Goal: Ask a question

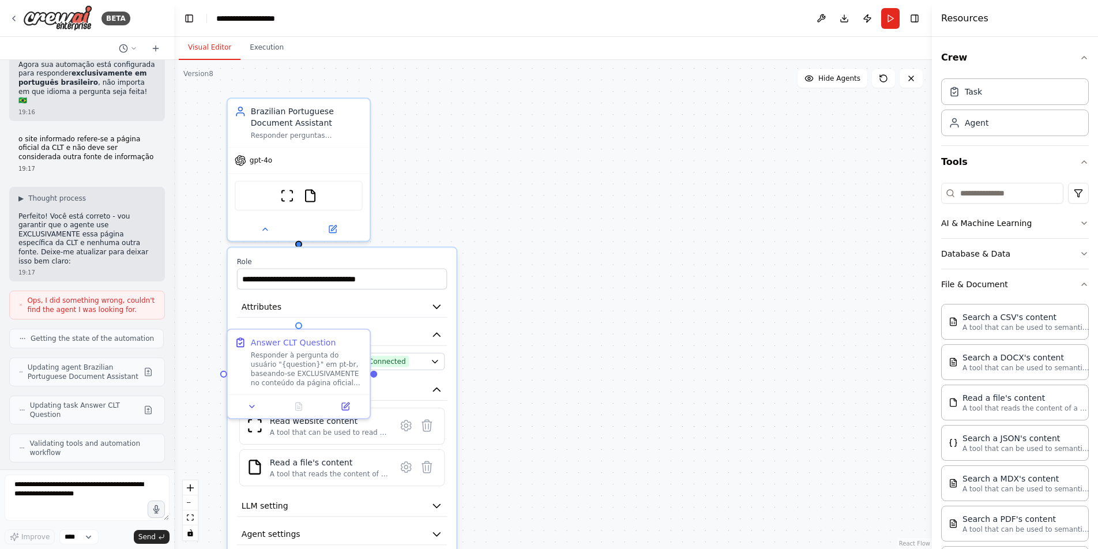
click at [586, 272] on div ".deletable-edge-delete-btn { width: 20px; height: 20px; border: 0px solid #ffff…" at bounding box center [553, 304] width 758 height 489
click at [310, 193] on img at bounding box center [310, 193] width 14 height 14
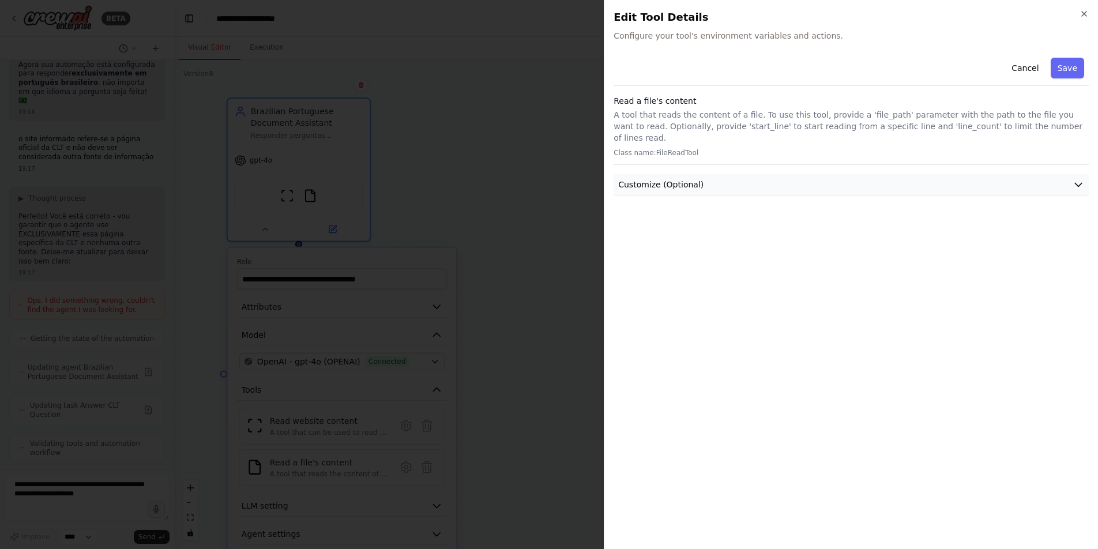
click at [684, 179] on span "Customize (Optional)" at bounding box center [660, 185] width 85 height 12
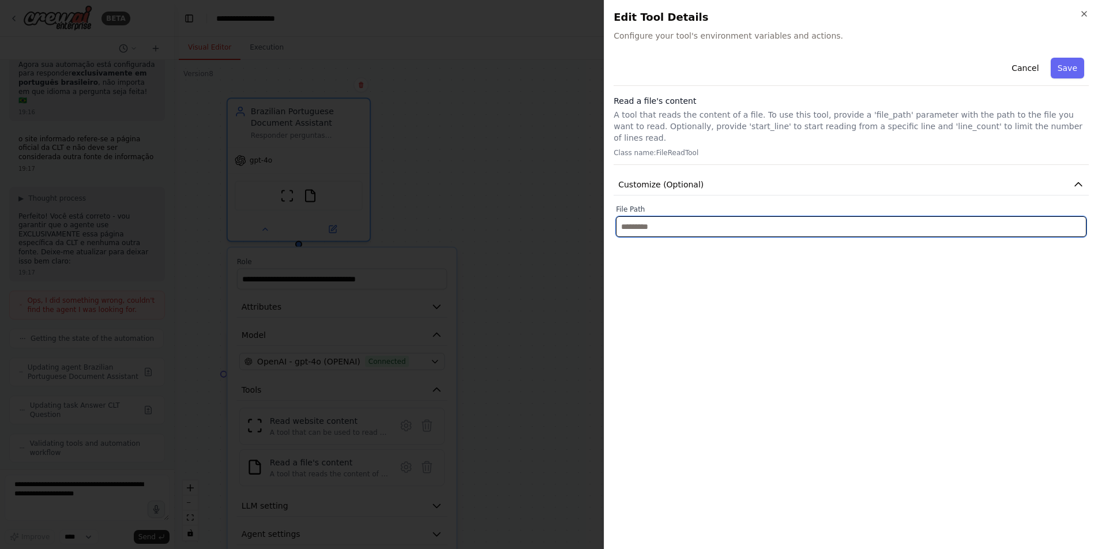
click at [693, 221] on input "text" at bounding box center [851, 226] width 471 height 21
paste input "**********"
type input "**********"
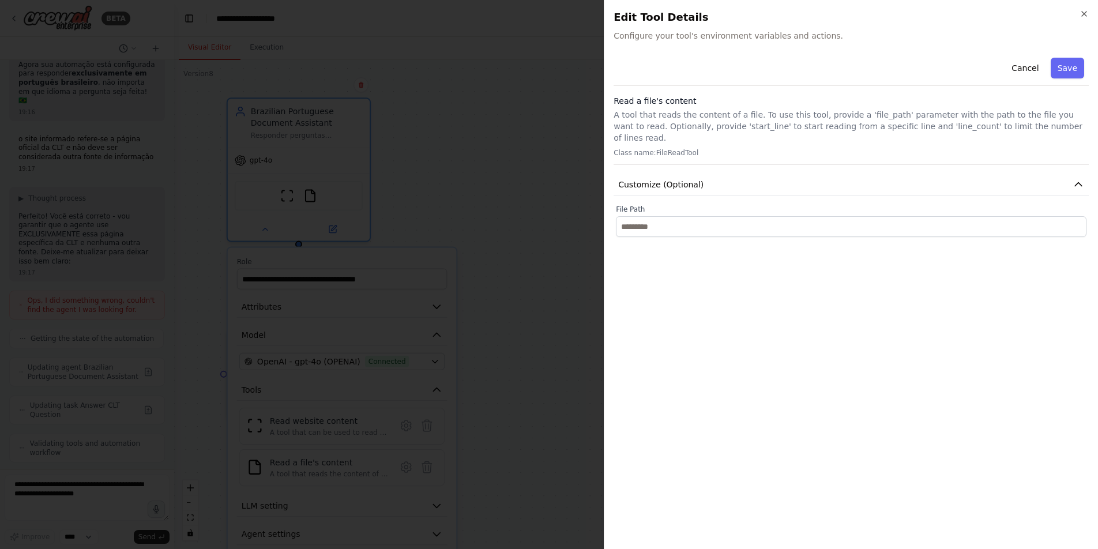
click at [584, 220] on div at bounding box center [549, 274] width 1098 height 549
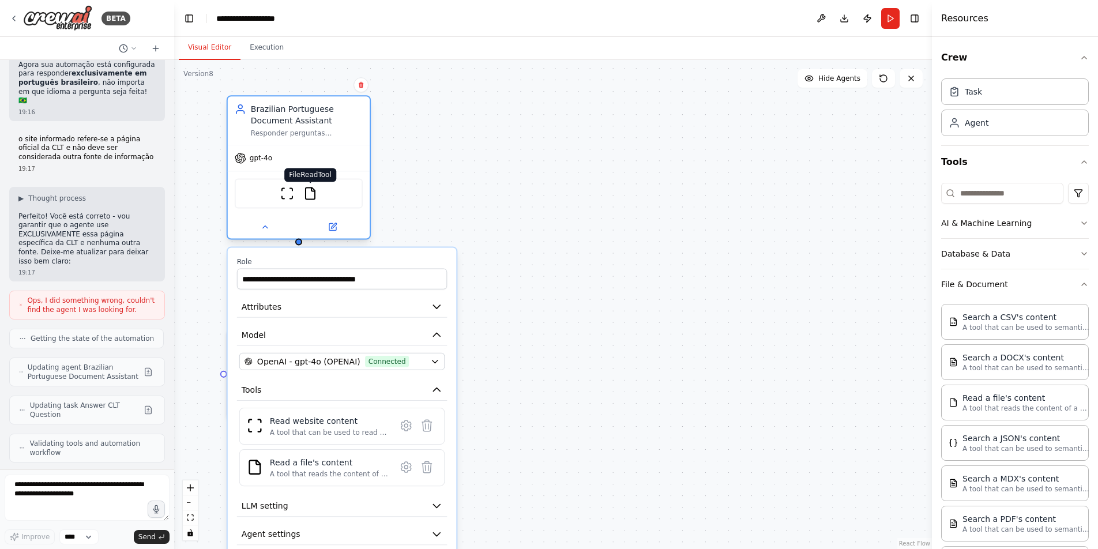
click at [313, 198] on img at bounding box center [310, 193] width 14 height 14
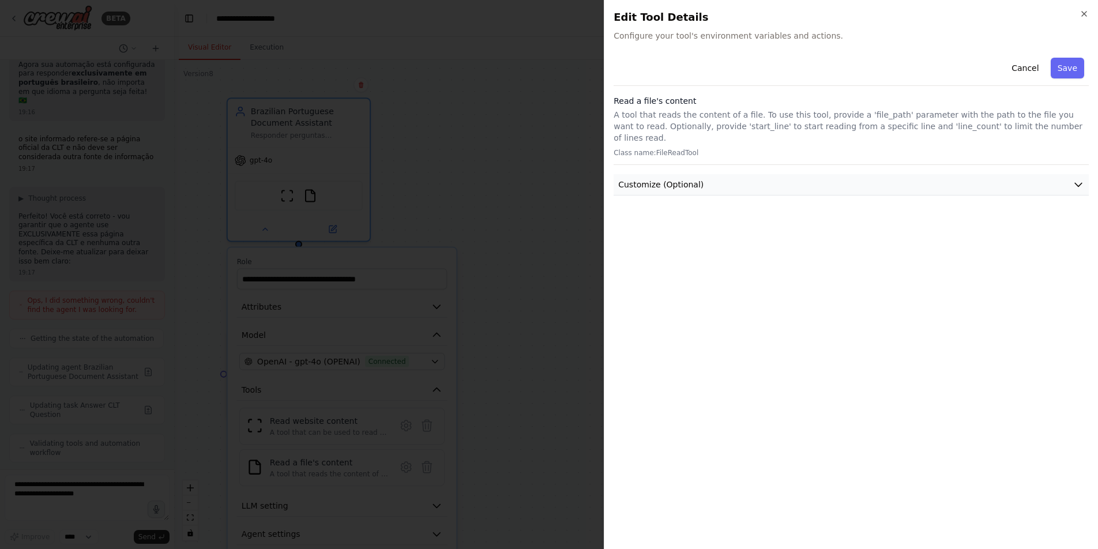
click at [635, 180] on button "Customize (Optional)" at bounding box center [851, 184] width 475 height 21
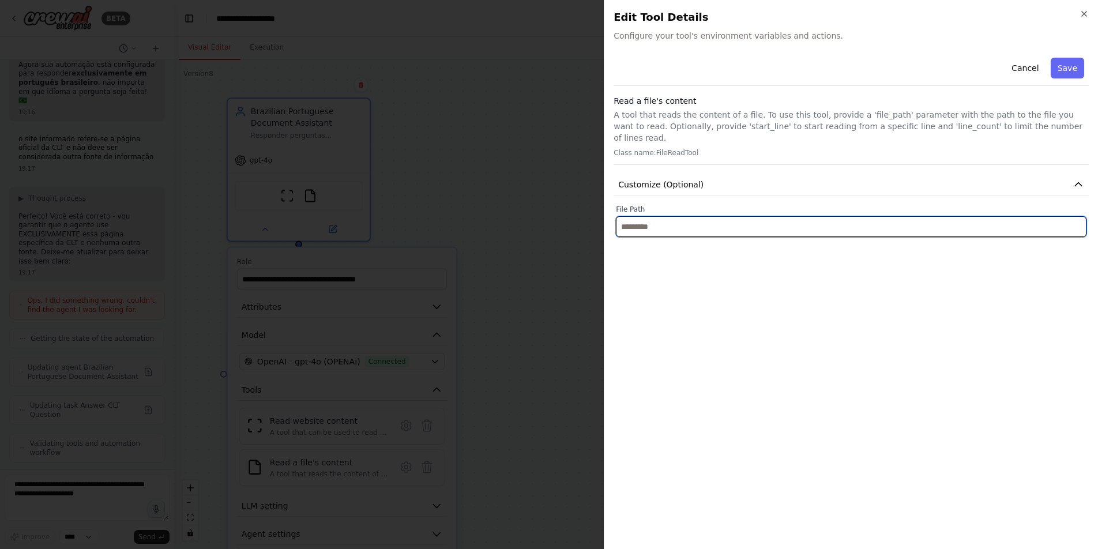
click at [642, 216] on input "text" at bounding box center [851, 226] width 471 height 21
paste input "**********"
type input "**********"
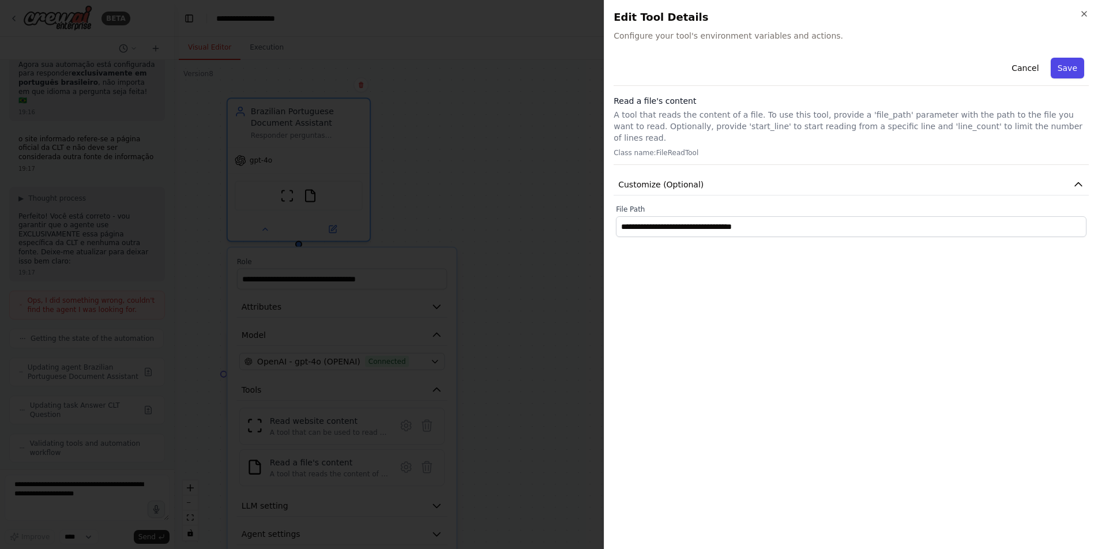
click at [872, 67] on button "Save" at bounding box center [1067, 68] width 33 height 21
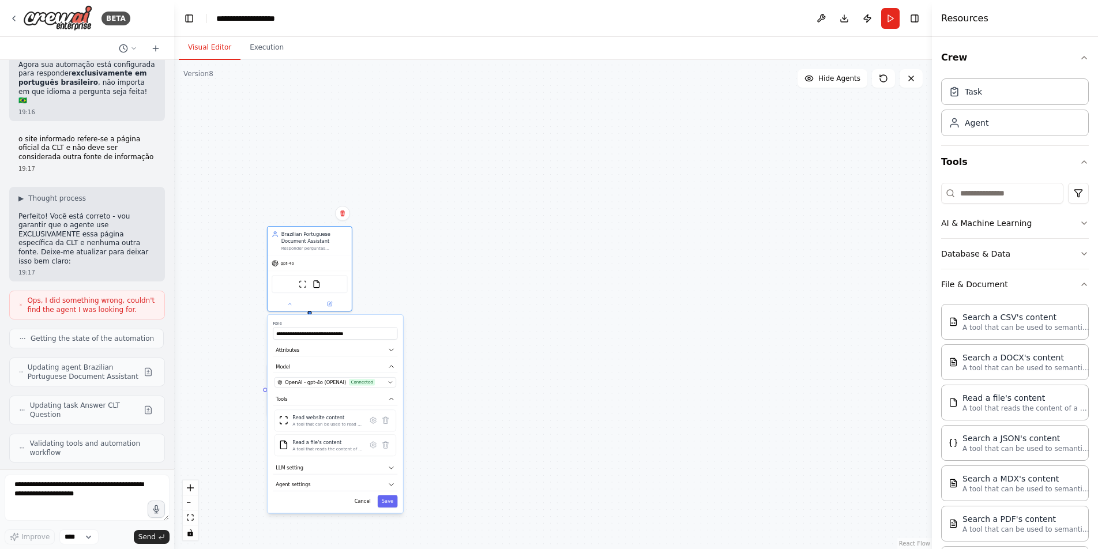
click at [538, 393] on div ".deletable-edge-delete-btn { width: 20px; height: 20px; border: 0px solid #ffff…" at bounding box center [553, 304] width 758 height 489
click at [385, 494] on button "Save" at bounding box center [388, 501] width 20 height 12
click at [303, 388] on div "Responder à pergunta do usuário "{question}" em pt-br, baseando-se EXCLUSIVAMEN…" at bounding box center [314, 385] width 66 height 22
click at [310, 382] on div "Responder à pergunta do usuário "{question}" em pt-br, baseando-se EXCLUSIVAMEN…" at bounding box center [314, 385] width 66 height 22
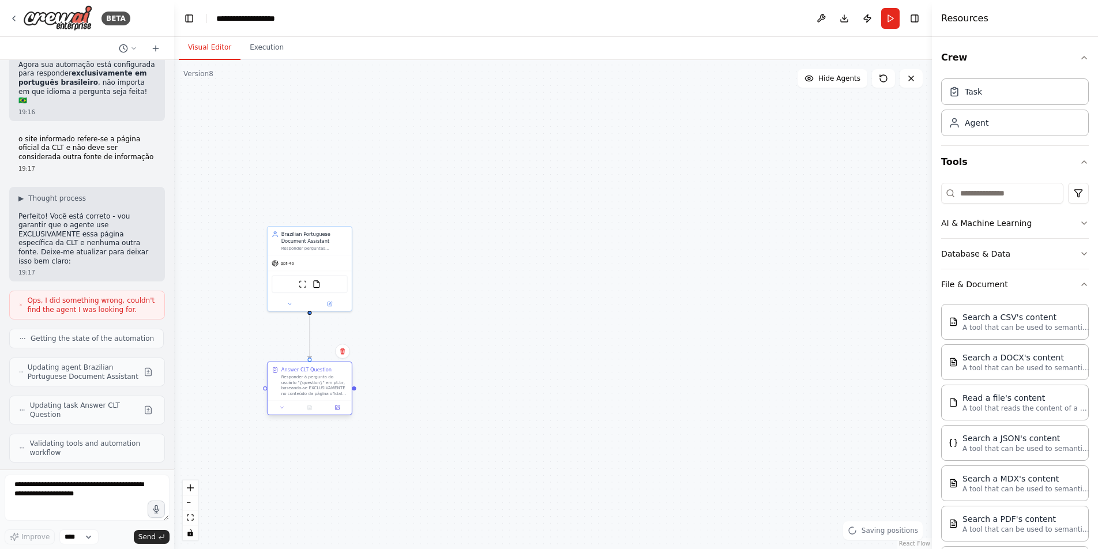
click at [310, 382] on div "Responder à pergunta do usuário "{question}" em pt-br, baseando-se EXCLUSIVAMEN…" at bounding box center [314, 385] width 66 height 22
click at [339, 410] on button at bounding box center [337, 408] width 24 height 8
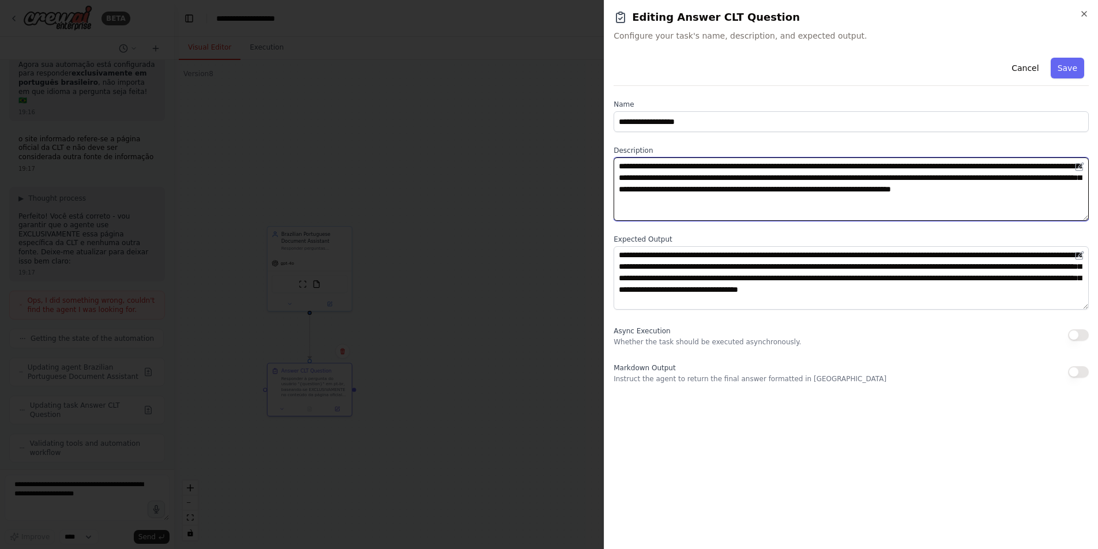
drag, startPoint x: 1003, startPoint y: 166, endPoint x: 957, endPoint y: 180, distance: 48.2
click at [872, 179] on textarea "**********" at bounding box center [851, 188] width 475 height 63
drag, startPoint x: 647, startPoint y: 179, endPoint x: 1002, endPoint y: 166, distance: 355.0
click at [872, 166] on textarea "**********" at bounding box center [851, 188] width 475 height 63
type textarea "**********"
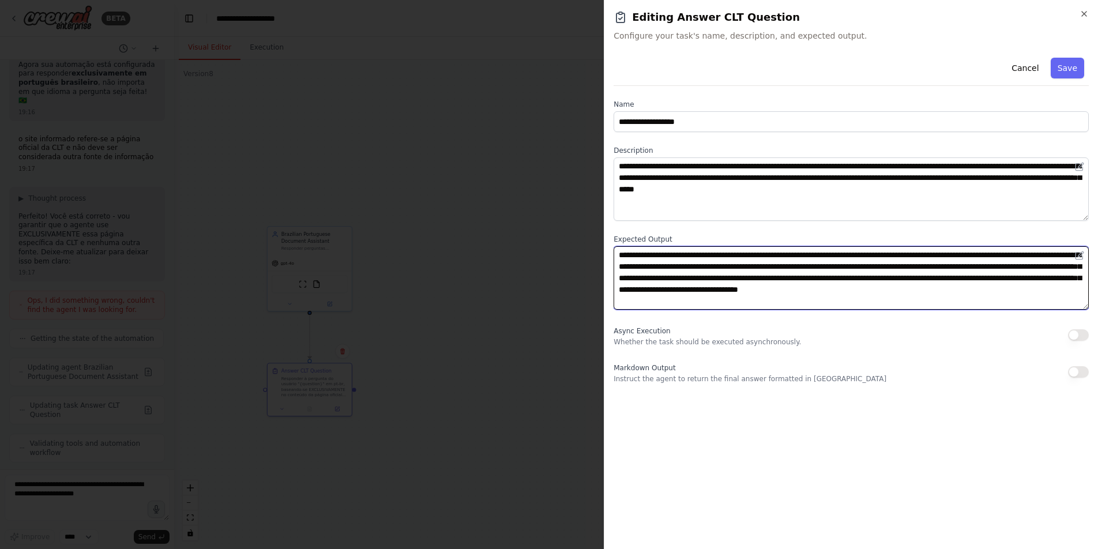
drag, startPoint x: 894, startPoint y: 265, endPoint x: 941, endPoint y: 256, distance: 48.2
click at [872, 256] on textarea "**********" at bounding box center [851, 277] width 475 height 63
paste textarea
type textarea "**********"
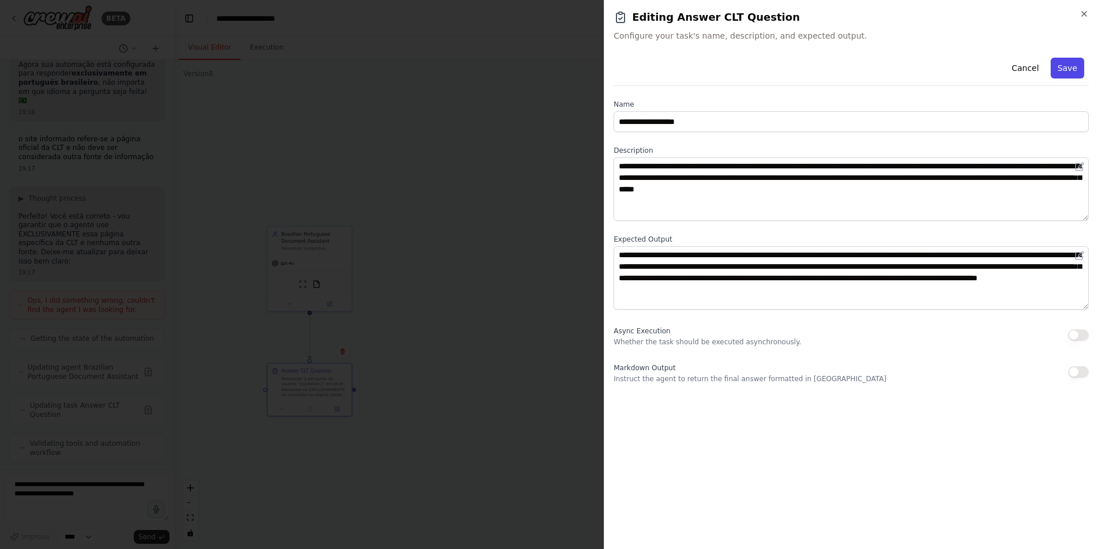
click at [872, 69] on button "Save" at bounding box center [1067, 68] width 33 height 21
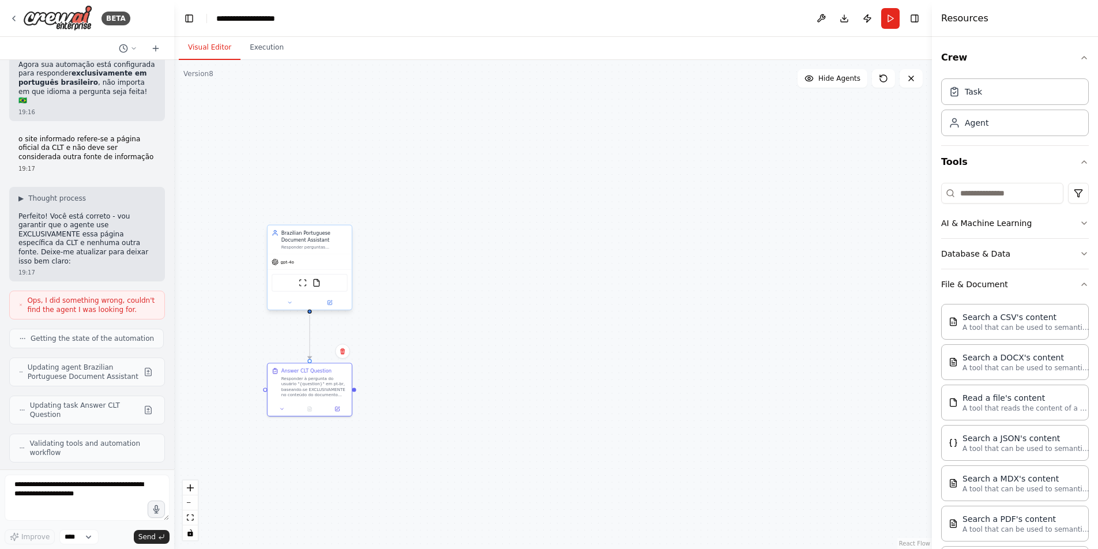
click at [290, 288] on div "ScrapeWebsiteTool FileReadTool" at bounding box center [310, 283] width 76 height 18
click at [327, 302] on icon at bounding box center [329, 302] width 5 height 5
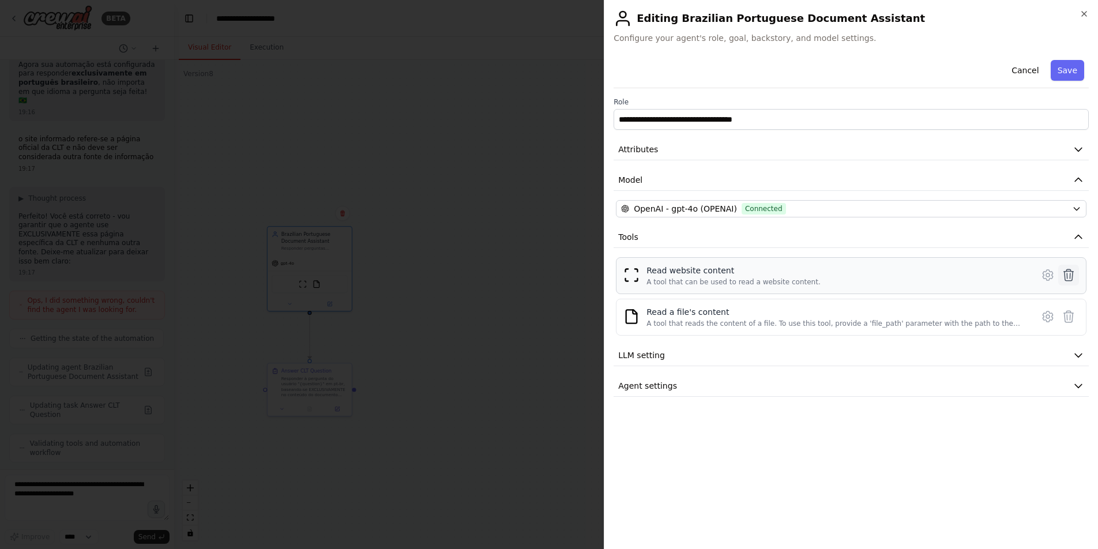
click at [872, 275] on icon at bounding box center [1069, 275] width 14 height 14
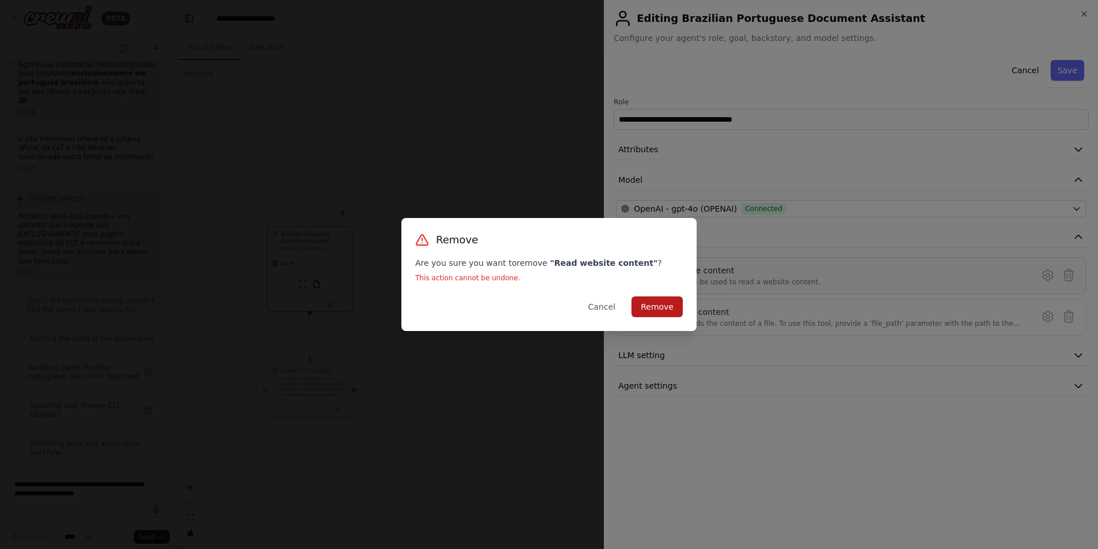
click at [644, 307] on button "Remove" at bounding box center [657, 306] width 51 height 21
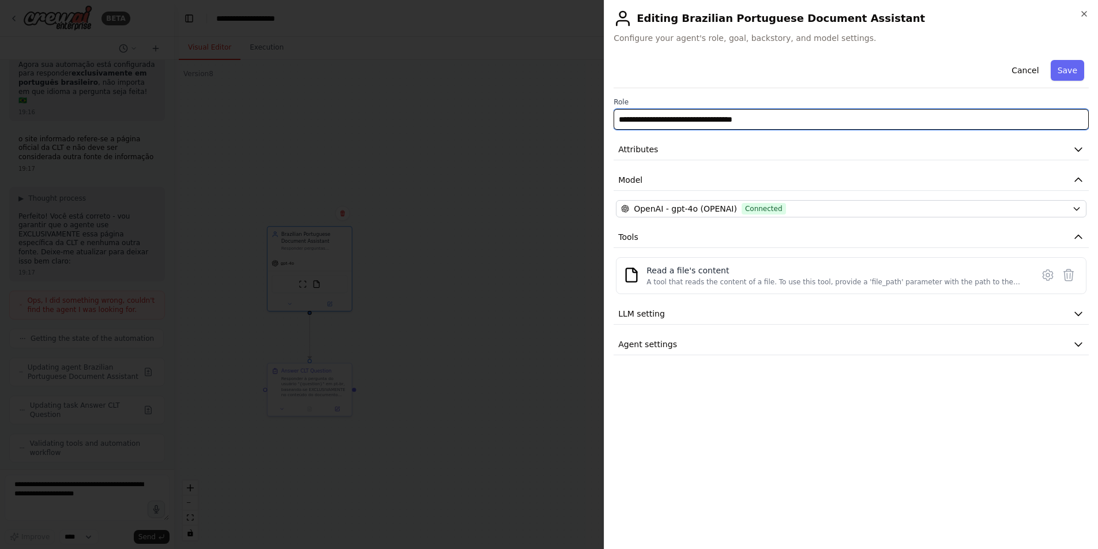
click at [675, 119] on input "**********" at bounding box center [851, 119] width 475 height 21
drag, startPoint x: 790, startPoint y: 119, endPoint x: 590, endPoint y: 113, distance: 200.3
click at [583, 111] on body "BETA i want a conversational agent that answers questions in portuguese br excl…" at bounding box center [549, 274] width 1098 height 549
type input "**********"
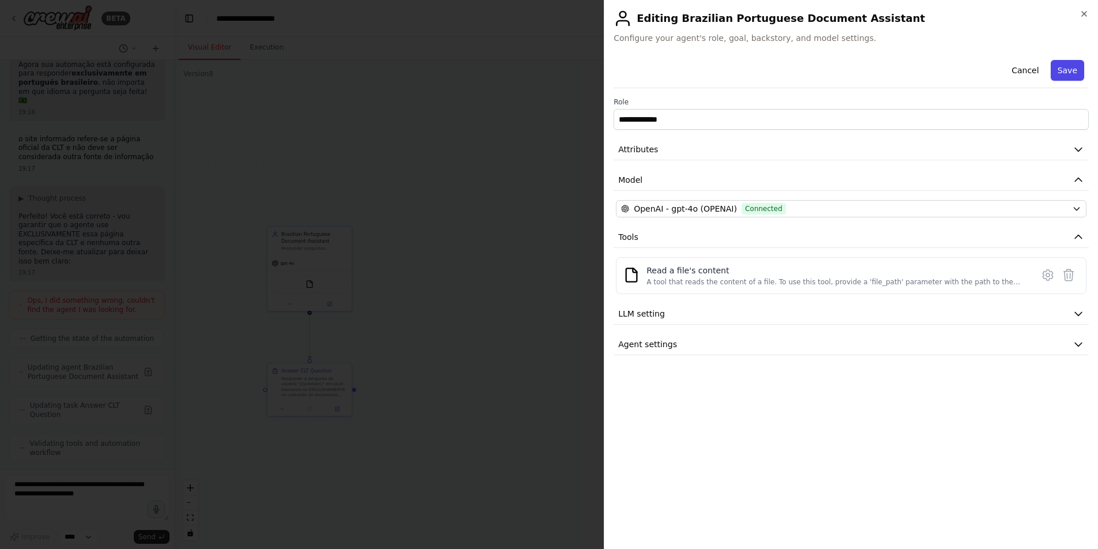
click at [872, 74] on button "Save" at bounding box center [1067, 70] width 33 height 21
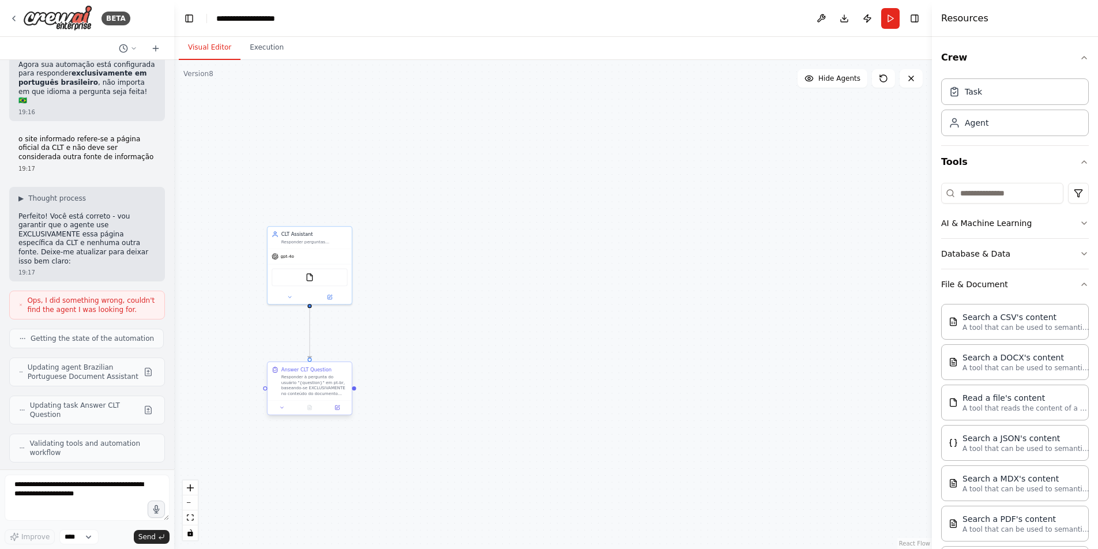
click at [303, 391] on div "Responder à pergunta do usuário "{question}" em pt-br, baseando-se EXCLUSIVAMEN…" at bounding box center [314, 385] width 66 height 22
click at [335, 407] on icon at bounding box center [337, 407] width 5 height 5
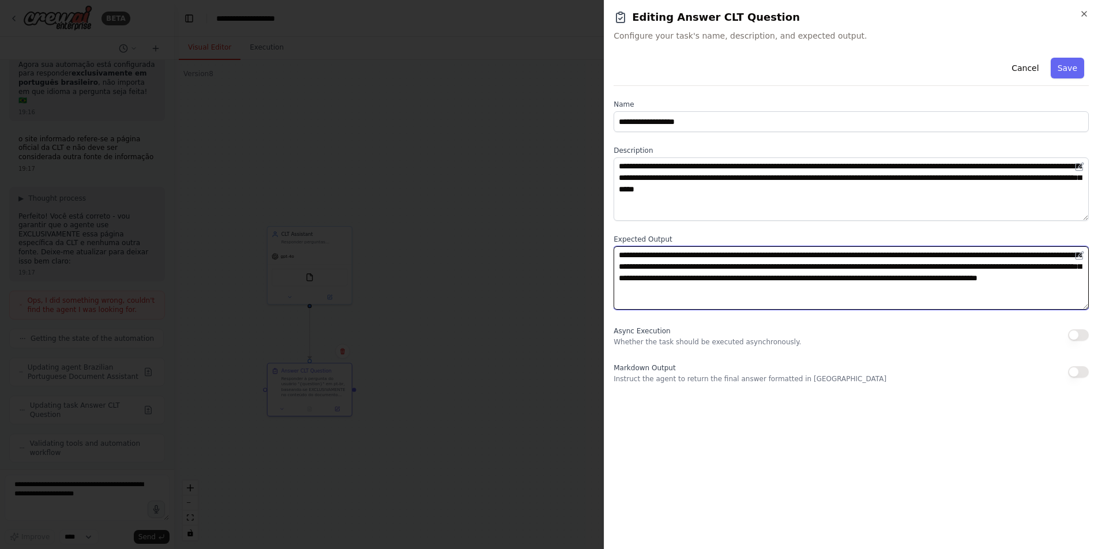
click at [856, 288] on textarea "**********" at bounding box center [851, 277] width 475 height 63
click at [857, 288] on textarea "**********" at bounding box center [851, 277] width 475 height 63
drag, startPoint x: 840, startPoint y: 292, endPoint x: 876, endPoint y: 291, distance: 35.8
click at [872, 291] on textarea "**********" at bounding box center [851, 277] width 475 height 63
drag, startPoint x: 838, startPoint y: 292, endPoint x: 882, endPoint y: 291, distance: 44.4
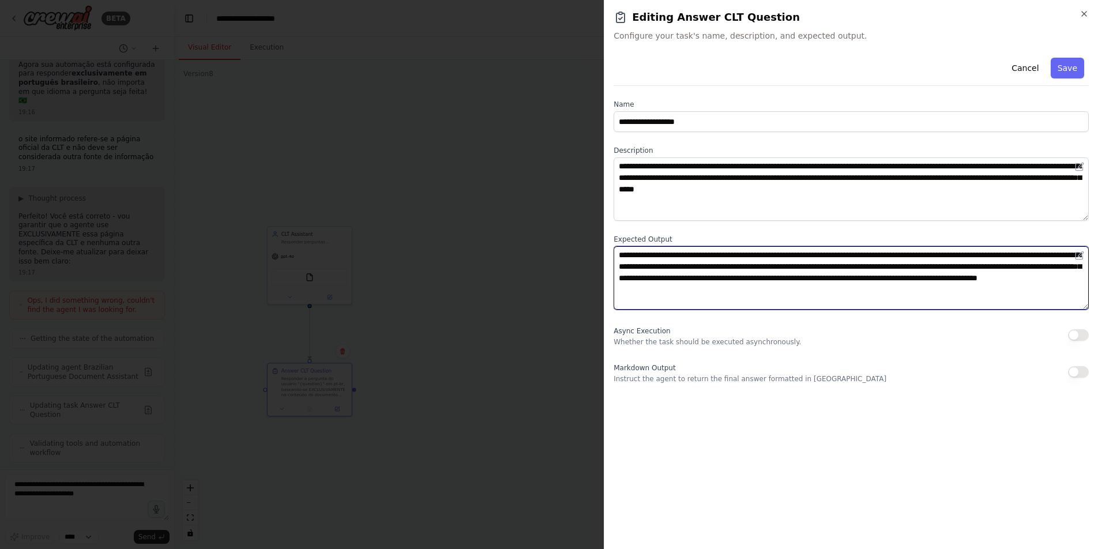
click at [872, 291] on textarea "**********" at bounding box center [851, 277] width 475 height 63
drag, startPoint x: 881, startPoint y: 290, endPoint x: 845, endPoint y: 292, distance: 35.8
click at [845, 292] on textarea "**********" at bounding box center [851, 277] width 475 height 63
type textarea "**********"
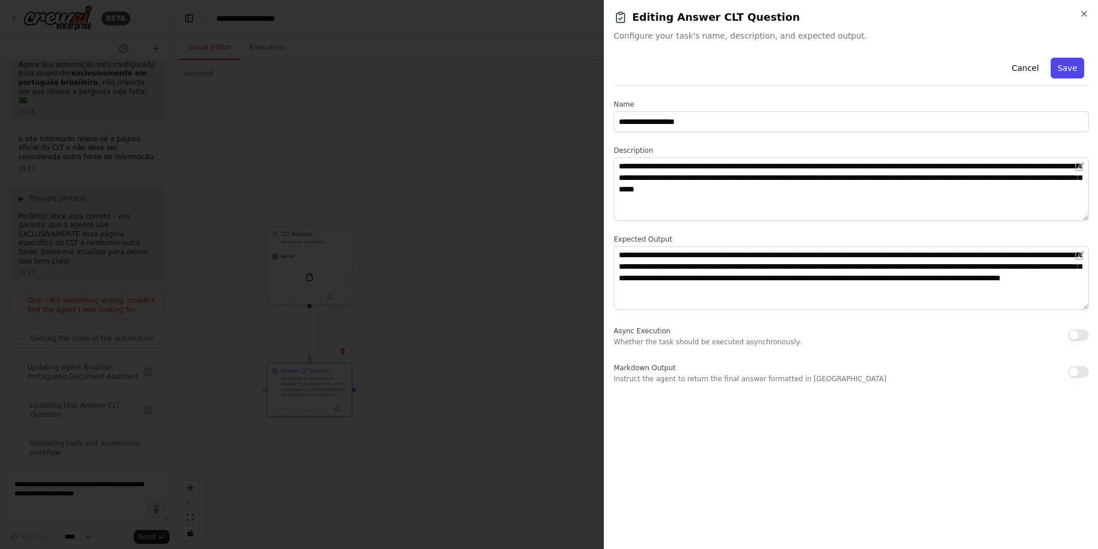
click at [872, 71] on button "Save" at bounding box center [1067, 68] width 33 height 21
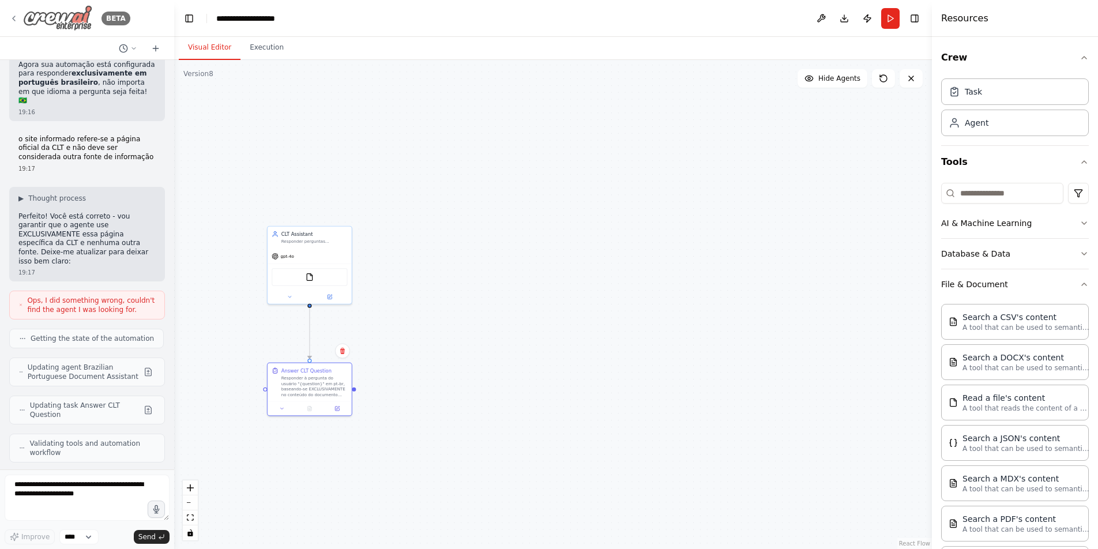
click at [15, 17] on icon at bounding box center [13, 18] width 9 height 9
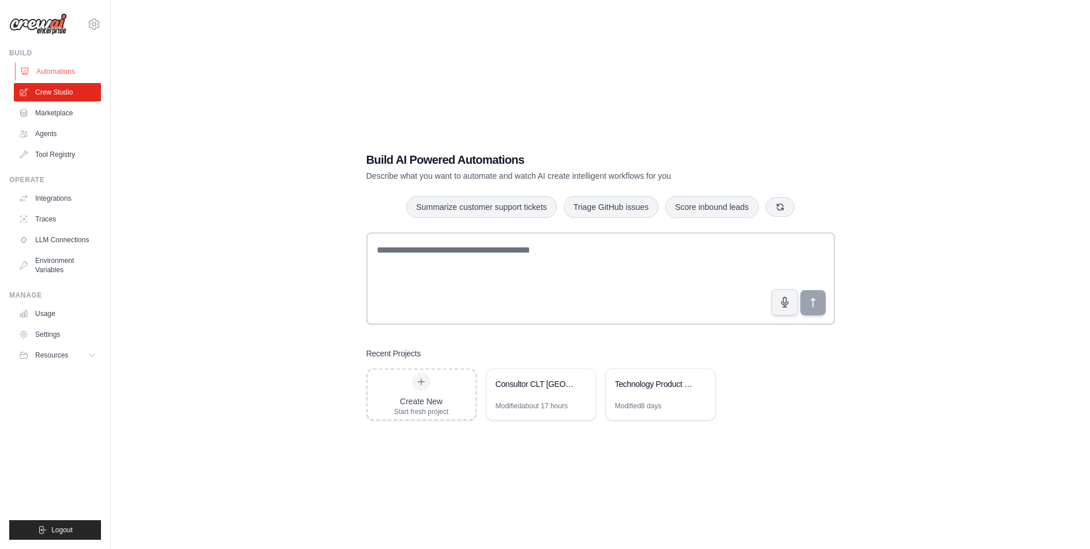
click at [63, 72] on link "Automations" at bounding box center [58, 71] width 87 height 18
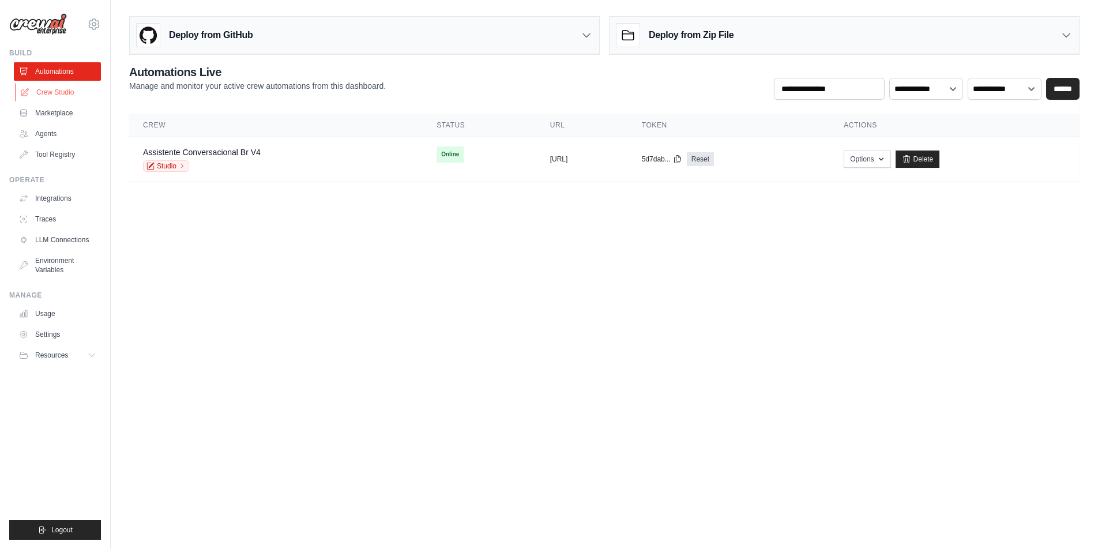
click at [75, 93] on link "Crew Studio" at bounding box center [58, 92] width 87 height 18
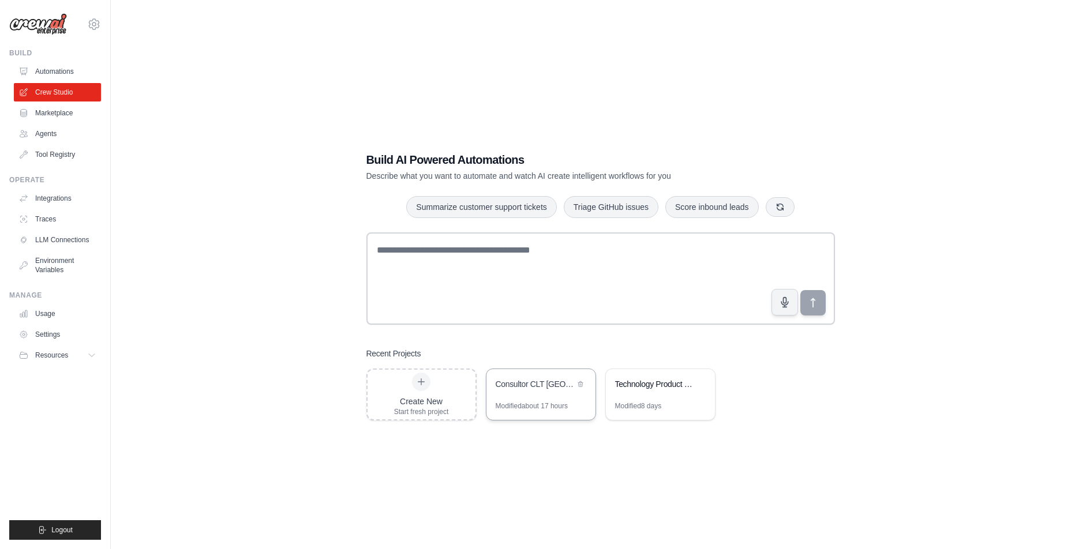
click at [523, 388] on div "Consultor CLT [GEOGRAPHIC_DATA]" at bounding box center [534, 384] width 79 height 12
click at [46, 72] on link "Automations" at bounding box center [58, 71] width 87 height 18
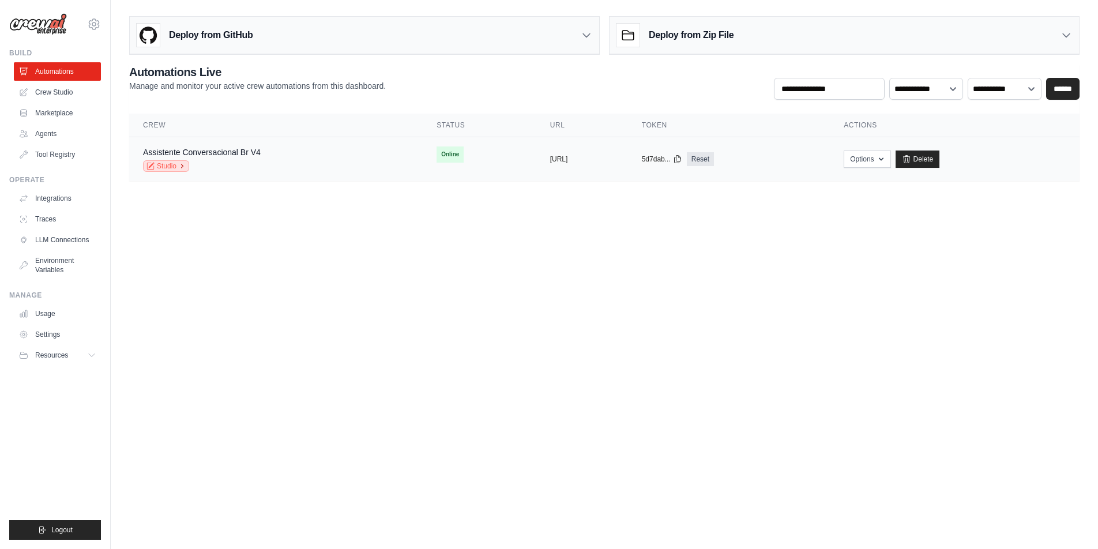
click at [177, 162] on link "Studio" at bounding box center [166, 166] width 46 height 12
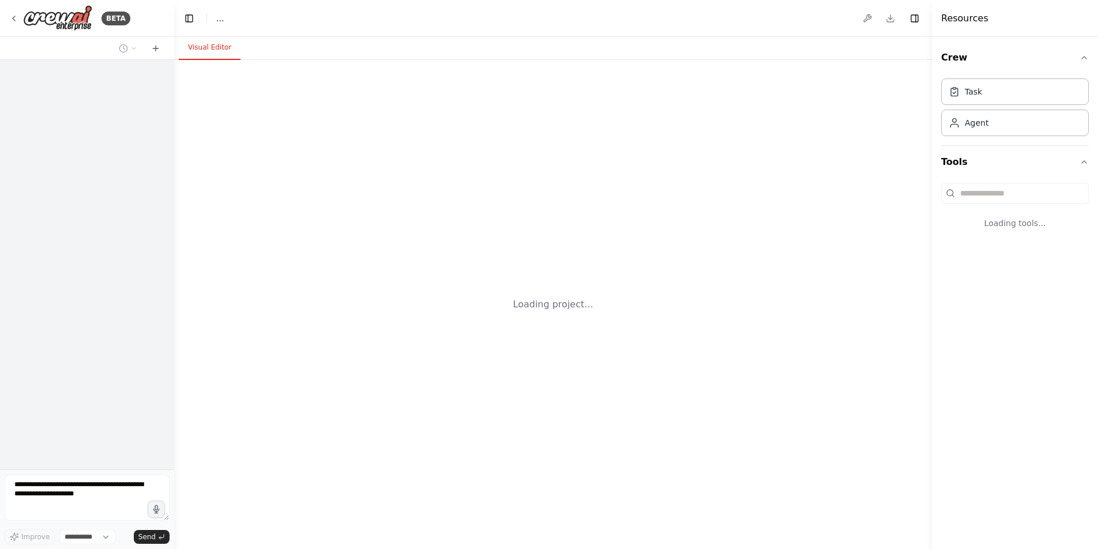
select select "****"
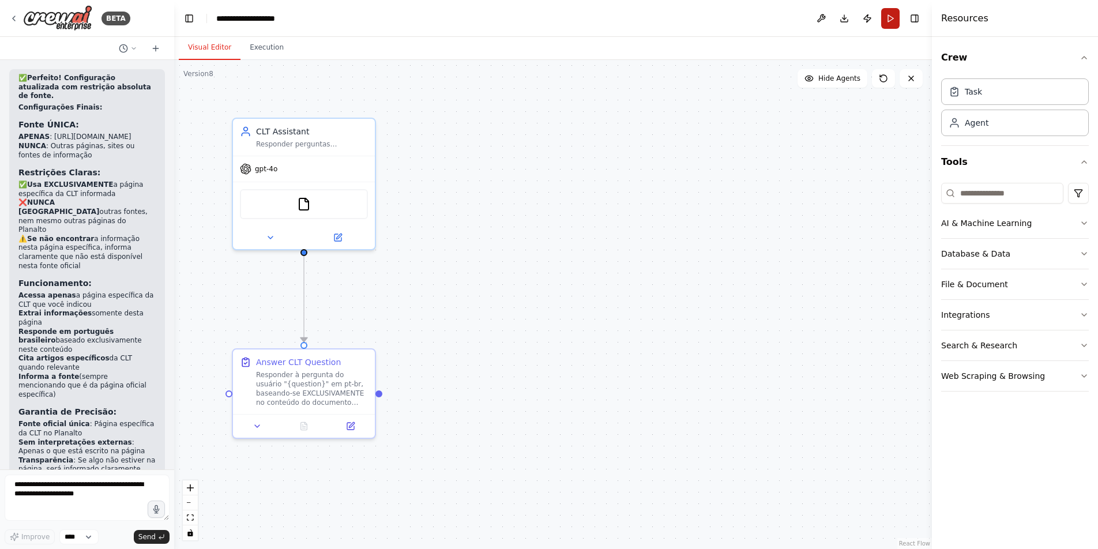
scroll to position [5317, 0]
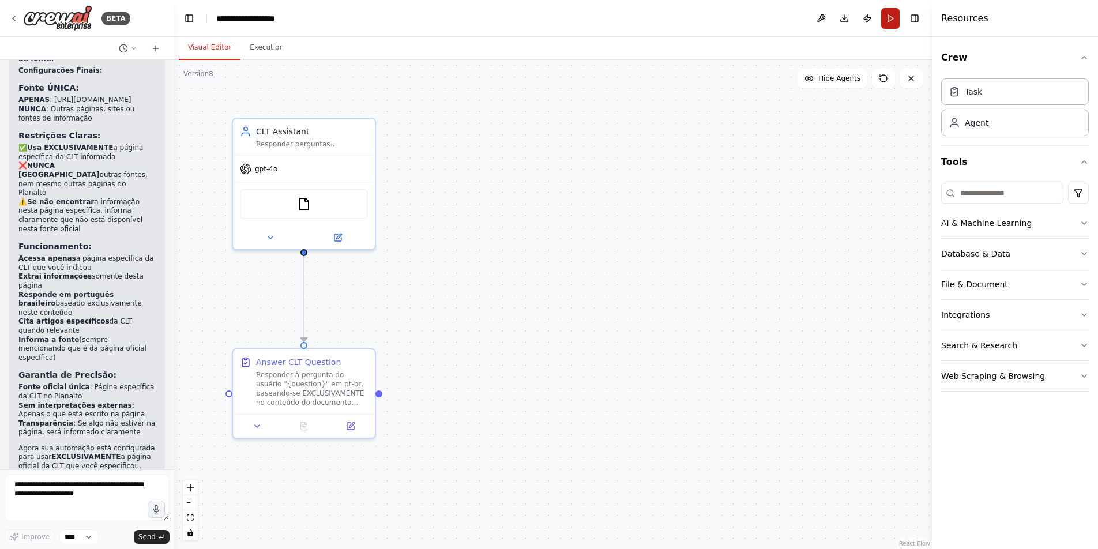
click at [889, 22] on button "Run" at bounding box center [890, 18] width 18 height 21
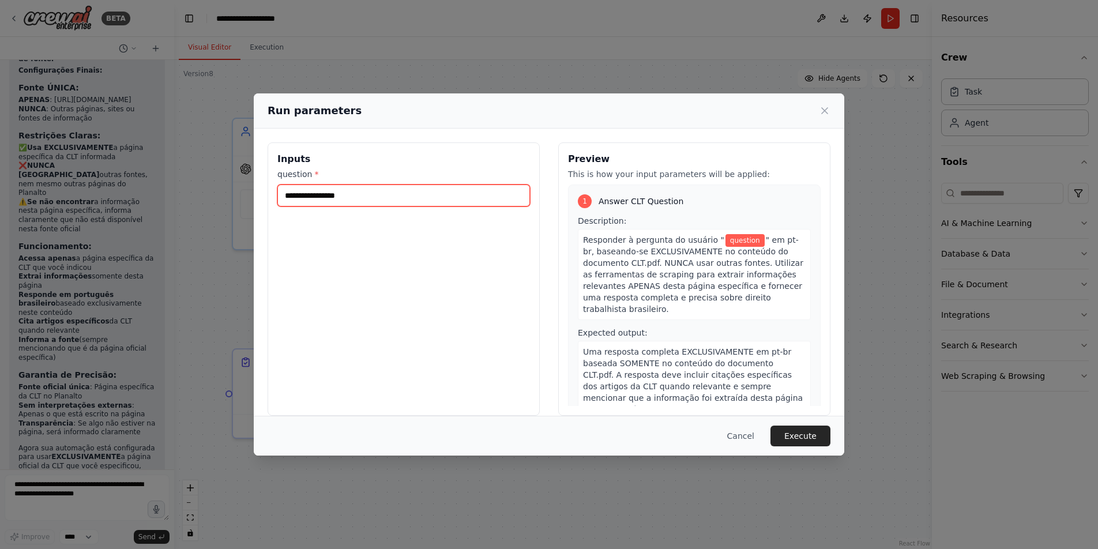
click at [371, 197] on input "question *" at bounding box center [403, 196] width 253 height 22
type input "**********"
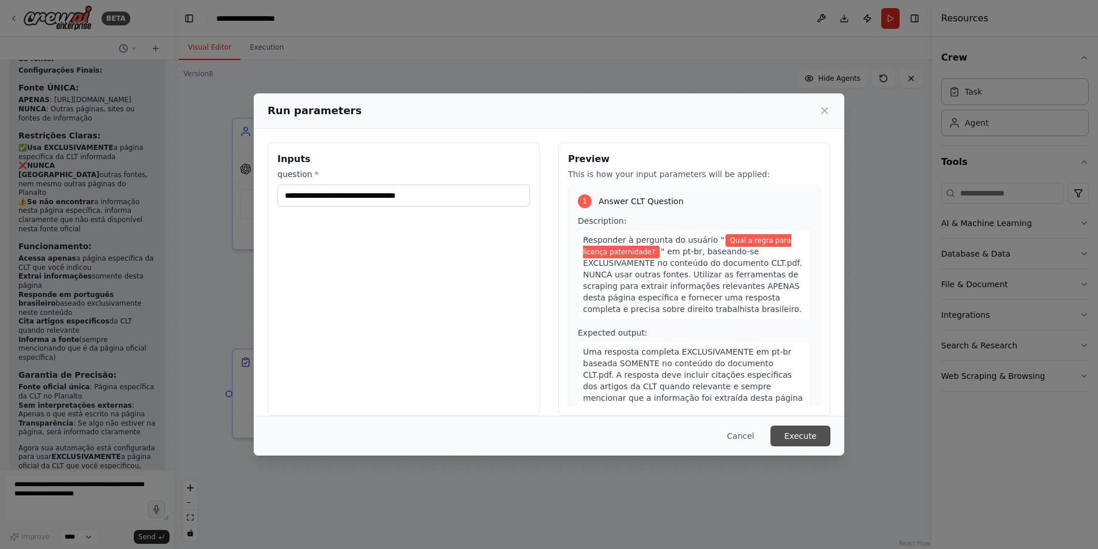
click at [796, 433] on button "Execute" at bounding box center [801, 436] width 60 height 21
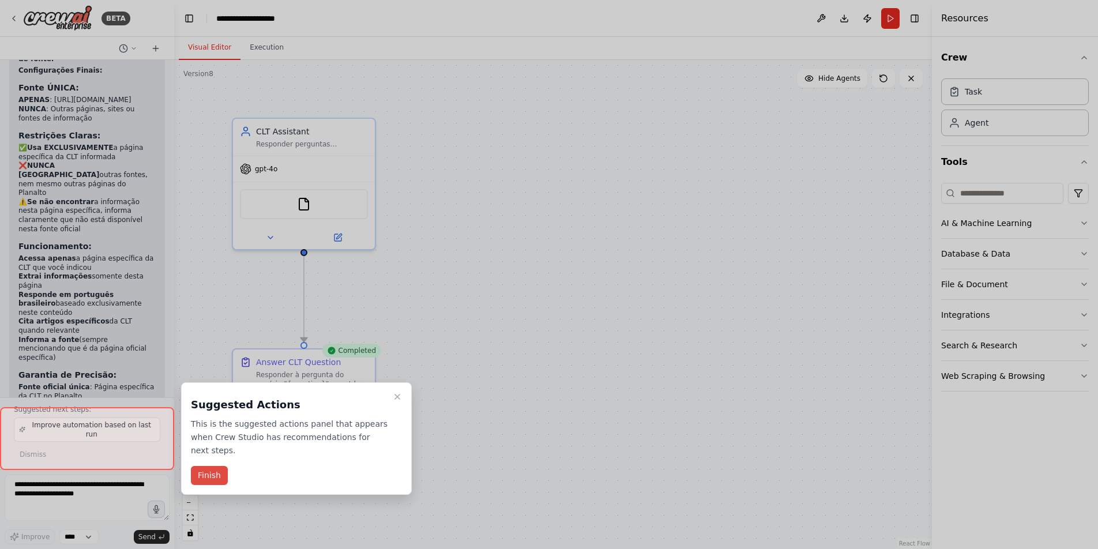
click at [214, 481] on button "Finish" at bounding box center [209, 475] width 37 height 19
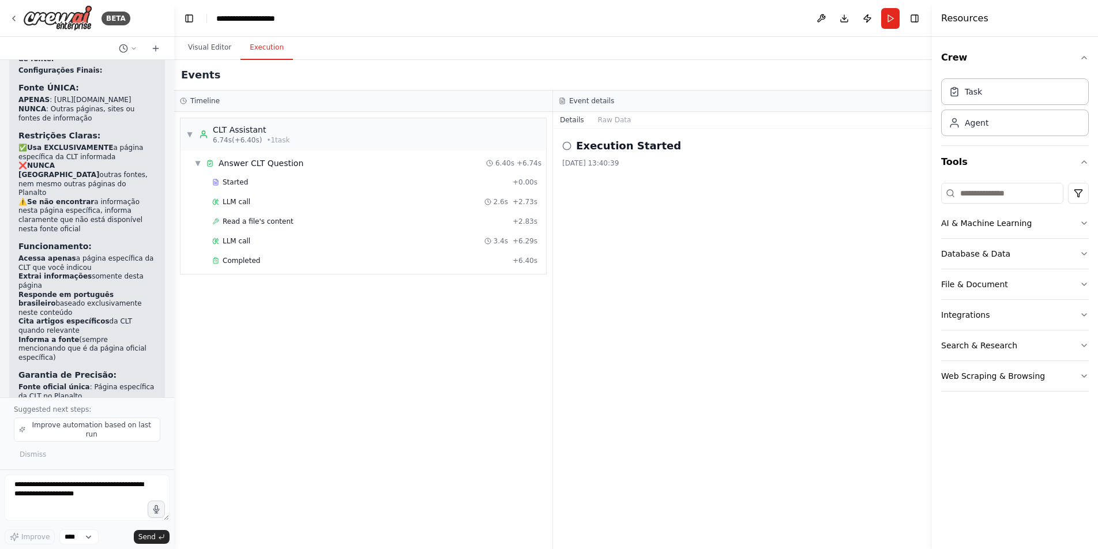
click at [271, 55] on button "Execution" at bounding box center [267, 48] width 52 height 24
click at [620, 118] on button "Raw Data" at bounding box center [614, 120] width 47 height 16
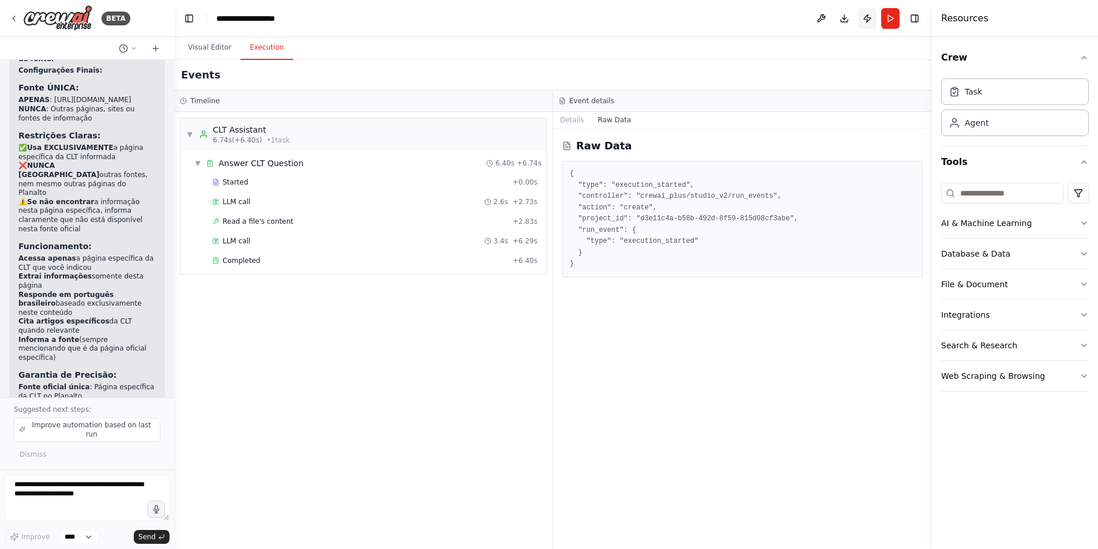
click at [867, 17] on button "Publish" at bounding box center [867, 18] width 18 height 21
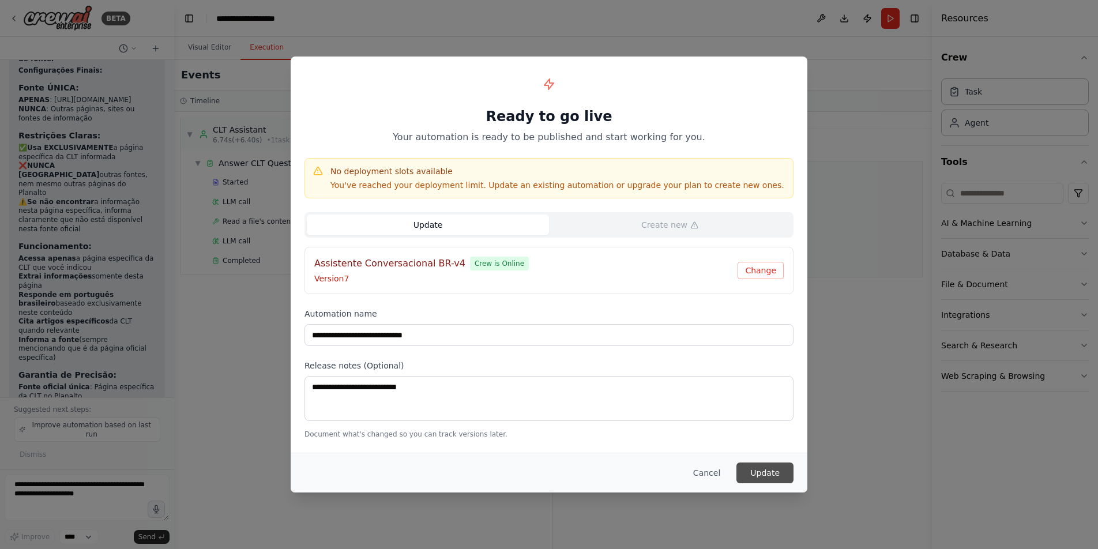
click at [759, 474] on button "Update" at bounding box center [765, 473] width 57 height 21
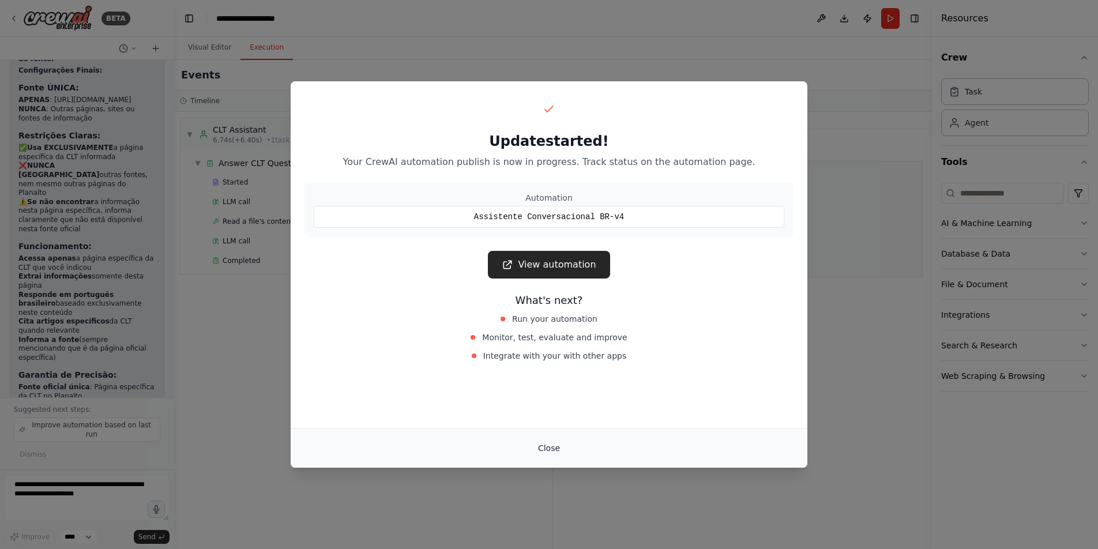
click at [557, 446] on button "Close" at bounding box center [549, 448] width 40 height 21
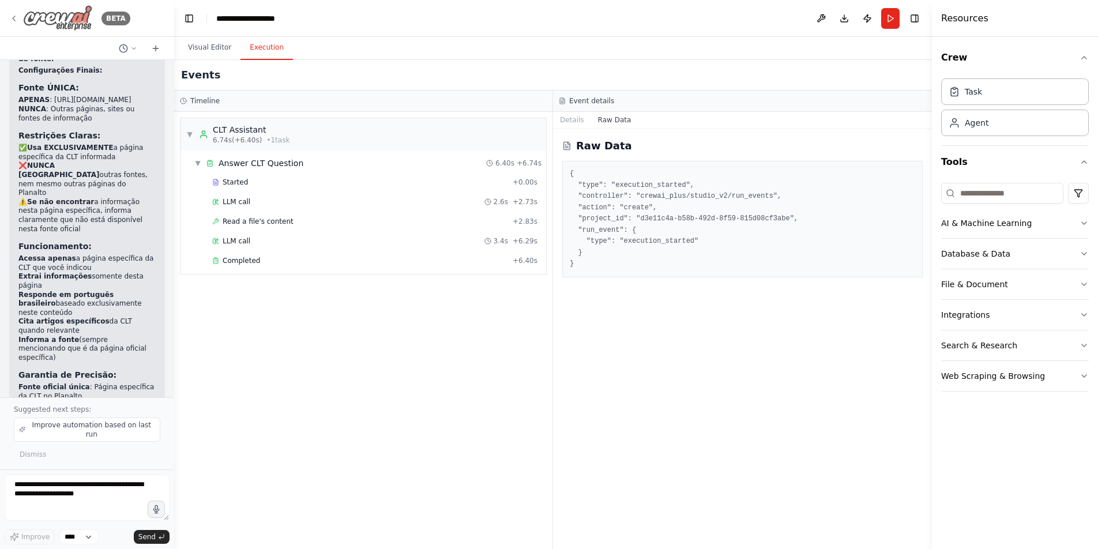
click at [44, 20] on img at bounding box center [57, 18] width 69 height 26
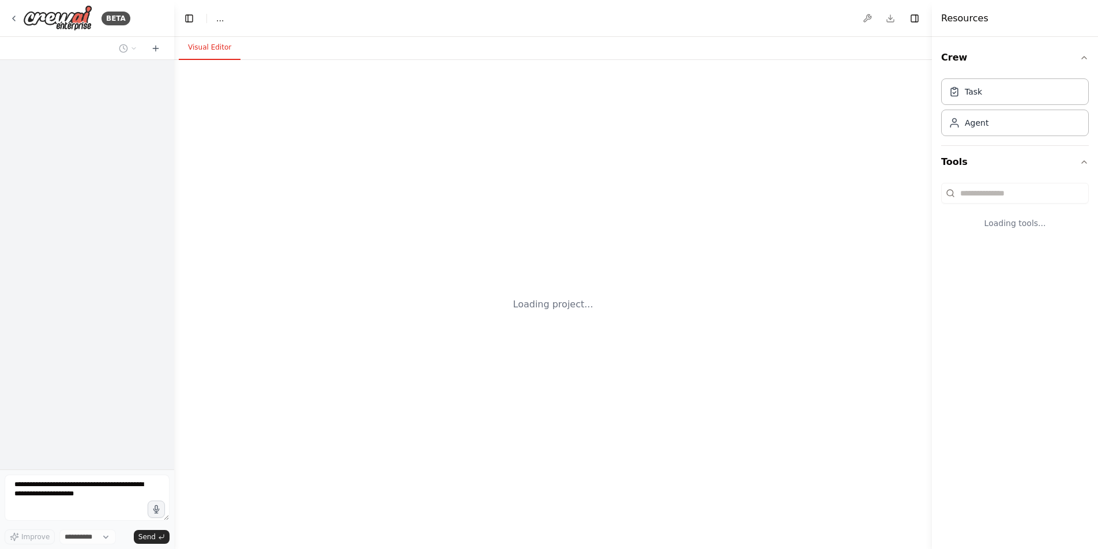
select select "****"
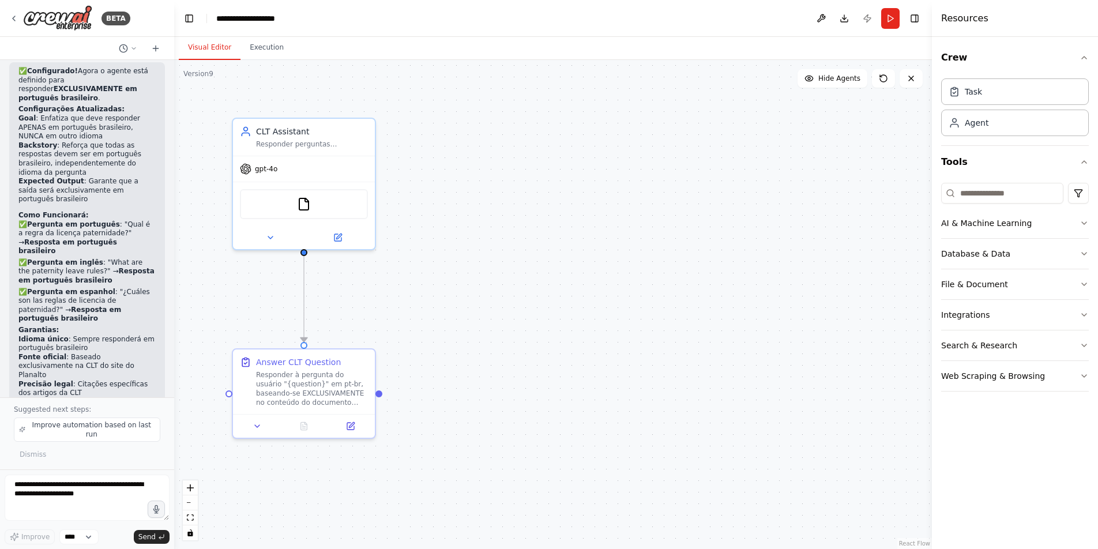
scroll to position [4543, 0]
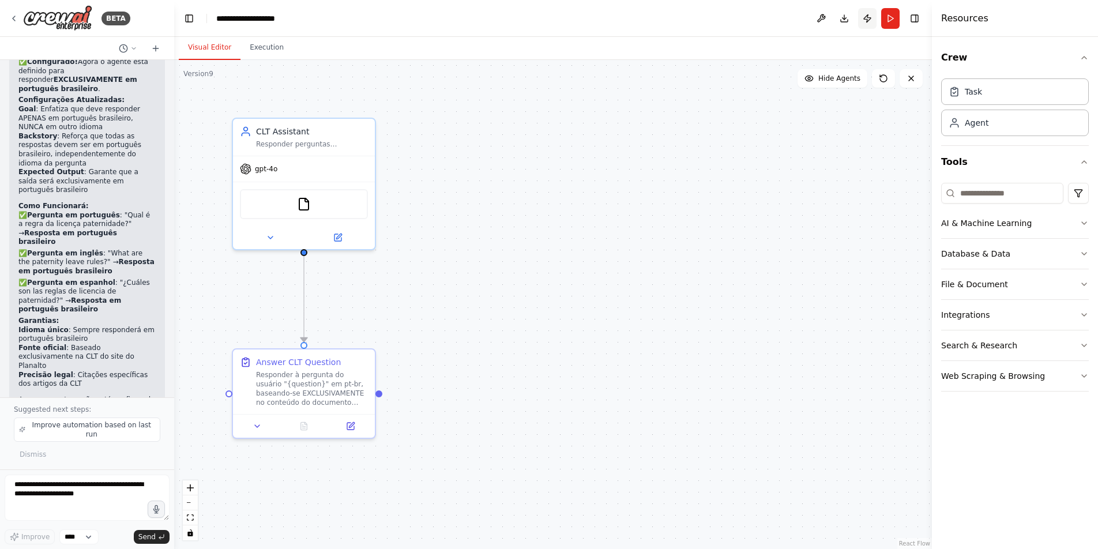
click at [865, 16] on button "Publish" at bounding box center [867, 18] width 18 height 21
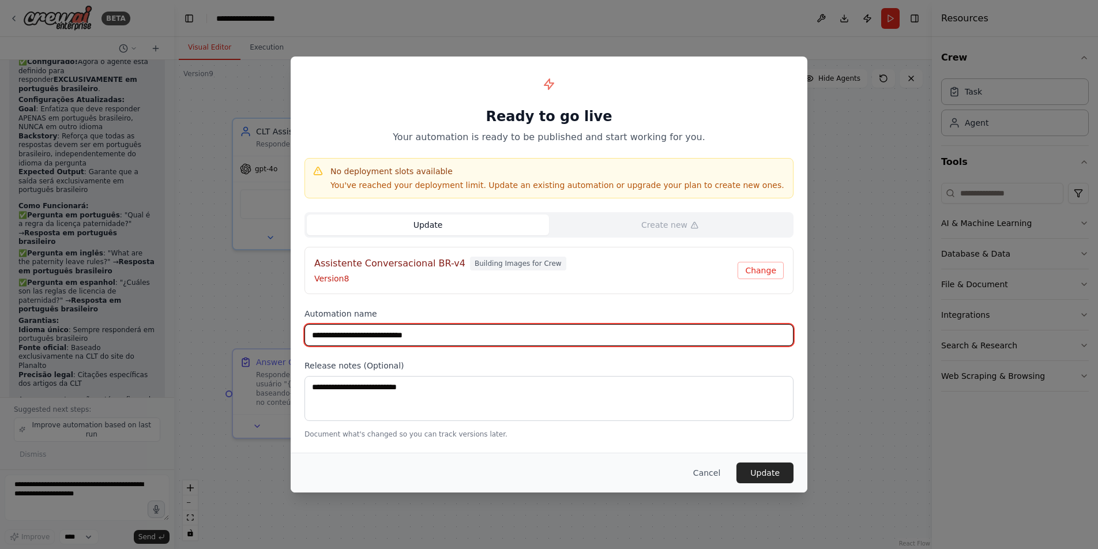
click at [459, 337] on input "**********" at bounding box center [549, 335] width 489 height 22
type input "**********"
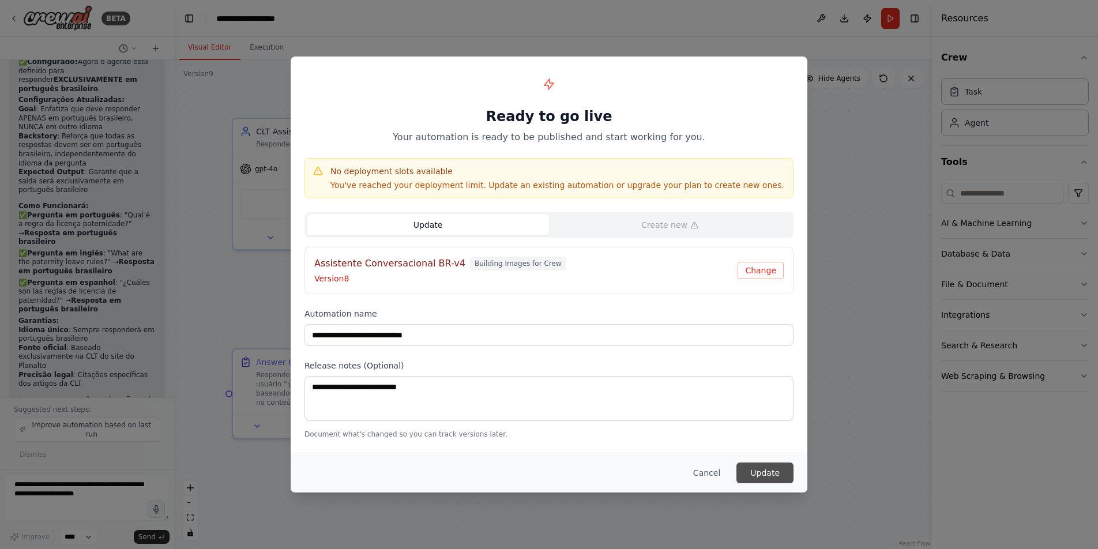
click at [765, 469] on button "Update" at bounding box center [765, 473] width 57 height 21
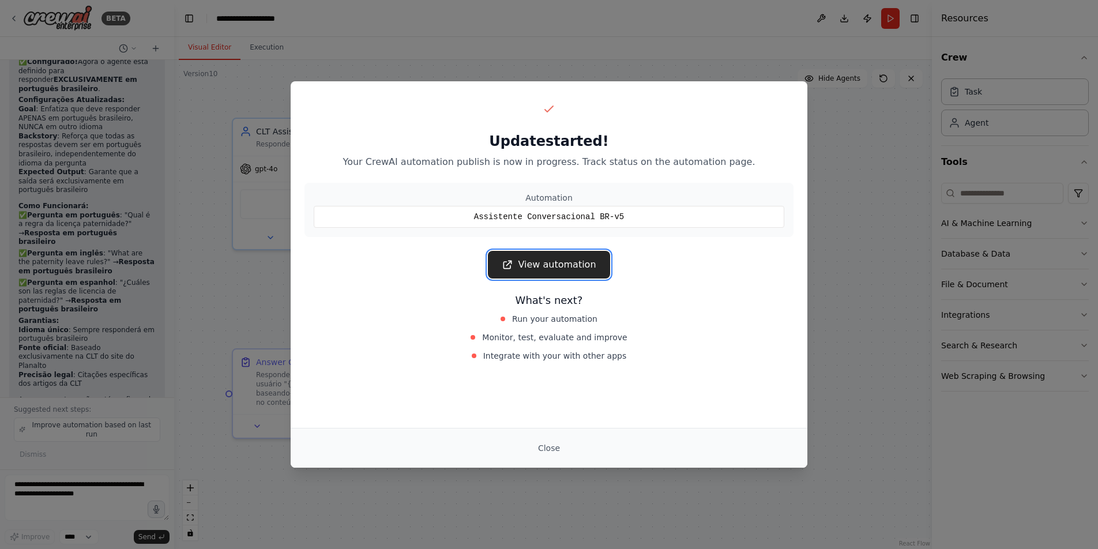
click at [522, 271] on link "View automation" at bounding box center [549, 265] width 122 height 28
click at [547, 454] on button "Close" at bounding box center [549, 448] width 40 height 21
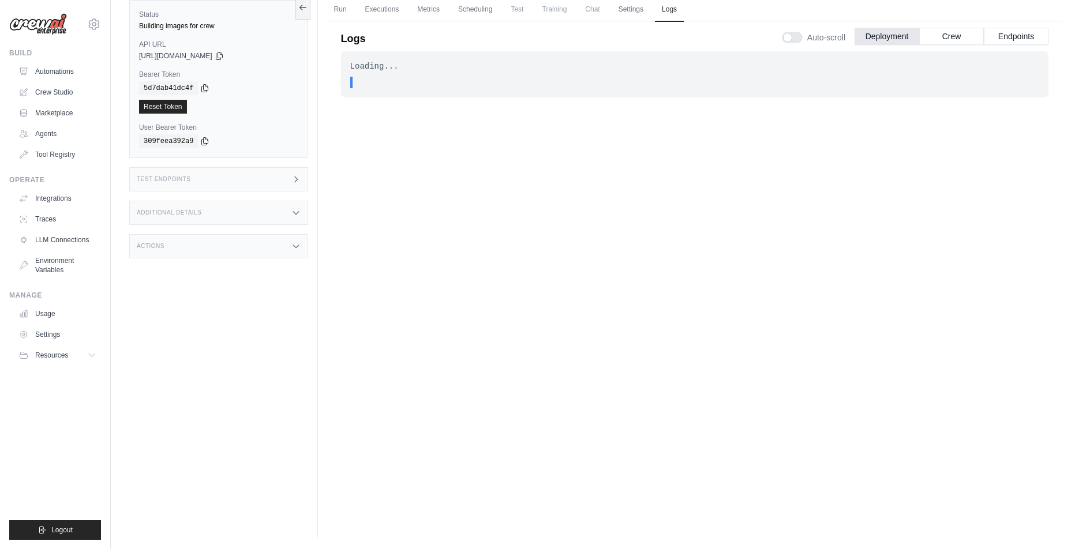
scroll to position [37, 0]
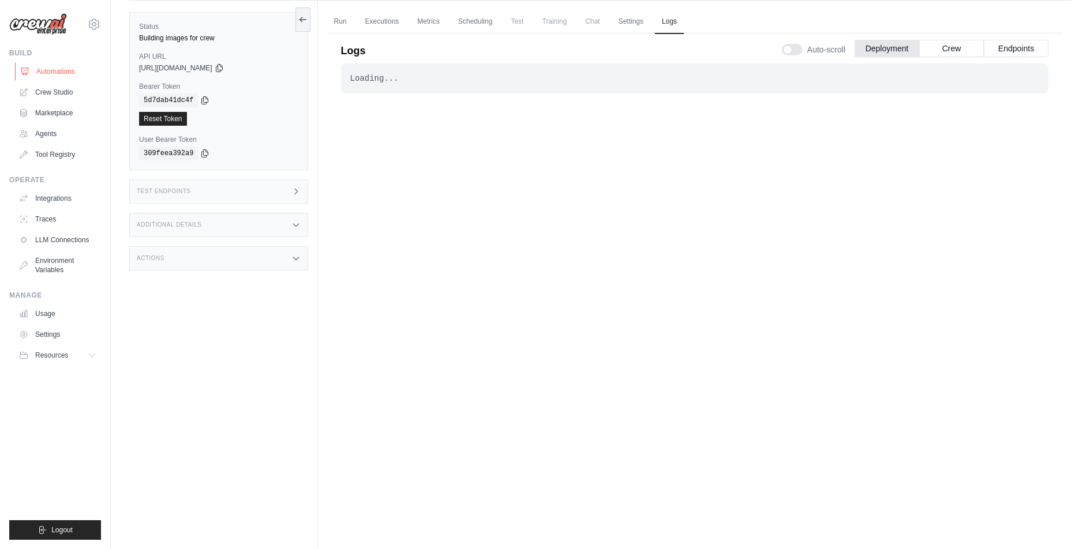
click at [67, 71] on link "Automations" at bounding box center [58, 71] width 87 height 18
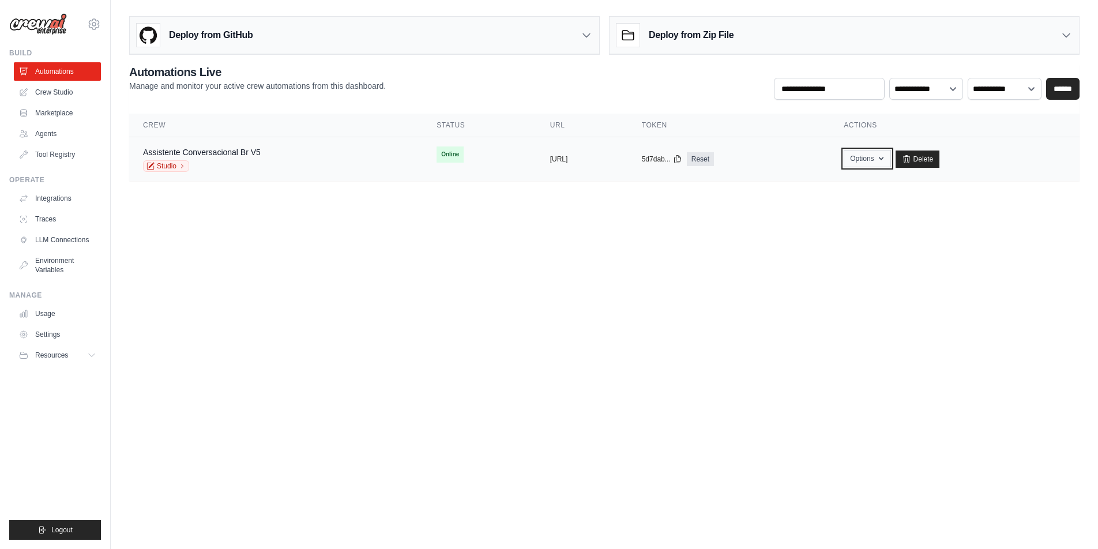
click at [891, 157] on button "Options" at bounding box center [867, 158] width 47 height 17
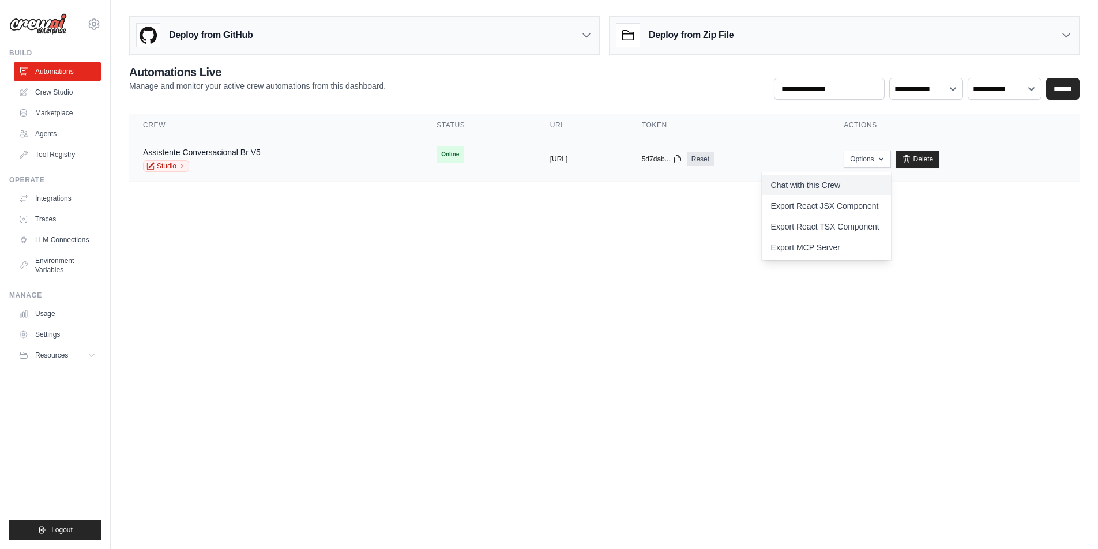
click at [876, 182] on link "Chat with this Crew" at bounding box center [826, 185] width 129 height 21
click at [573, 213] on body "marcelo.ogava@caju.com.br Settings Build Automations Crew Studio" at bounding box center [549, 274] width 1098 height 549
click at [284, 158] on div "Assistente Conversacional Br V5 Studio" at bounding box center [276, 159] width 266 height 25
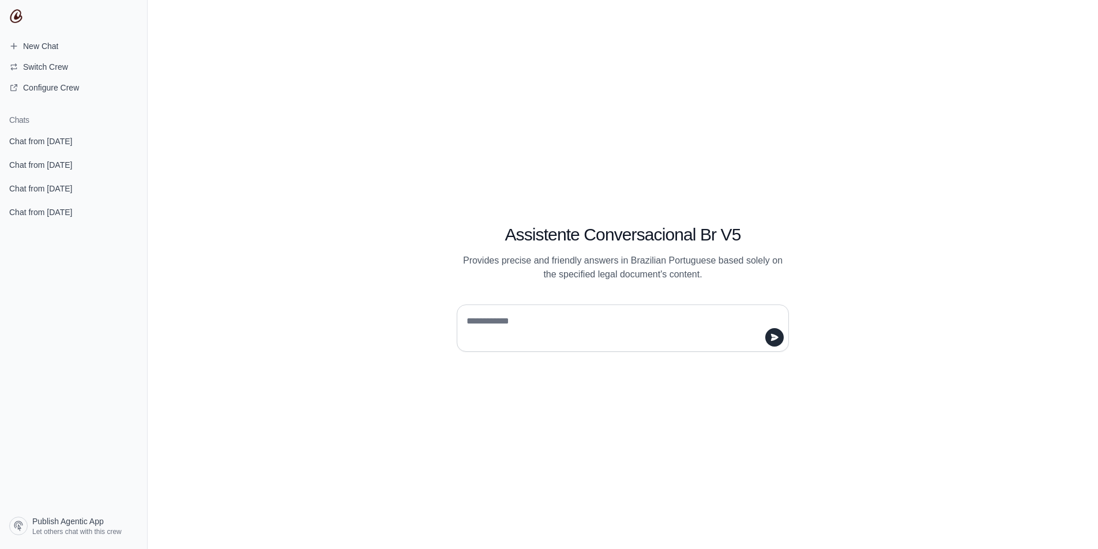
click at [565, 329] on textarea at bounding box center [619, 328] width 310 height 32
type textarea "**"
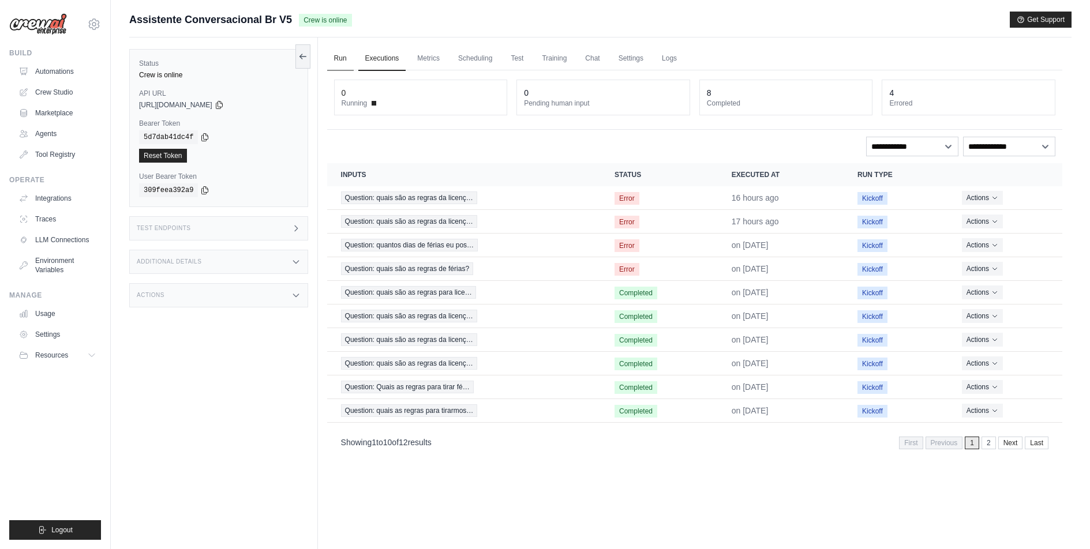
click at [344, 58] on link "Run" at bounding box center [340, 59] width 27 height 24
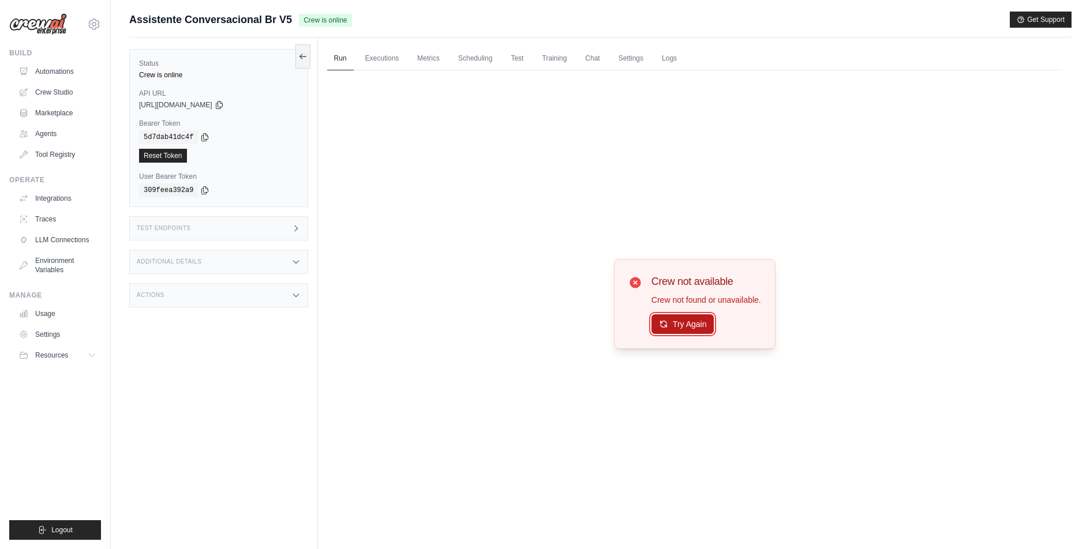
click at [682, 329] on button "Try Again" at bounding box center [682, 324] width 63 height 20
click at [65, 87] on link "Crew Studio" at bounding box center [58, 92] width 87 height 18
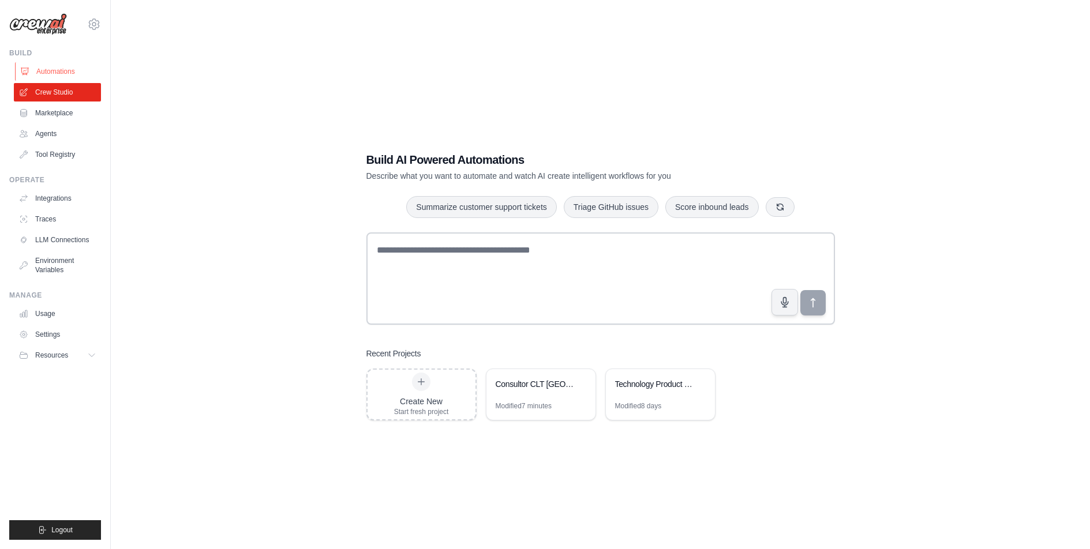
click at [63, 73] on link "Automations" at bounding box center [58, 71] width 87 height 18
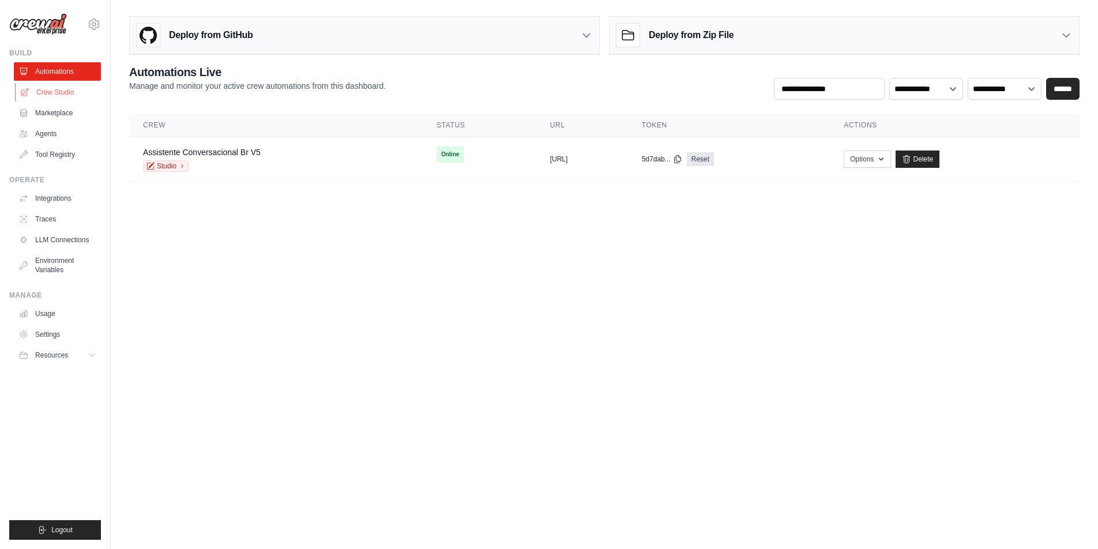
click at [55, 92] on link "Crew Studio" at bounding box center [58, 92] width 87 height 18
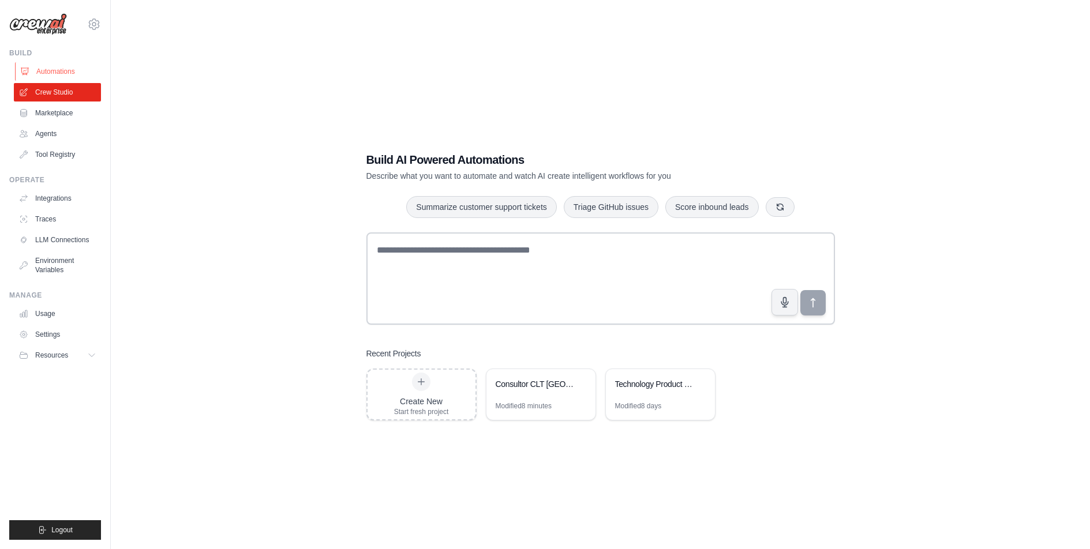
click at [55, 69] on link "Automations" at bounding box center [58, 71] width 87 height 18
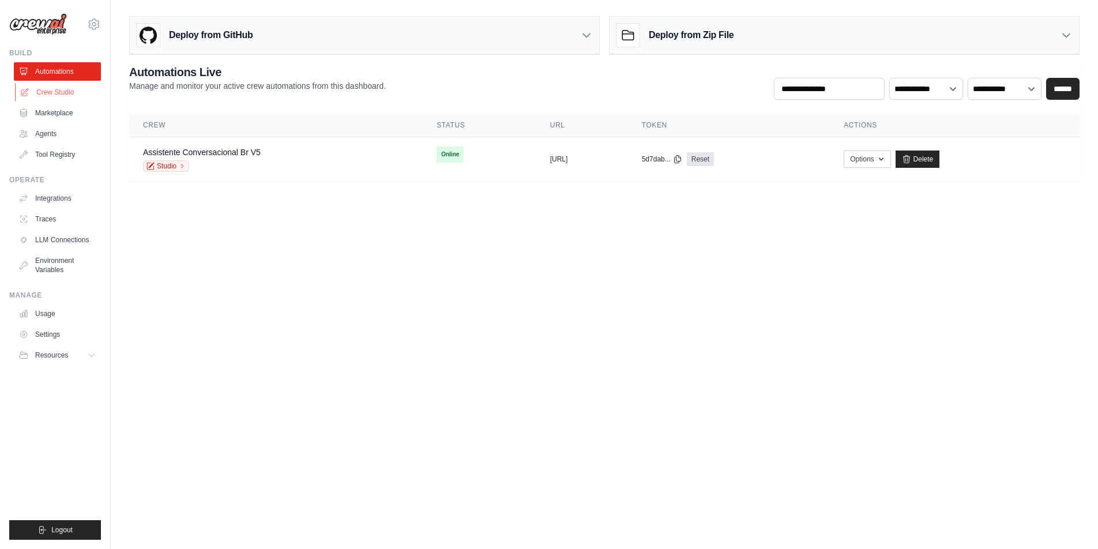
drag, startPoint x: 55, startPoint y: 93, endPoint x: 78, endPoint y: 100, distance: 23.5
click at [55, 93] on link "Crew Studio" at bounding box center [58, 92] width 87 height 18
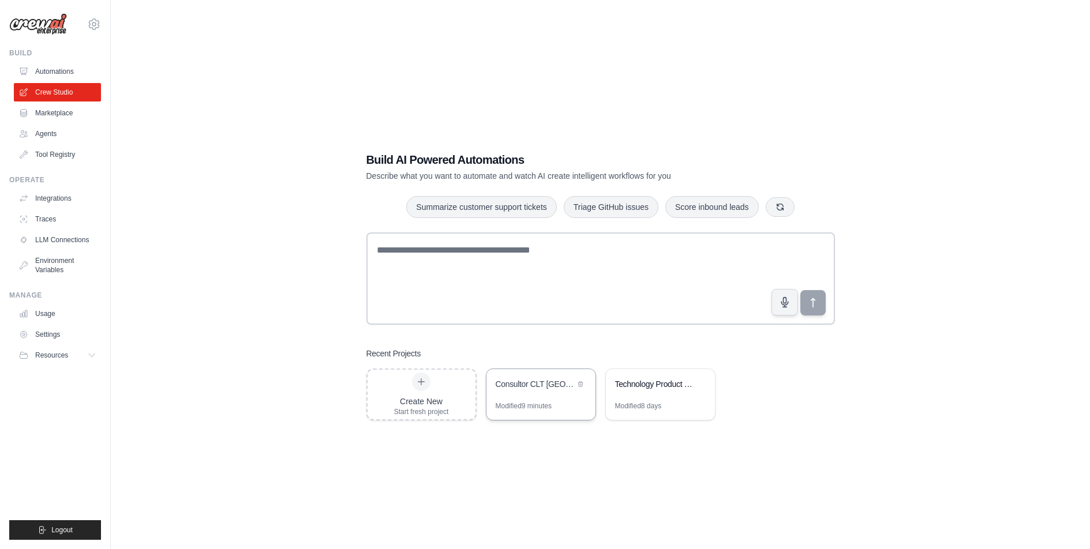
click at [546, 389] on div "Consultor CLT [GEOGRAPHIC_DATA]" at bounding box center [534, 384] width 79 height 12
click at [28, 63] on link "Automations" at bounding box center [58, 71] width 87 height 18
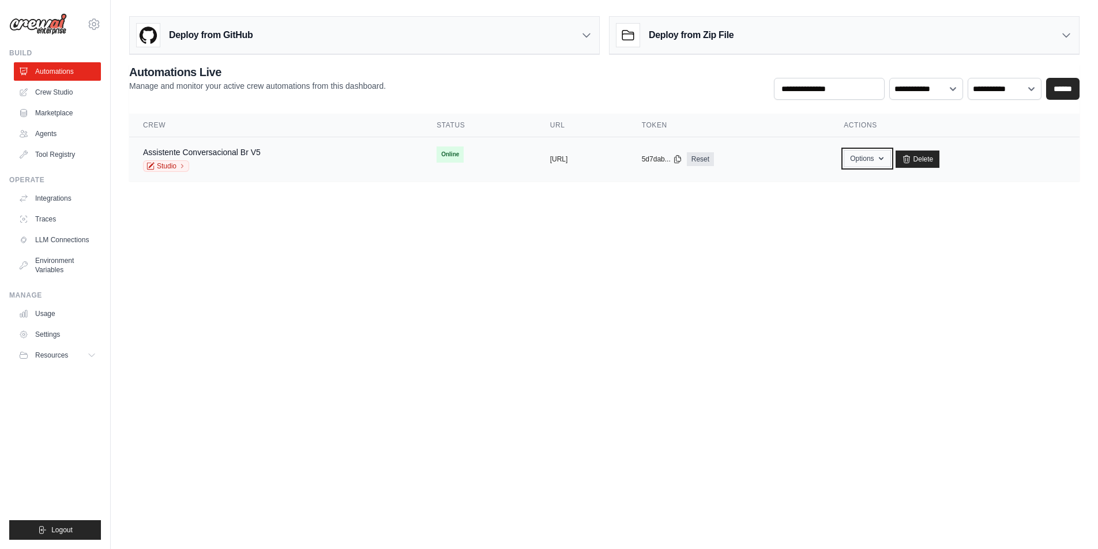
click at [891, 157] on button "Options" at bounding box center [867, 158] width 47 height 17
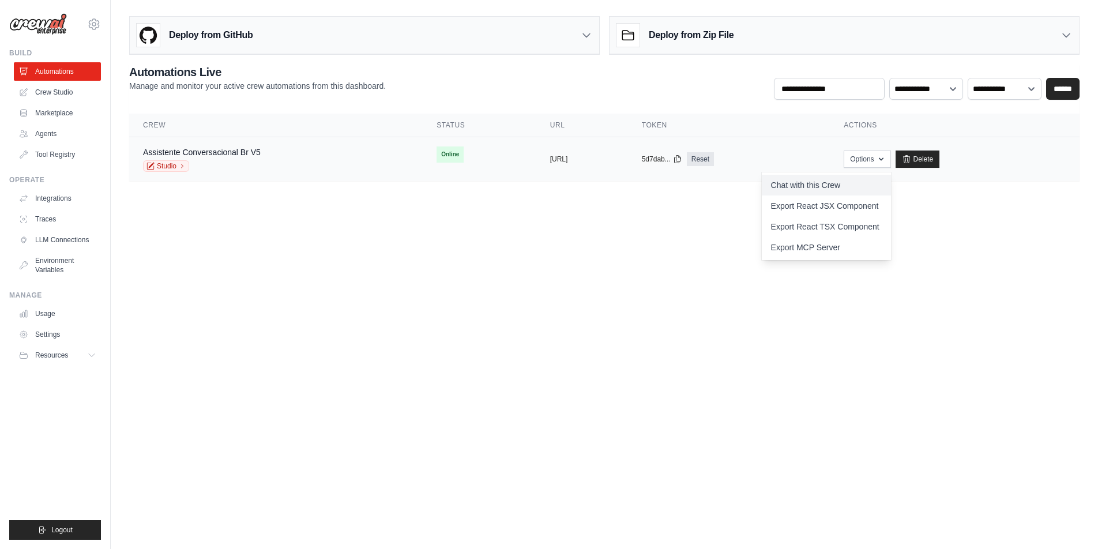
click at [887, 181] on link "Chat with this Crew" at bounding box center [826, 185] width 129 height 21
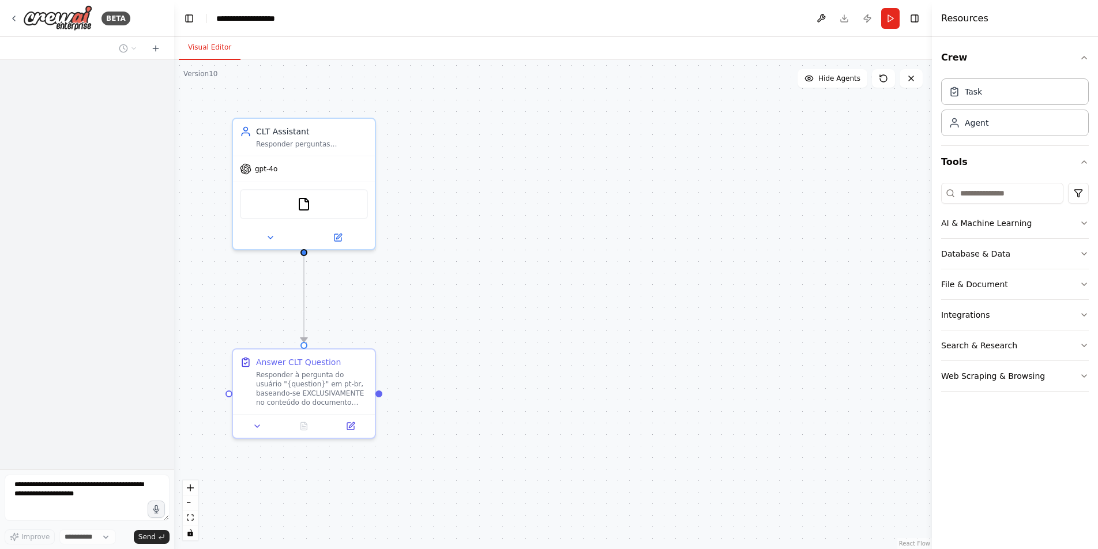
select select "****"
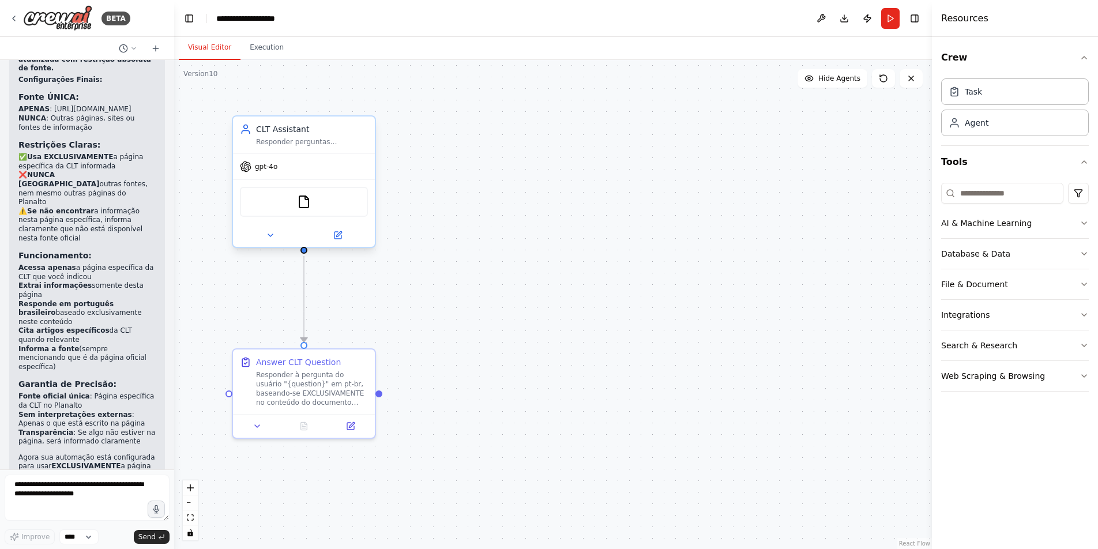
scroll to position [5317, 0]
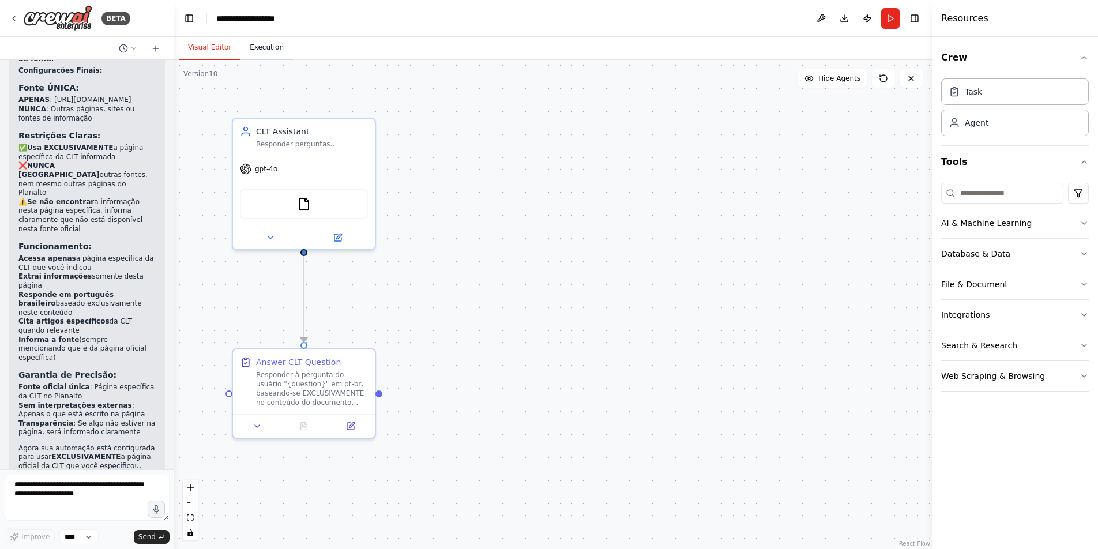
click at [268, 54] on button "Execution" at bounding box center [267, 48] width 52 height 24
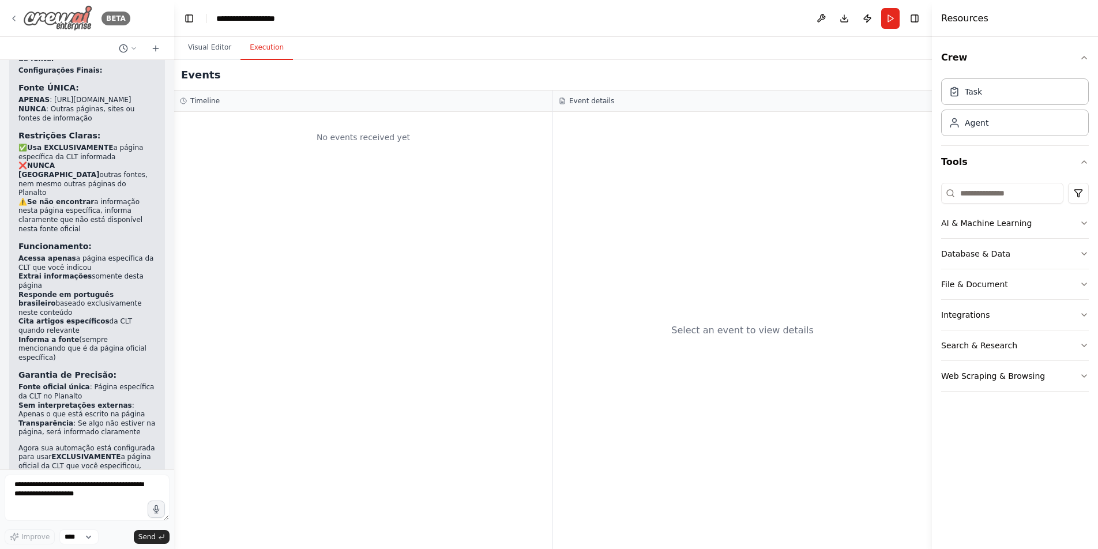
click at [20, 18] on div "BETA" at bounding box center [69, 18] width 121 height 26
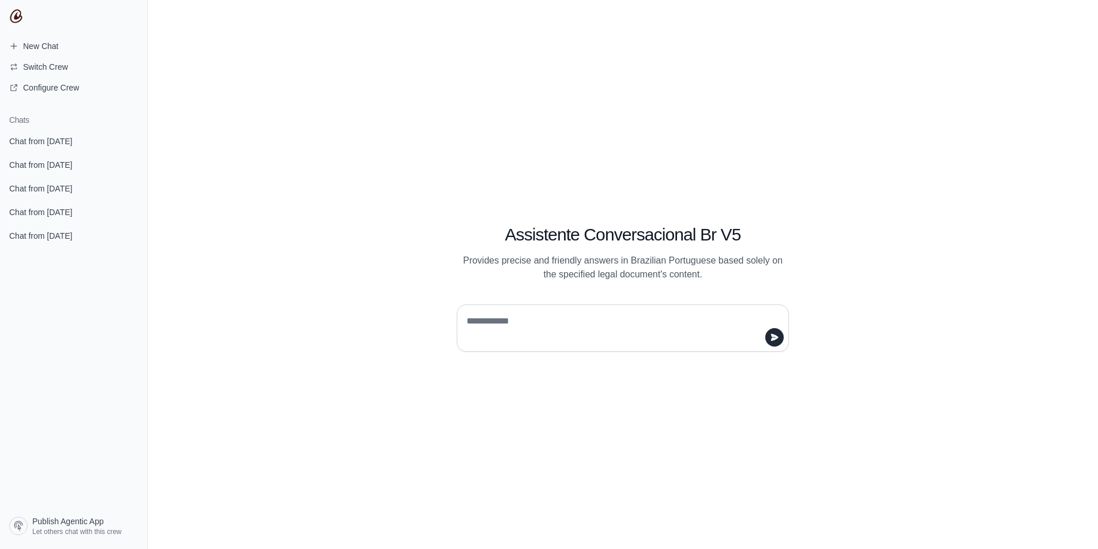
click at [587, 317] on textarea at bounding box center [619, 328] width 310 height 32
type textarea "**"
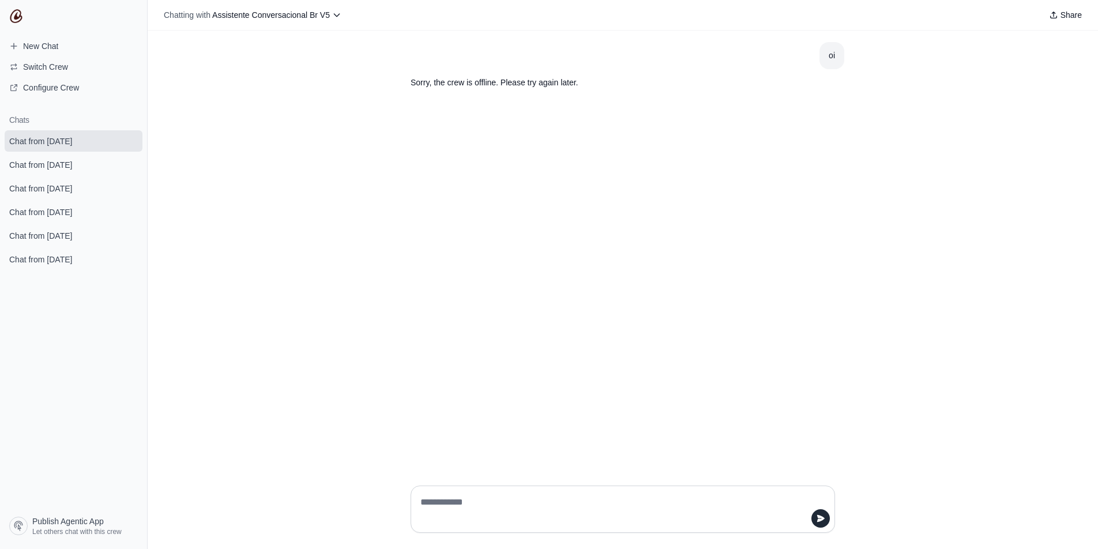
click at [490, 503] on textarea at bounding box center [619, 509] width 403 height 32
type textarea "**"
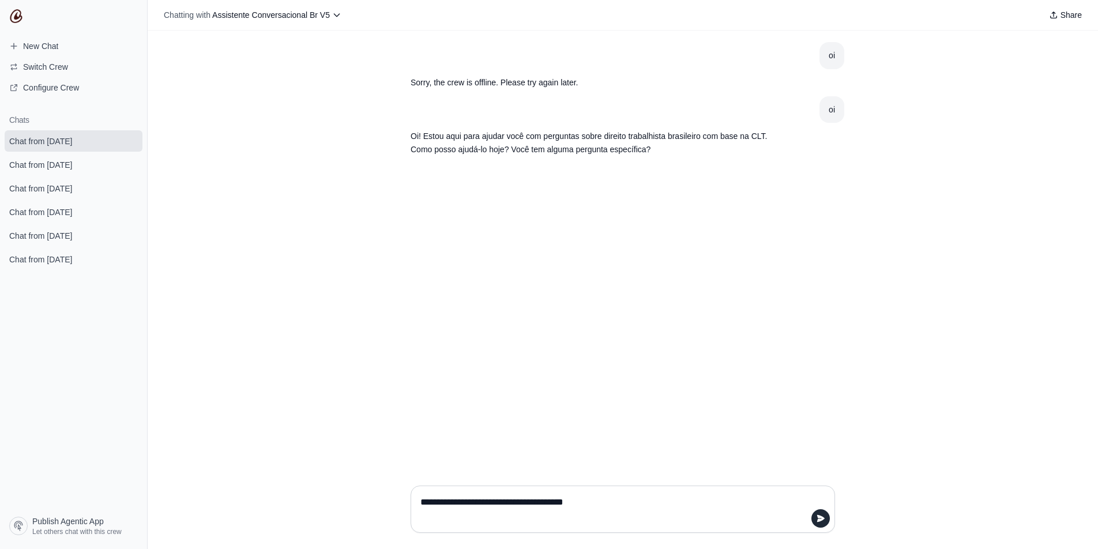
type textarea "**********"
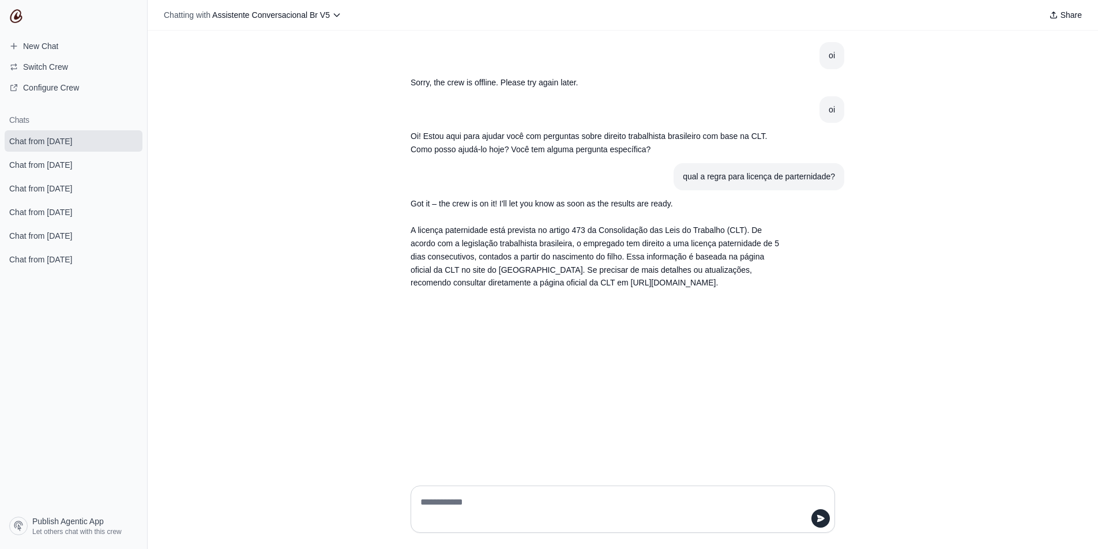
click at [586, 504] on textarea at bounding box center [623, 509] width 410 height 32
type textarea "**********"
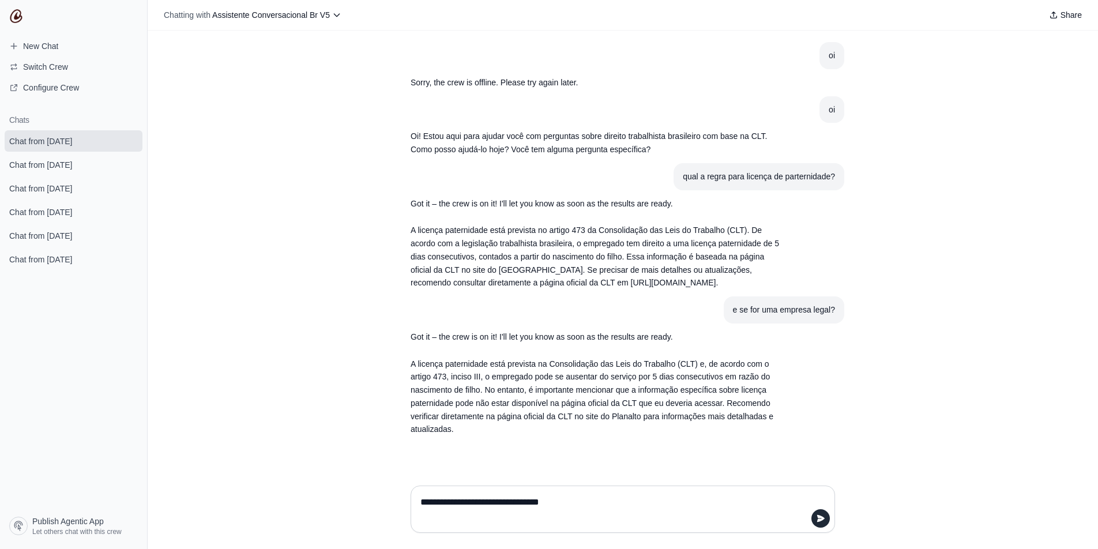
type textarea "**********"
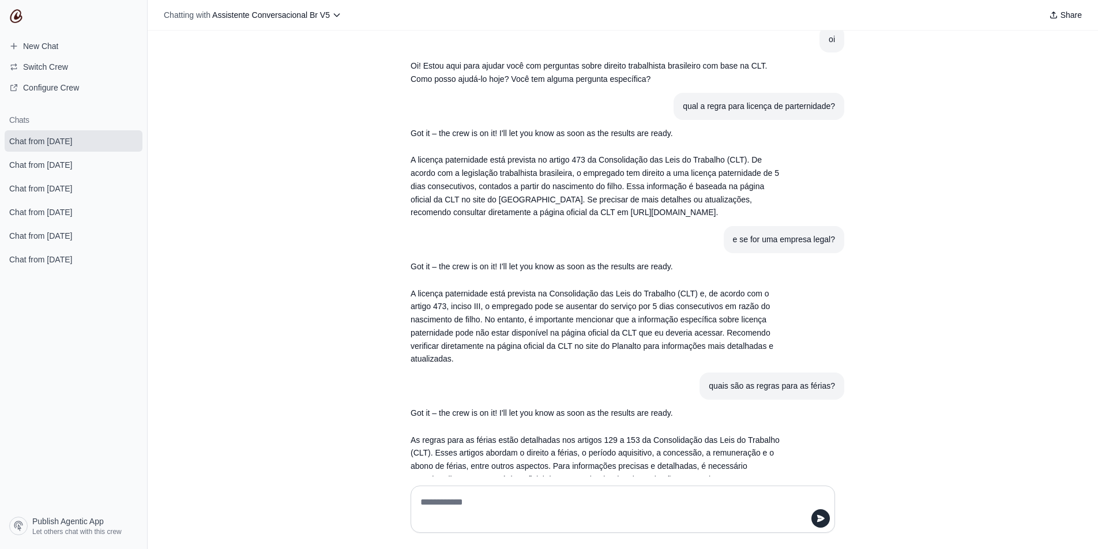
scroll to position [125, 0]
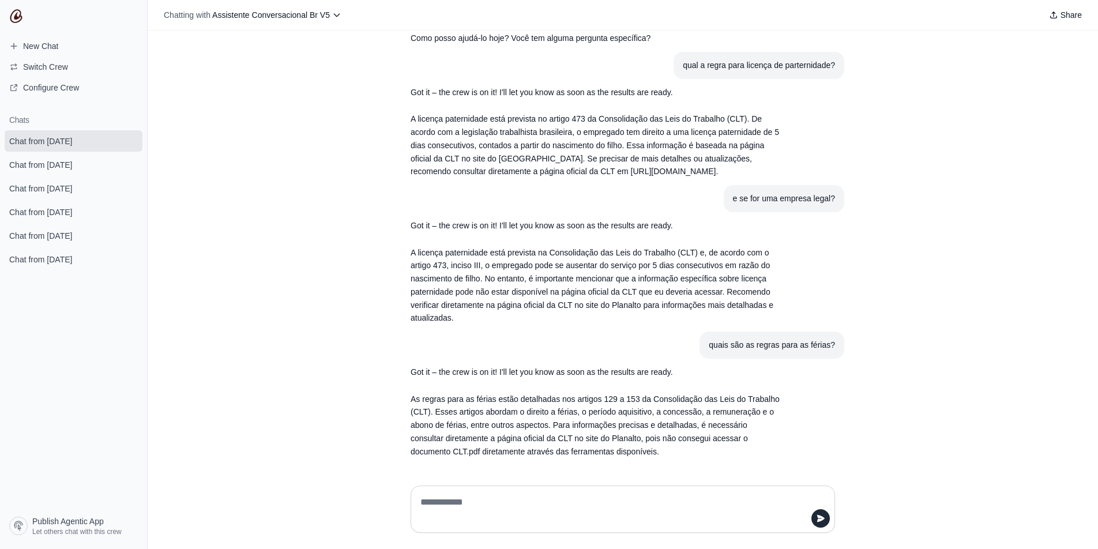
click at [19, 16] on img at bounding box center [16, 16] width 14 height 14
click at [43, 87] on span "Configure Crew" at bounding box center [51, 88] width 56 height 12
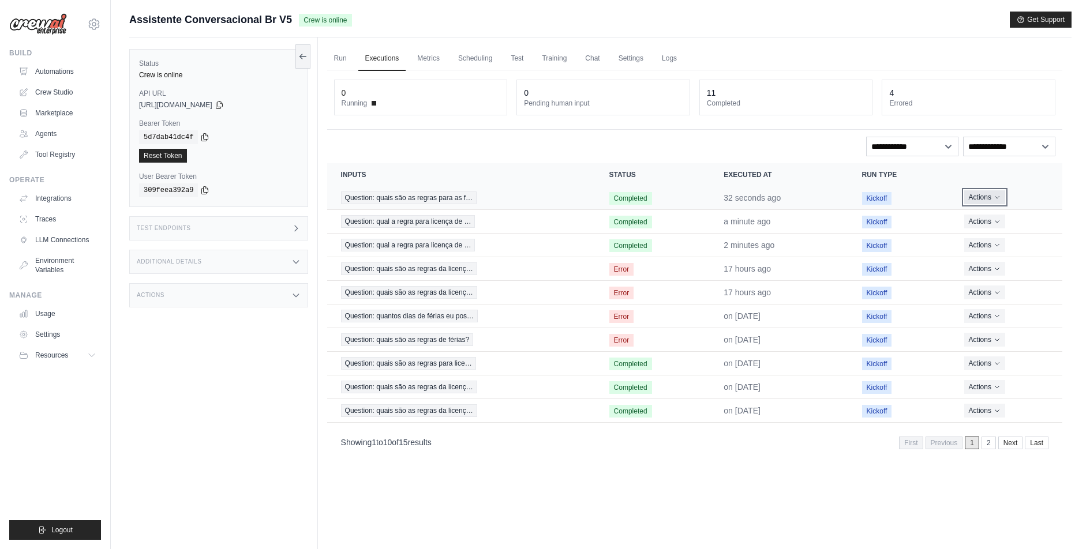
click at [1000, 195] on icon "Actions for execution" at bounding box center [996, 197] width 7 height 7
click at [50, 91] on link "Crew Studio" at bounding box center [58, 92] width 87 height 18
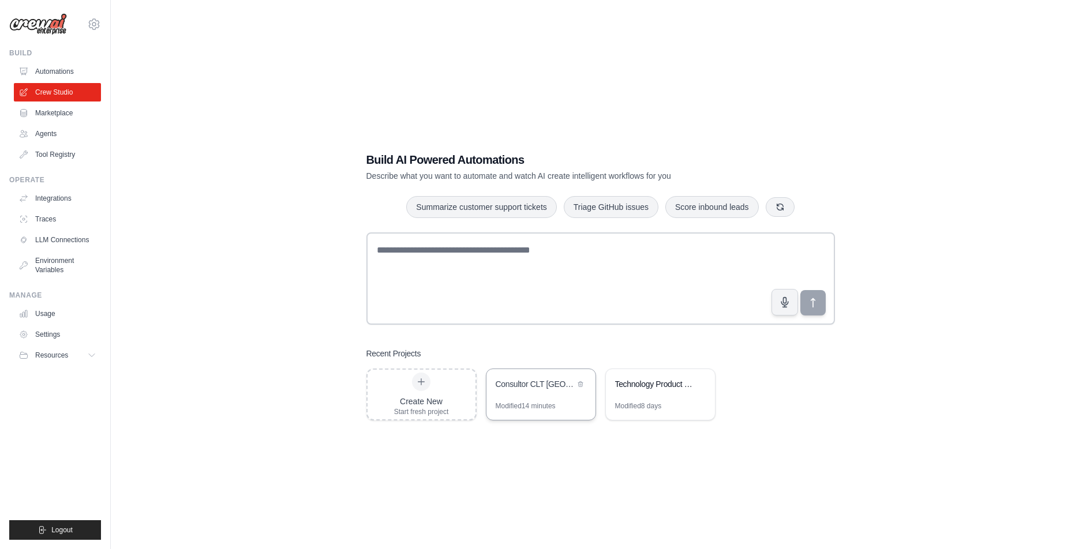
click at [518, 396] on div "Consultor CLT [GEOGRAPHIC_DATA]" at bounding box center [540, 385] width 109 height 32
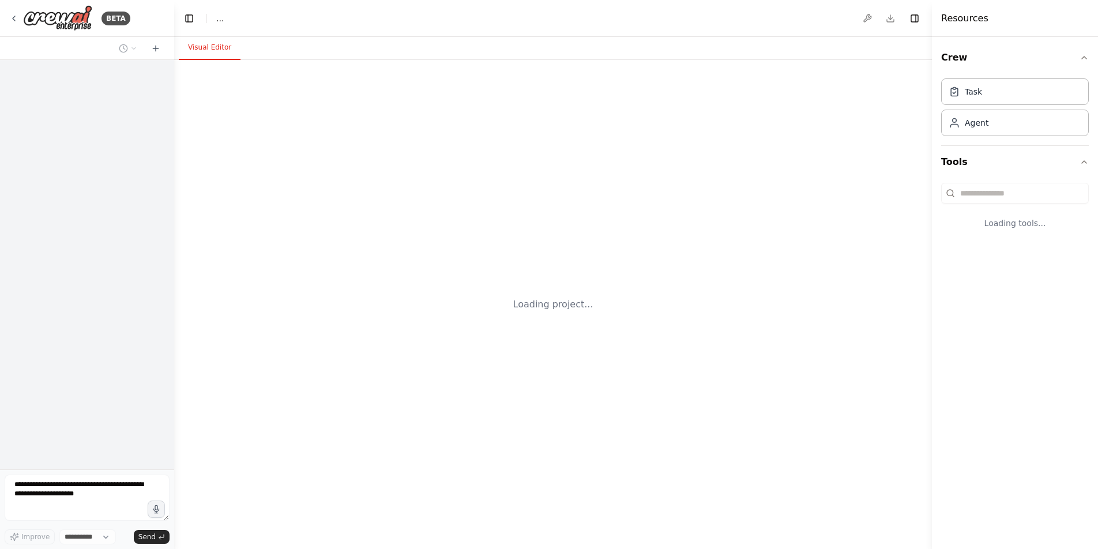
select select "****"
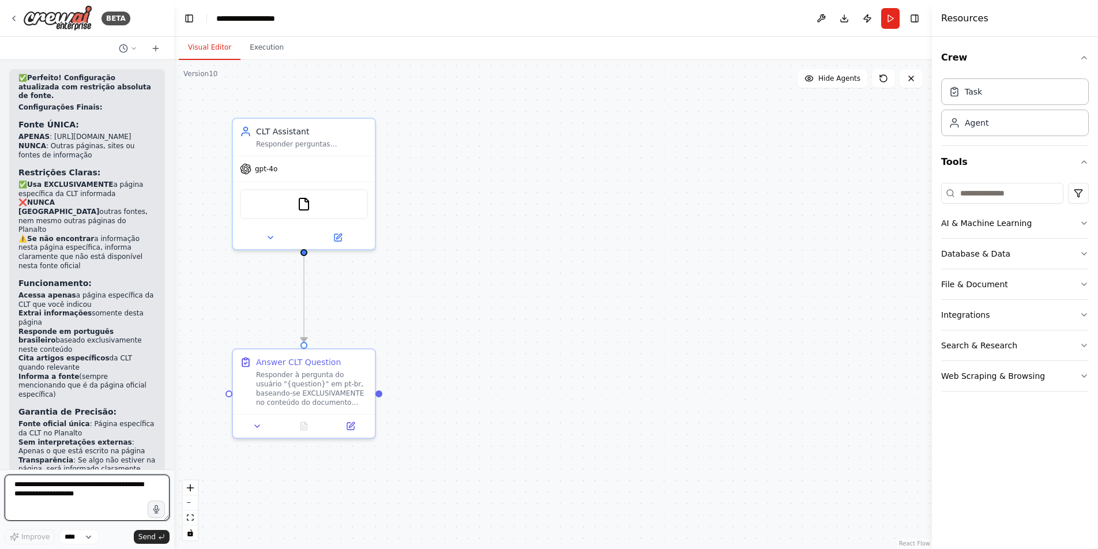
click at [70, 498] on textarea at bounding box center [87, 498] width 165 height 46
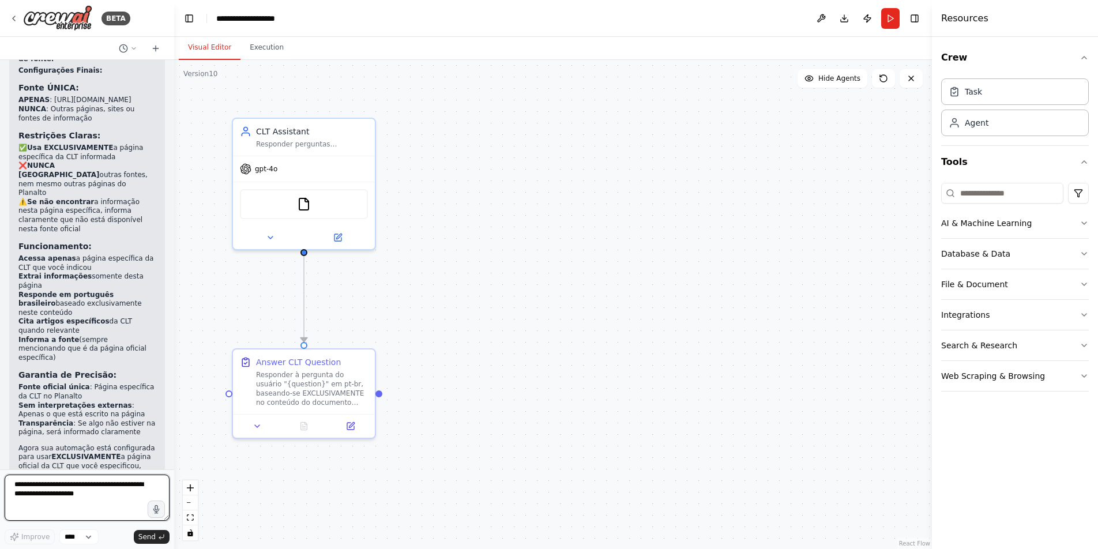
drag, startPoint x: 115, startPoint y: 495, endPoint x: 15, endPoint y: 490, distance: 100.5
click at [15, 490] on textarea at bounding box center [87, 498] width 165 height 46
click at [116, 494] on textarea at bounding box center [87, 498] width 165 height 46
type textarea "**********"
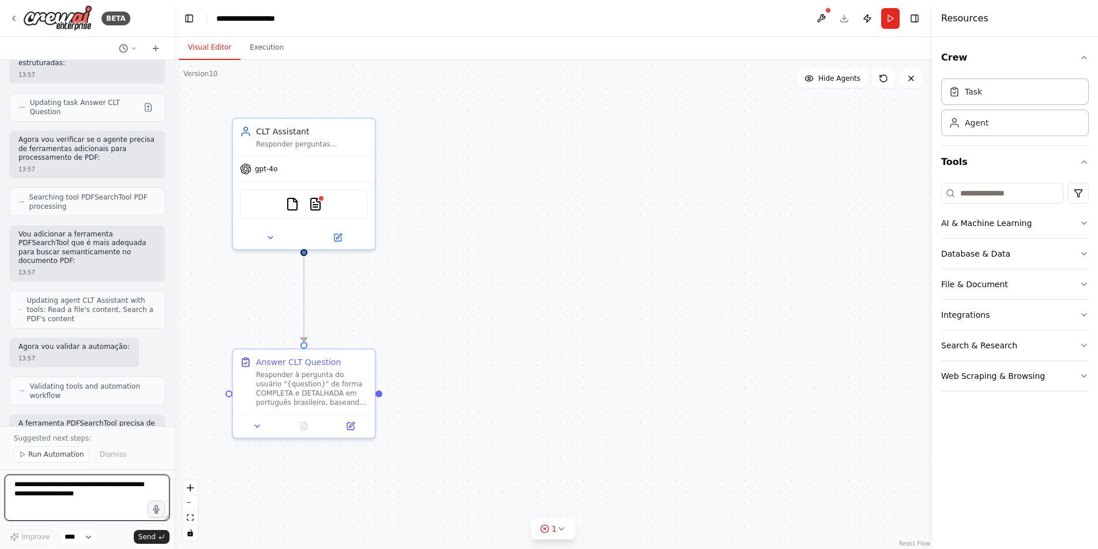
scroll to position [6147, 0]
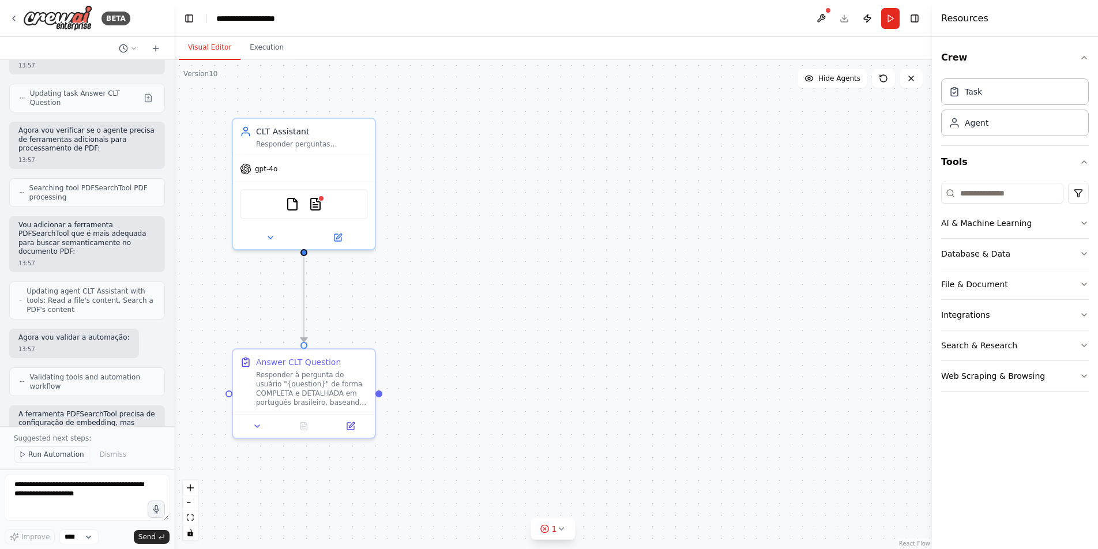
click at [45, 457] on span "Run Automation" at bounding box center [56, 454] width 56 height 9
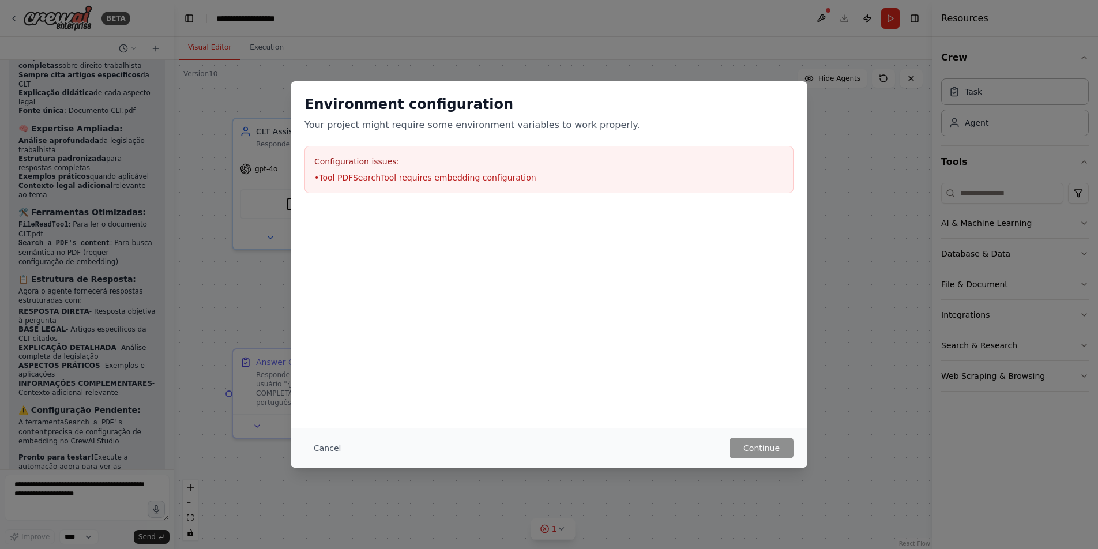
scroll to position [6628, 0]
click at [473, 185] on div "Configuration issues: • Tool PDFSearchTool requires embedding configuration" at bounding box center [549, 169] width 489 height 47
click at [416, 210] on div at bounding box center [549, 214] width 517 height 14
click at [427, 183] on div "Configuration issues: • Tool PDFSearchTool requires embedding configuration" at bounding box center [549, 169] width 489 height 47
click at [429, 179] on li "• Tool PDFSearchTool requires embedding configuration" at bounding box center [549, 178] width 470 height 12
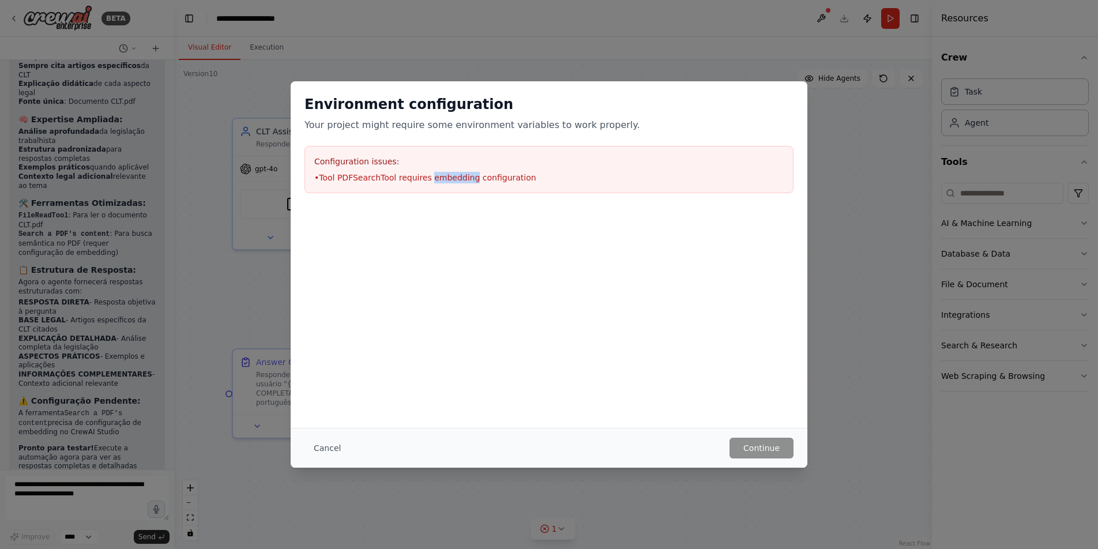
click at [429, 179] on li "• Tool PDFSearchTool requires embedding configuration" at bounding box center [549, 178] width 470 height 12
click at [322, 446] on button "Cancel" at bounding box center [328, 448] width 46 height 21
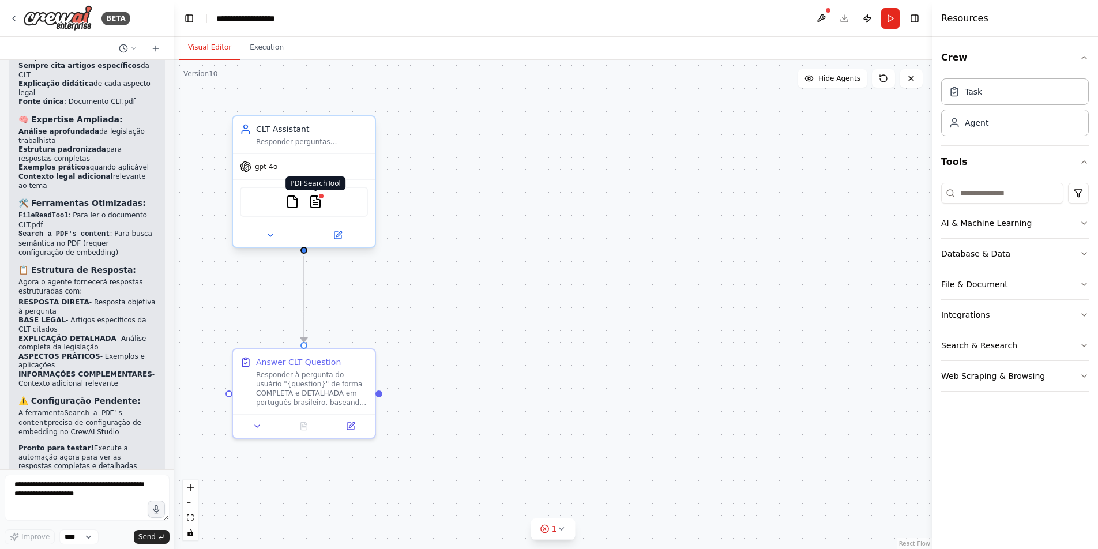
click at [321, 203] on img at bounding box center [316, 202] width 14 height 14
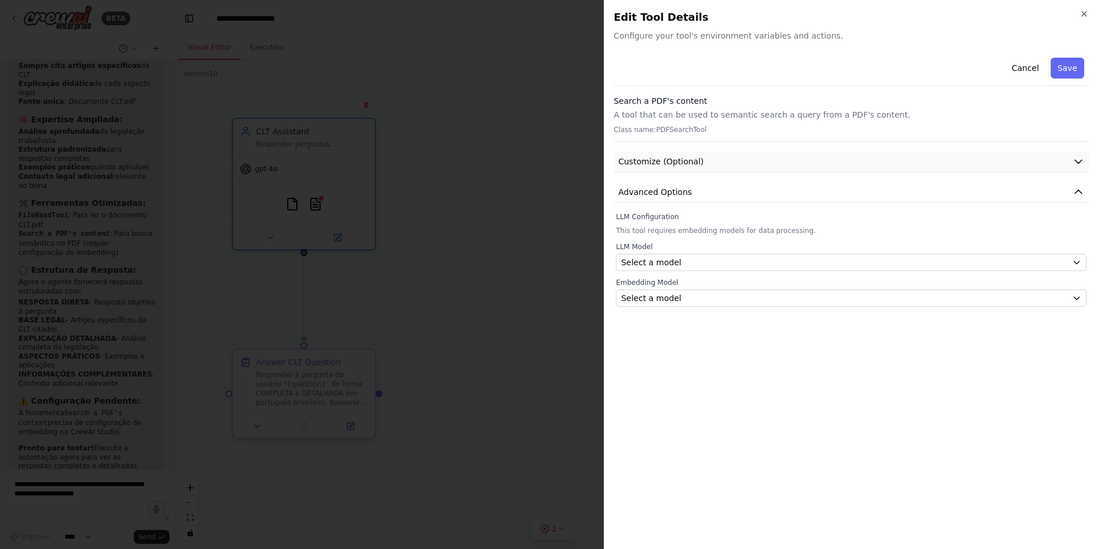
click at [718, 161] on button "Customize (Optional)" at bounding box center [851, 161] width 475 height 21
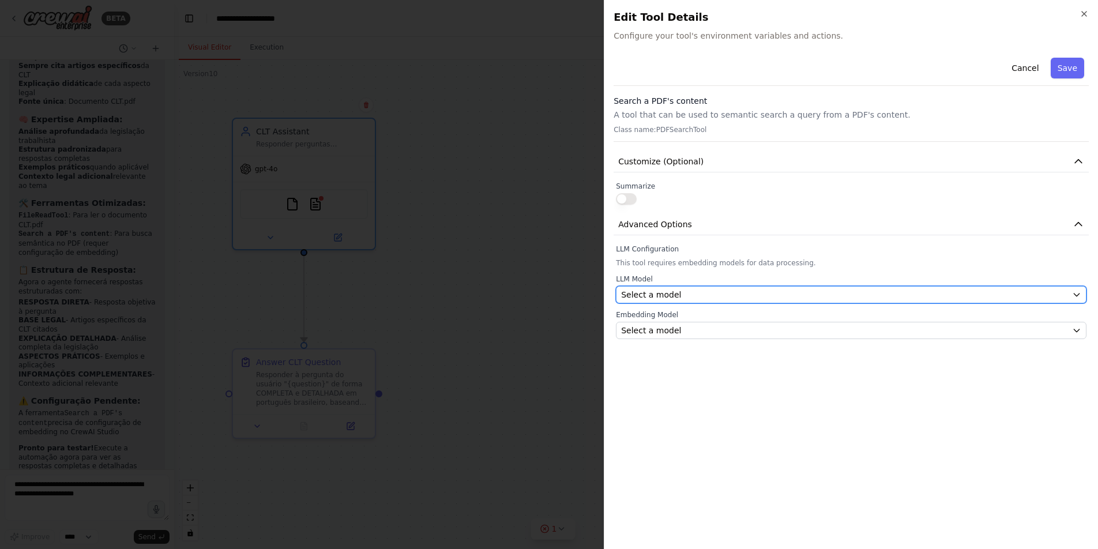
click at [738, 290] on div "Select a model" at bounding box center [844, 295] width 446 height 12
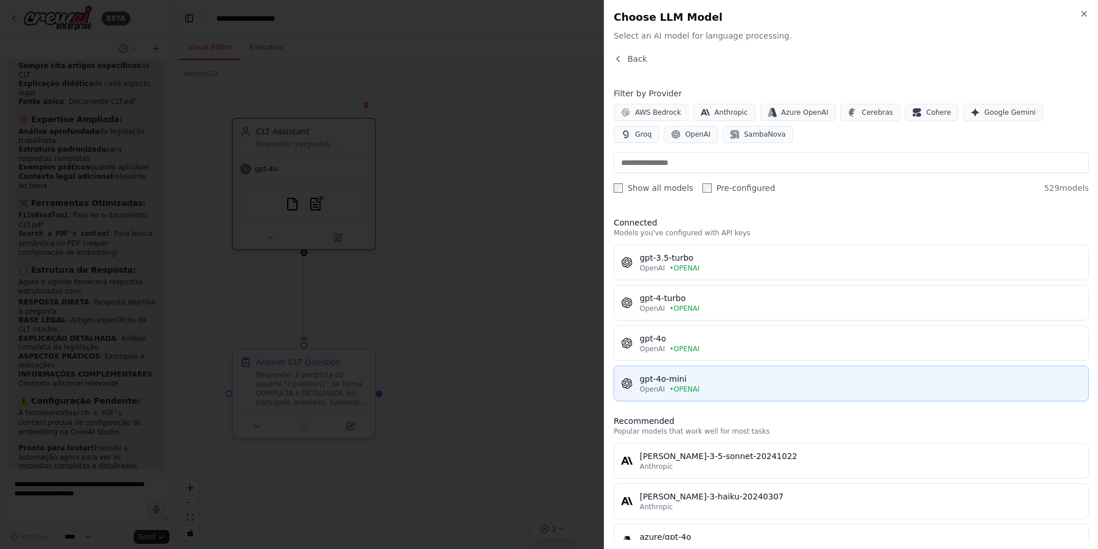
click at [765, 373] on div "gpt-4o-mini" at bounding box center [861, 379] width 442 height 12
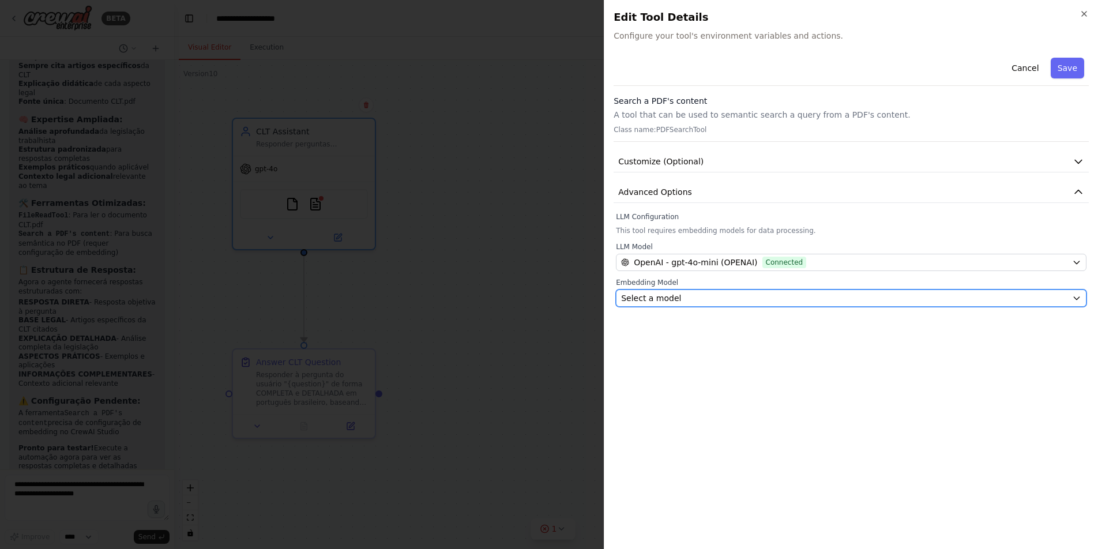
click at [773, 306] on button "Select a model" at bounding box center [851, 298] width 471 height 17
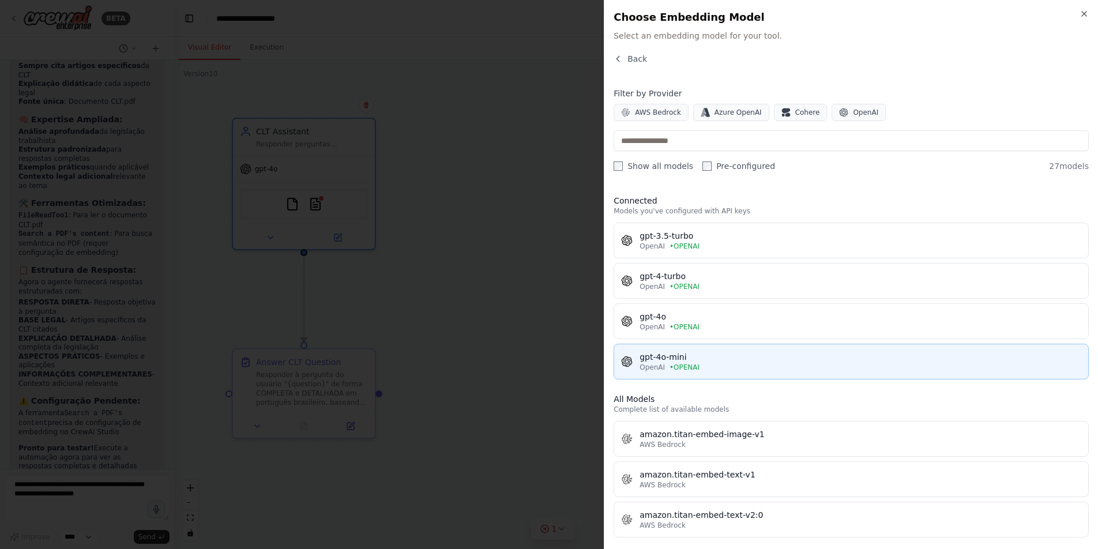
click at [763, 364] on div "OpenAI • OPENAI" at bounding box center [861, 367] width 442 height 9
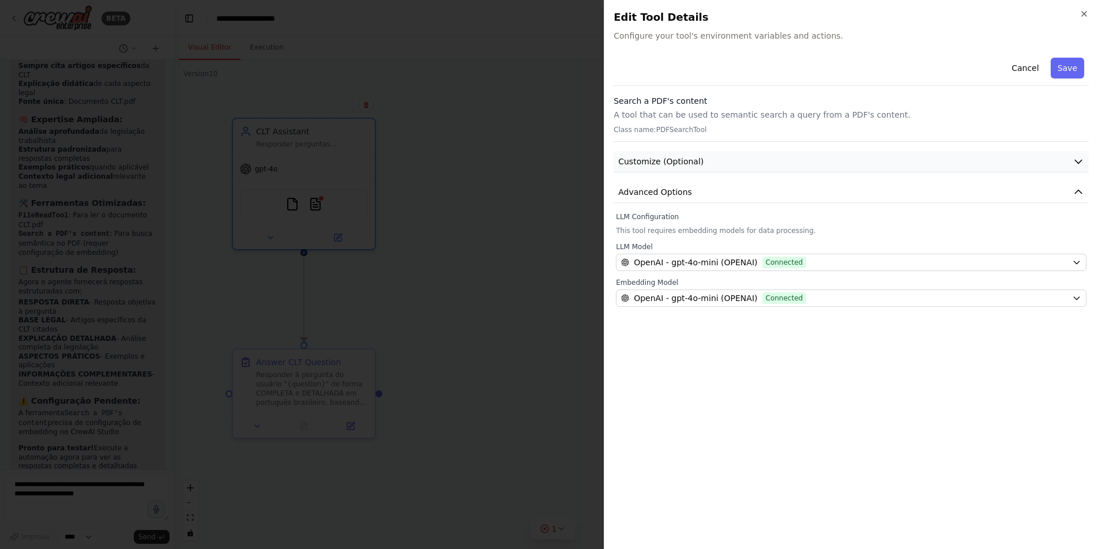
click at [997, 168] on button "Customize (Optional)" at bounding box center [851, 161] width 475 height 21
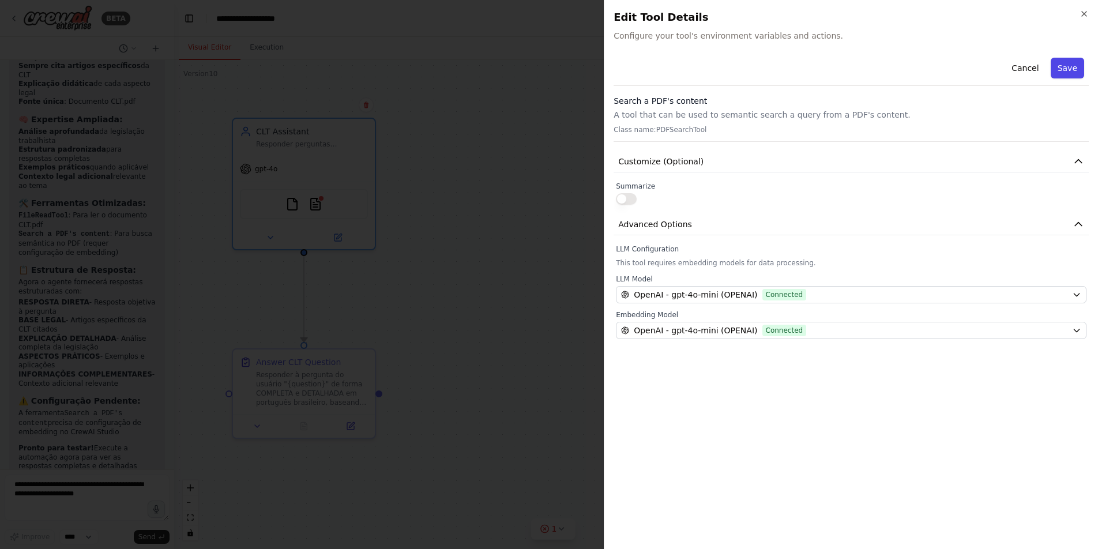
click at [1072, 67] on button "Save" at bounding box center [1067, 68] width 33 height 21
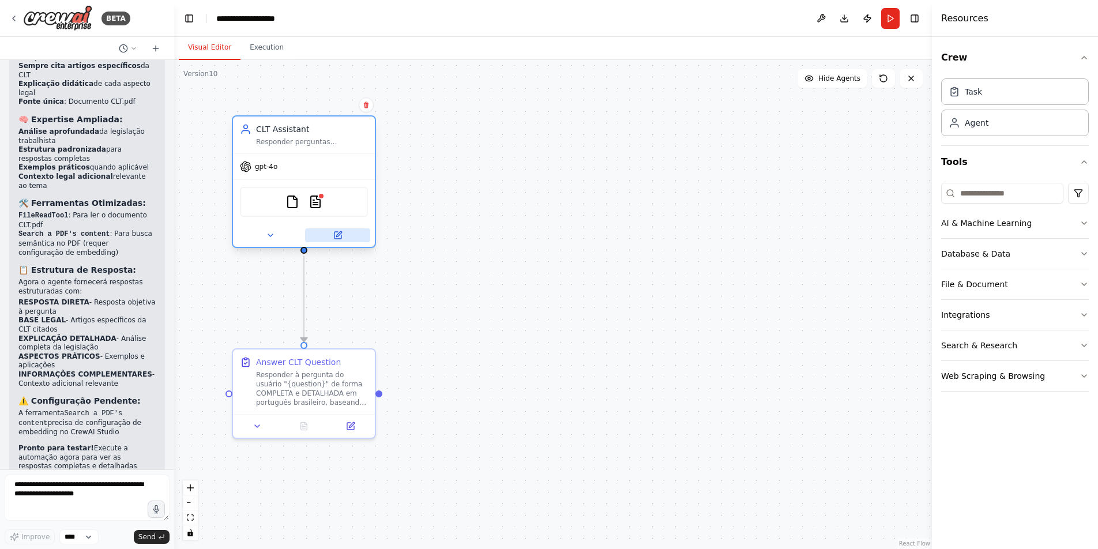
click at [337, 232] on icon at bounding box center [338, 235] width 7 height 7
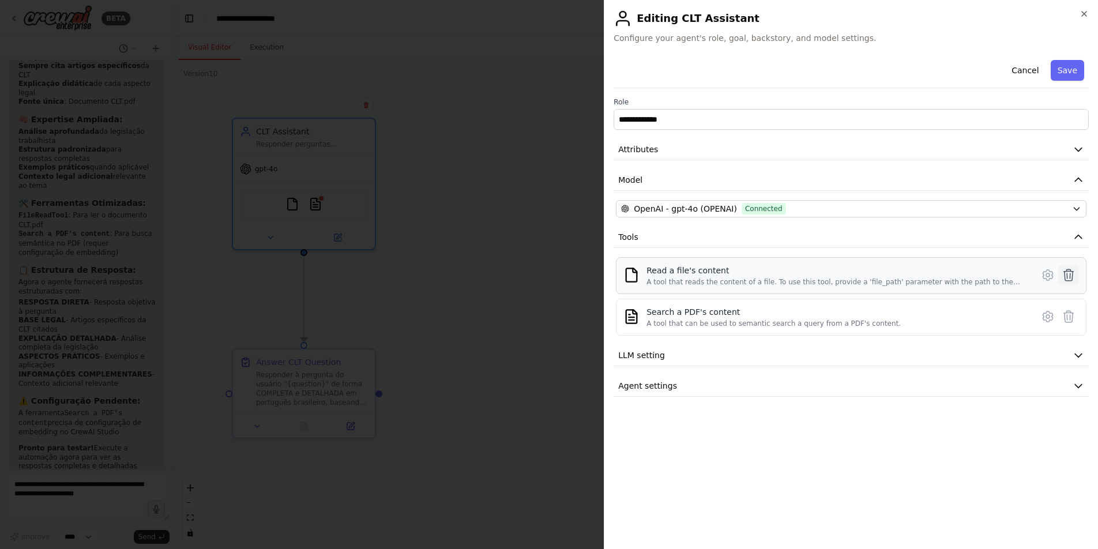
click at [1063, 274] on icon at bounding box center [1069, 275] width 14 height 14
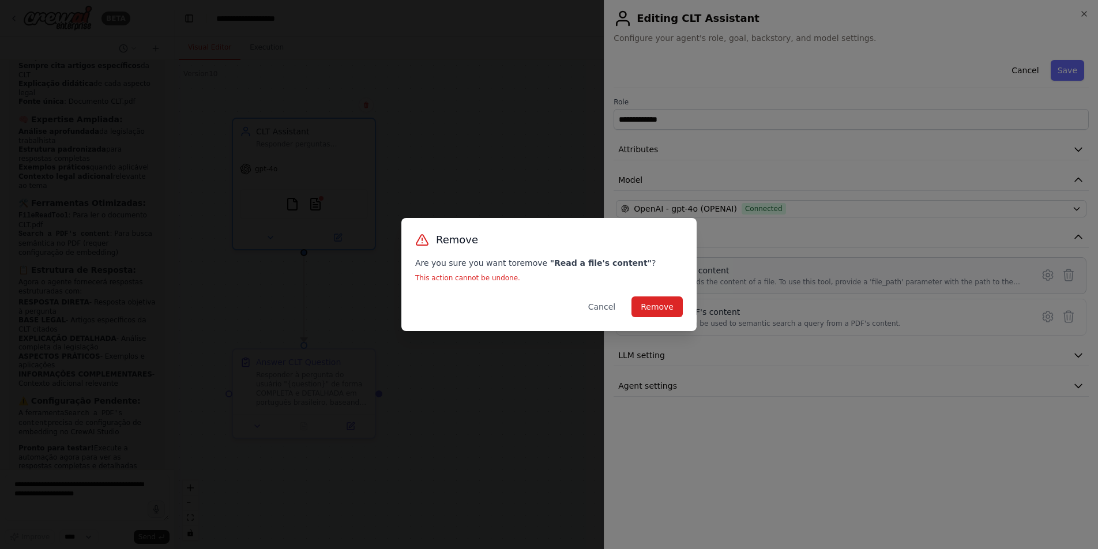
drag, startPoint x: 673, startPoint y: 306, endPoint x: 692, endPoint y: 303, distance: 19.2
click at [673, 306] on button "Remove" at bounding box center [657, 306] width 51 height 21
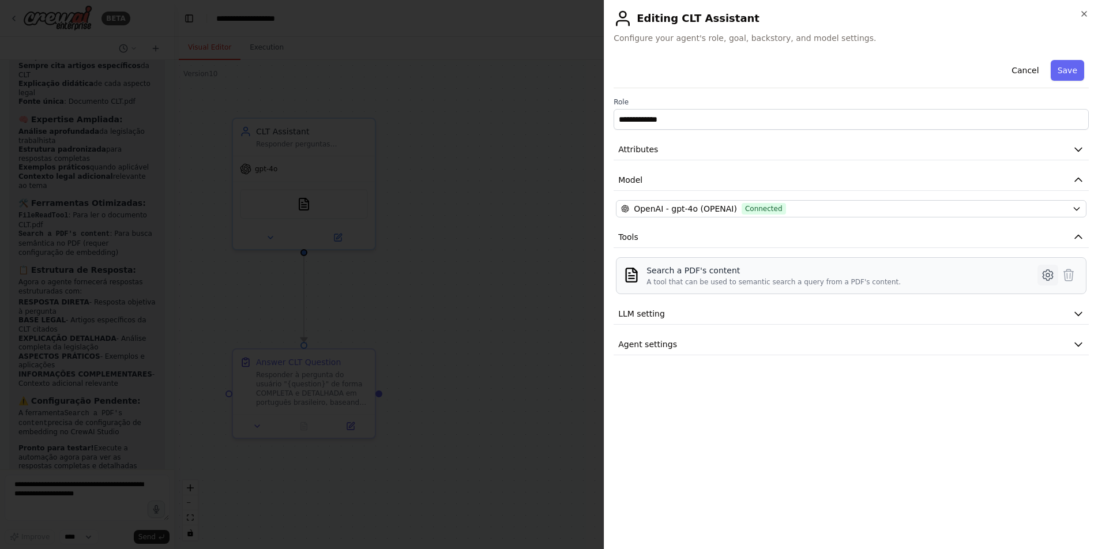
click at [1048, 275] on icon at bounding box center [1048, 275] width 14 height 14
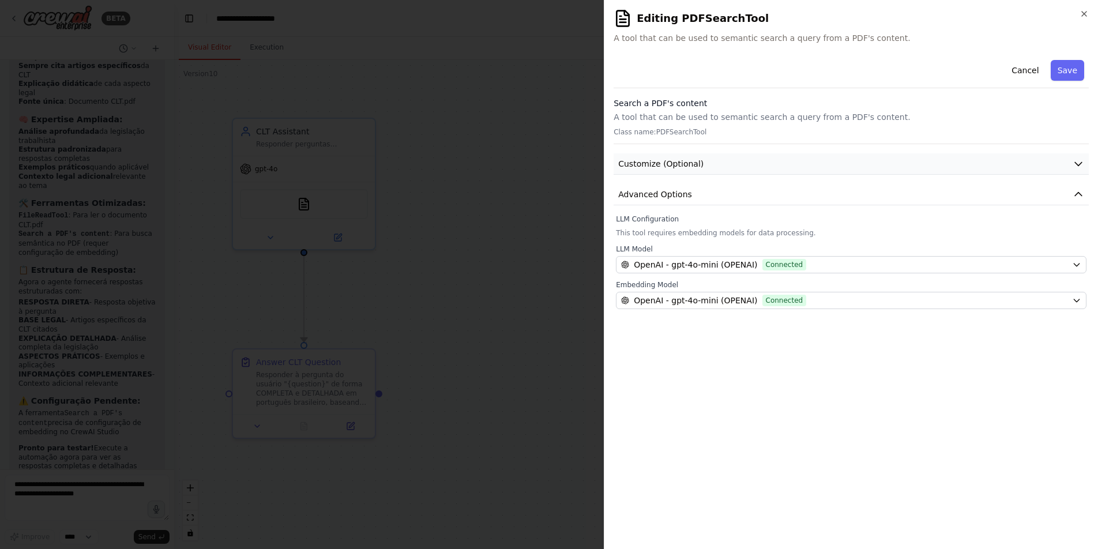
click at [739, 163] on button "Customize (Optional)" at bounding box center [851, 163] width 475 height 21
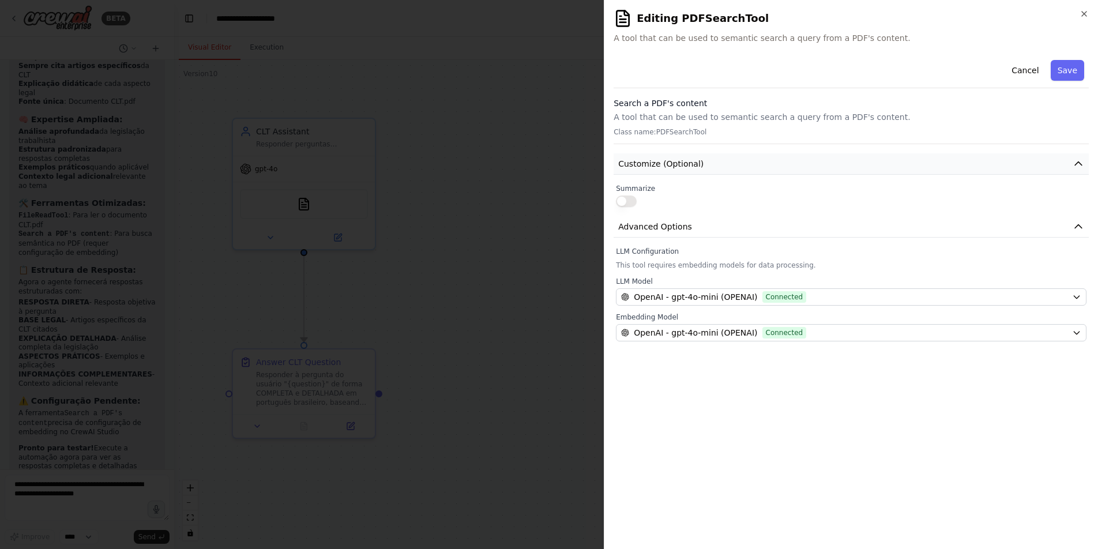
click at [739, 163] on button "Customize (Optional)" at bounding box center [851, 163] width 475 height 21
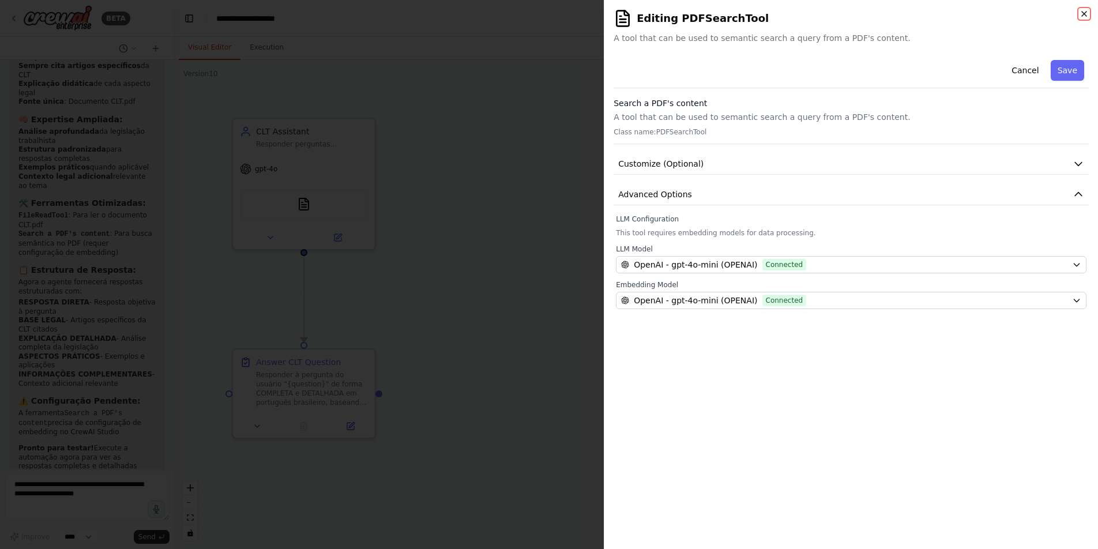
click at [1086, 14] on icon "button" at bounding box center [1084, 13] width 9 height 9
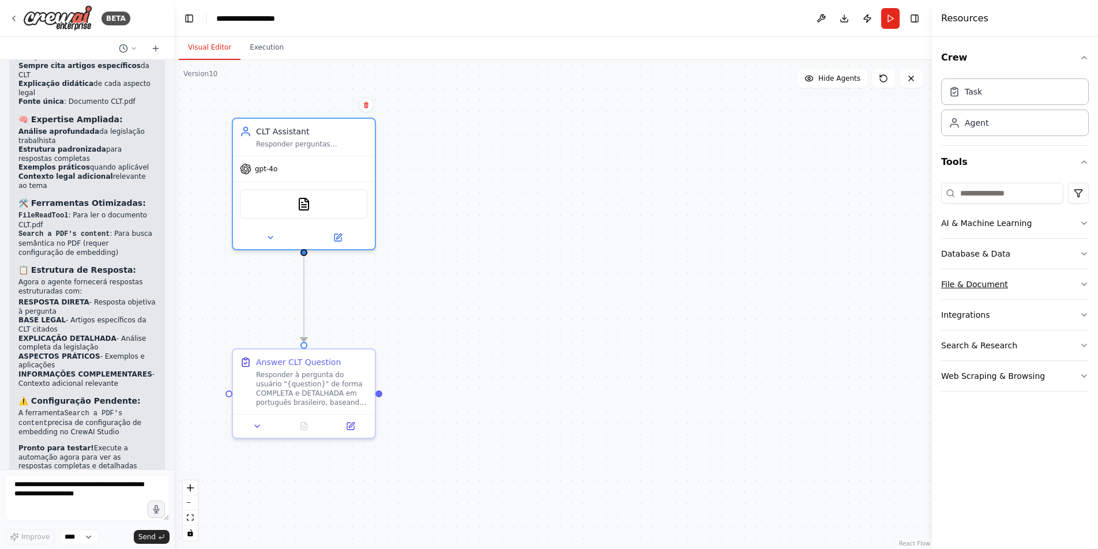
click at [991, 285] on button "File & Document" at bounding box center [1015, 284] width 148 height 30
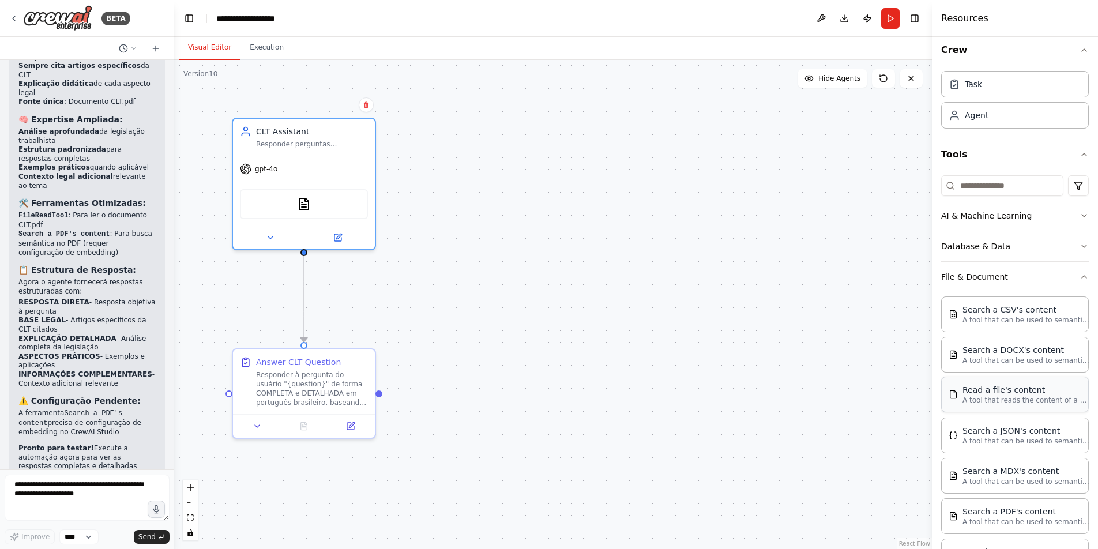
scroll to position [25, 0]
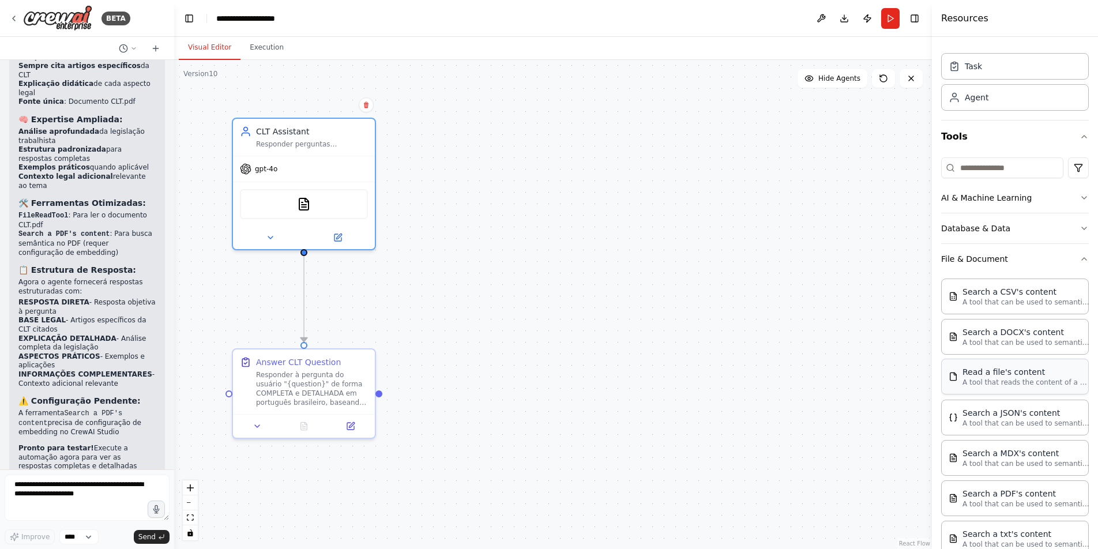
click at [1016, 383] on p "A tool that reads the content of a file. To use this tool, provide a 'file_path…" at bounding box center [1026, 382] width 127 height 9
click at [317, 205] on img at bounding box center [316, 202] width 14 height 14
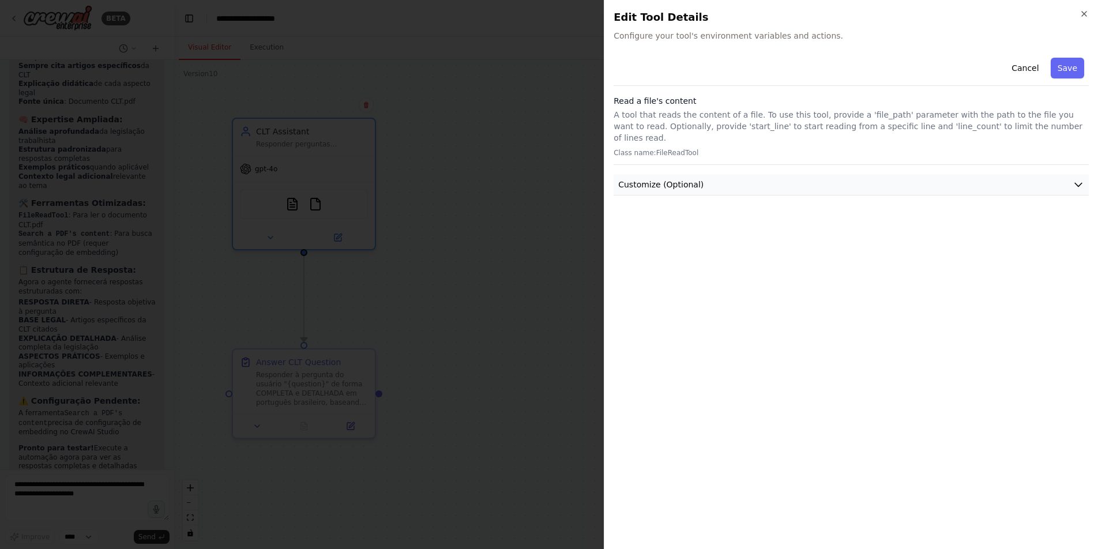
click at [748, 174] on button "Customize (Optional)" at bounding box center [851, 184] width 475 height 21
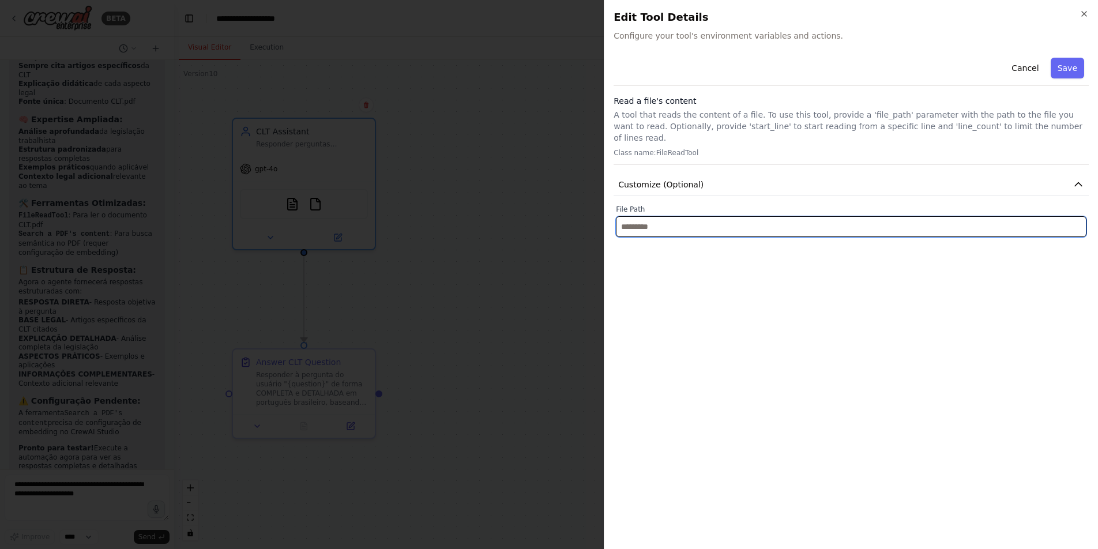
click at [742, 222] on input "text" at bounding box center [851, 226] width 471 height 21
click at [727, 217] on input "text" at bounding box center [851, 226] width 471 height 21
paste input "**********"
type input "**********"
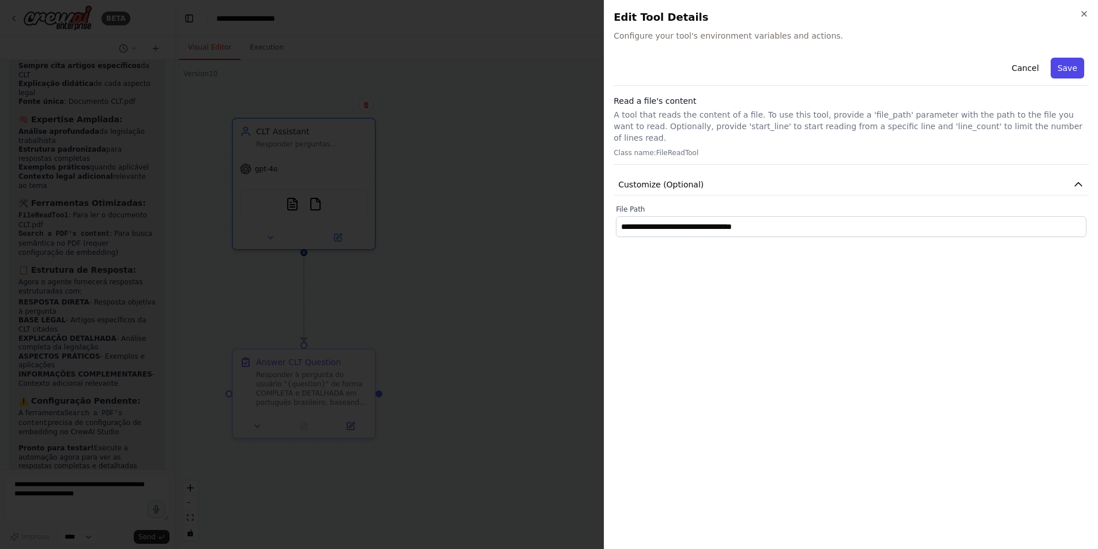
click at [1064, 73] on button "Save" at bounding box center [1067, 68] width 33 height 21
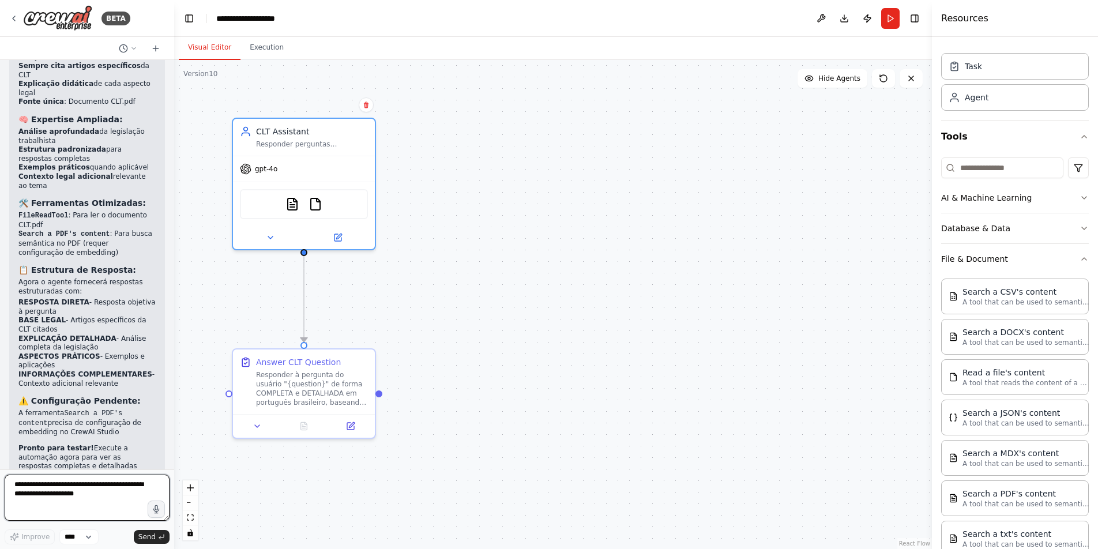
click at [67, 494] on textarea at bounding box center [87, 498] width 165 height 46
type textarea "**********"
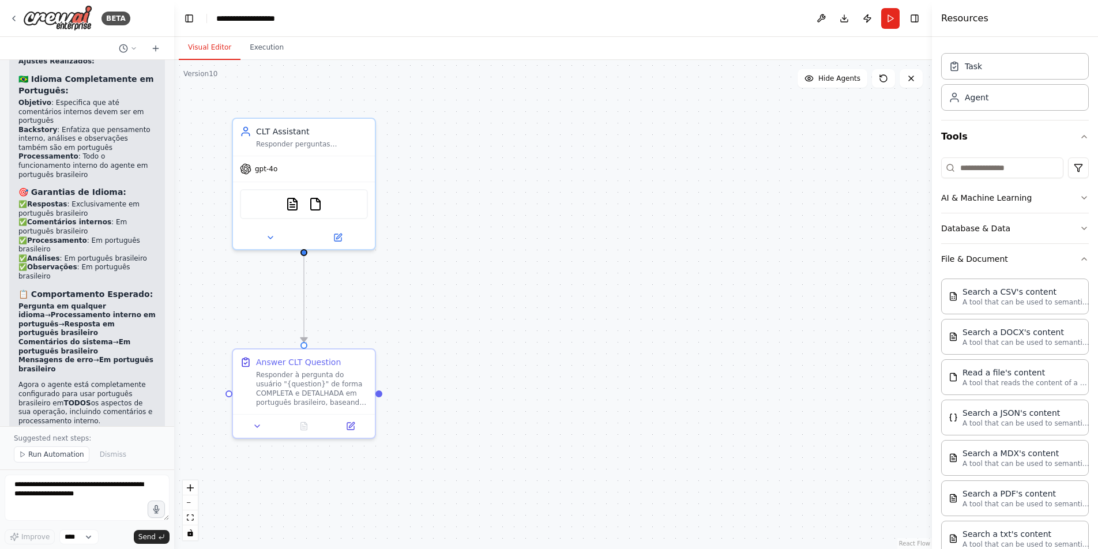
scroll to position [7295, 0]
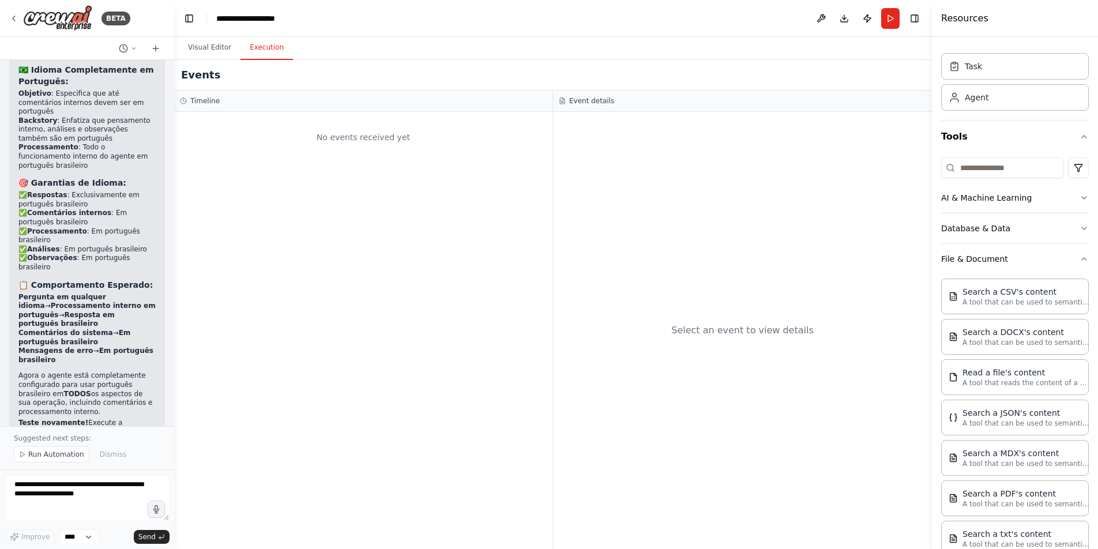
click at [272, 50] on button "Execution" at bounding box center [267, 48] width 52 height 24
click at [210, 47] on button "Visual Editor" at bounding box center [210, 48] width 62 height 24
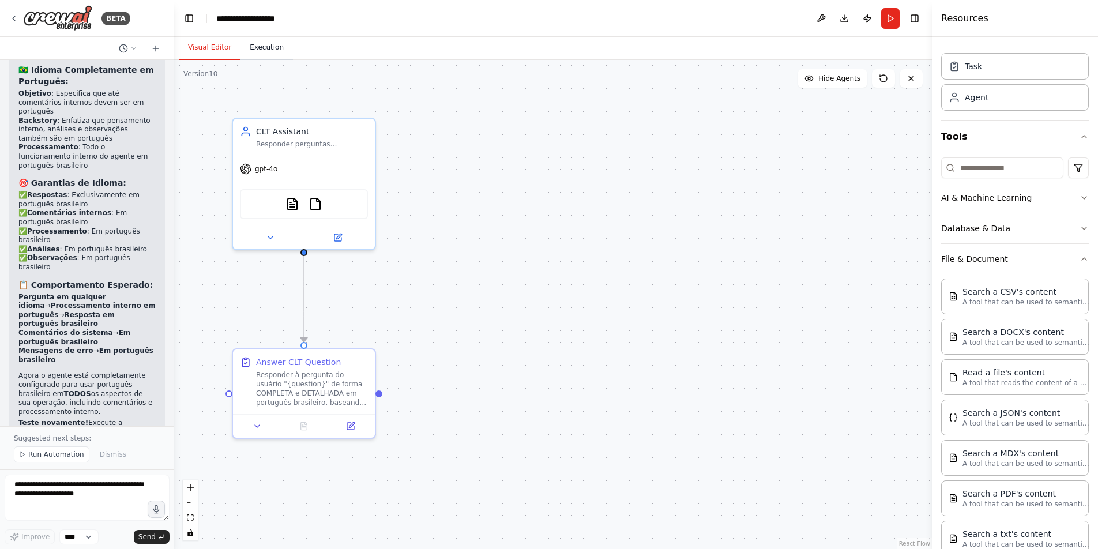
click at [258, 46] on button "Execution" at bounding box center [267, 48] width 52 height 24
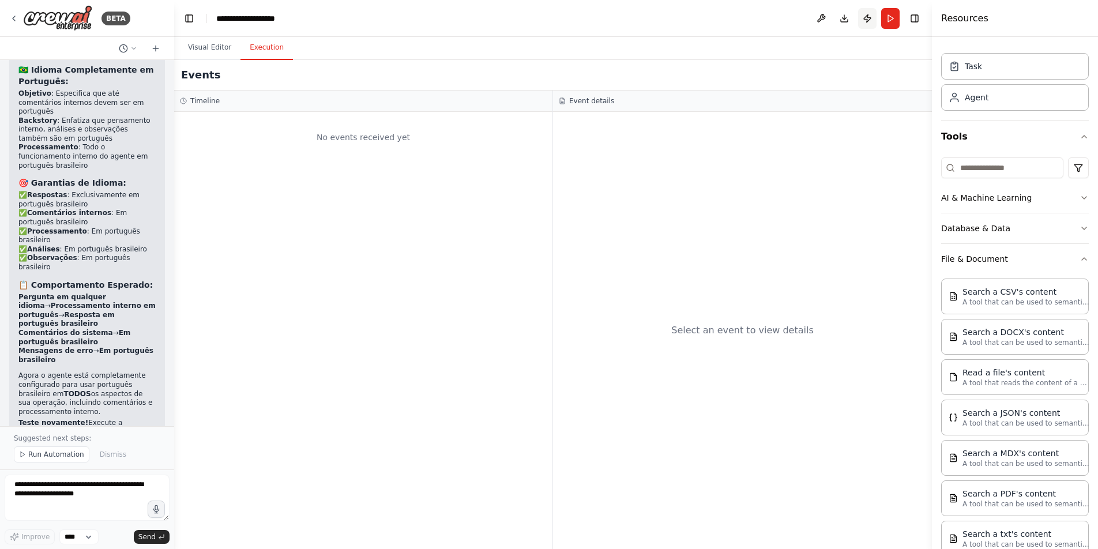
click at [867, 20] on button "Publish" at bounding box center [867, 18] width 18 height 21
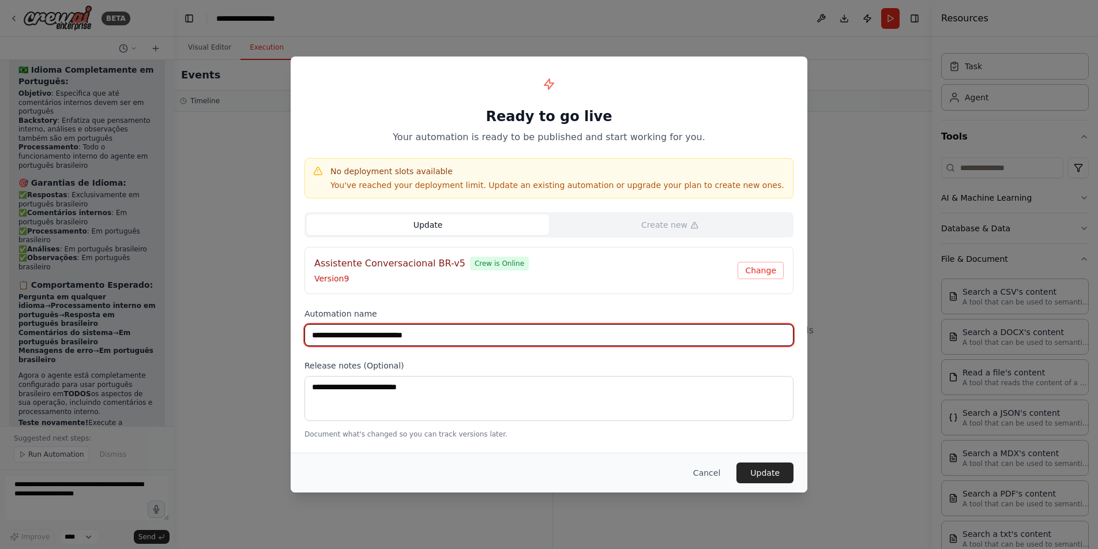
click at [460, 337] on input "**********" at bounding box center [549, 335] width 489 height 22
type input "**********"
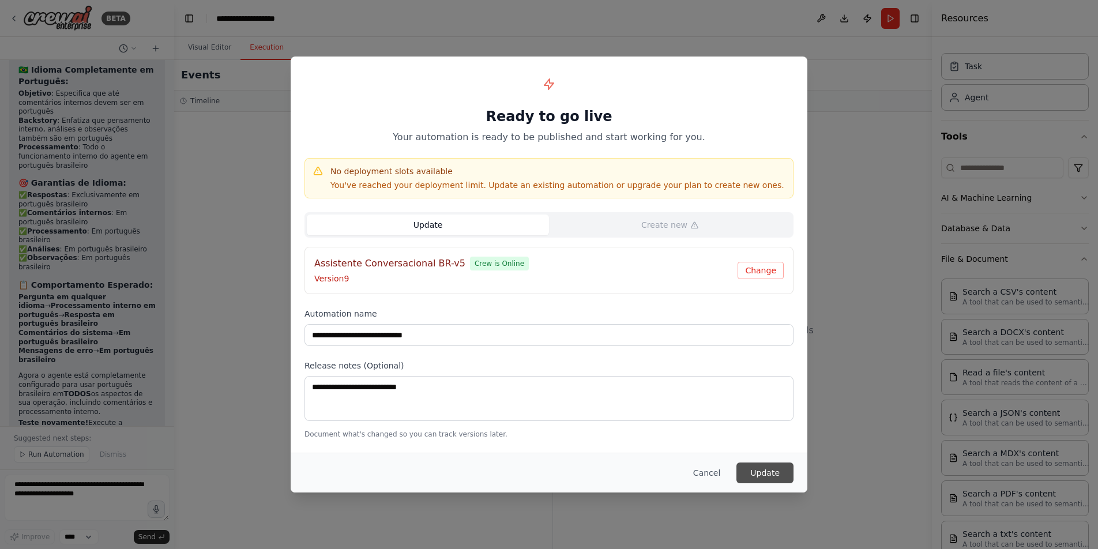
click at [784, 468] on button "Update" at bounding box center [765, 473] width 57 height 21
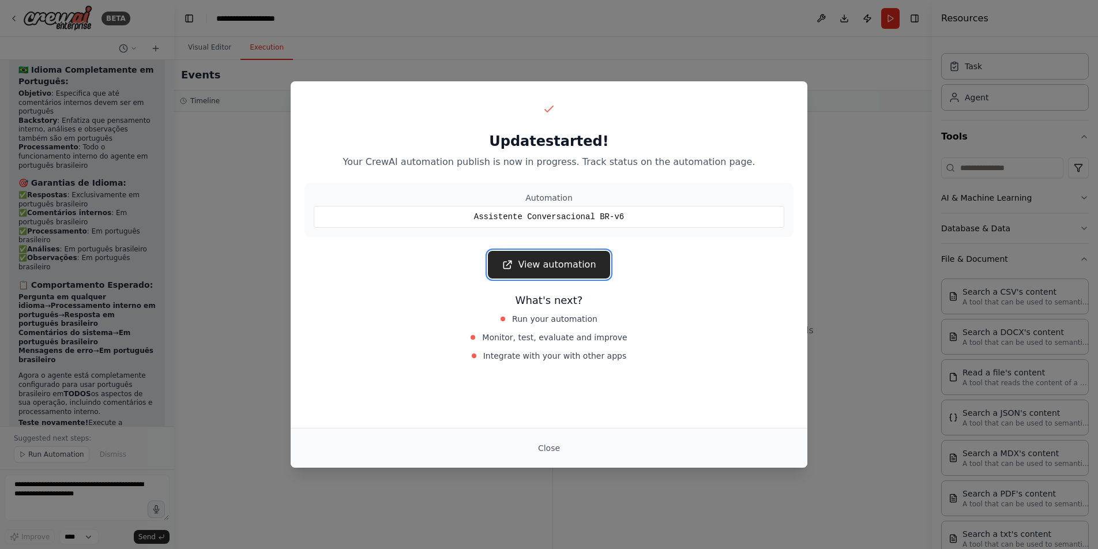
click at [591, 272] on link "View automation" at bounding box center [549, 265] width 122 height 28
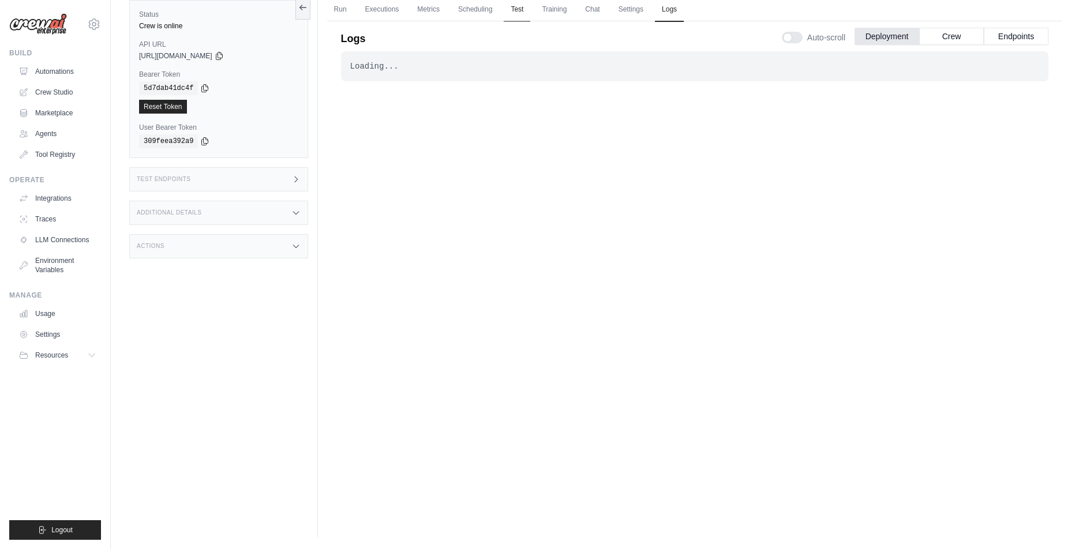
click at [519, 13] on link "Test" at bounding box center [517, 10] width 27 height 24
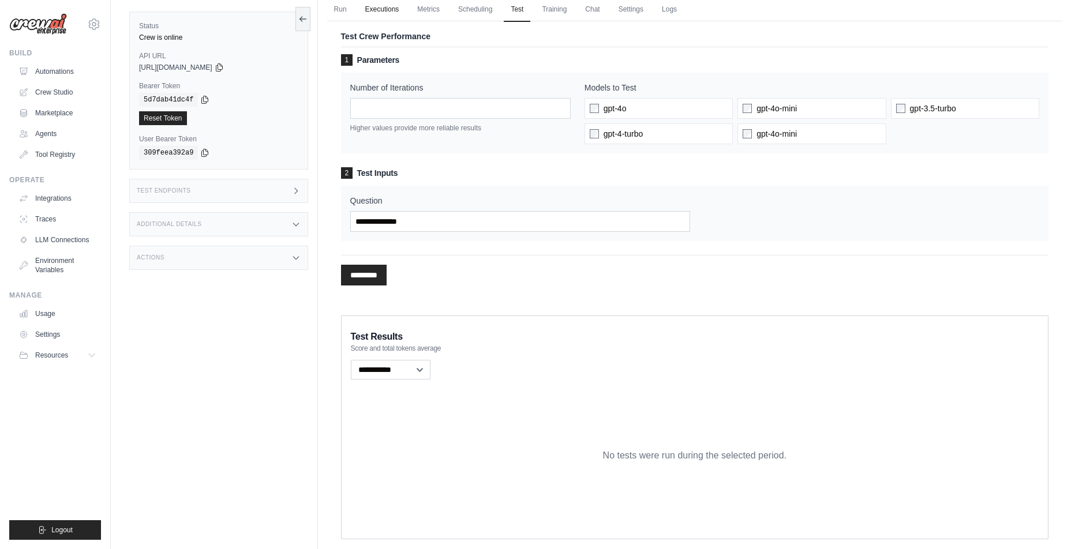
click at [368, 11] on link "Executions" at bounding box center [382, 10] width 48 height 24
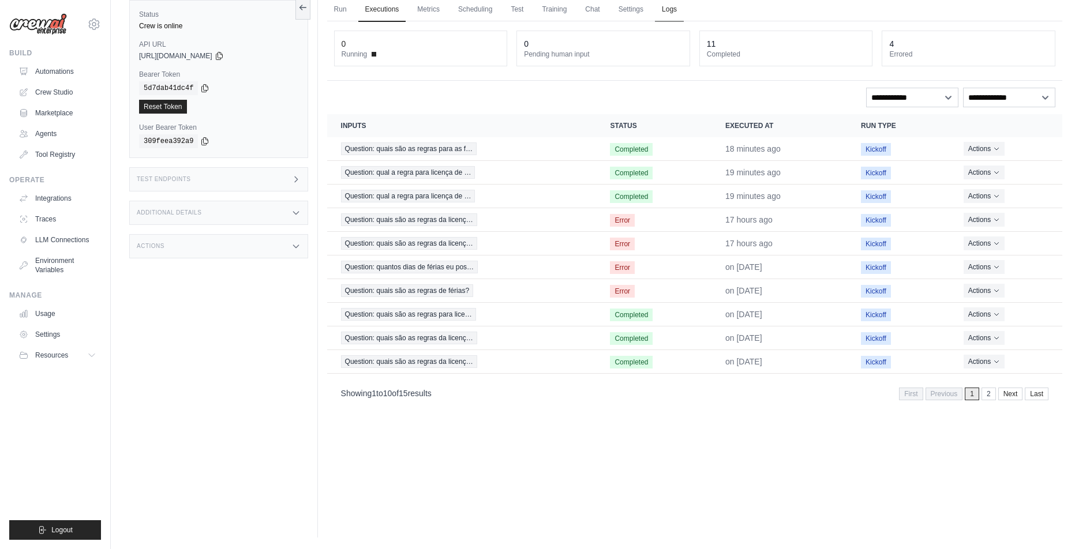
click at [662, 10] on link "Logs" at bounding box center [669, 10] width 29 height 24
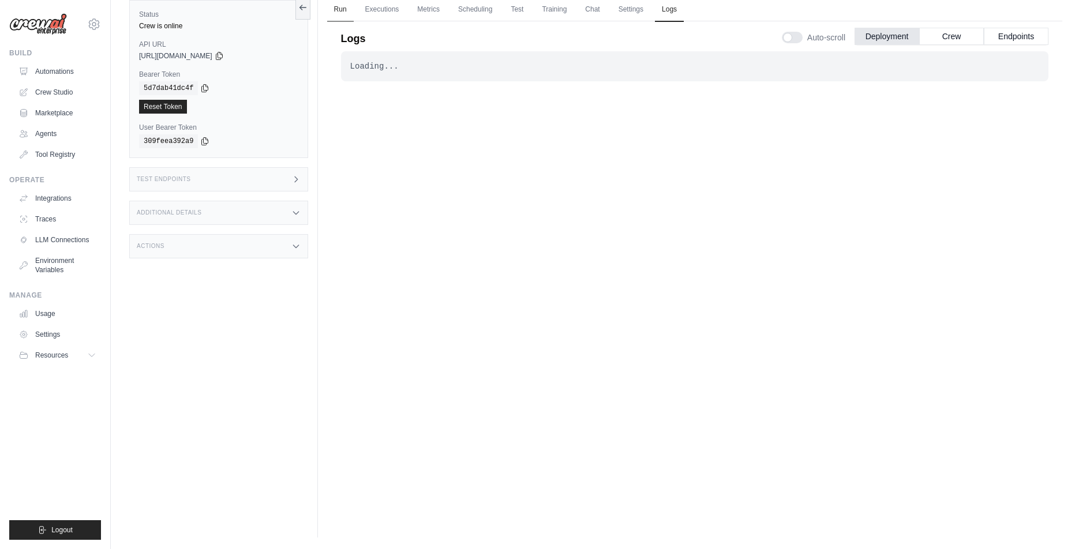
click at [346, 9] on link "Run" at bounding box center [340, 10] width 27 height 24
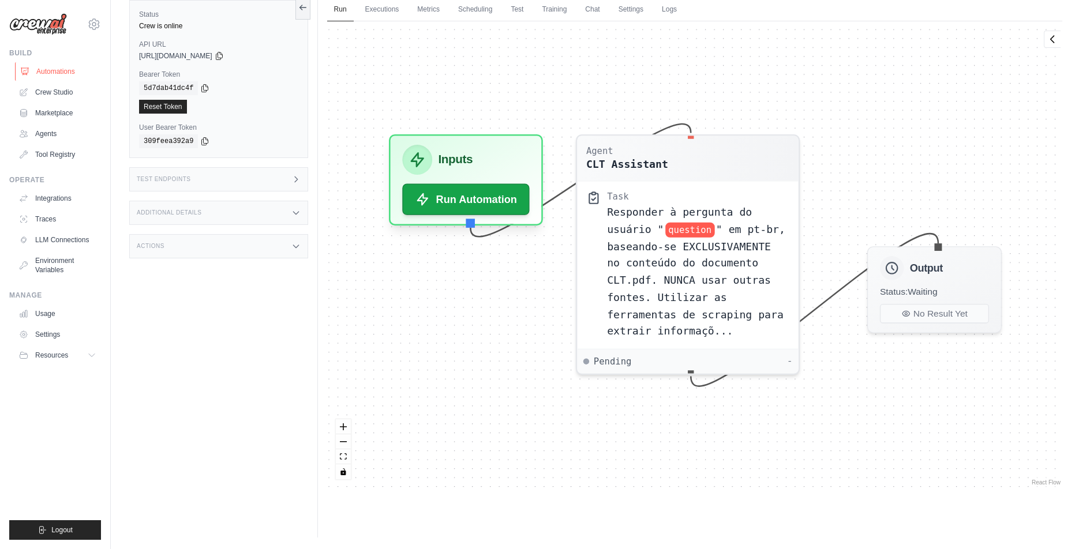
click at [70, 73] on link "Automations" at bounding box center [58, 71] width 87 height 18
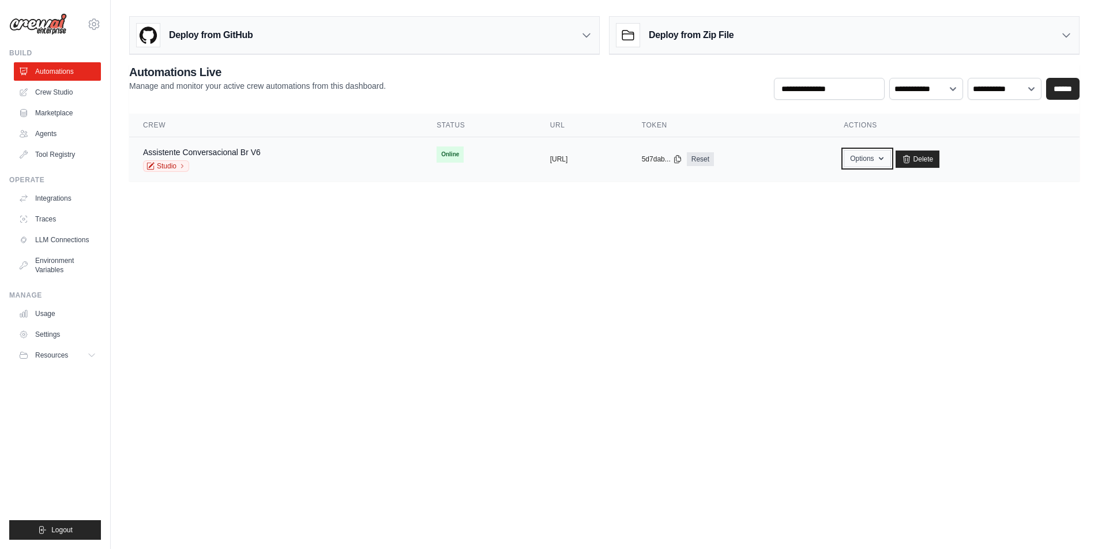
click at [891, 162] on button "Options" at bounding box center [867, 158] width 47 height 17
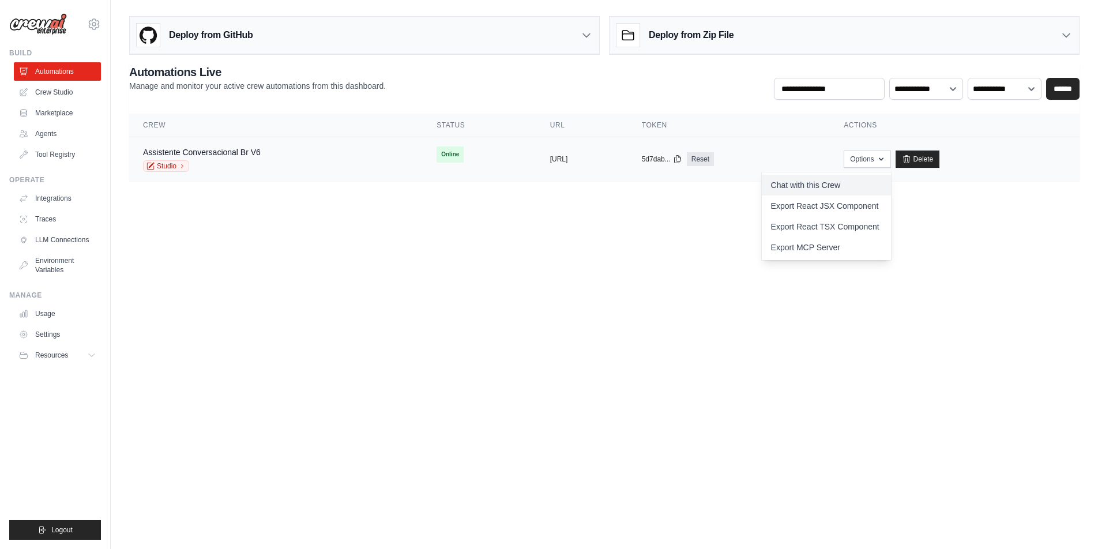
click at [878, 183] on link "Chat with this Crew" at bounding box center [826, 185] width 129 height 21
click at [60, 88] on link "Crew Studio" at bounding box center [58, 92] width 87 height 18
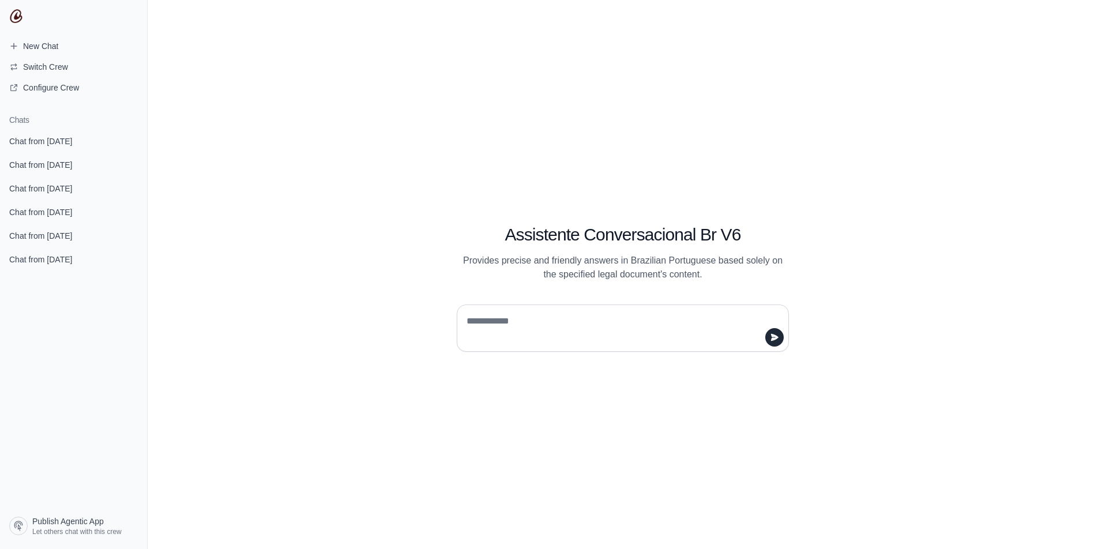
click at [568, 326] on textarea at bounding box center [619, 328] width 310 height 32
type textarea "**********"
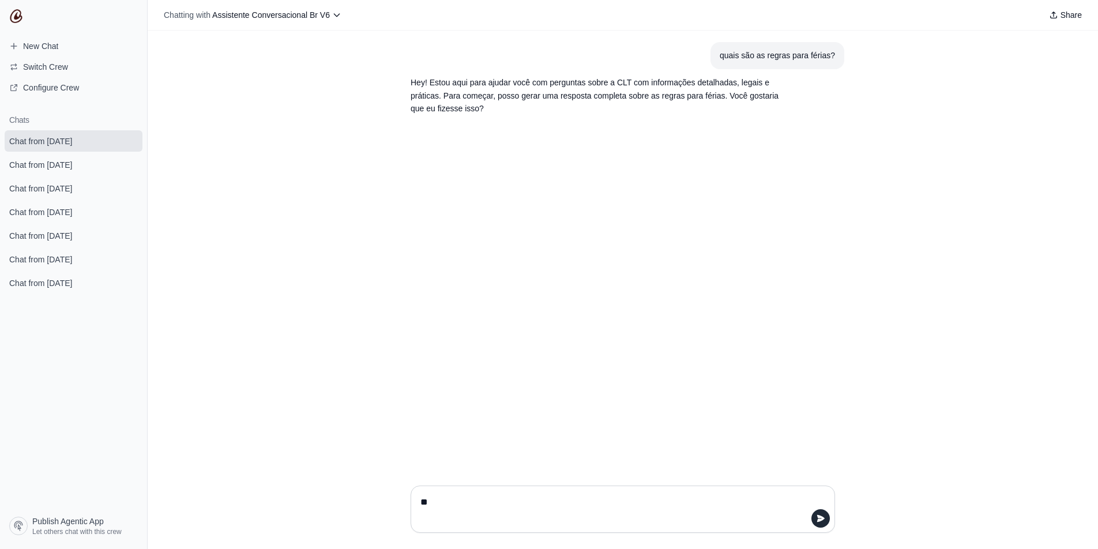
type textarea "***"
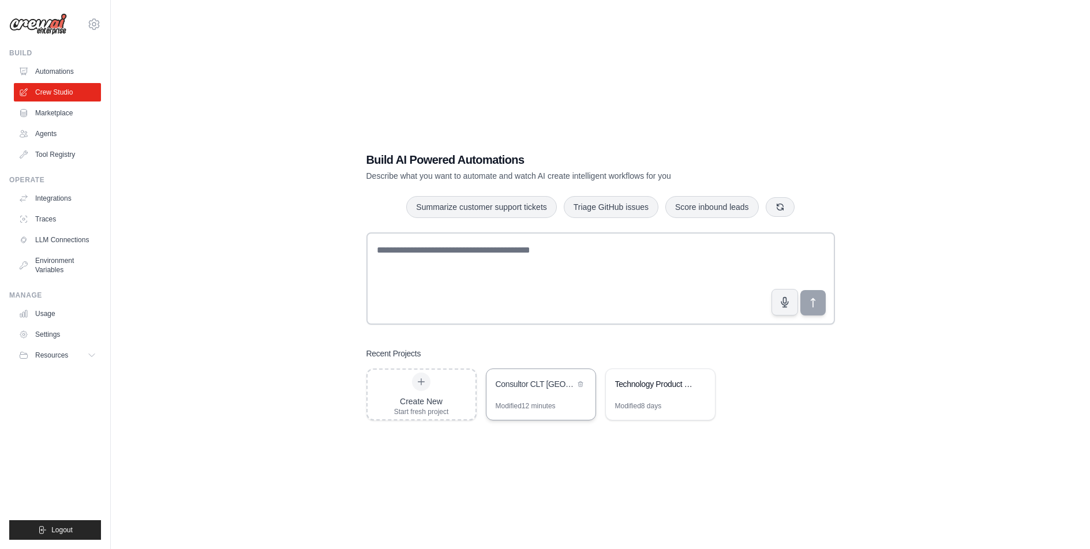
click at [547, 403] on div "Modified 12 minutes" at bounding box center [525, 405] width 60 height 9
click at [525, 376] on div "Consultor CLT Brasil" at bounding box center [540, 385] width 109 height 32
click at [51, 156] on link "Tool Registry" at bounding box center [58, 154] width 87 height 18
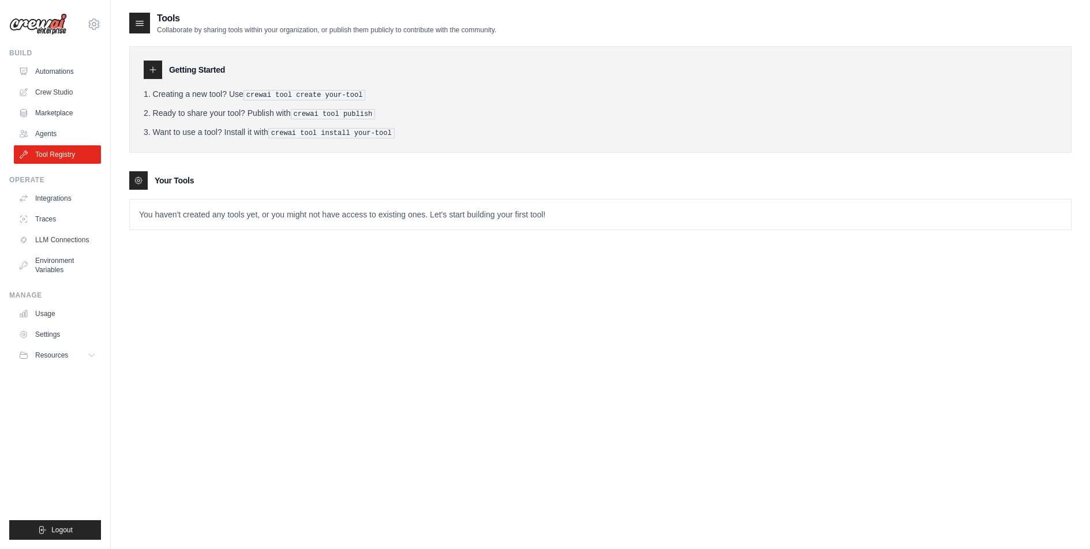
click at [155, 69] on icon at bounding box center [152, 69] width 9 height 9
click at [154, 72] on icon at bounding box center [152, 69] width 9 height 9
click at [142, 23] on icon at bounding box center [140, 23] width 12 height 12
click at [150, 65] on icon at bounding box center [152, 69] width 9 height 9
click at [146, 177] on div at bounding box center [138, 180] width 18 height 18
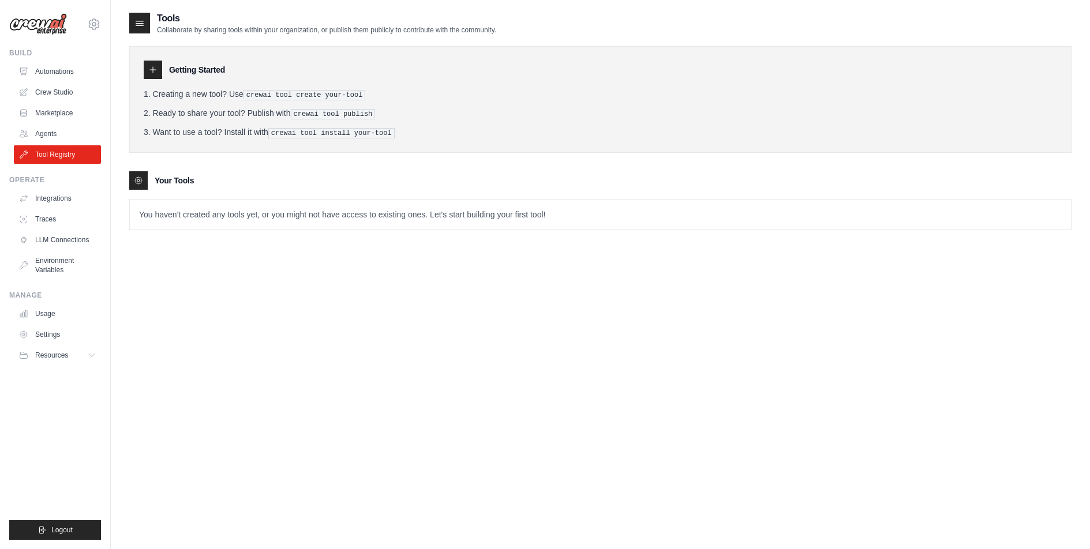
click at [141, 182] on icon at bounding box center [138, 180] width 9 height 9
click at [55, 91] on link "Crew Studio" at bounding box center [58, 92] width 87 height 18
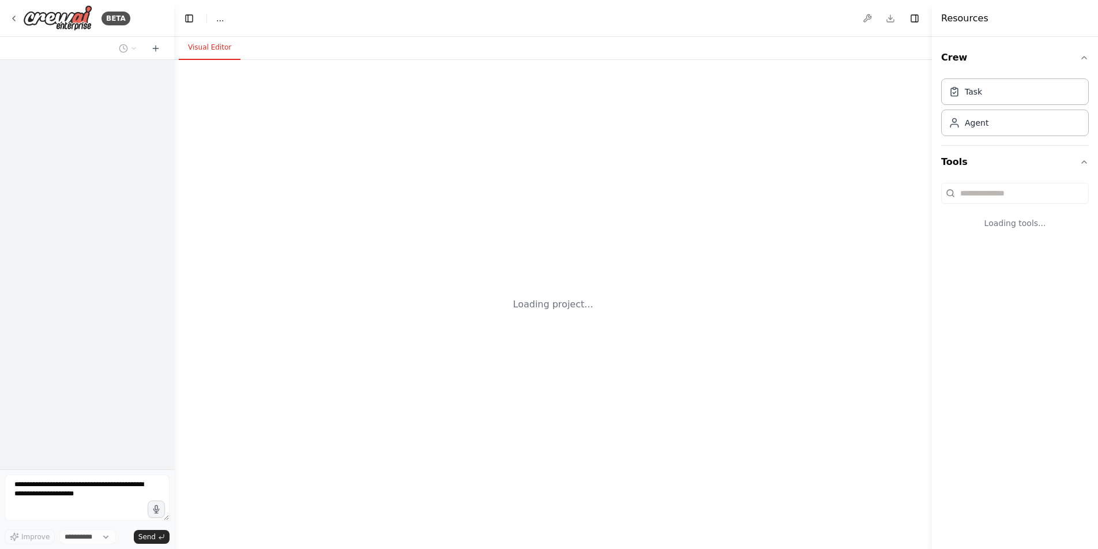
select select "****"
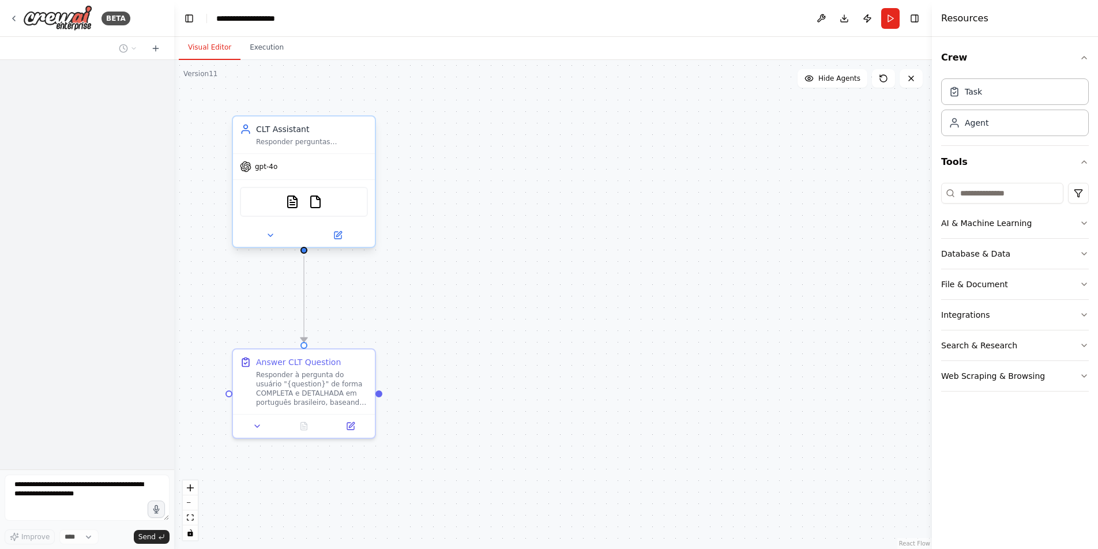
click at [283, 204] on div "PDFSearchTool FileReadTool" at bounding box center [304, 202] width 128 height 30
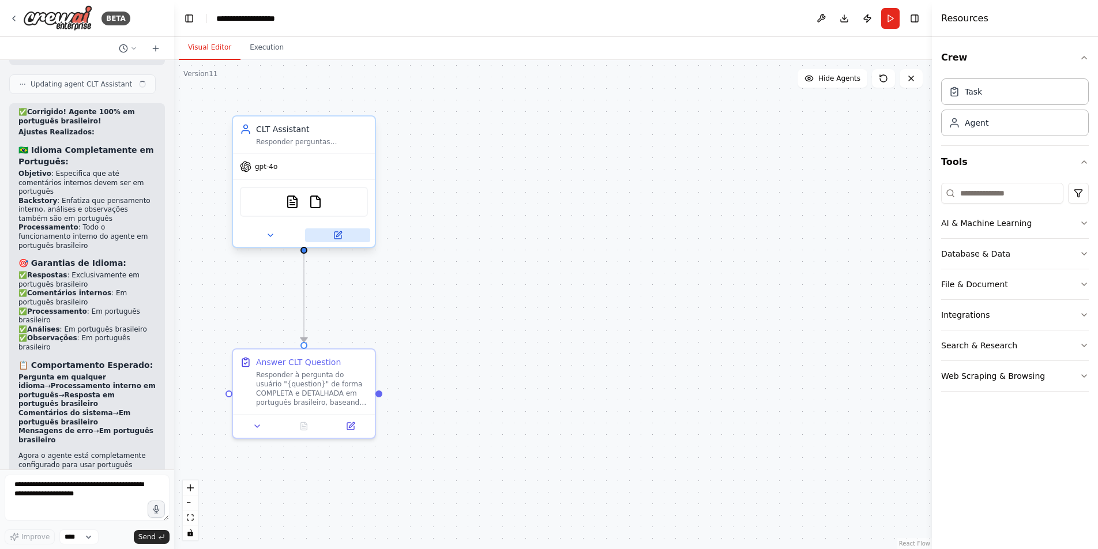
click at [341, 235] on icon at bounding box center [337, 235] width 9 height 9
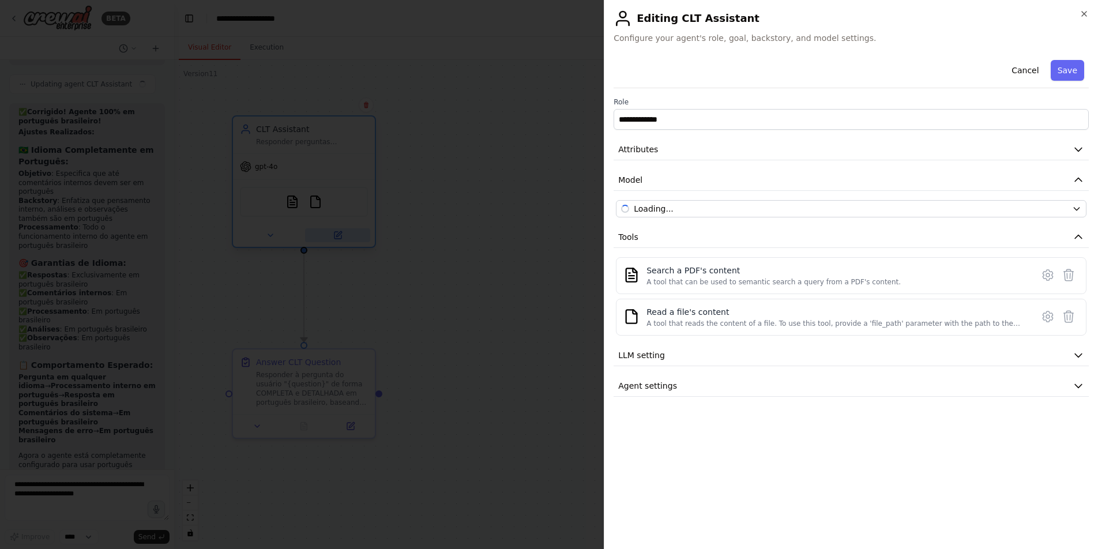
click at [341, 235] on div at bounding box center [549, 274] width 1098 height 549
click at [1046, 317] on icon at bounding box center [1048, 317] width 14 height 14
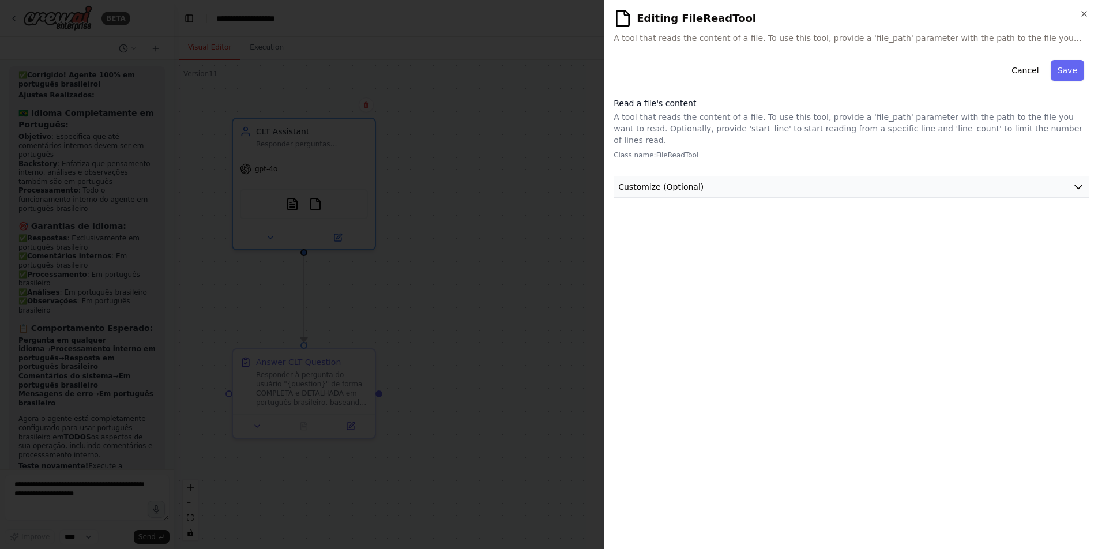
click at [806, 177] on button "Customize (Optional)" at bounding box center [851, 187] width 475 height 21
click at [1084, 14] on icon "button" at bounding box center [1084, 14] width 5 height 5
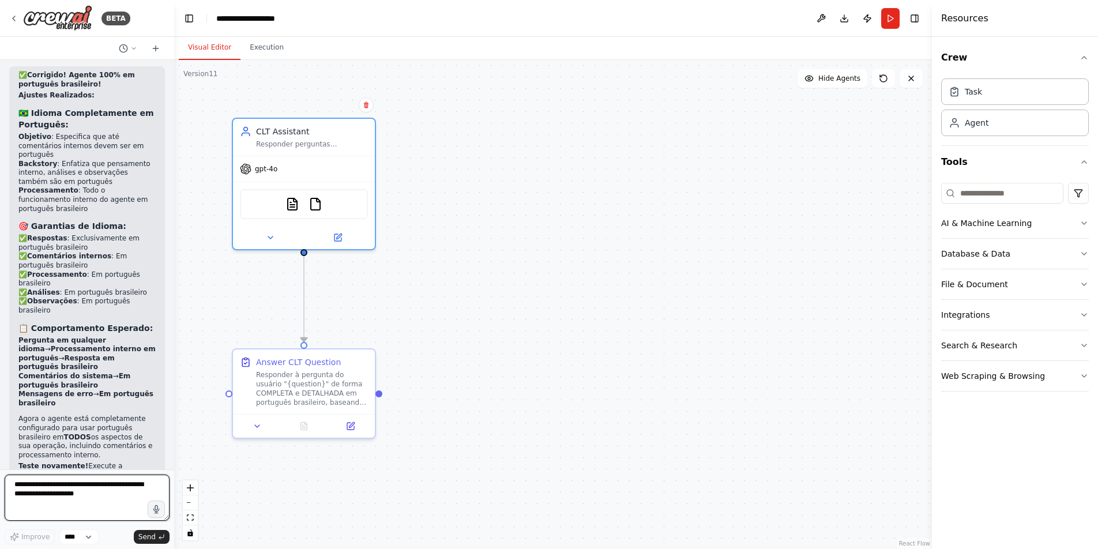
click at [53, 500] on textarea at bounding box center [87, 498] width 165 height 46
type textarea "**********"
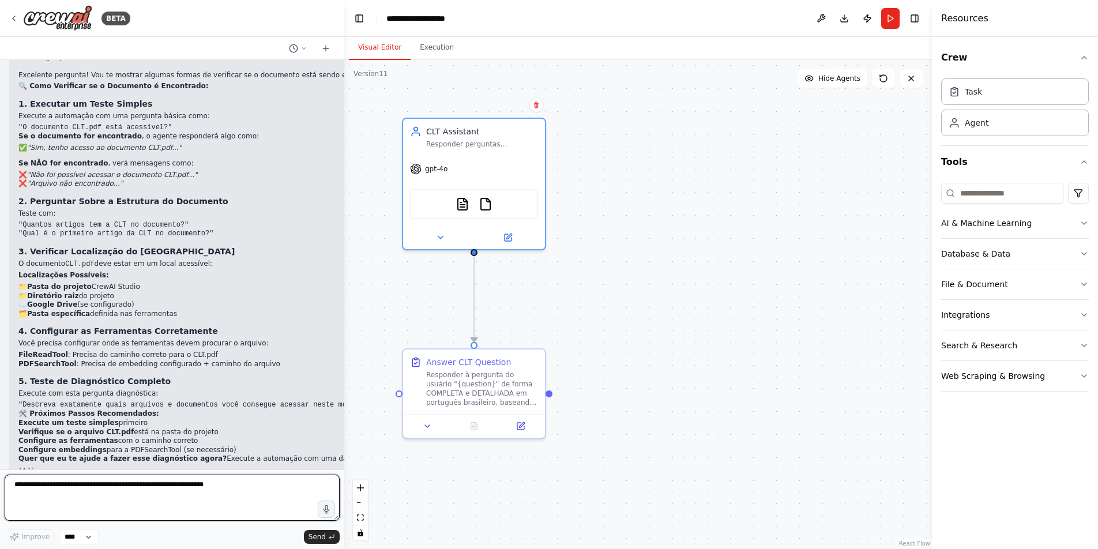
scroll to position [5417, 0]
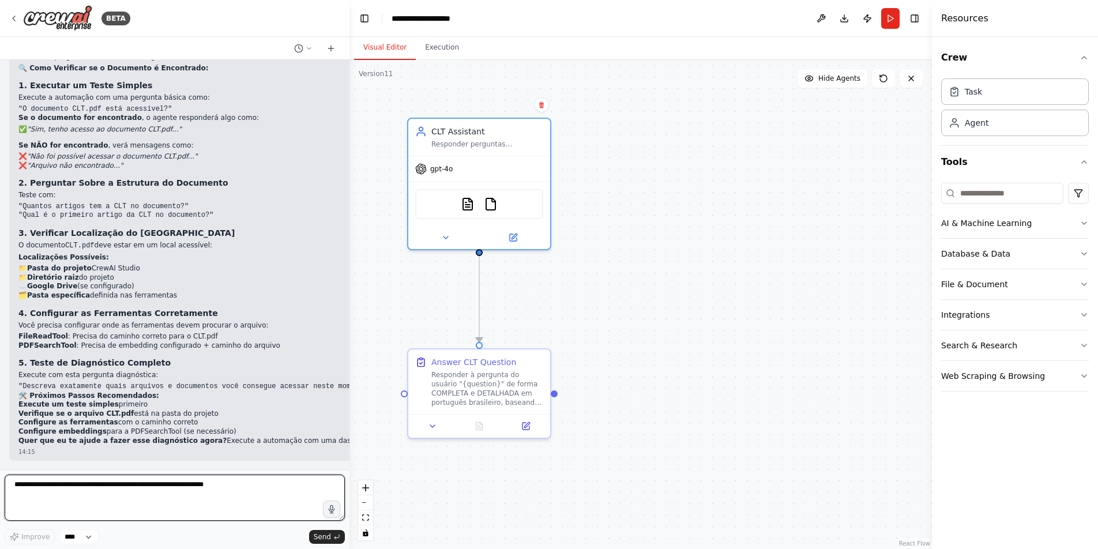
drag, startPoint x: 170, startPoint y: 295, endPoint x: 326, endPoint y: 299, distance: 156.4
click at [349, 305] on div "BETA i want a conversational agent that answers questions in portuguese br excl…" at bounding box center [549, 274] width 1098 height 549
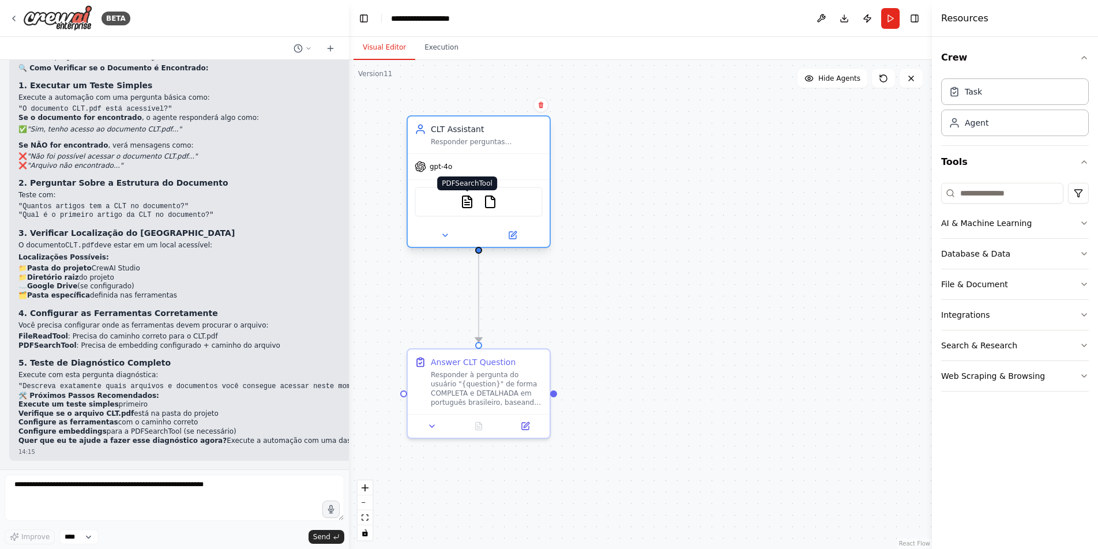
click at [470, 205] on img at bounding box center [467, 202] width 14 height 14
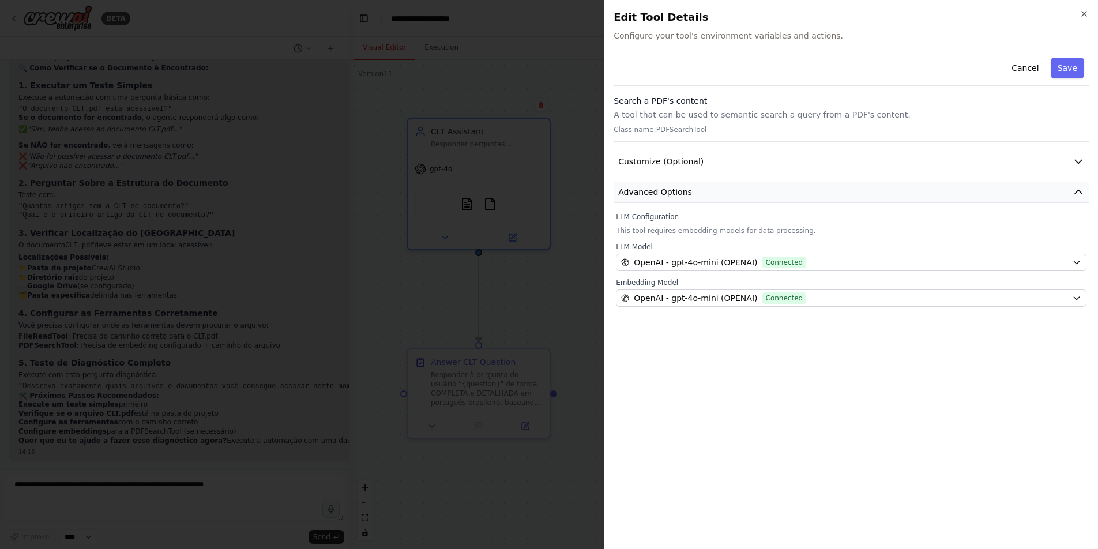
click at [747, 190] on button "Advanced Options" at bounding box center [851, 192] width 475 height 21
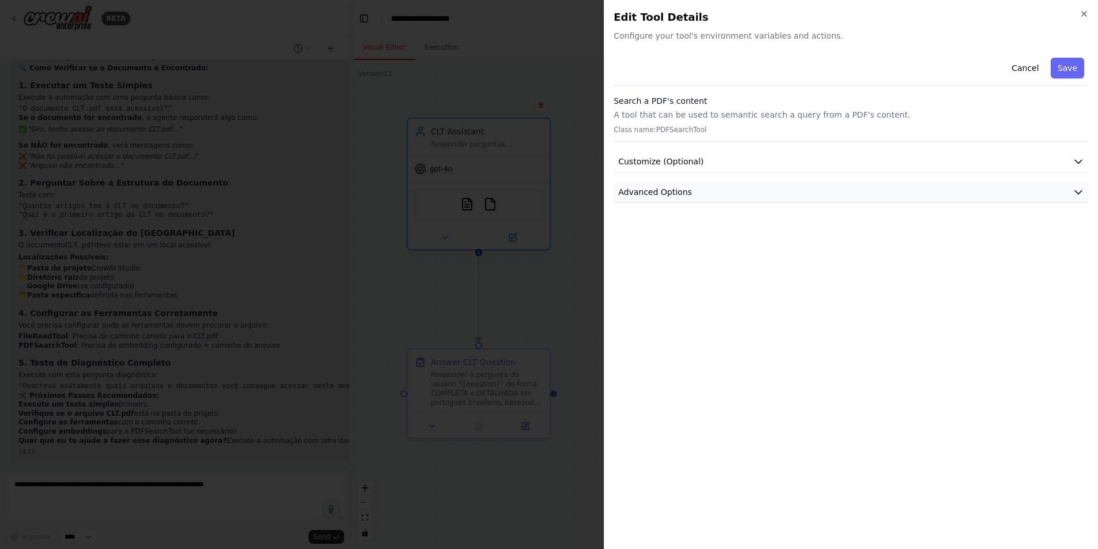
click at [747, 190] on button "Advanced Options" at bounding box center [851, 192] width 475 height 21
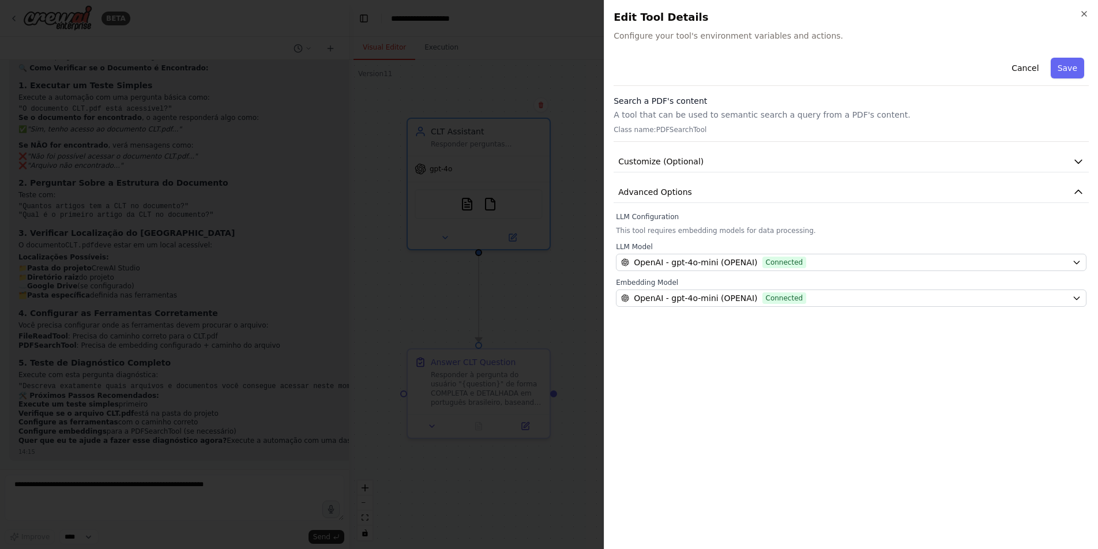
click at [736, 231] on p "This tool requires embedding models for data processing." at bounding box center [851, 230] width 471 height 9
click at [759, 160] on button "Customize (Optional)" at bounding box center [851, 161] width 475 height 21
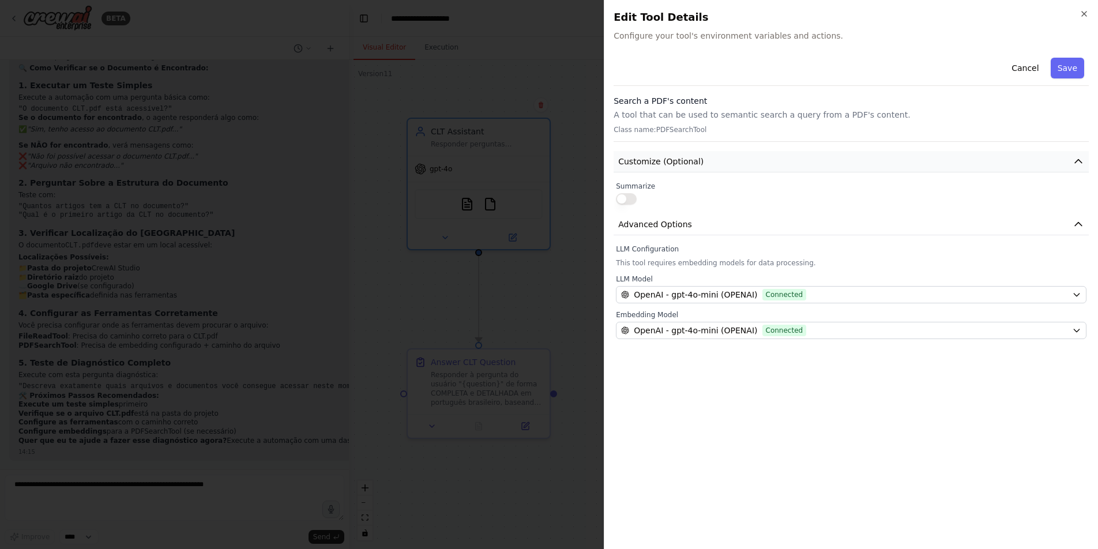
click at [765, 159] on button "Customize (Optional)" at bounding box center [851, 161] width 475 height 21
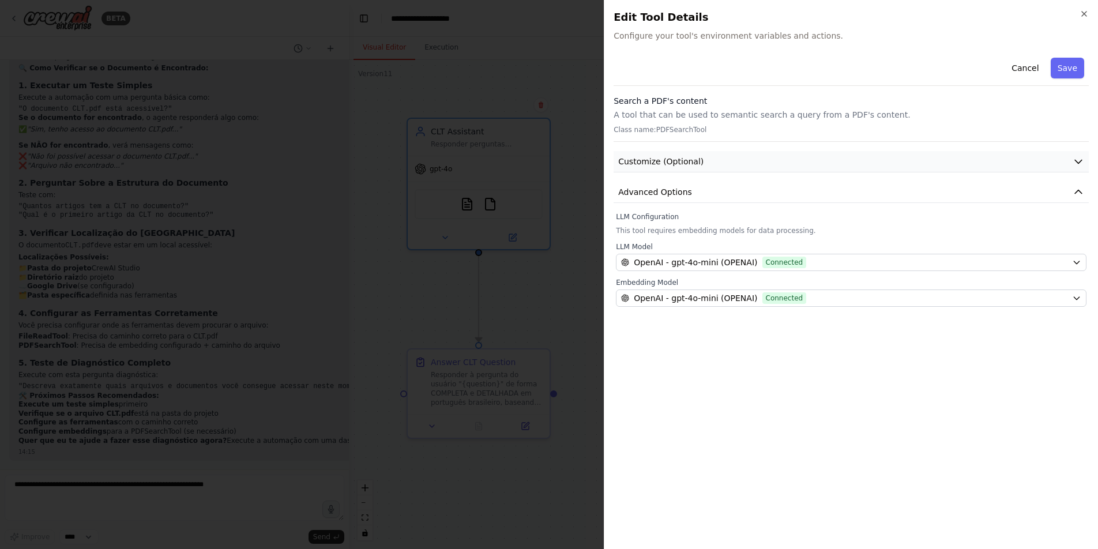
click at [765, 159] on button "Customize (Optional)" at bounding box center [851, 161] width 475 height 21
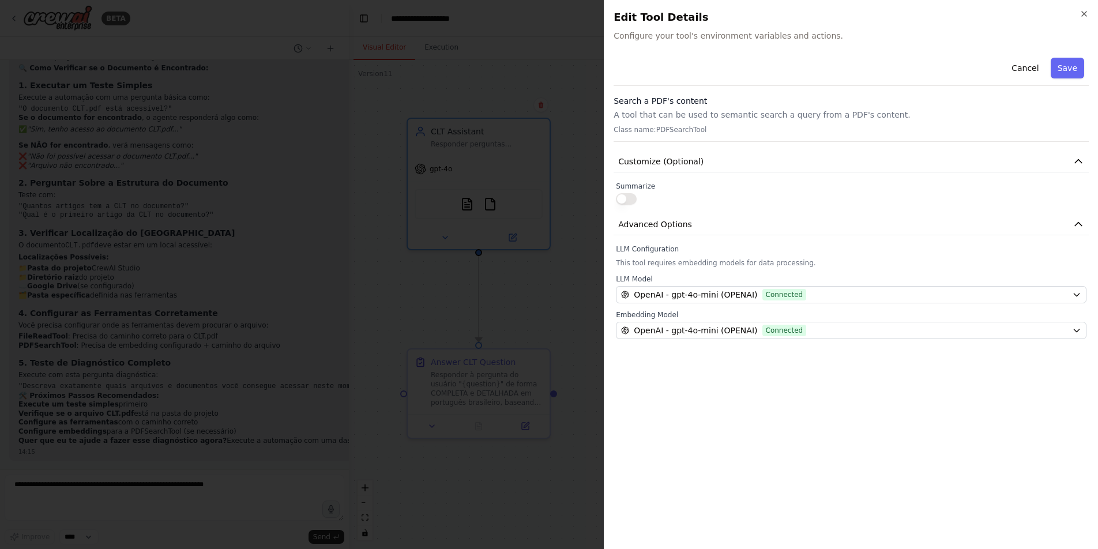
click at [759, 120] on p "A tool that can be used to semantic search a query from a PDF's content." at bounding box center [851, 115] width 475 height 12
click at [762, 116] on p "A tool that can be used to semantic search a query from a PDF's content." at bounding box center [851, 115] width 475 height 12
click at [1076, 159] on icon "button" at bounding box center [1079, 162] width 12 height 12
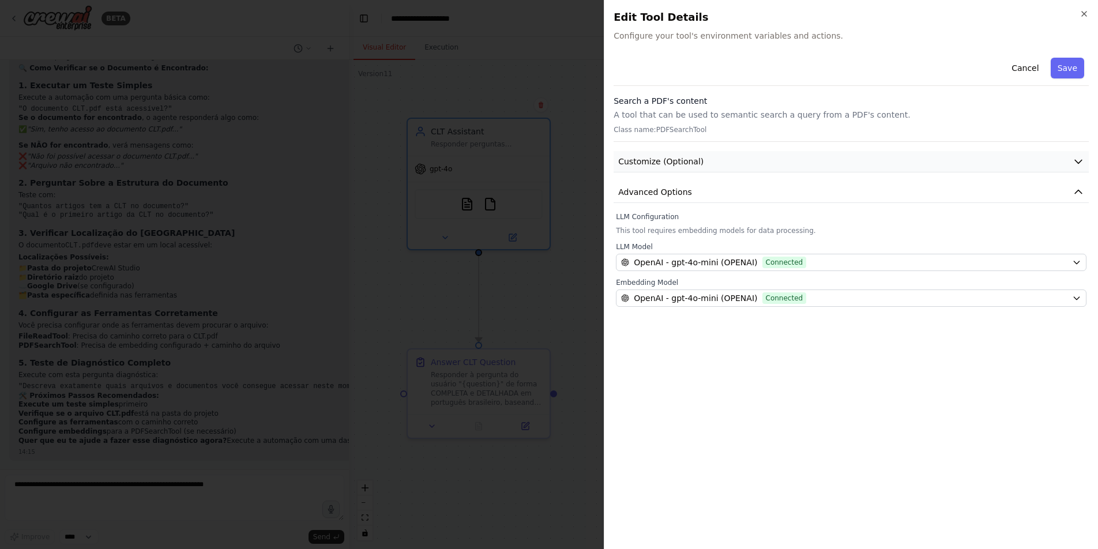
click at [1076, 159] on icon "button" at bounding box center [1079, 162] width 12 height 12
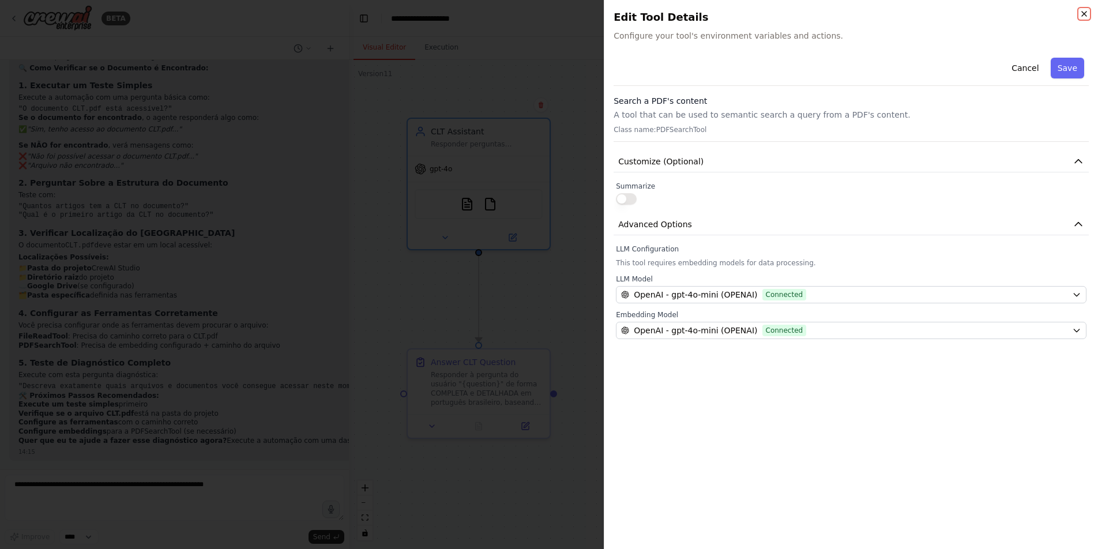
click at [1088, 15] on icon "button" at bounding box center [1084, 13] width 9 height 9
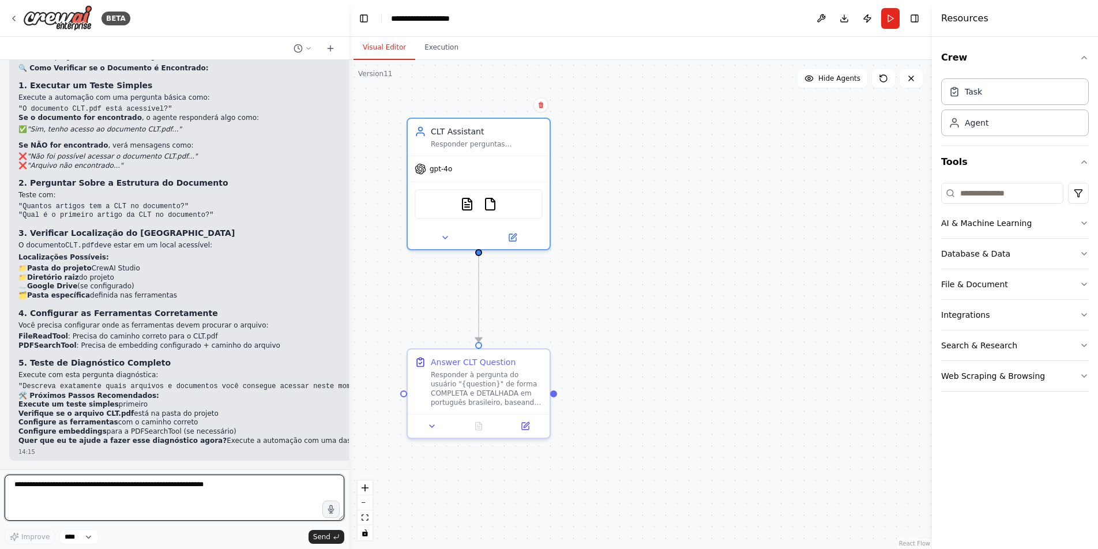
click at [186, 497] on textarea at bounding box center [175, 498] width 340 height 46
type textarea "**********"
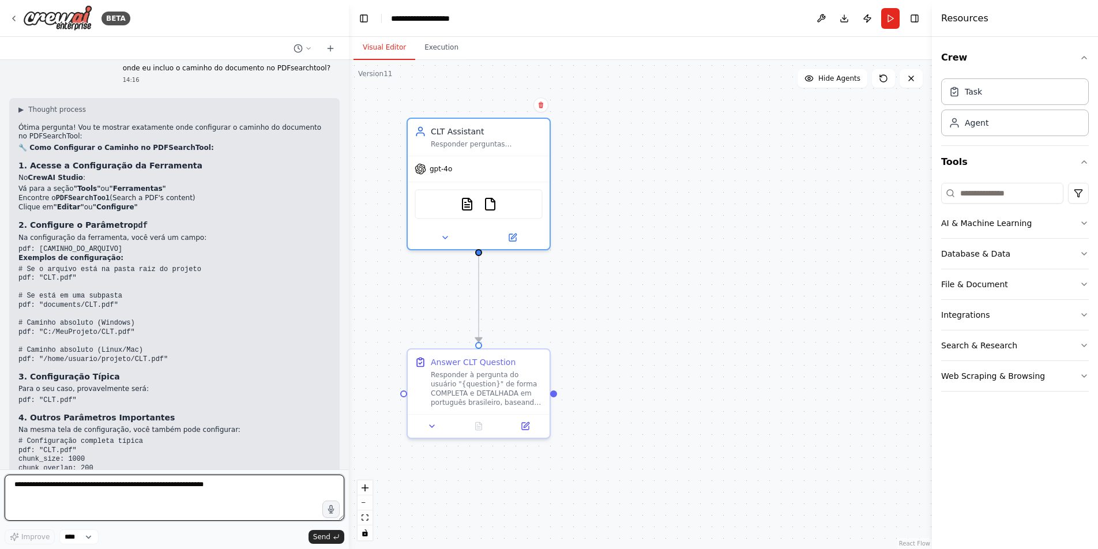
scroll to position [5827, 0]
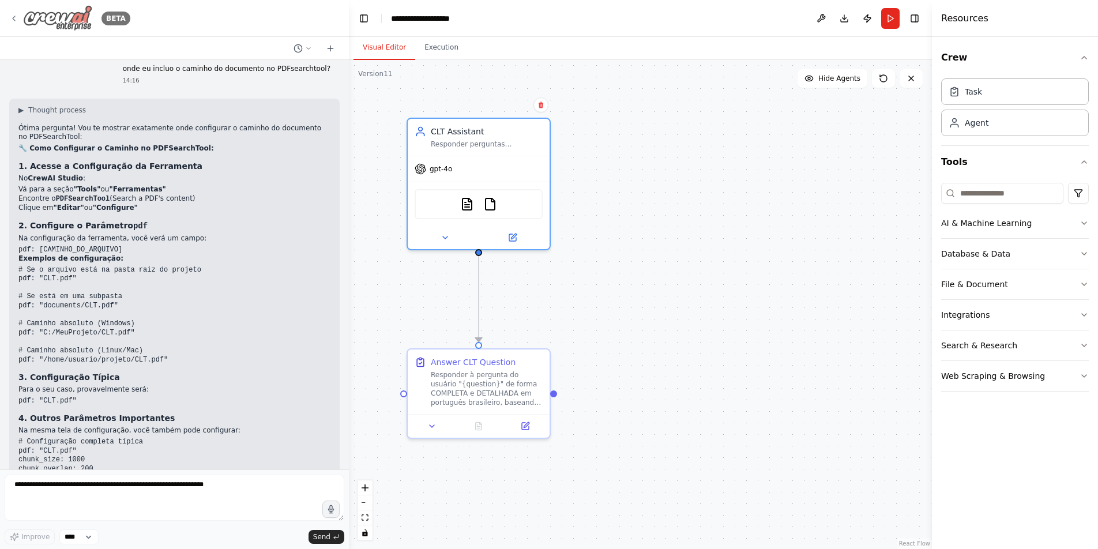
click at [14, 18] on icon at bounding box center [13, 18] width 9 height 9
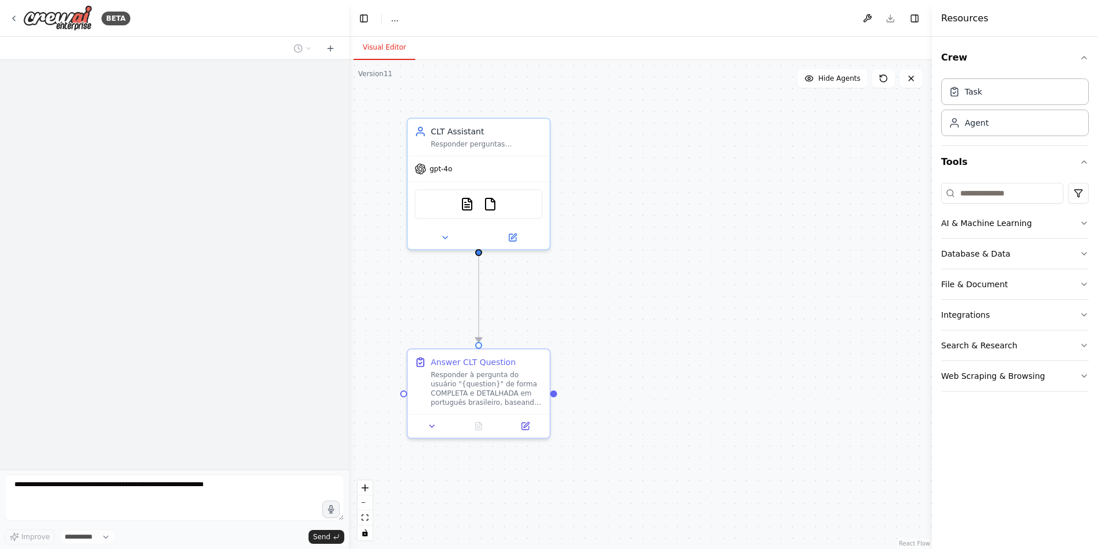
select select "****"
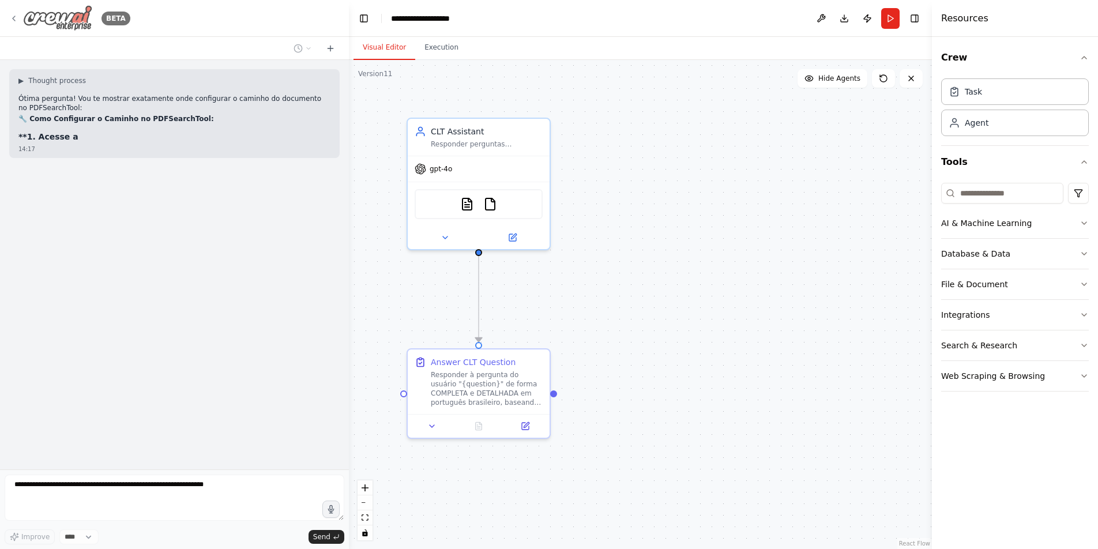
scroll to position [5523, 0]
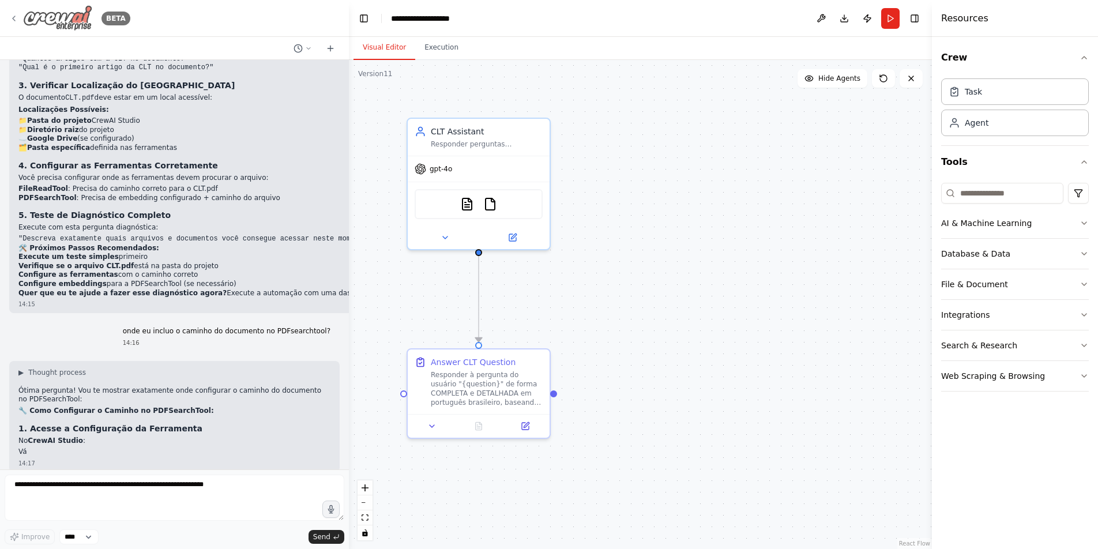
click at [14, 17] on icon at bounding box center [13, 18] width 9 height 9
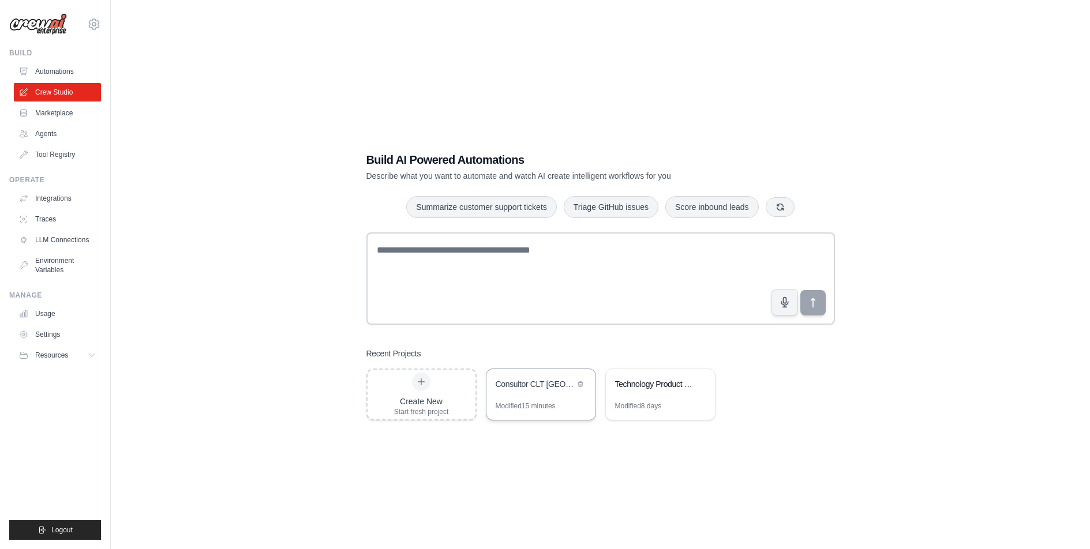
click at [532, 404] on div "Modified 15 minutes" at bounding box center [525, 405] width 60 height 9
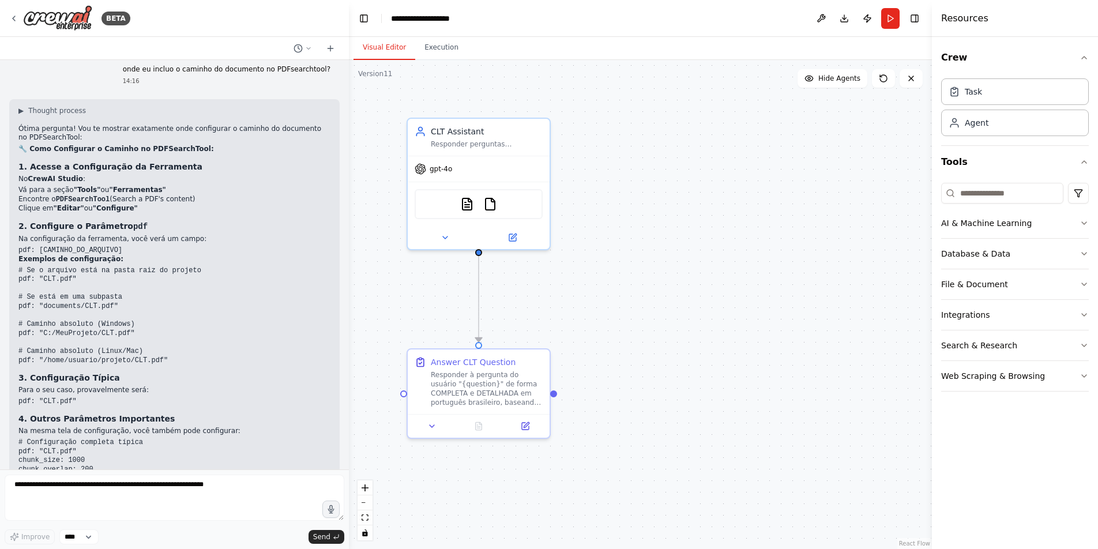
scroll to position [5819, 0]
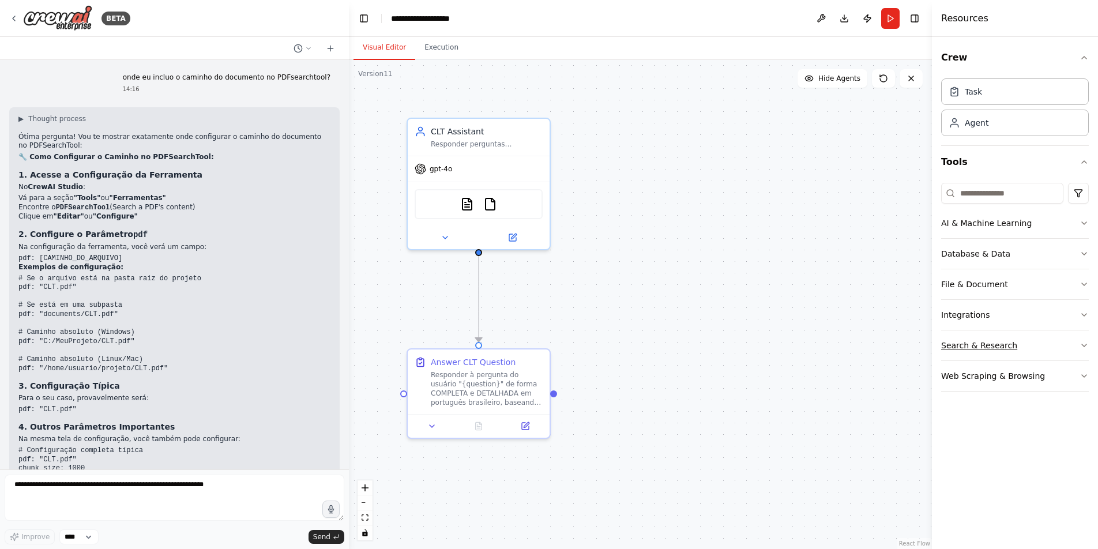
click at [1080, 346] on icon "button" at bounding box center [1084, 345] width 9 height 9
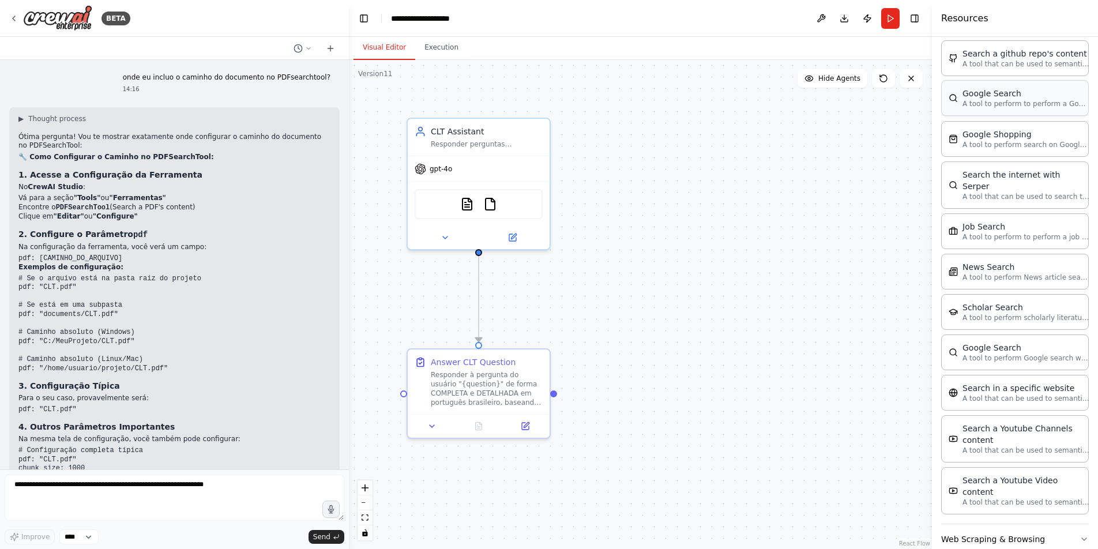
scroll to position [447, 0]
click at [1067, 523] on button "Web Scraping & Browsing" at bounding box center [1015, 538] width 148 height 30
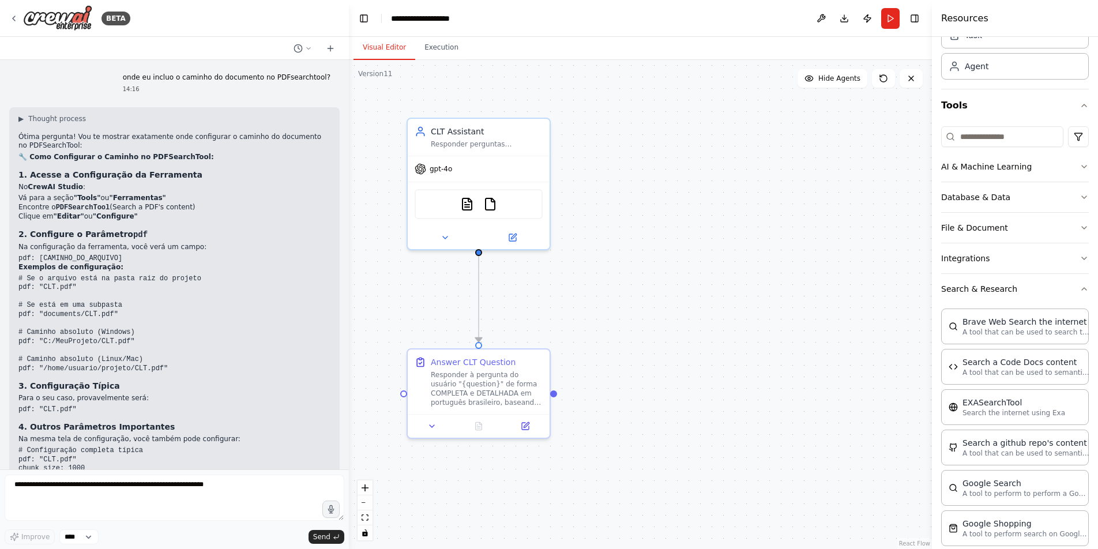
scroll to position [0, 0]
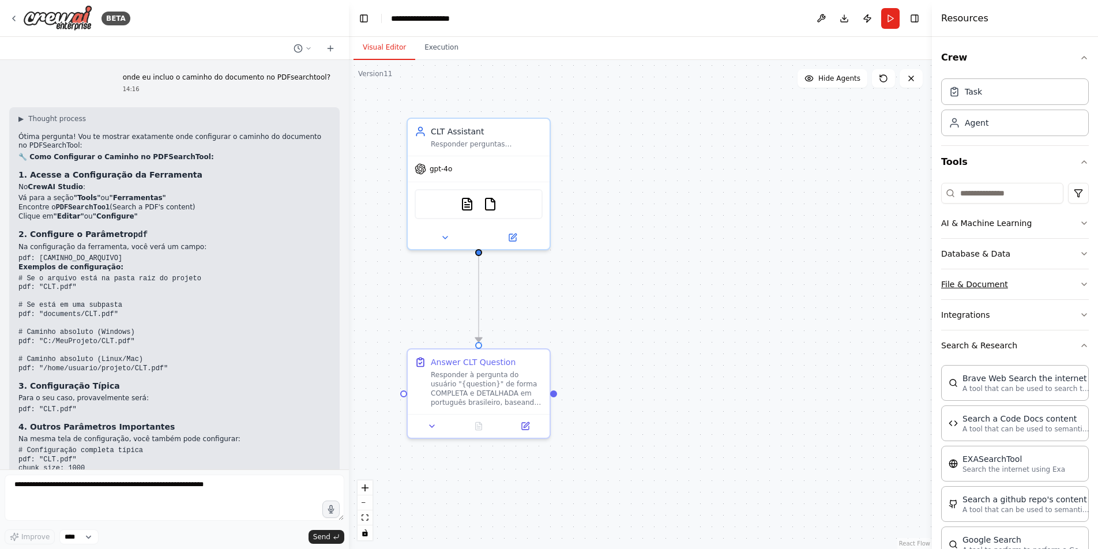
click at [1048, 286] on button "File & Document" at bounding box center [1015, 284] width 148 height 30
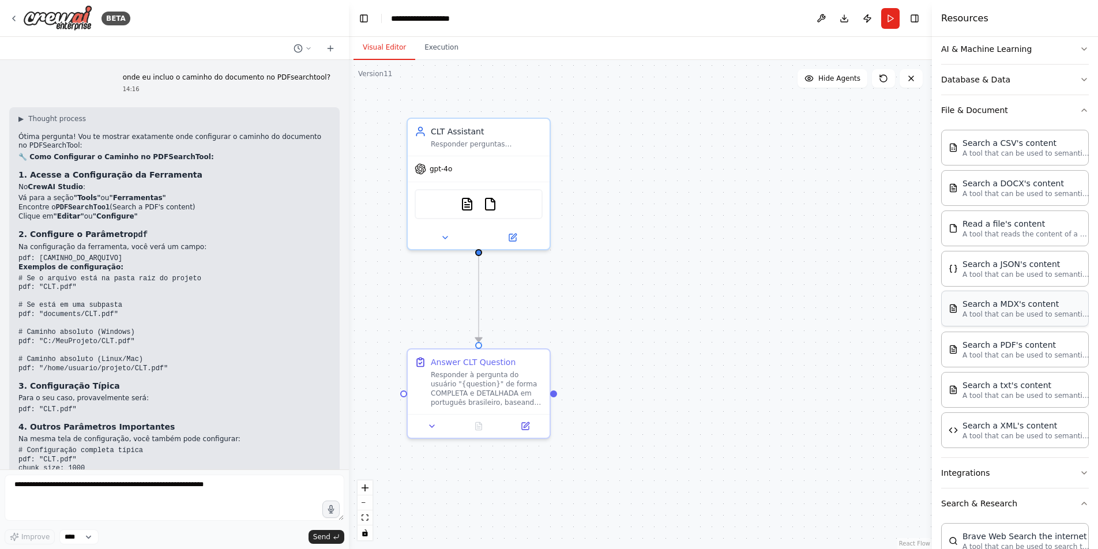
scroll to position [181, 0]
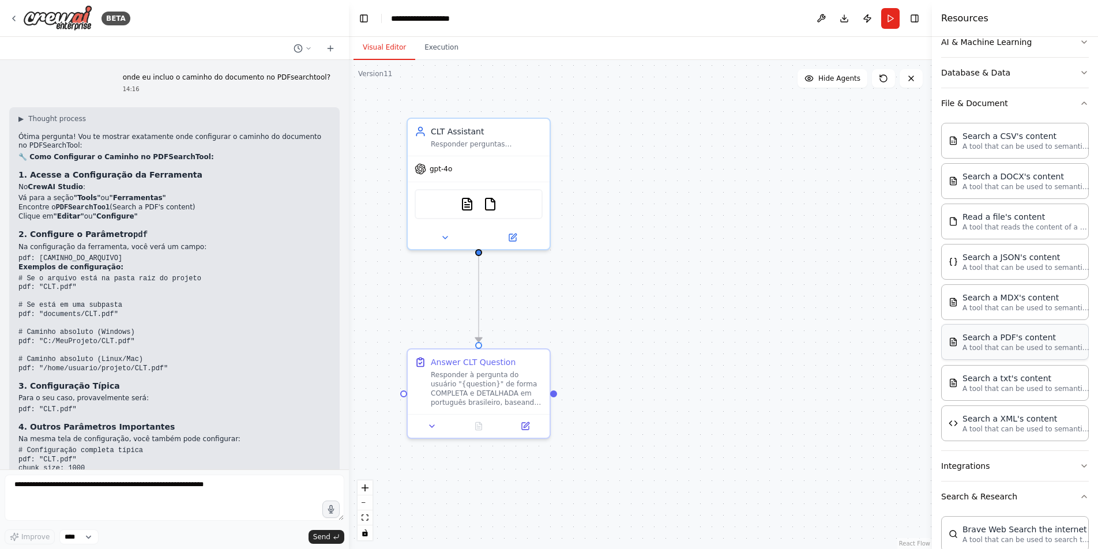
click at [1021, 349] on p "A tool that can be used to semantic search a query from a PDF's content." at bounding box center [1026, 347] width 127 height 9
click at [1020, 349] on p "A tool that can be used to semantic search a query from a PDF's content." at bounding box center [1026, 347] width 127 height 9
click at [466, 200] on img at bounding box center [467, 202] width 14 height 14
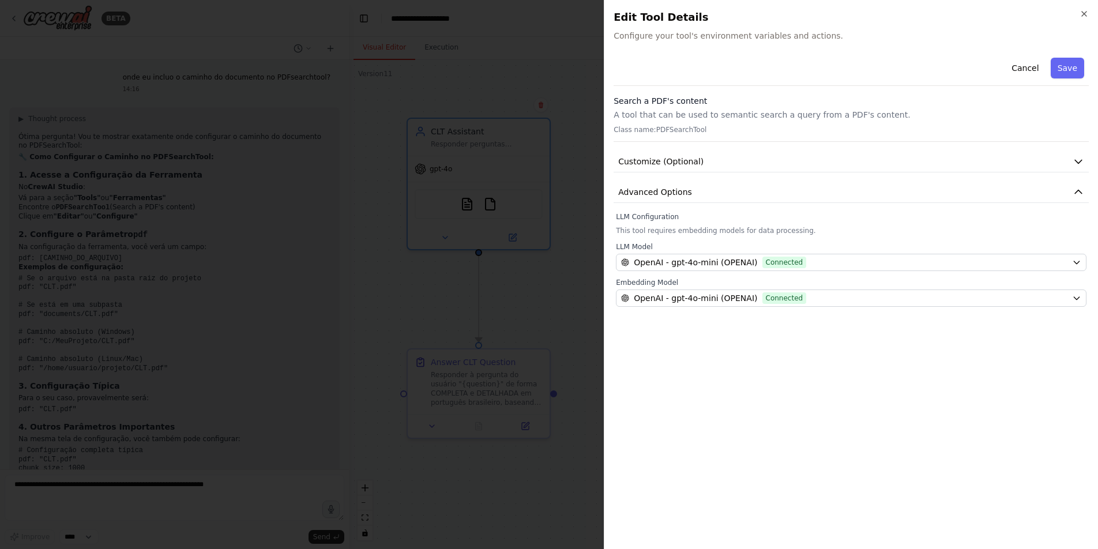
click at [766, 114] on p "A tool that can be used to semantic search a query from a PDF's content." at bounding box center [851, 115] width 475 height 12
click at [766, 115] on p "A tool that can be used to semantic search a query from a PDF's content." at bounding box center [851, 115] width 475 height 12
click at [929, 134] on div "Search a PDF's content A tool that can be used to semantic search a query from …" at bounding box center [851, 118] width 475 height 47
click at [1075, 159] on icon "button" at bounding box center [1079, 162] width 12 height 12
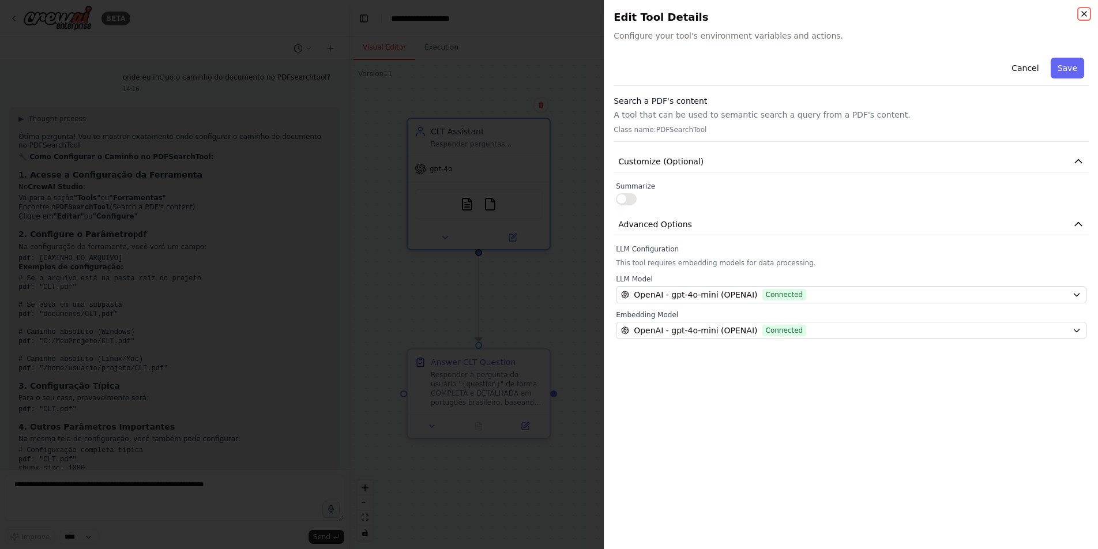
click at [1086, 9] on icon "button" at bounding box center [1084, 13] width 9 height 9
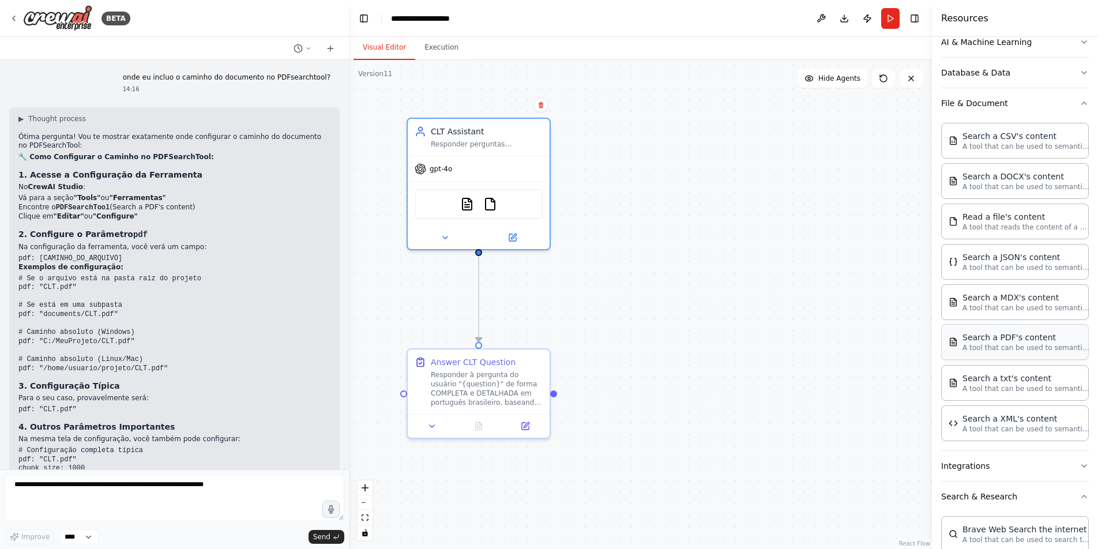
click at [991, 348] on p "A tool that can be used to semantic search a query from a PDF's content." at bounding box center [1026, 347] width 127 height 9
click at [514, 241] on button at bounding box center [512, 235] width 65 height 14
click at [515, 235] on icon at bounding box center [512, 235] width 7 height 7
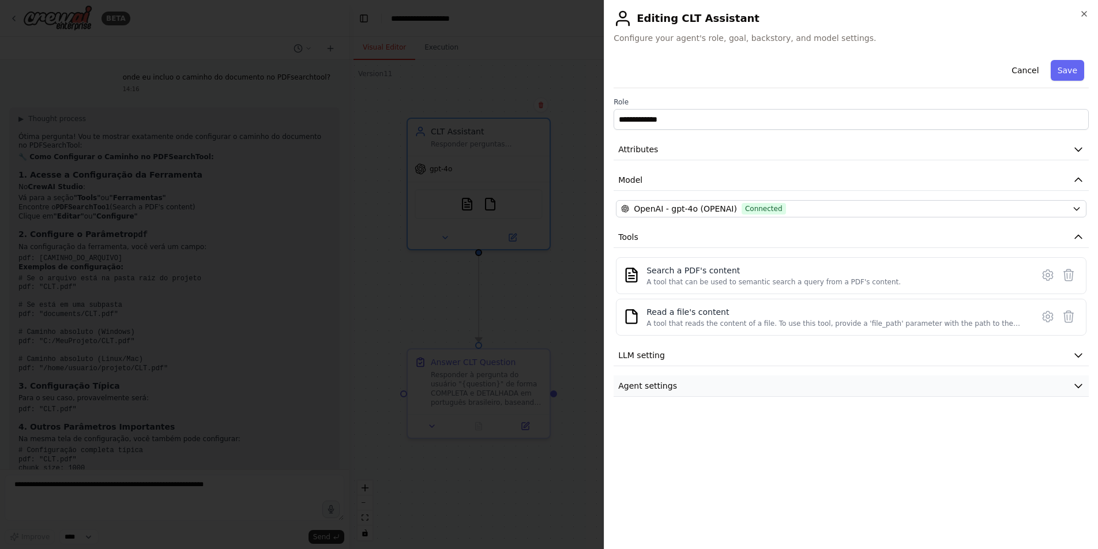
click at [839, 391] on button "Agent settings" at bounding box center [851, 386] width 475 height 21
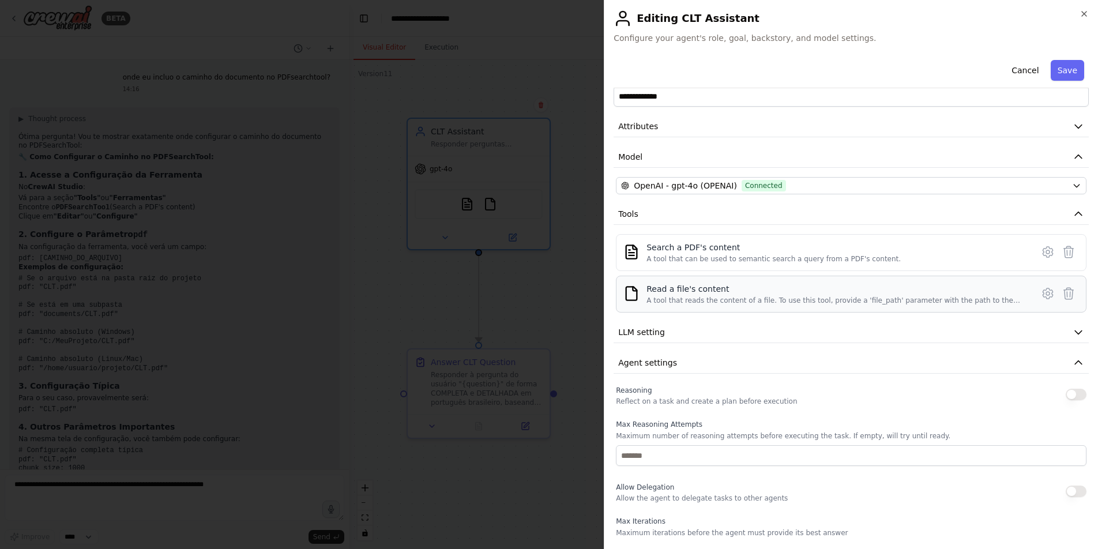
scroll to position [0, 0]
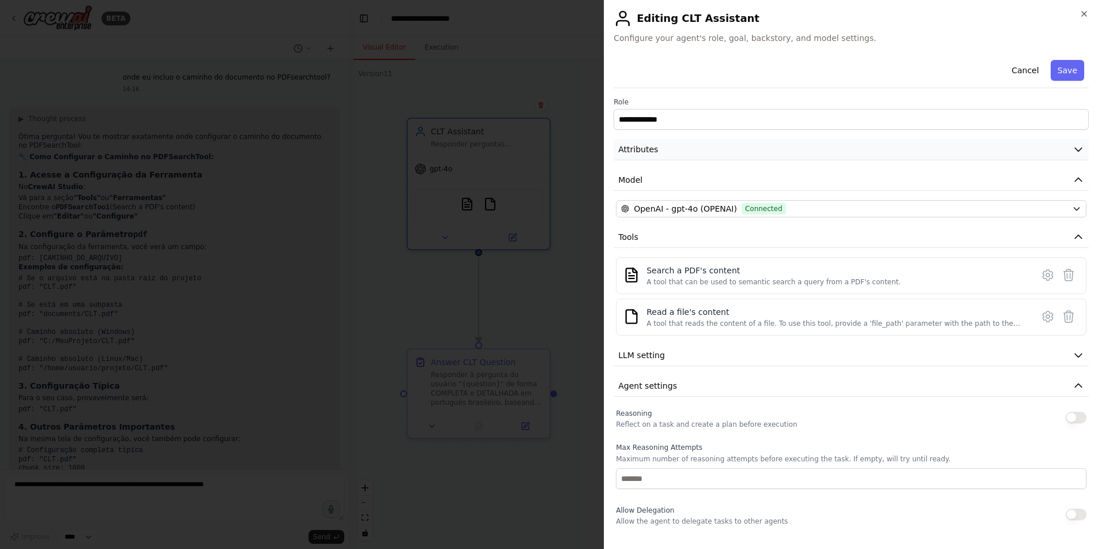
click at [1073, 152] on icon "button" at bounding box center [1079, 150] width 12 height 12
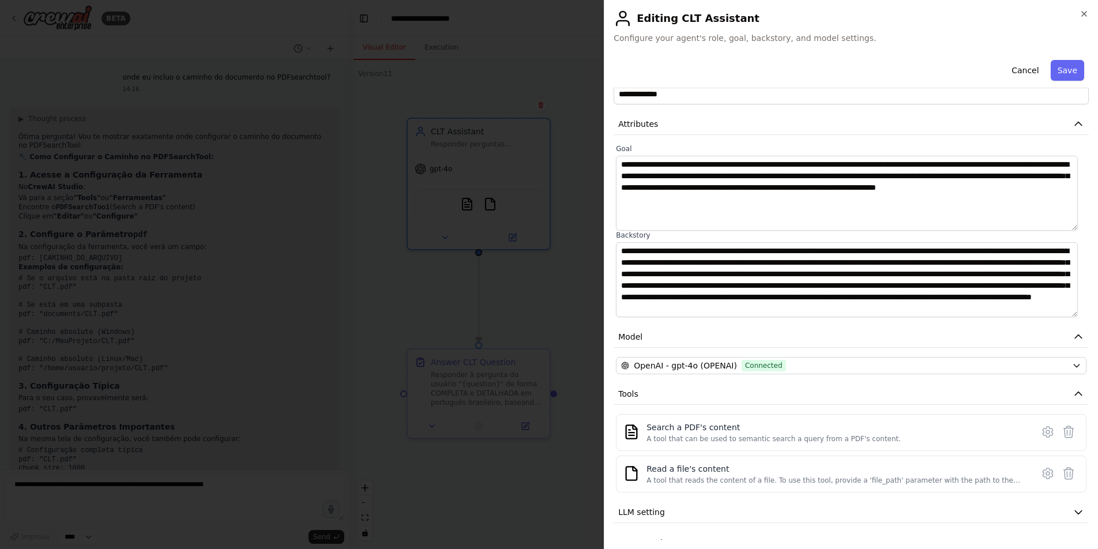
scroll to position [18, 0]
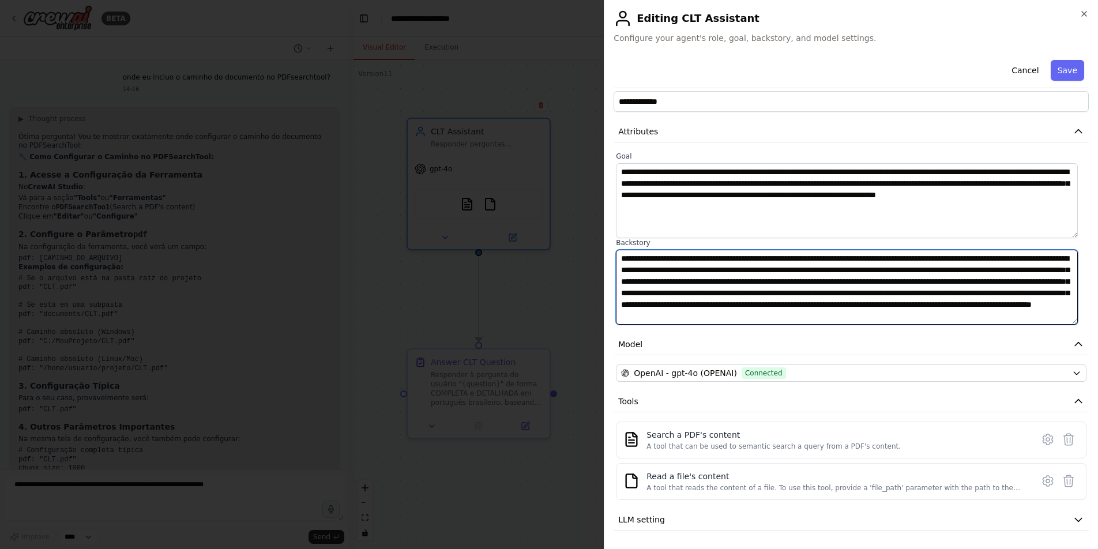
click at [1020, 259] on textarea "**********" at bounding box center [847, 287] width 462 height 75
drag, startPoint x: 1016, startPoint y: 260, endPoint x: 1022, endPoint y: 260, distance: 5.8
click at [1022, 260] on textarea "**********" at bounding box center [847, 287] width 462 height 75
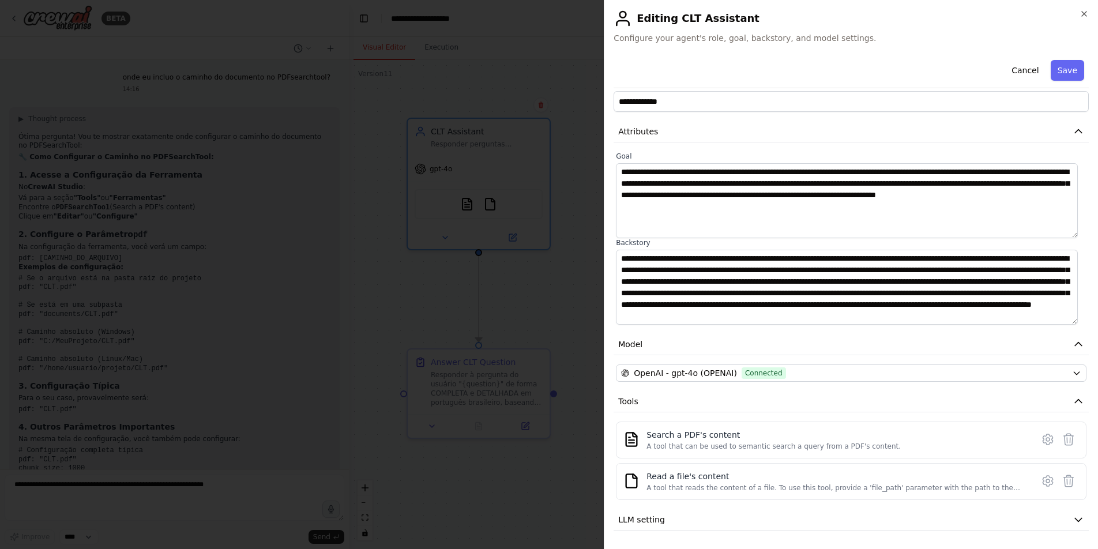
click at [1057, 40] on span "Configure your agent's role, goal, backstory, and model settings." at bounding box center [851, 38] width 475 height 12
click at [1082, 14] on icon "button" at bounding box center [1084, 13] width 9 height 9
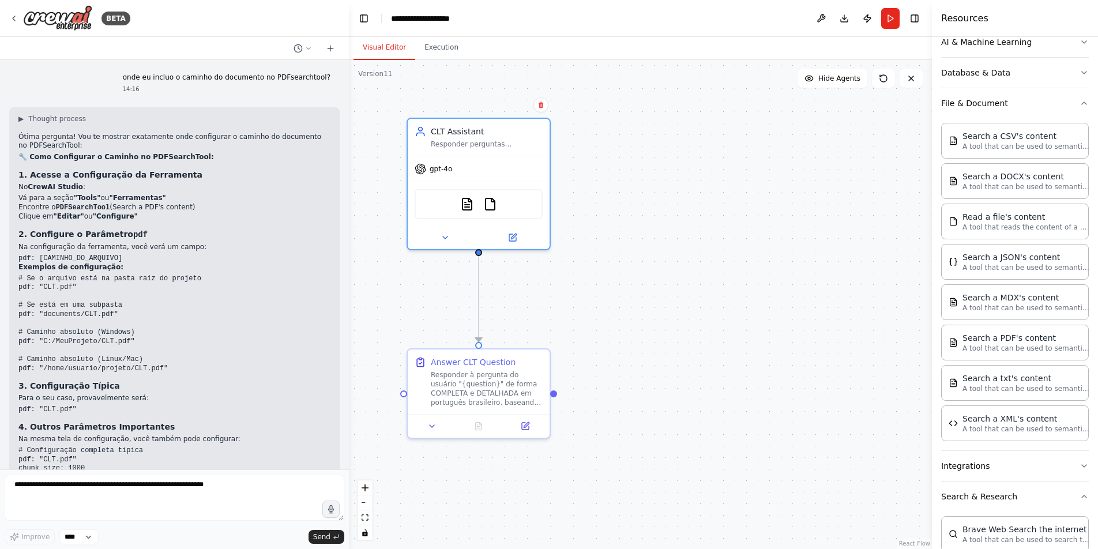
scroll to position [6046, 0]
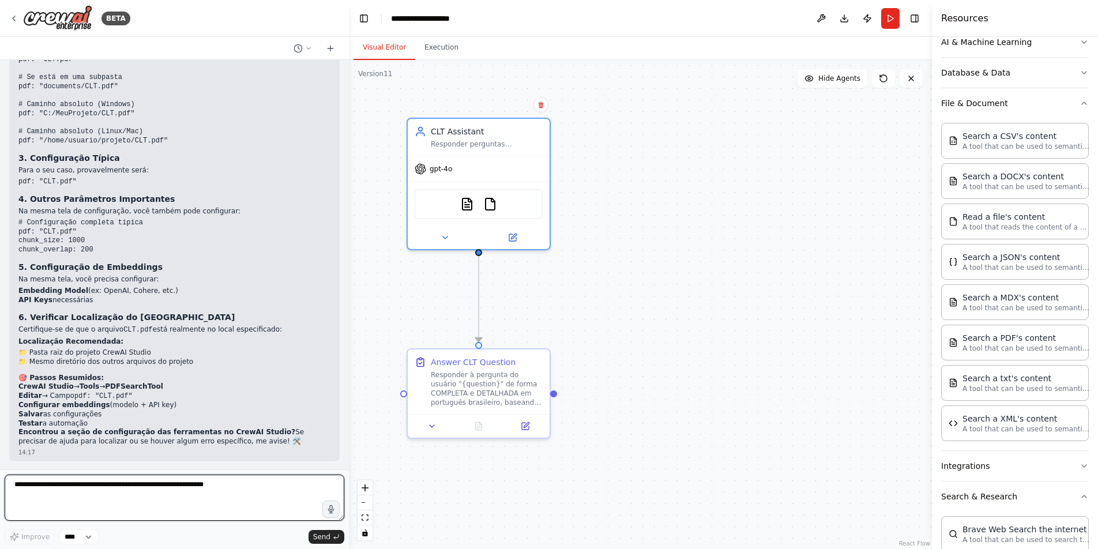
click at [110, 495] on textarea at bounding box center [175, 498] width 340 height 46
paste textarea "**********"
type textarea "**********"
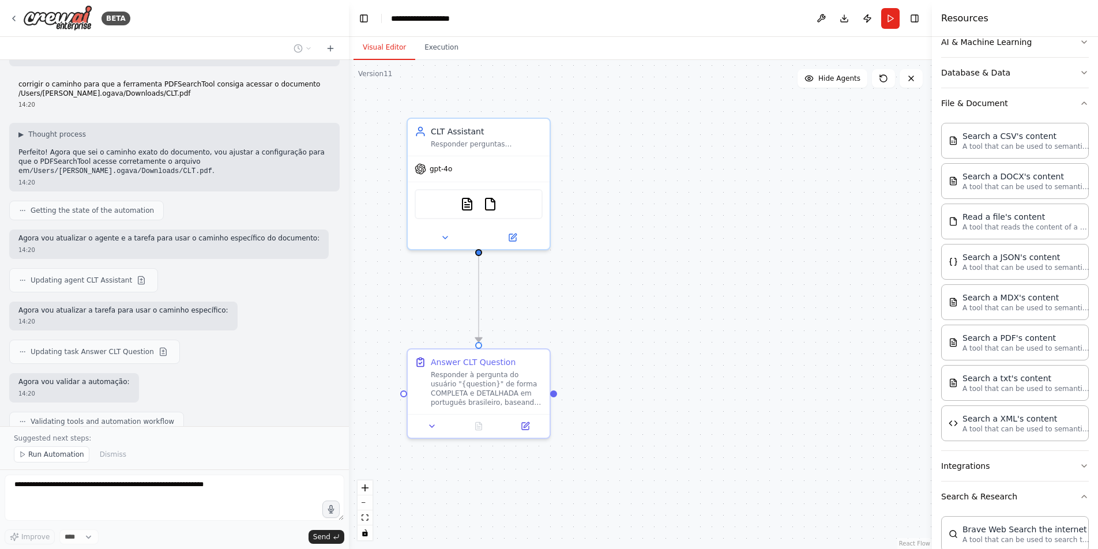
scroll to position [6485, 0]
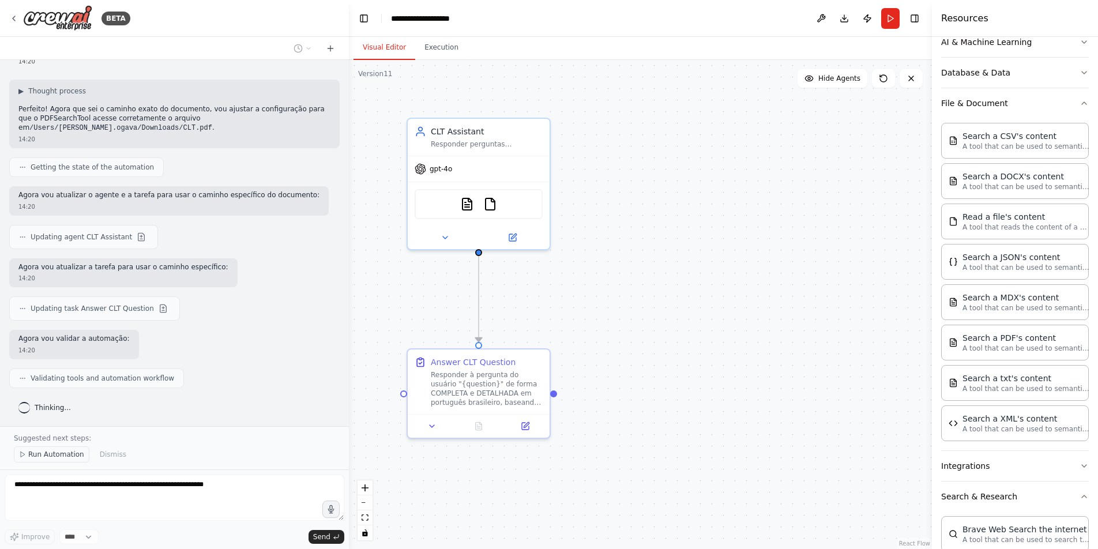
click at [46, 454] on span "Run Automation" at bounding box center [56, 454] width 56 height 9
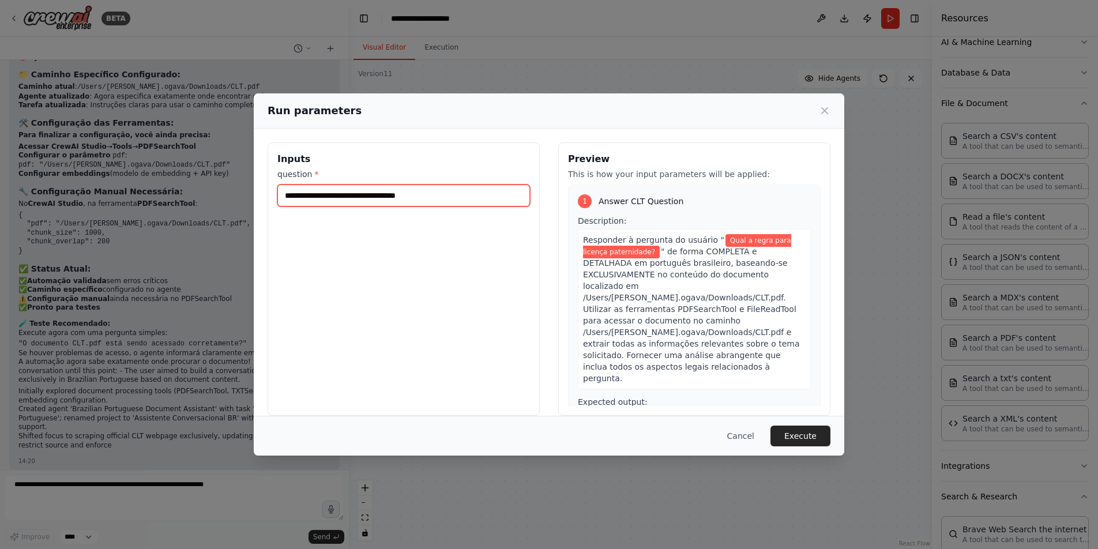
drag, startPoint x: 440, startPoint y: 198, endPoint x: 351, endPoint y: 197, distance: 88.3
click at [351, 197] on input "**********" at bounding box center [403, 196] width 253 height 22
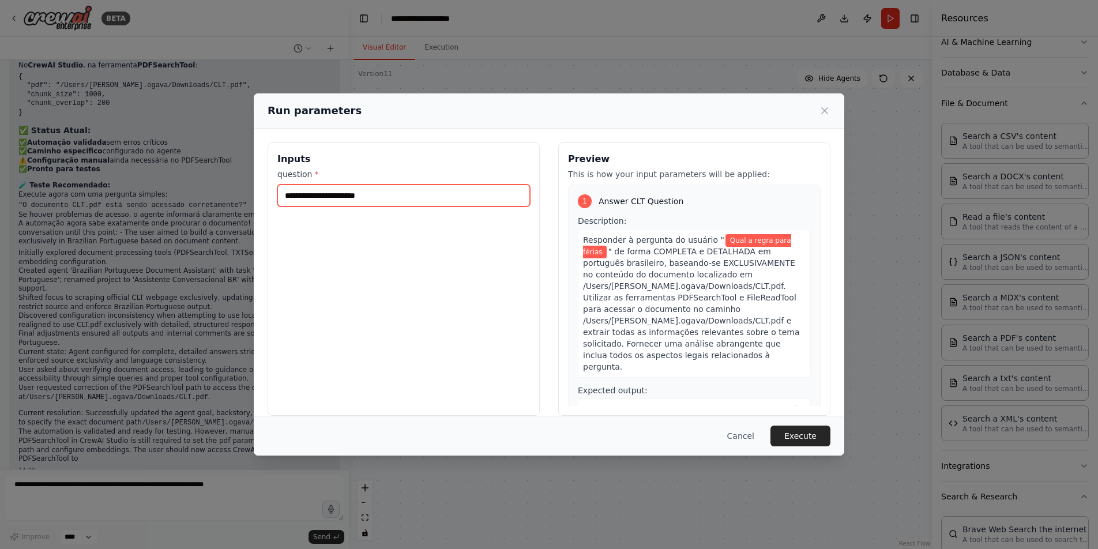
scroll to position [6992, 0]
type input "**********"
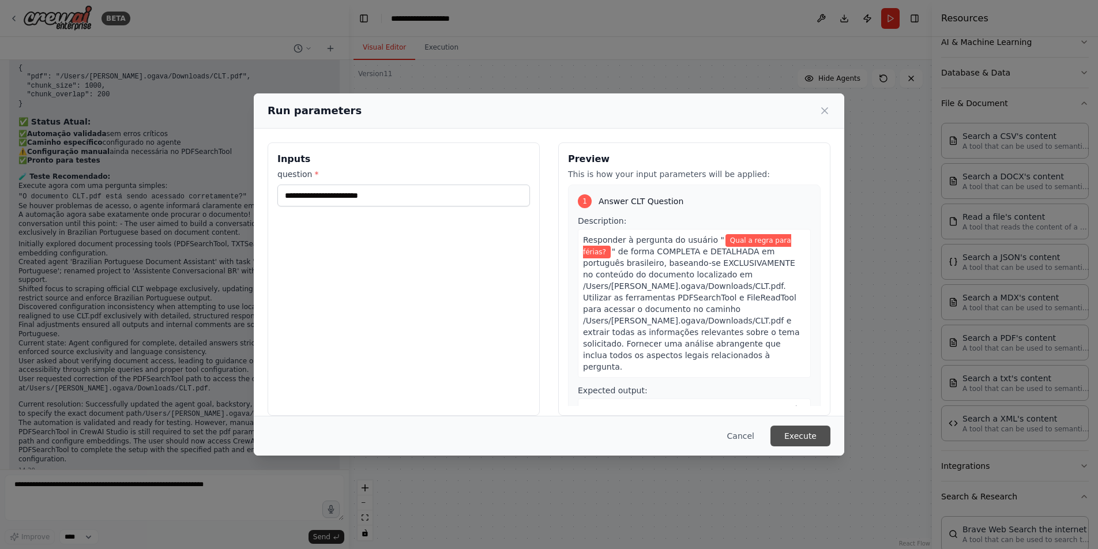
click at [789, 441] on button "Execute" at bounding box center [801, 436] width 60 height 21
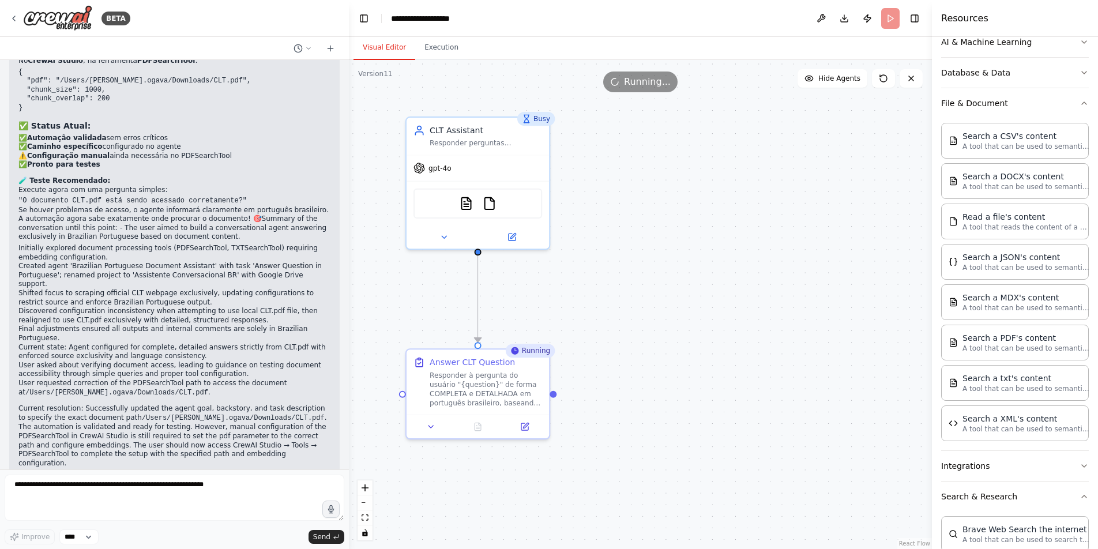
click at [116, 293] on li "Shifted focus to scraping official CLT webpage exclusively, updating configurat…" at bounding box center [174, 298] width 312 height 18
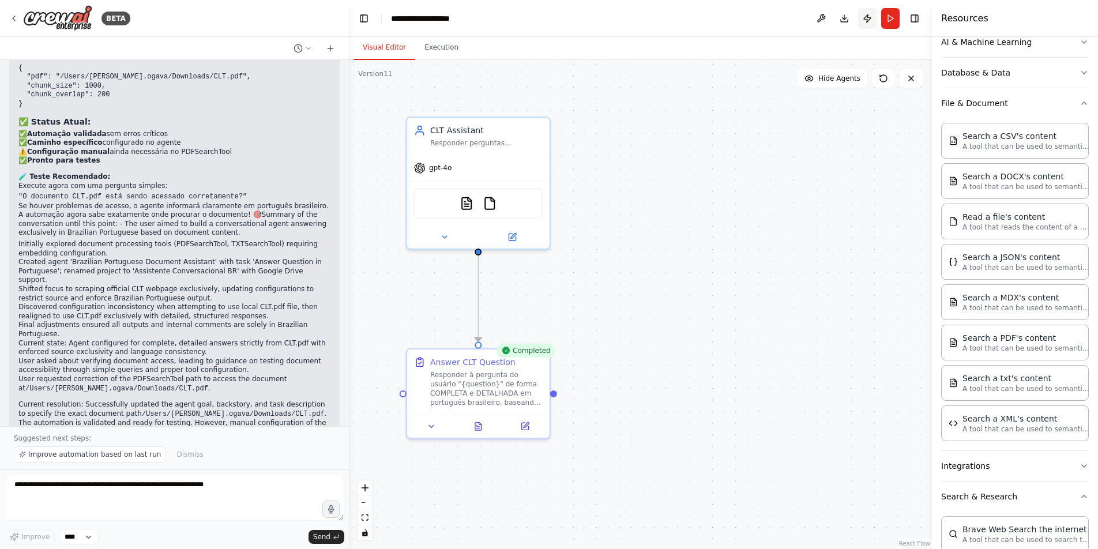
click at [870, 20] on button "Publish" at bounding box center [867, 18] width 18 height 21
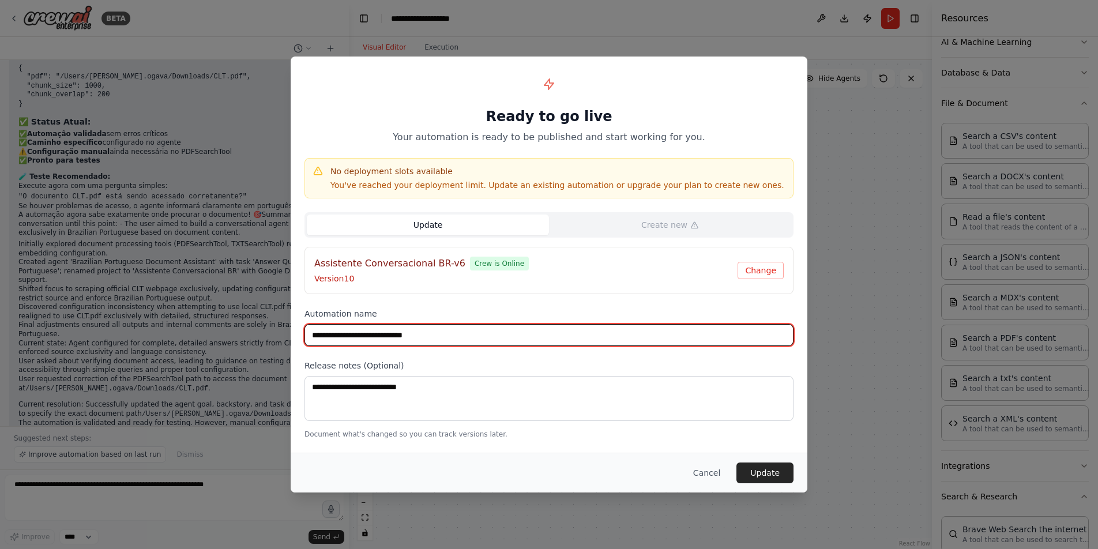
click at [449, 328] on input "**********" at bounding box center [549, 335] width 489 height 22
click at [436, 331] on input "**********" at bounding box center [549, 335] width 489 height 22
type input "**********"
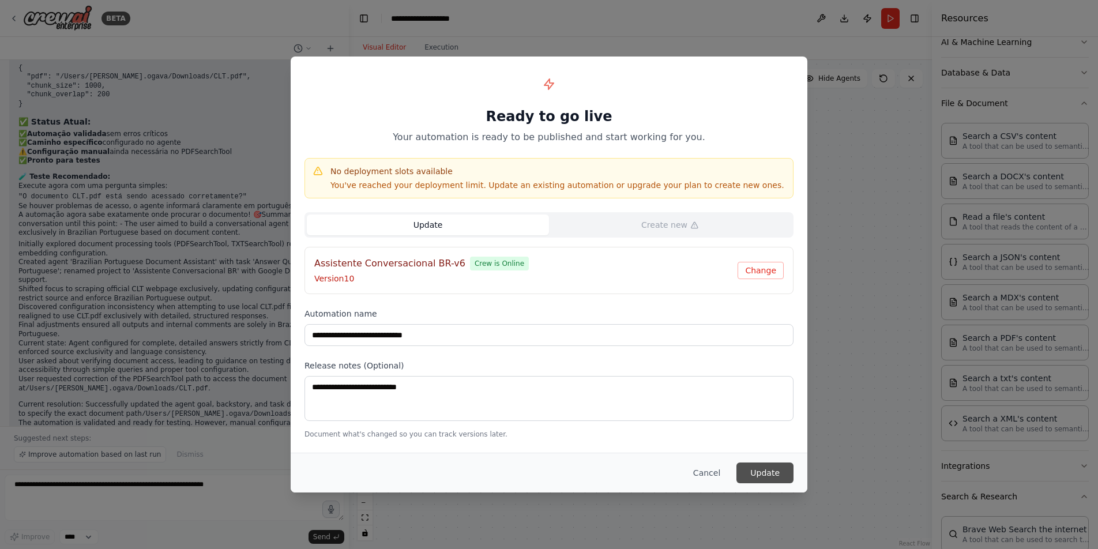
click at [764, 473] on button "Update" at bounding box center [765, 473] width 57 height 21
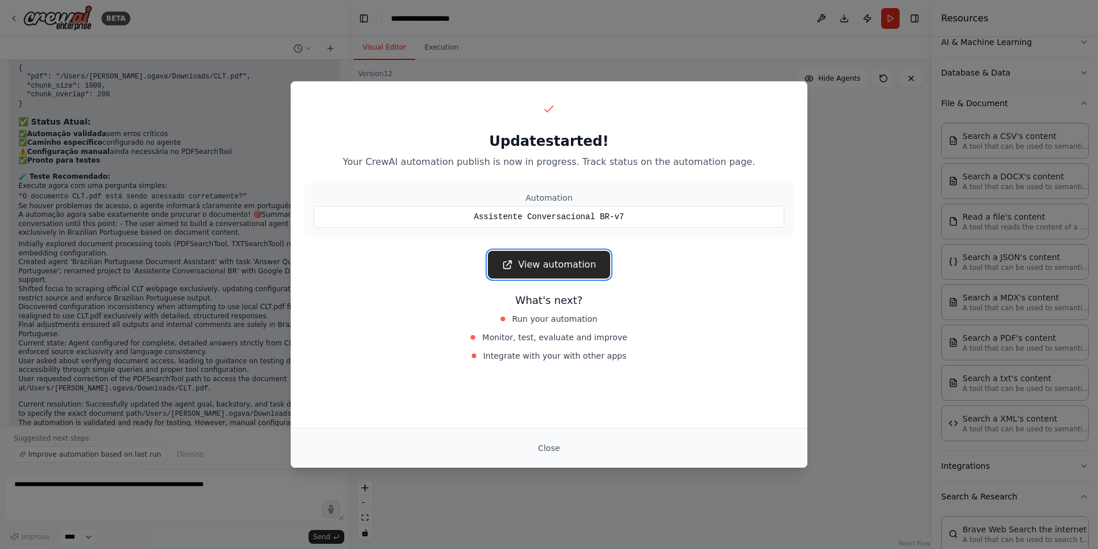
click at [524, 262] on link "View automation" at bounding box center [549, 265] width 122 height 28
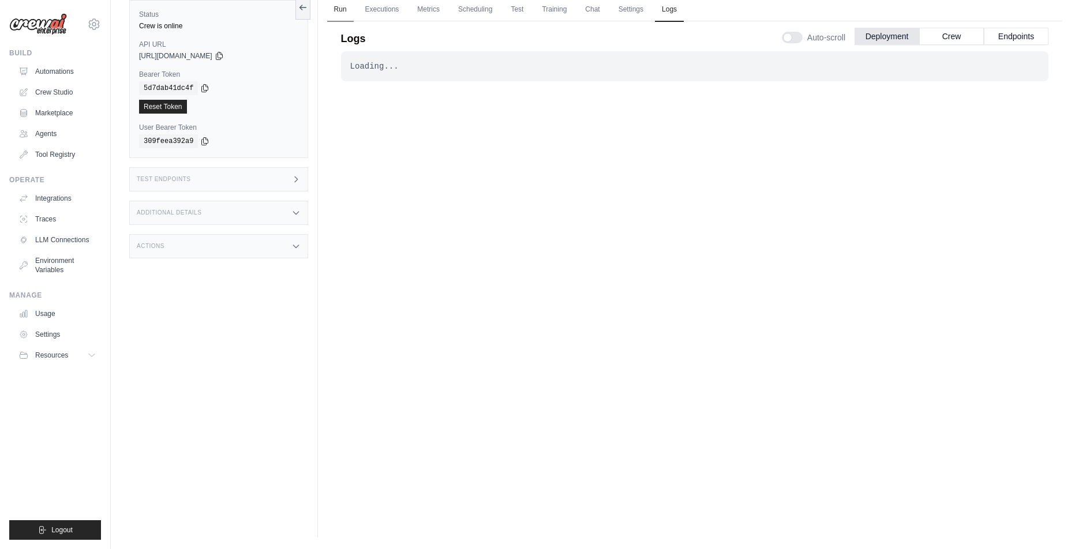
click at [339, 5] on link "Run" at bounding box center [340, 10] width 27 height 24
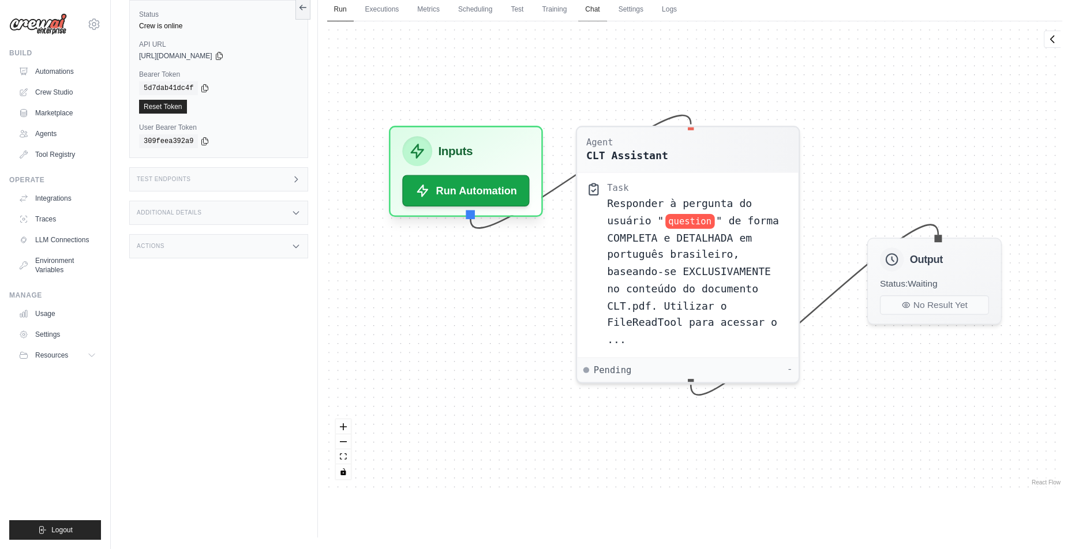
click at [590, 10] on link "Chat" at bounding box center [592, 10] width 28 height 24
click at [342, 14] on link "Run" at bounding box center [340, 10] width 27 height 24
click at [380, 10] on link "Executions" at bounding box center [382, 10] width 48 height 24
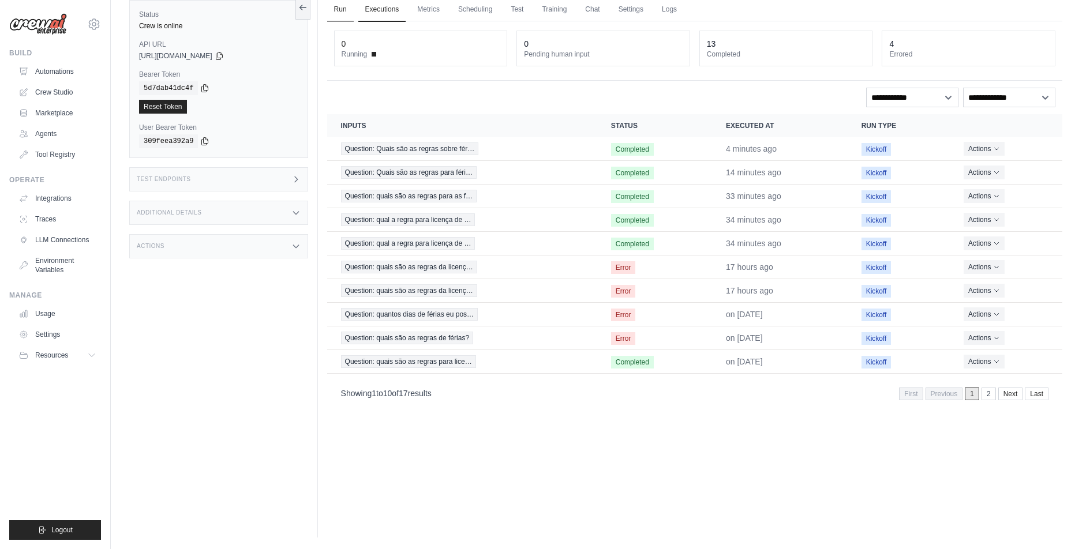
click at [335, 10] on link "Run" at bounding box center [340, 10] width 27 height 24
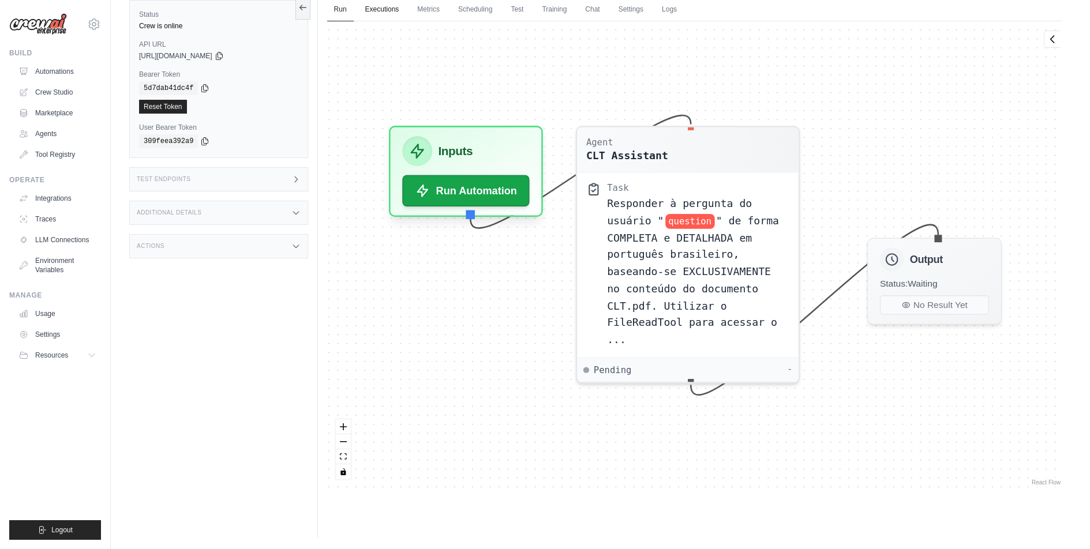
click at [374, 10] on link "Executions" at bounding box center [382, 10] width 48 height 24
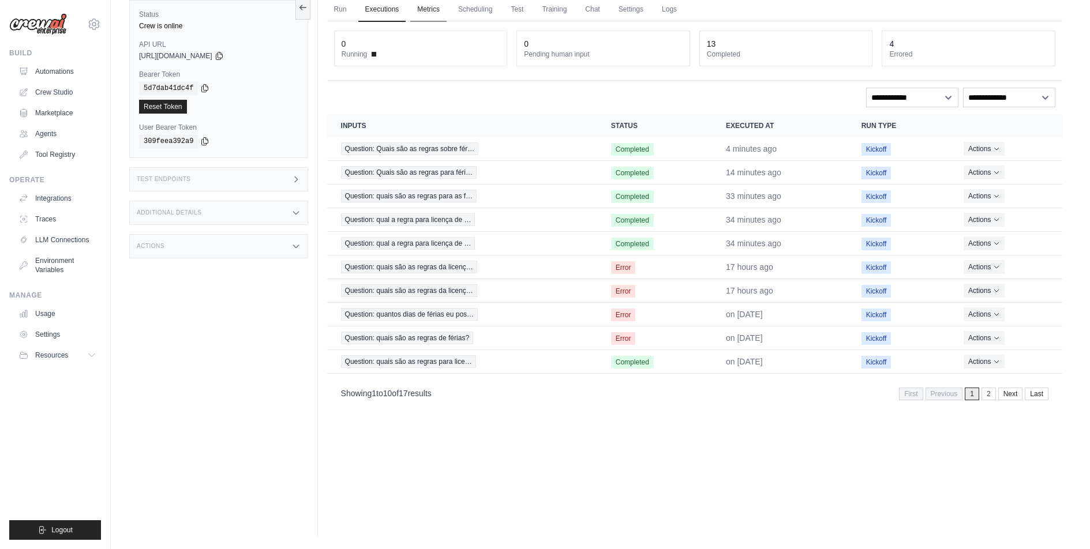
click at [424, 10] on link "Metrics" at bounding box center [428, 10] width 36 height 24
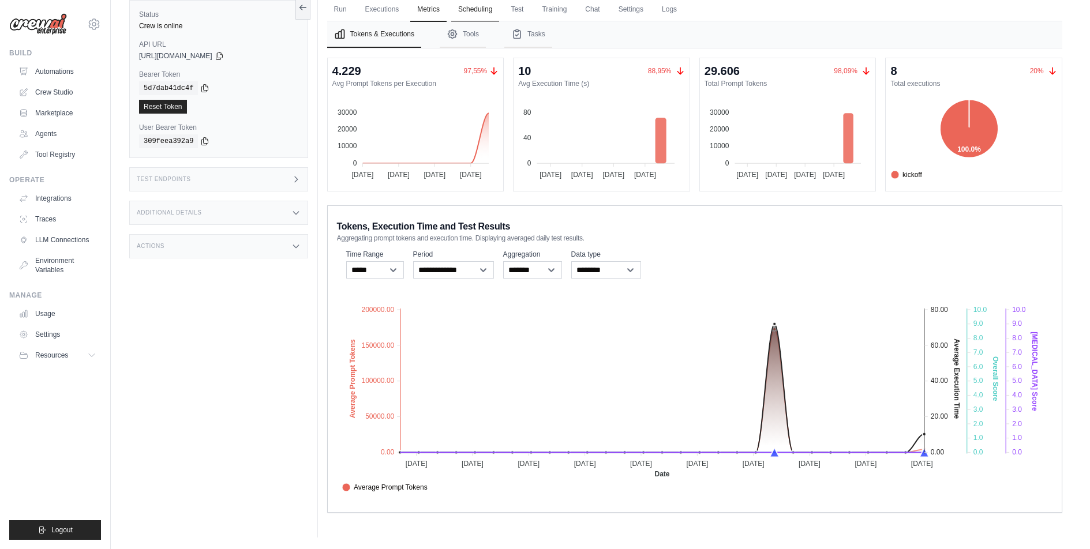
click at [467, 8] on link "Scheduling" at bounding box center [475, 10] width 48 height 24
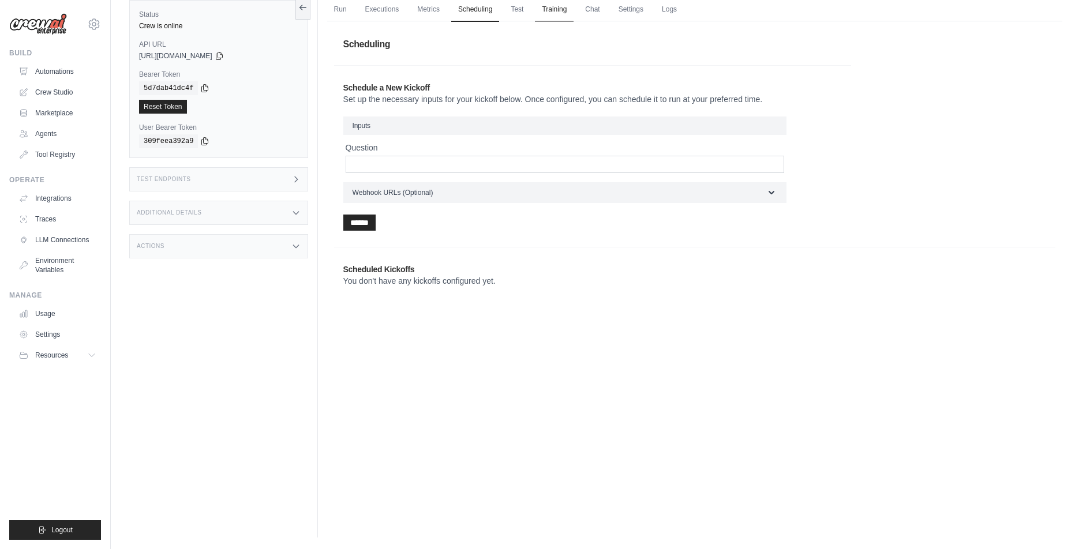
click at [561, 8] on link "Training" at bounding box center [554, 10] width 39 height 24
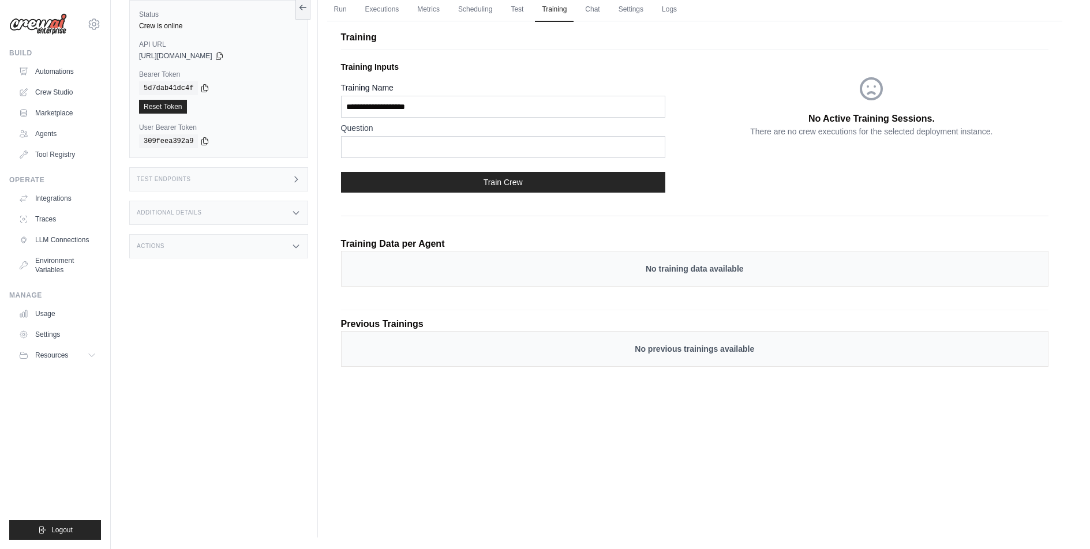
click at [607, 10] on ul "Run Executions Metrics Scheduling Test Training Chat Settings Logs" at bounding box center [694, 10] width 735 height 24
click at [599, 10] on link "Chat" at bounding box center [592, 10] width 28 height 24
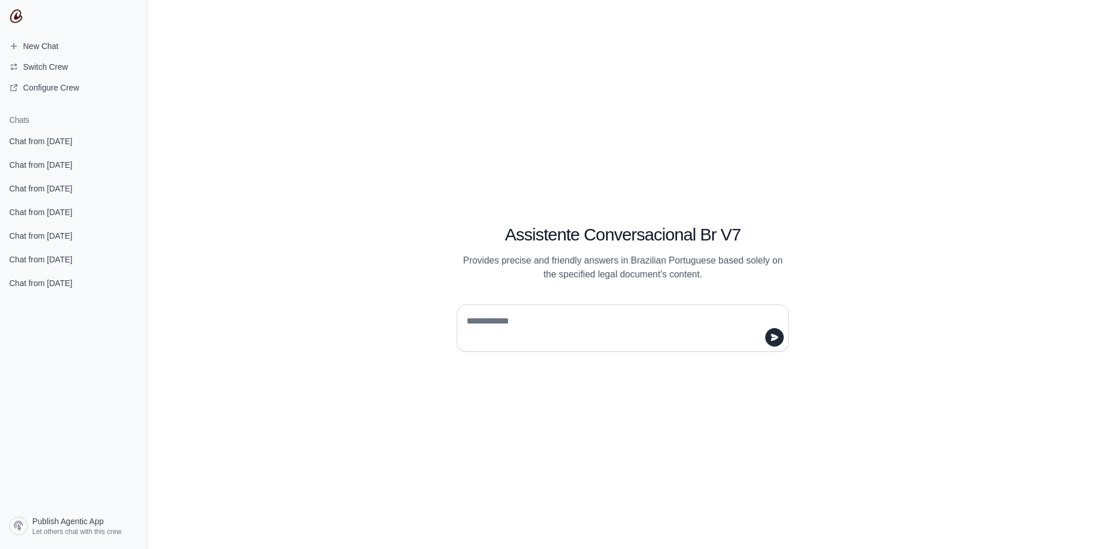
click at [518, 321] on textarea at bounding box center [619, 328] width 310 height 32
type textarea "**********"
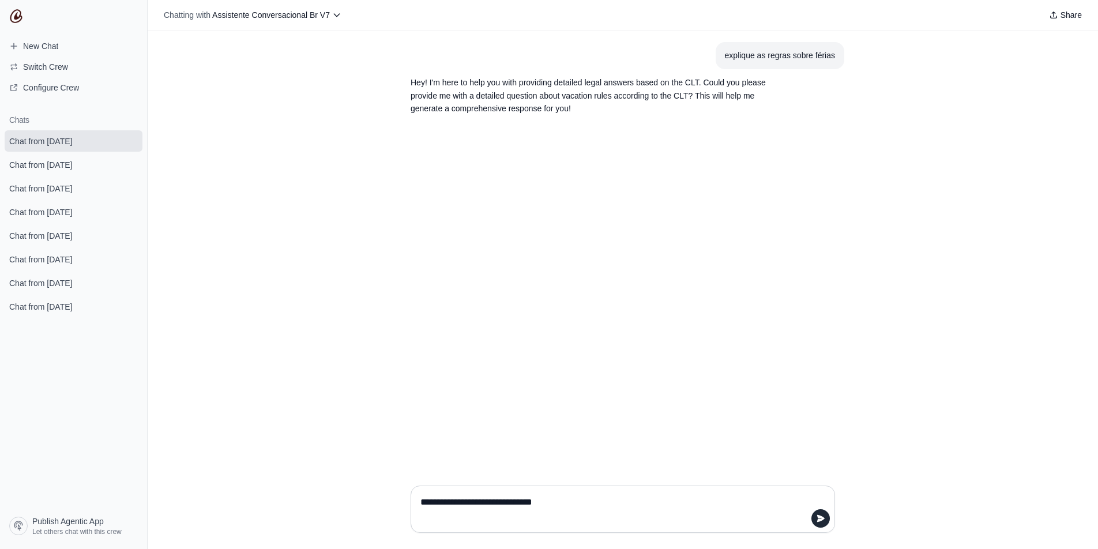
type textarea "**********"
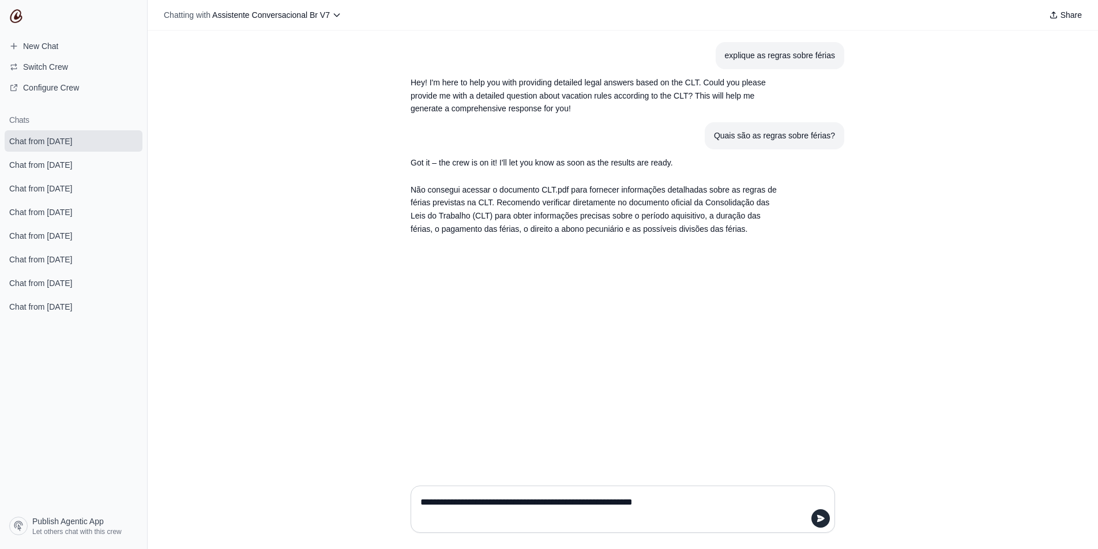
type textarea "**********"
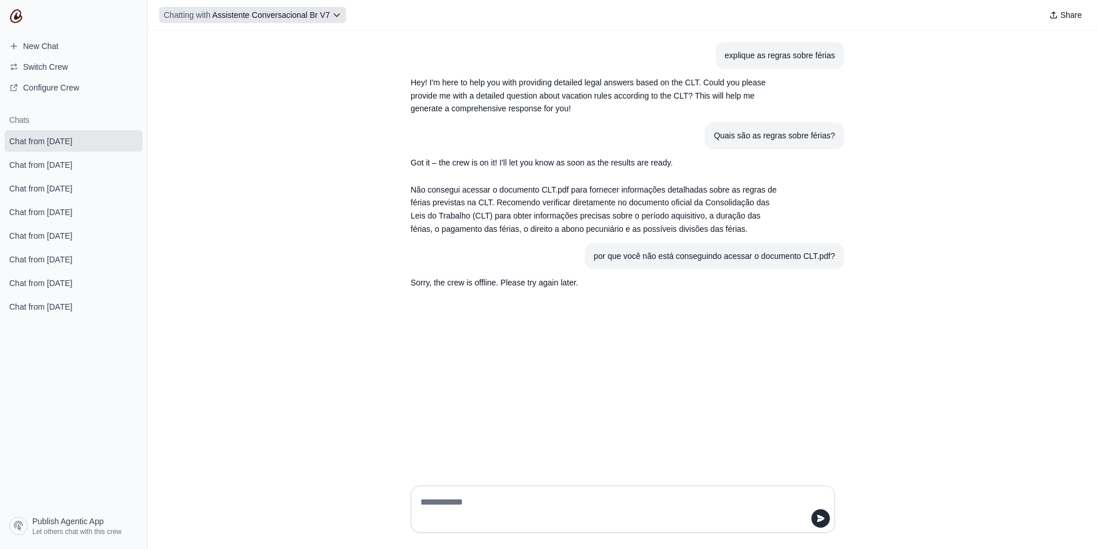
click at [294, 10] on span "Assistente Conversacional Br V7" at bounding box center [271, 14] width 118 height 9
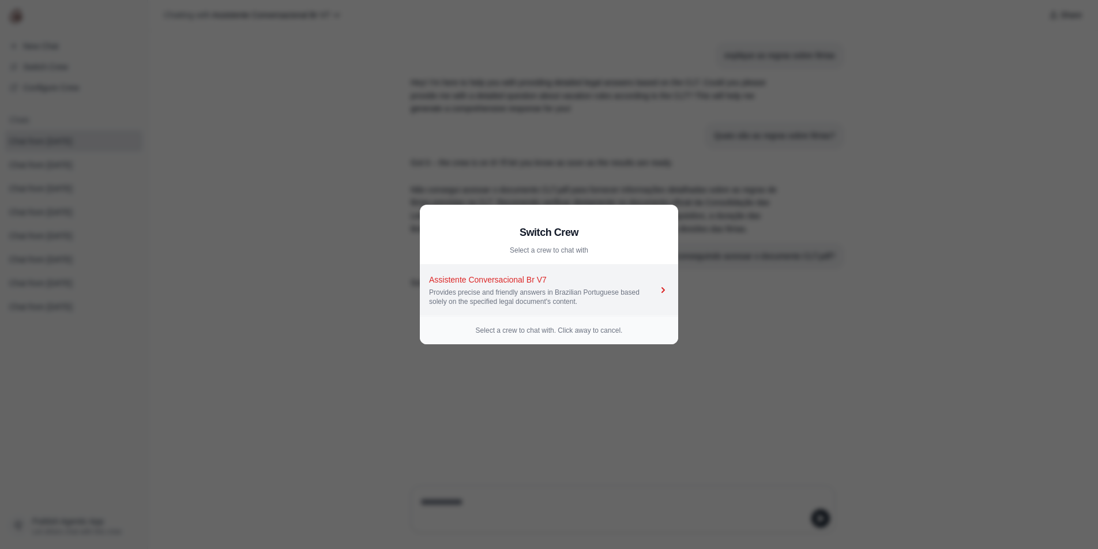
click at [613, 289] on div "Provides precise and friendly answers in Brazilian Portuguese based solely on t…" at bounding box center [543, 297] width 228 height 18
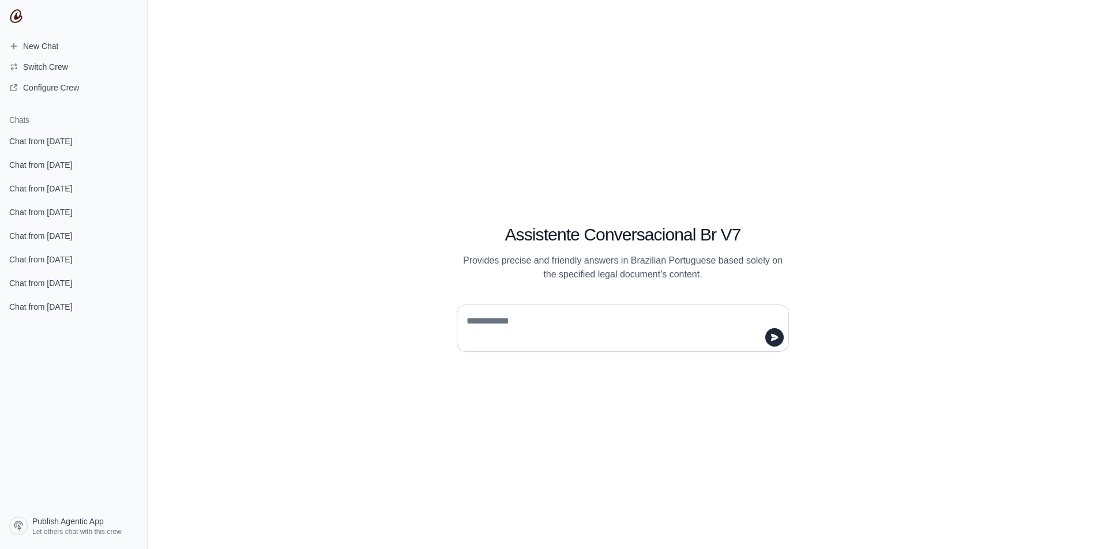
click at [21, 17] on img at bounding box center [16, 16] width 14 height 14
click at [539, 313] on textarea at bounding box center [619, 328] width 310 height 32
type textarea "**********"
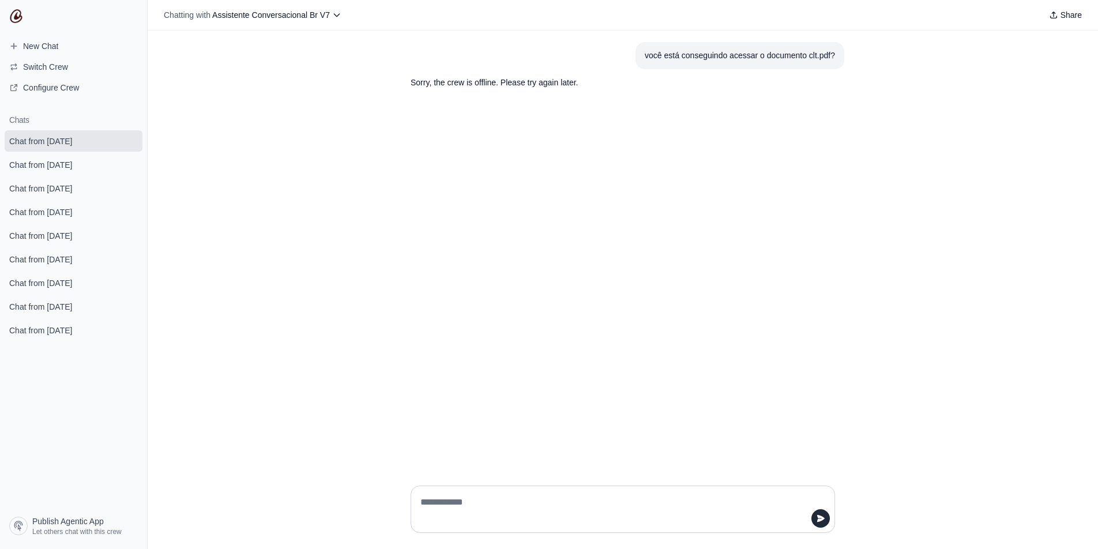
click at [14, 17] on img at bounding box center [16, 16] width 14 height 14
click at [18, 17] on img at bounding box center [16, 16] width 14 height 14
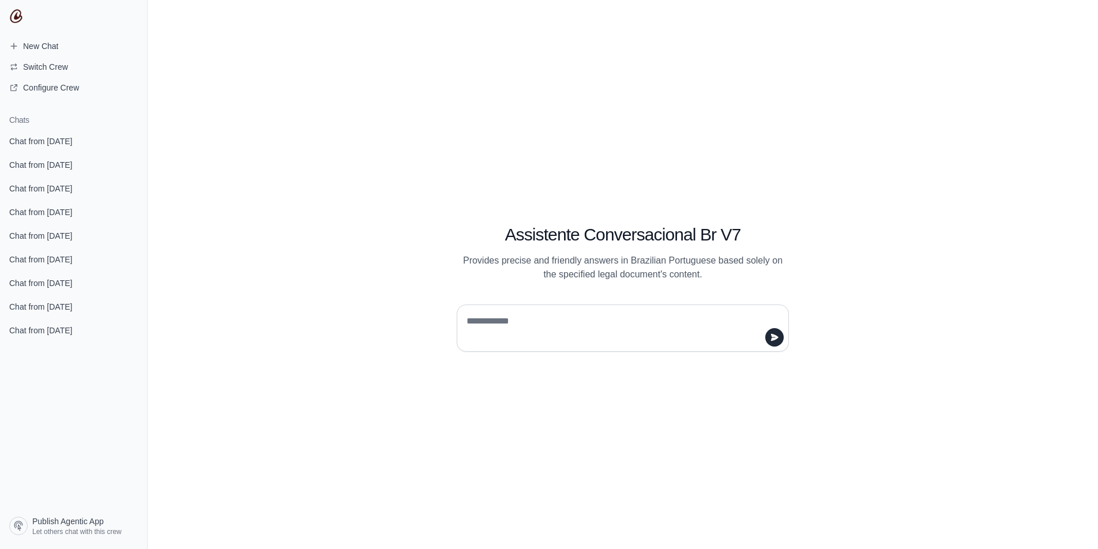
click at [19, 14] on img at bounding box center [16, 16] width 14 height 14
click at [21, 17] on img at bounding box center [16, 16] width 14 height 14
click at [15, 18] on img at bounding box center [16, 16] width 14 height 14
click at [576, 314] on textarea at bounding box center [619, 328] width 310 height 32
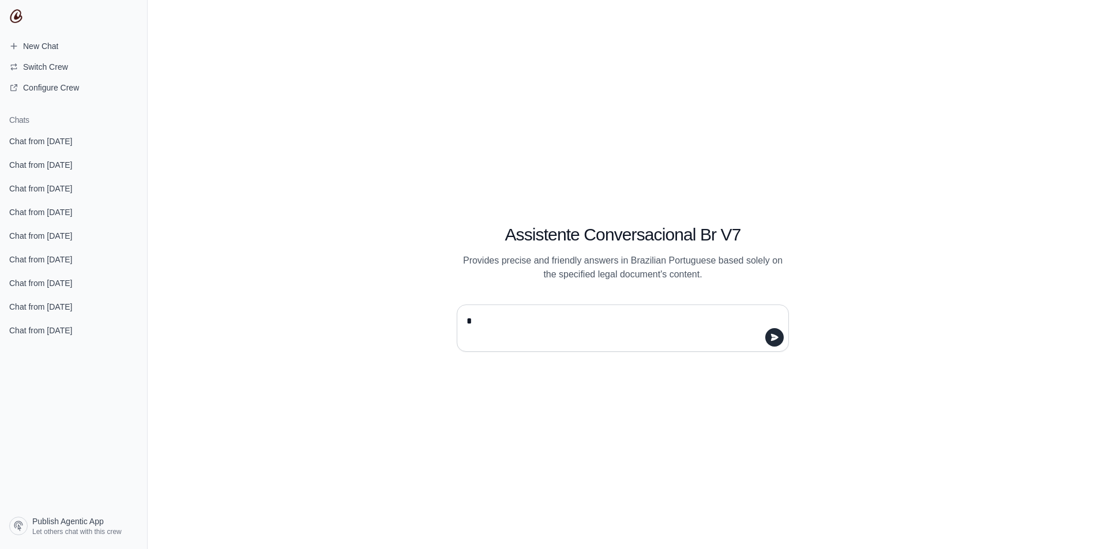
type textarea "**"
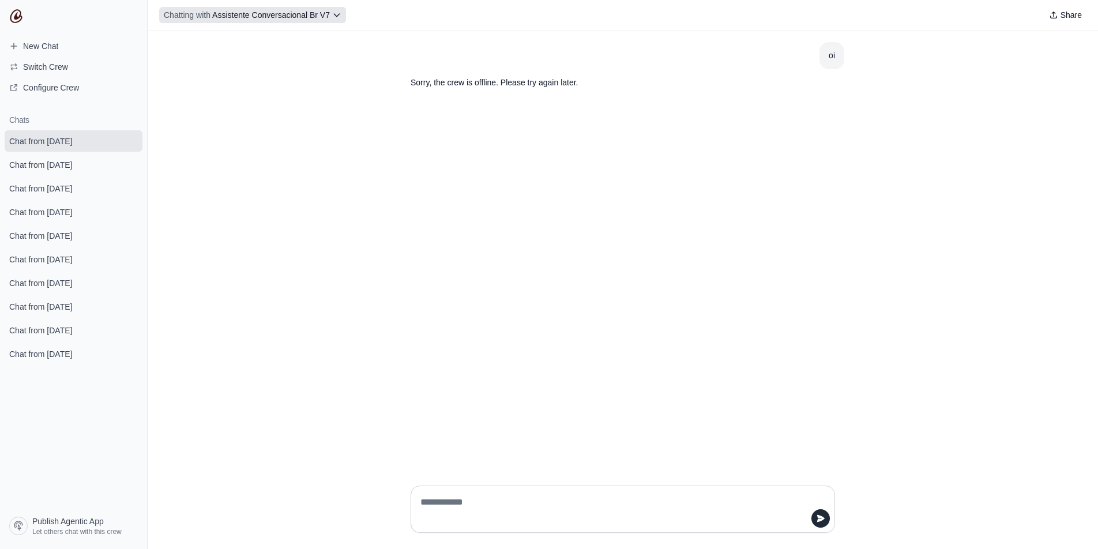
click at [338, 18] on icon at bounding box center [336, 14] width 9 height 9
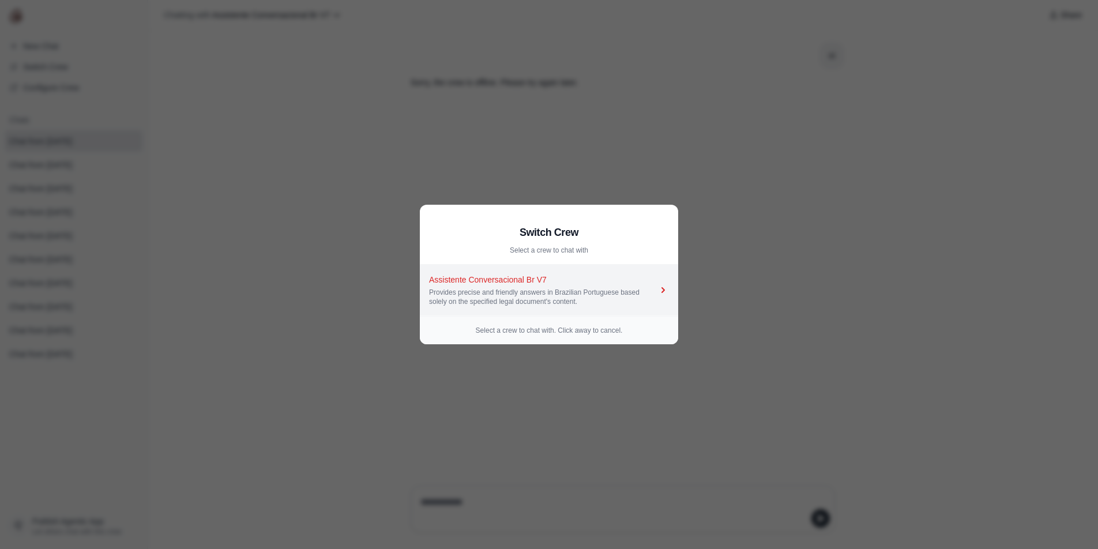
click at [472, 280] on div "Assistente Conversacional Br V7" at bounding box center [543, 280] width 228 height 12
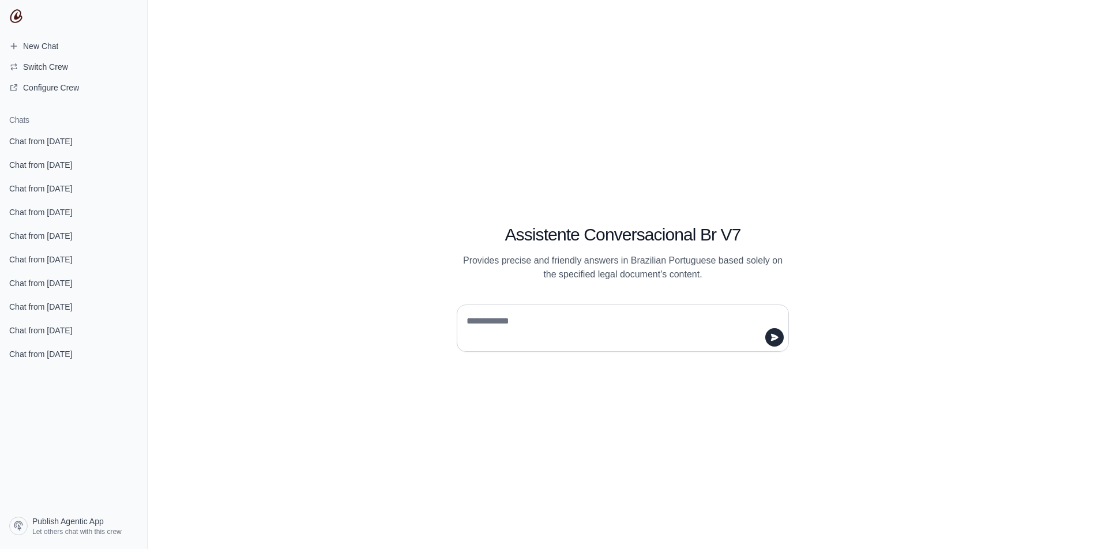
click at [491, 322] on textarea at bounding box center [619, 328] width 310 height 32
type textarea "**"
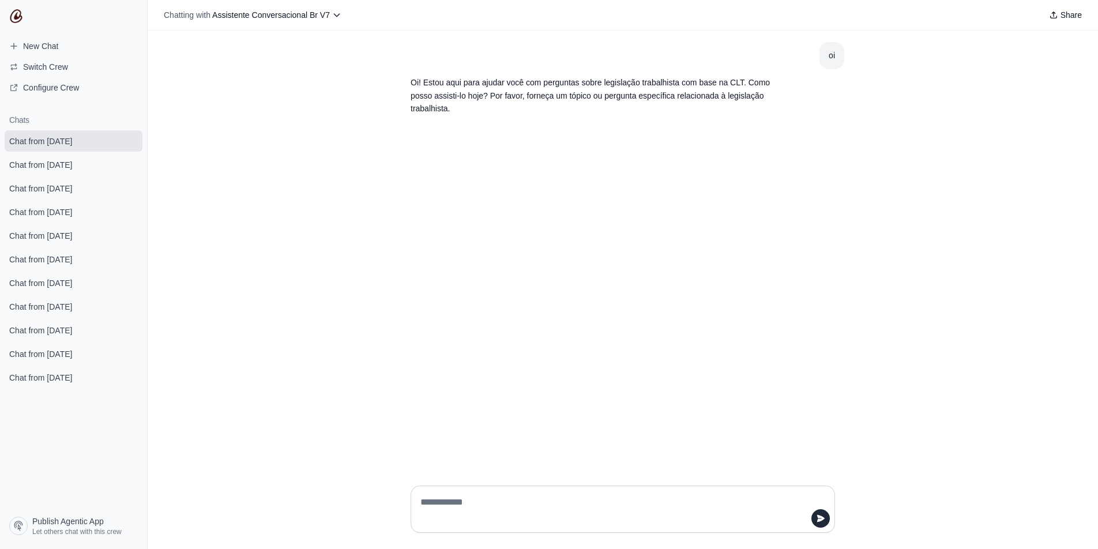
click at [552, 509] on textarea at bounding box center [619, 509] width 403 height 32
type textarea "**********"
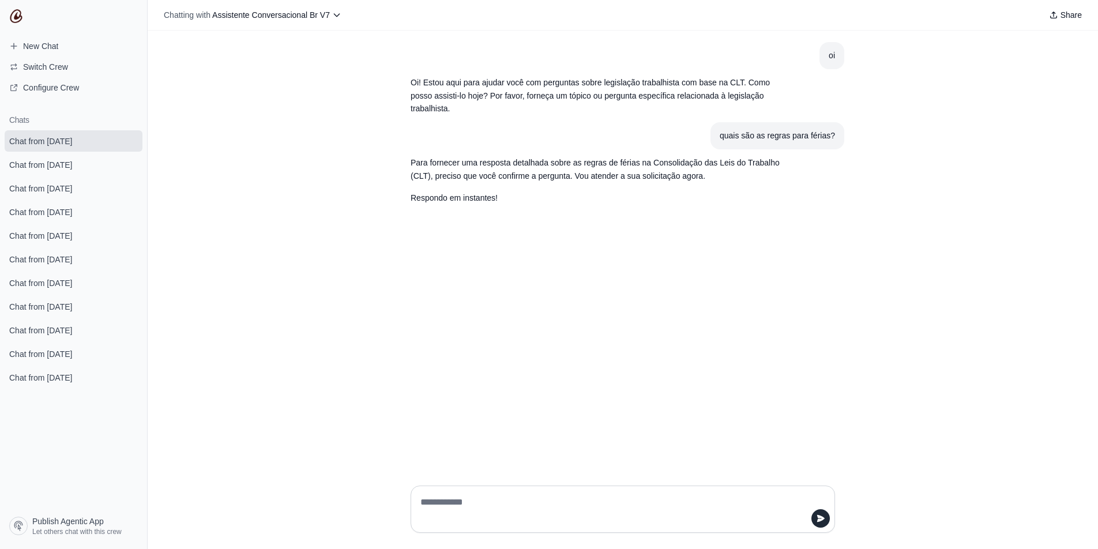
click at [497, 506] on textarea at bounding box center [619, 509] width 403 height 32
type textarea "**"
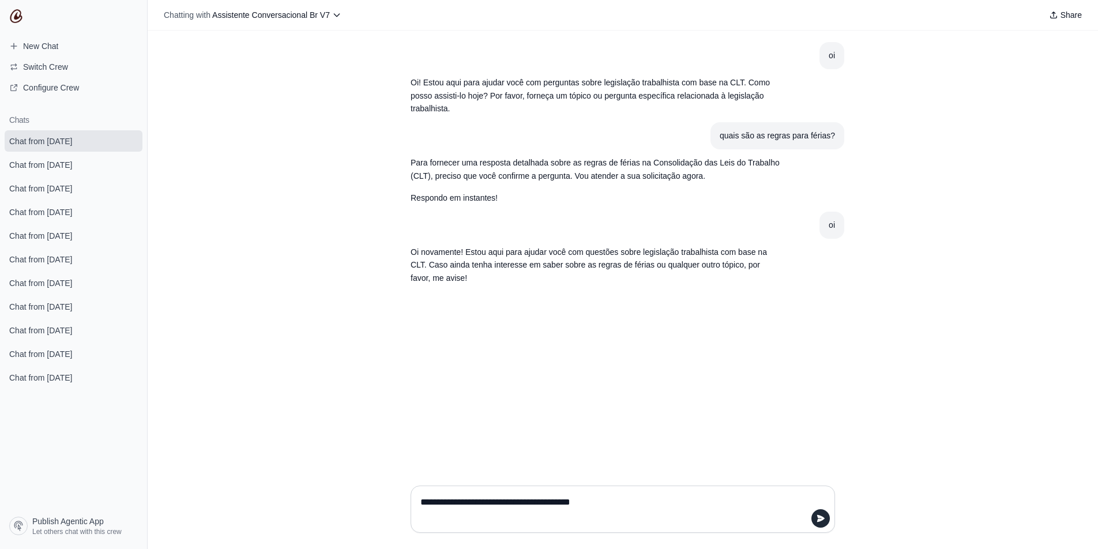
type textarea "**********"
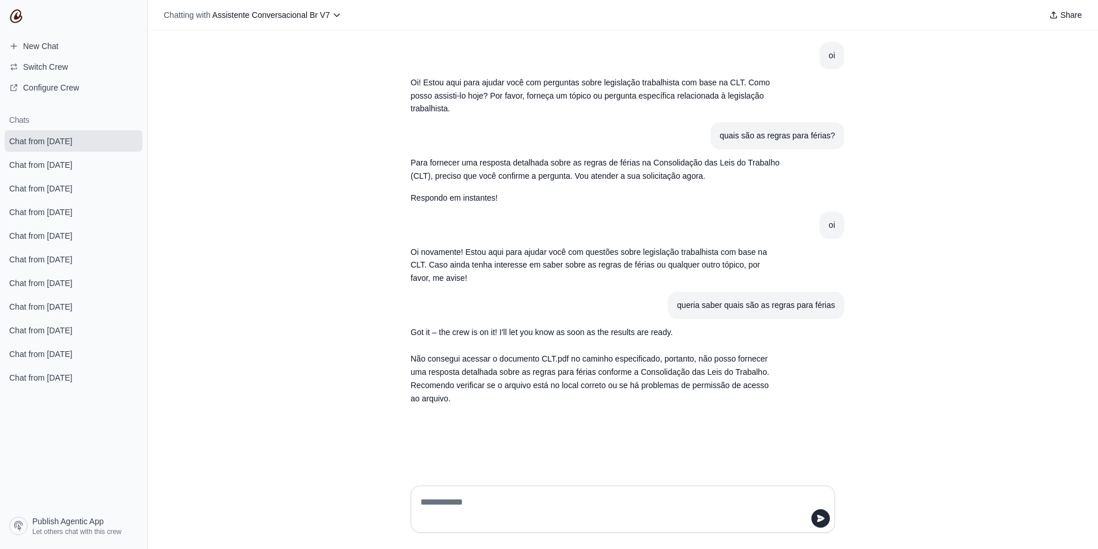
click at [15, 18] on img at bounding box center [16, 16] width 14 height 14
click at [44, 90] on span "Configure Crew" at bounding box center [51, 88] width 56 height 12
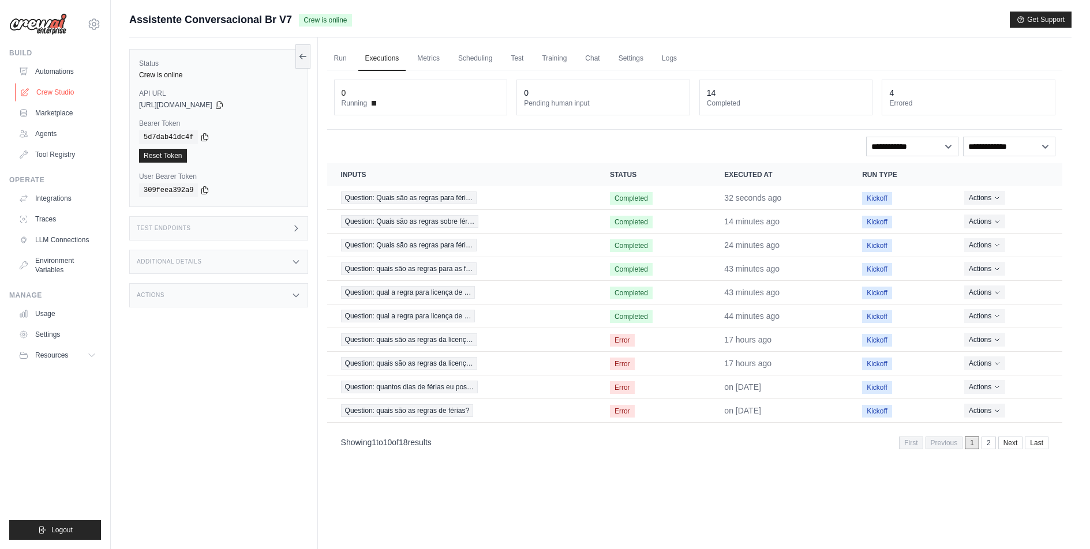
click at [67, 94] on link "Crew Studio" at bounding box center [58, 92] width 87 height 18
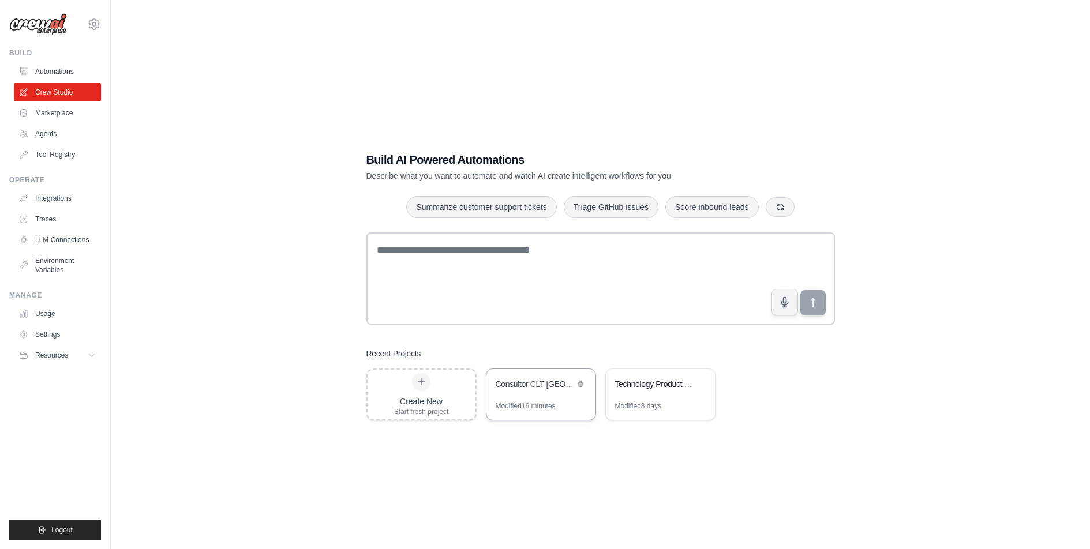
click at [545, 411] on div "Modified 16 minutes" at bounding box center [540, 410] width 109 height 18
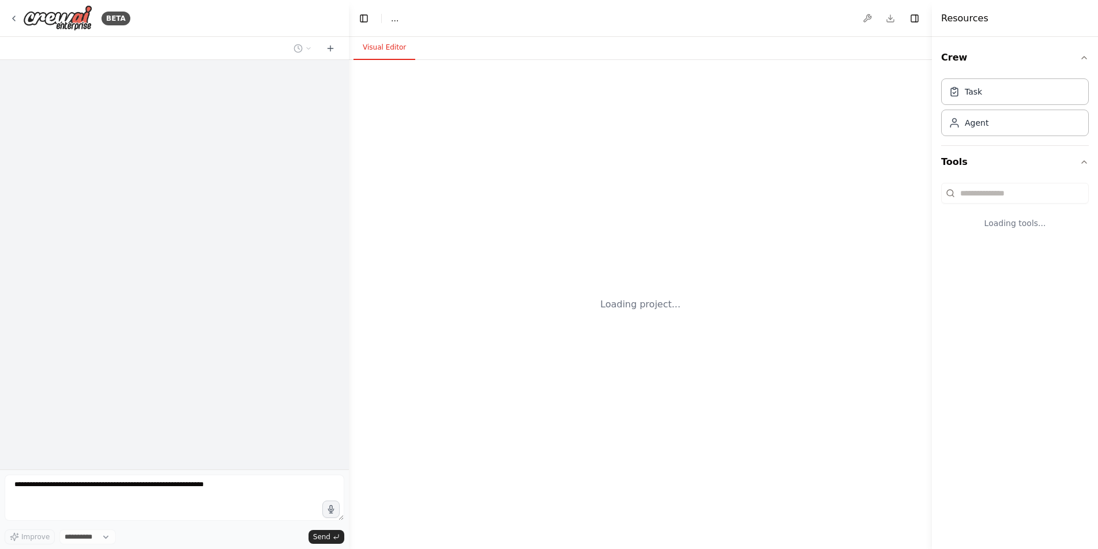
select select "****"
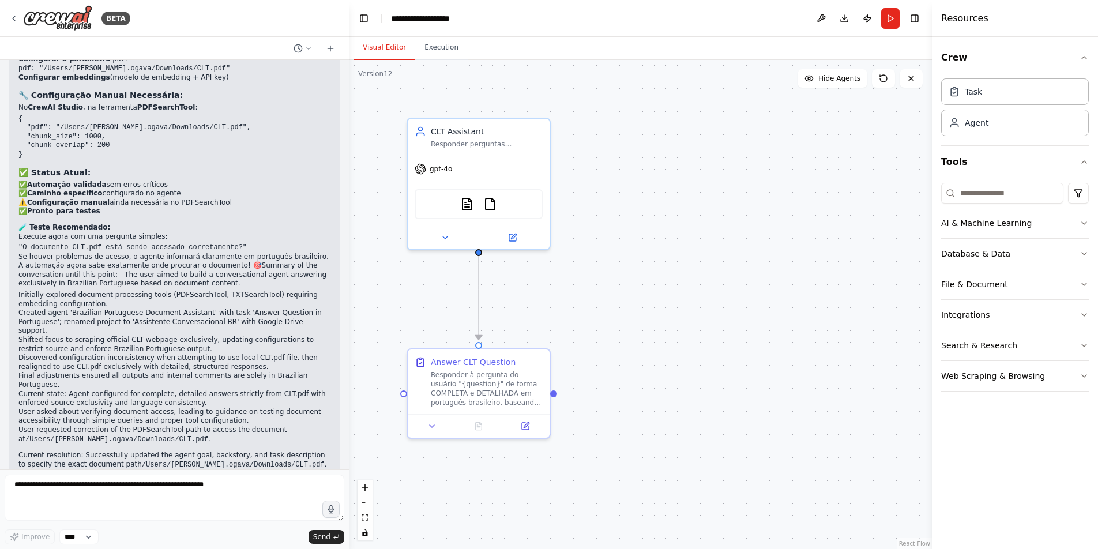
scroll to position [6992, 0]
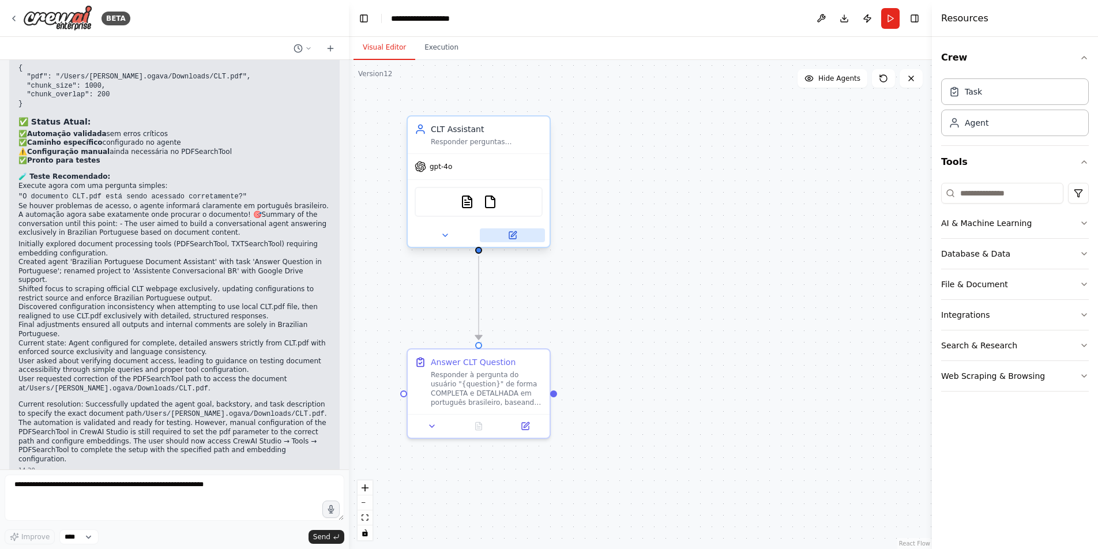
click at [511, 234] on icon at bounding box center [512, 235] width 7 height 7
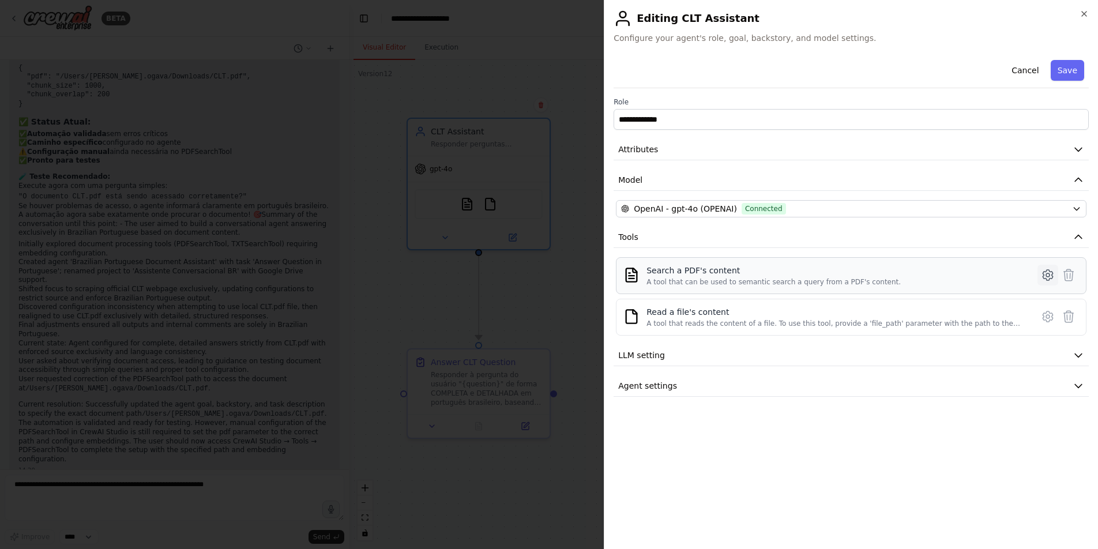
click at [1046, 276] on icon at bounding box center [1047, 274] width 3 height 3
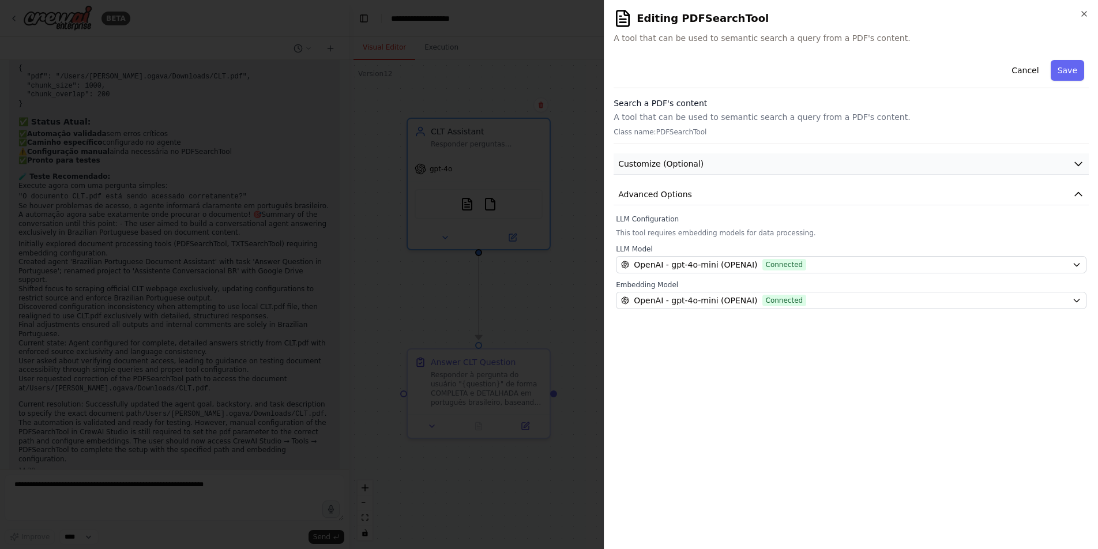
click at [1083, 162] on icon "button" at bounding box center [1079, 164] width 12 height 12
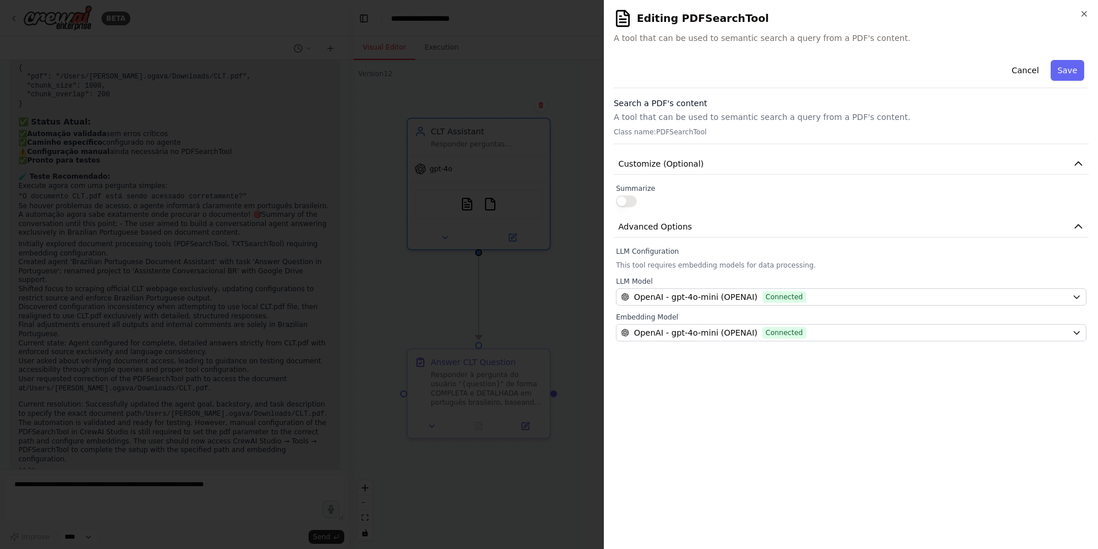
click at [627, 202] on button "button" at bounding box center [626, 202] width 21 height 12
click at [628, 202] on button "button" at bounding box center [626, 202] width 21 height 12
click at [1084, 13] on icon "button" at bounding box center [1084, 14] width 5 height 5
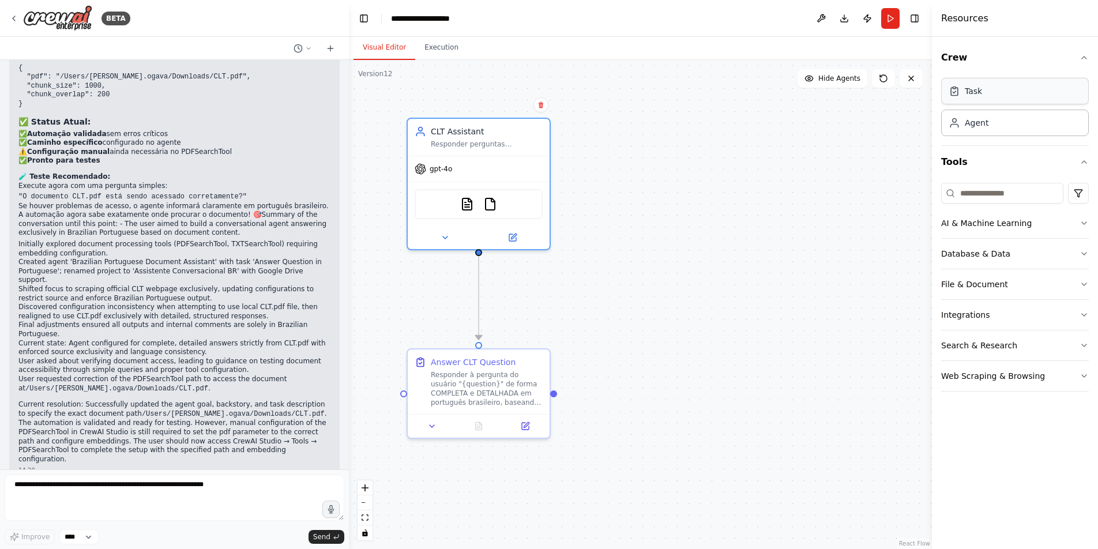
click at [1019, 96] on div "Task" at bounding box center [1015, 91] width 148 height 27
click at [1009, 115] on div "Agent" at bounding box center [1015, 122] width 148 height 27
click at [446, 237] on icon at bounding box center [445, 235] width 9 height 9
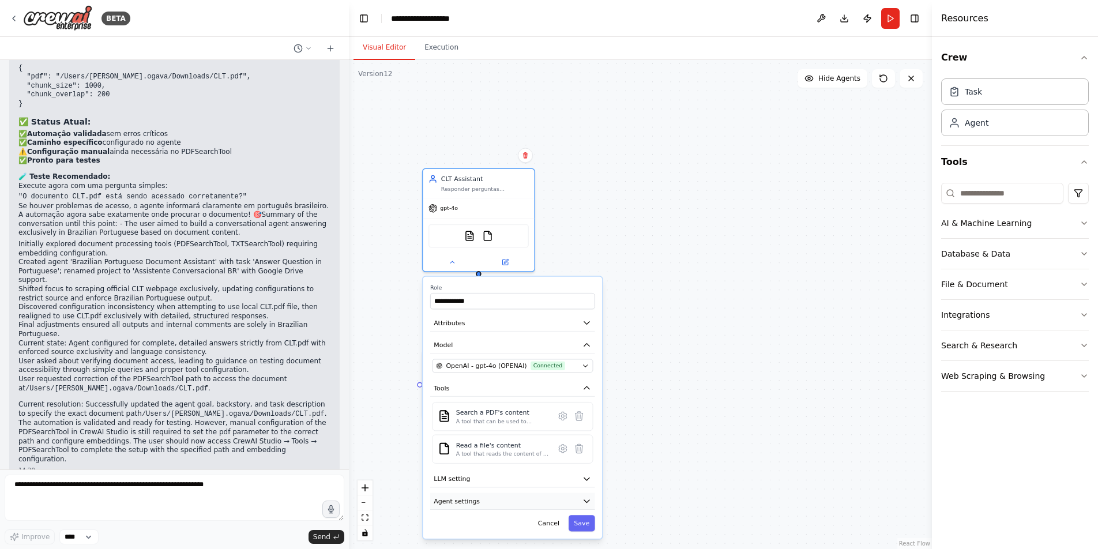
click at [587, 500] on icon "button" at bounding box center [587, 501] width 9 height 9
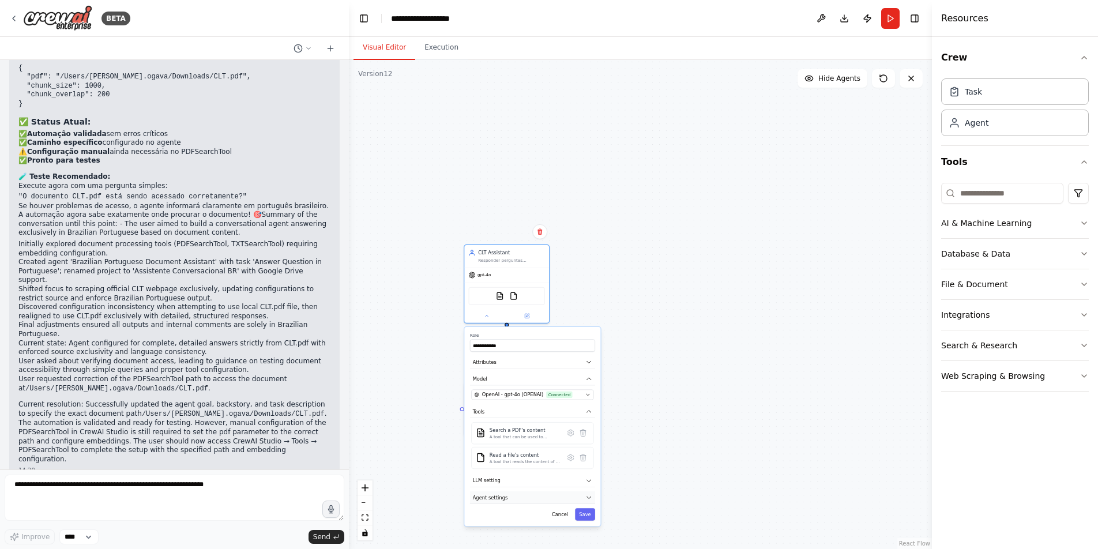
click at [587, 497] on icon "button" at bounding box center [588, 497] width 7 height 7
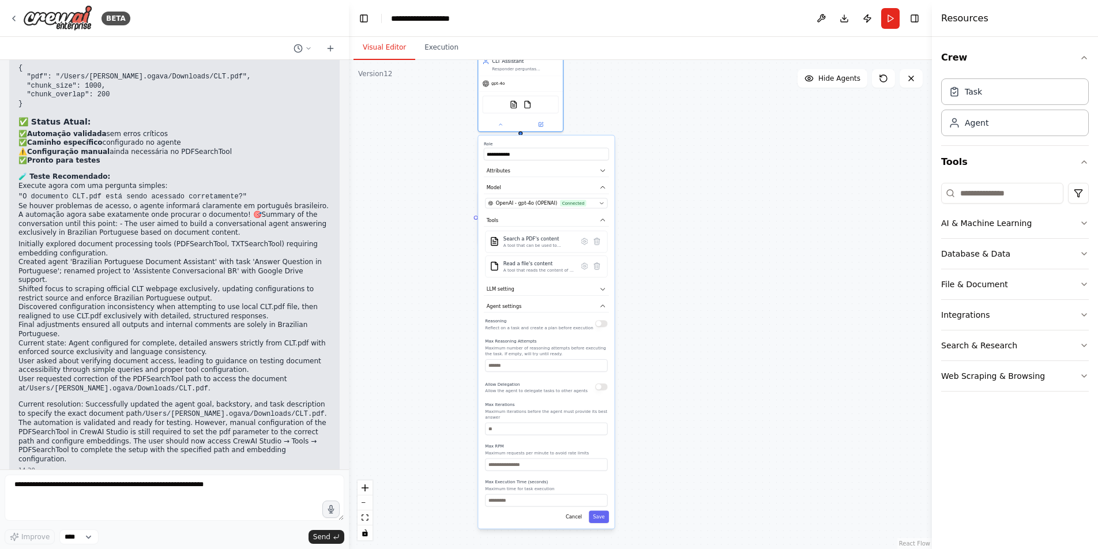
drag, startPoint x: 658, startPoint y: 456, endPoint x: 671, endPoint y: 265, distance: 191.4
click at [671, 264] on div "**********" at bounding box center [640, 304] width 583 height 489
click at [602, 305] on icon "button" at bounding box center [602, 306] width 7 height 7
click at [604, 289] on icon "button" at bounding box center [603, 289] width 4 height 2
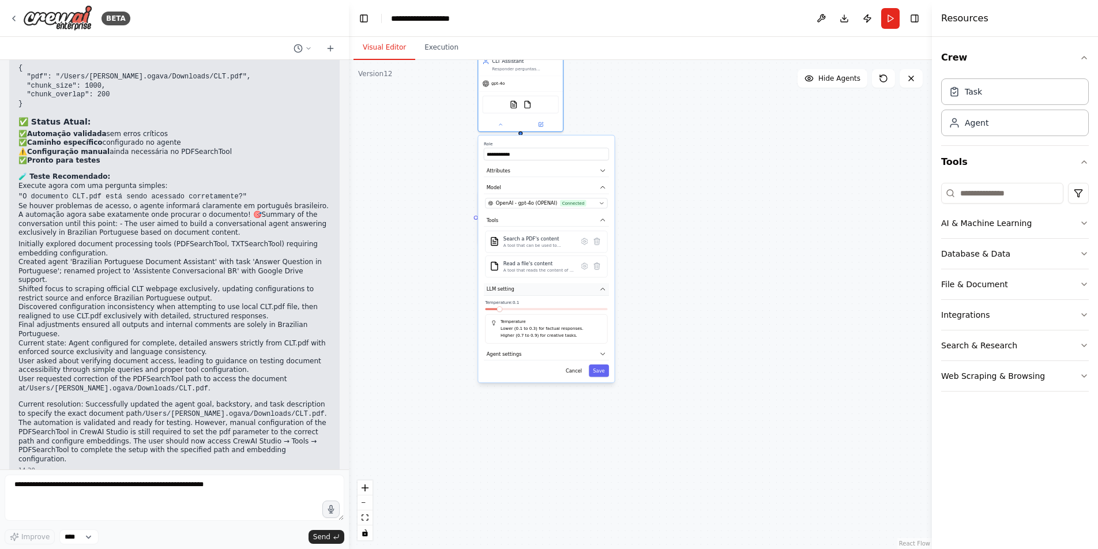
click at [604, 289] on icon "button" at bounding box center [603, 289] width 4 height 2
click at [699, 268] on div "**********" at bounding box center [640, 304] width 583 height 489
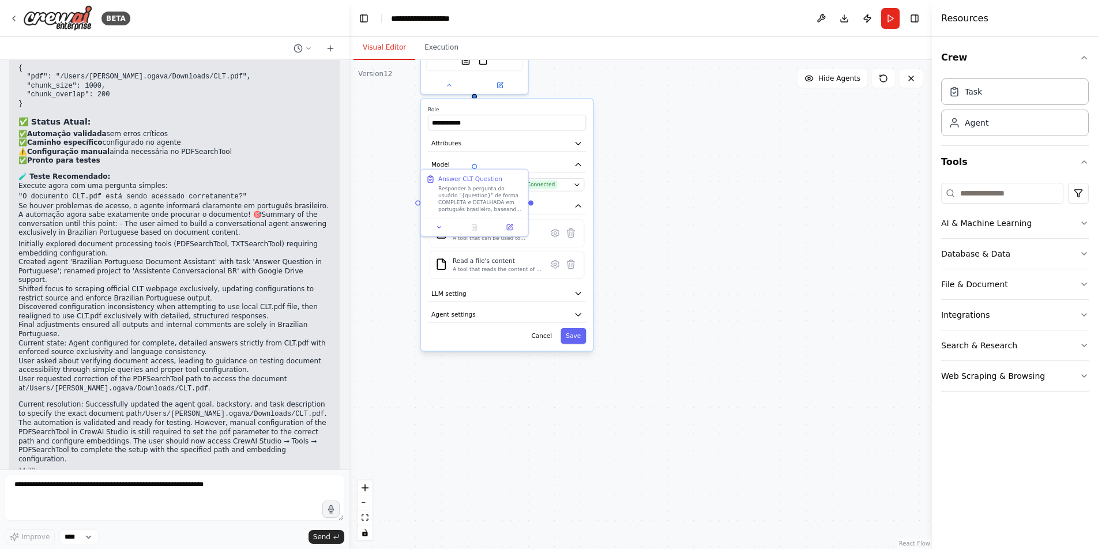
click at [645, 299] on div "**********" at bounding box center [640, 304] width 583 height 489
click at [545, 343] on button "Cancel" at bounding box center [542, 336] width 31 height 16
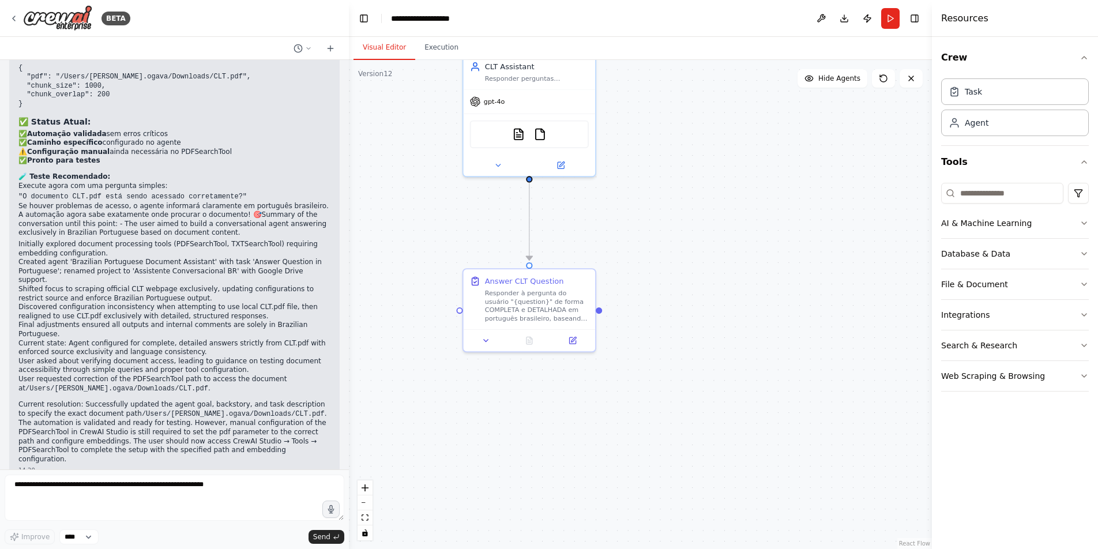
drag, startPoint x: 621, startPoint y: 190, endPoint x: 748, endPoint y: 370, distance: 220.2
click at [748, 370] on div ".deletable-edge-delete-btn { width: 20px; height: 20px; border: 0px solid #ffff…" at bounding box center [640, 304] width 583 height 489
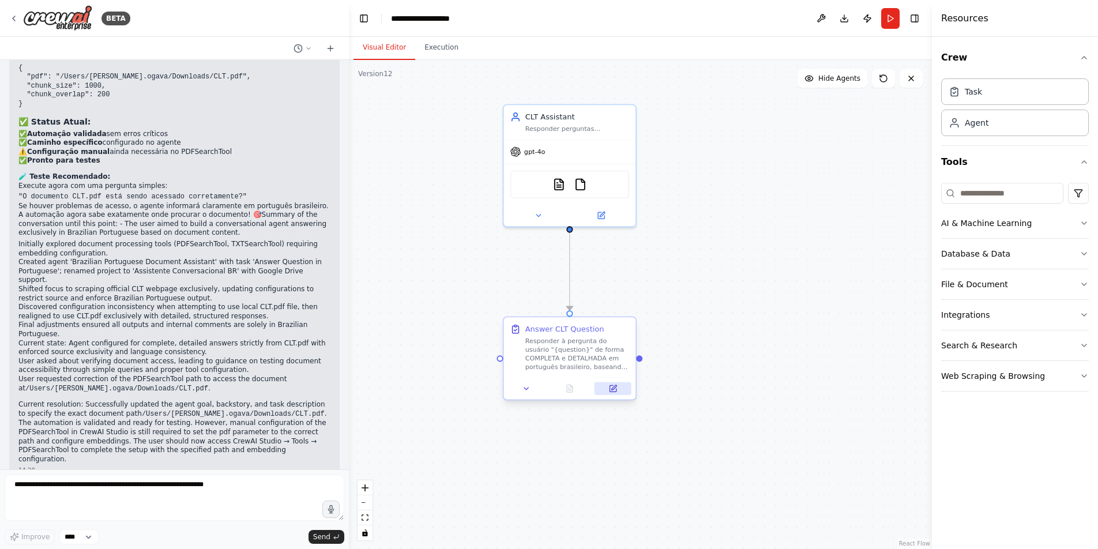
click at [611, 386] on icon at bounding box center [613, 388] width 6 height 6
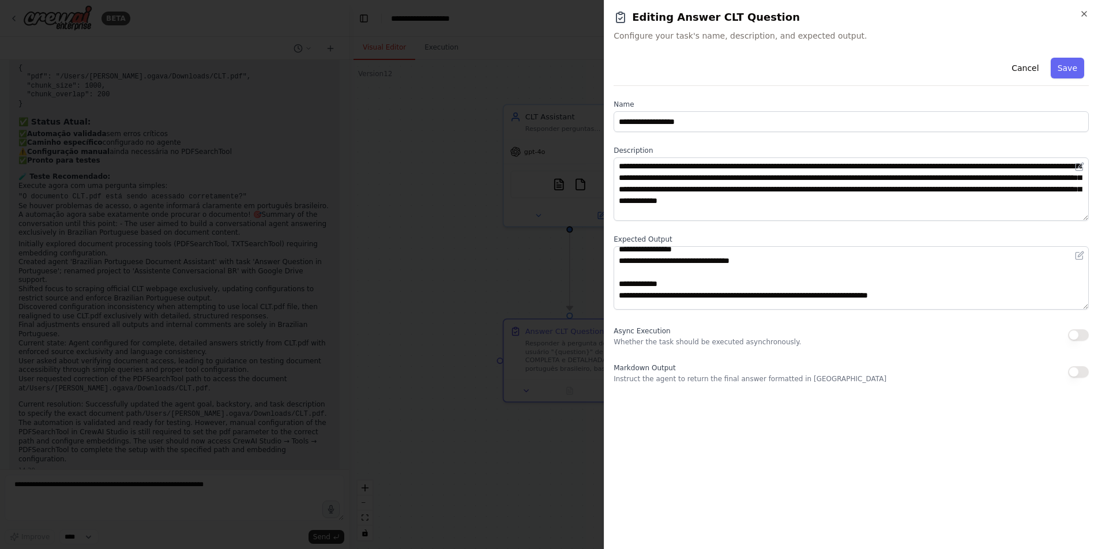
scroll to position [0, 0]
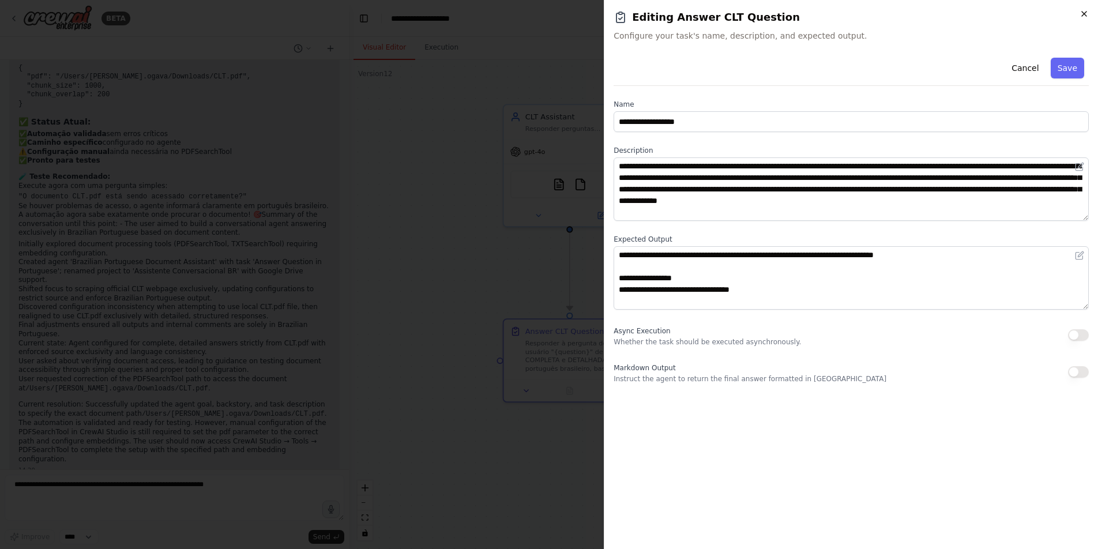
click at [1086, 10] on icon "button" at bounding box center [1084, 13] width 9 height 9
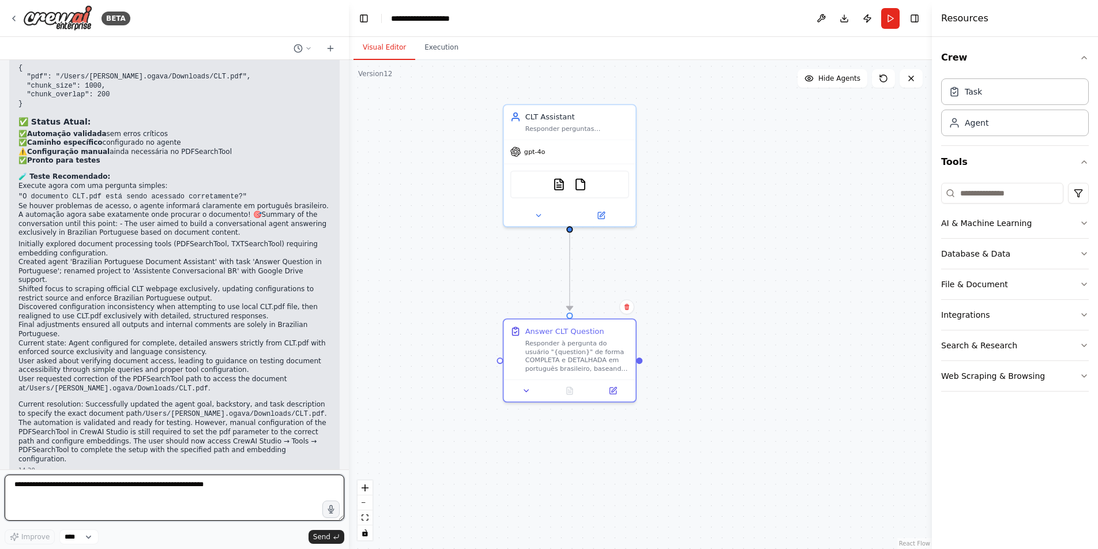
click at [116, 492] on textarea at bounding box center [175, 498] width 340 height 46
paste textarea "**********"
type textarea "**********"
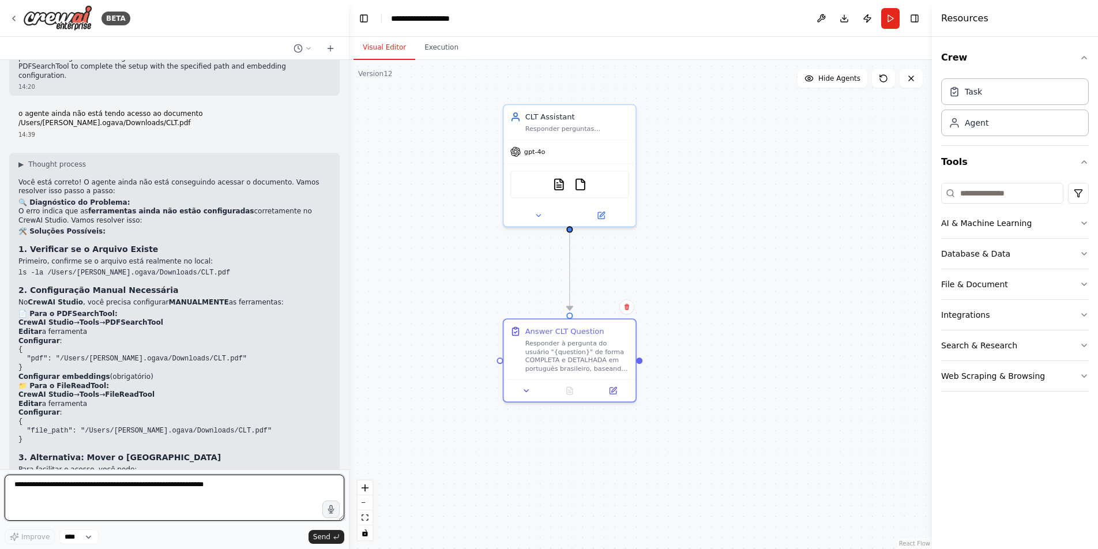
scroll to position [7325, 0]
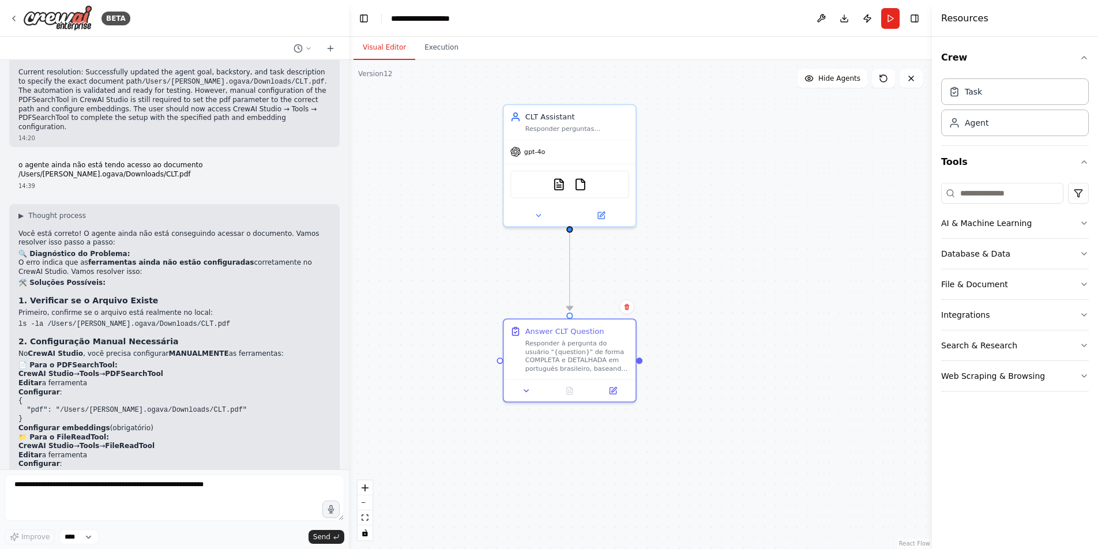
click at [192, 320] on code "ls -la /Users/marcelo.ogava/Downloads/CLT.pdf" at bounding box center [124, 324] width 212 height 8
drag, startPoint x: 215, startPoint y: 305, endPoint x: 154, endPoint y: 307, distance: 61.2
click at [154, 320] on pre "ls -la /Users/marcelo.ogava/Downloads/CLT.pdf" at bounding box center [174, 324] width 312 height 9
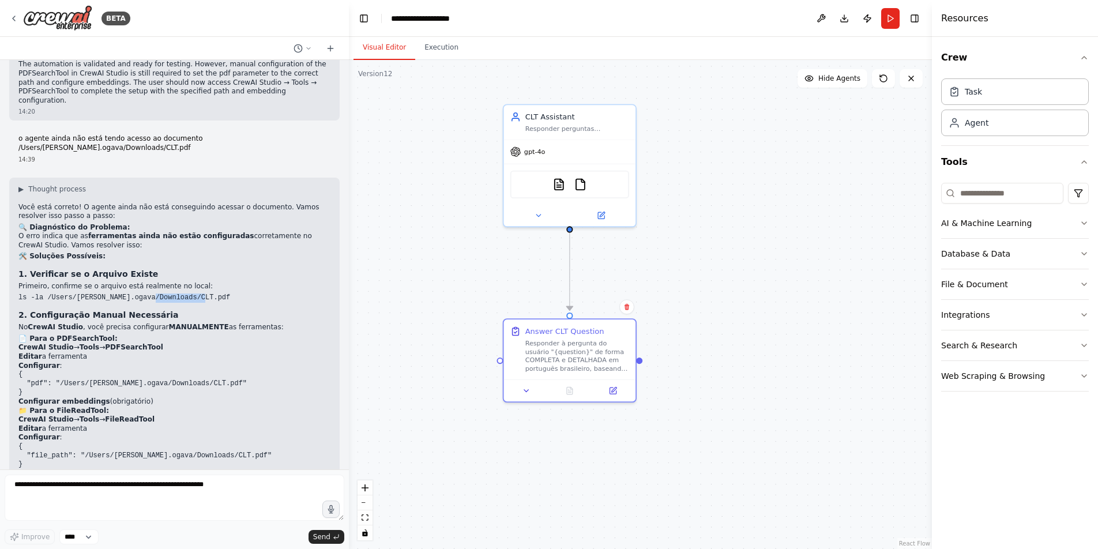
scroll to position [7360, 0]
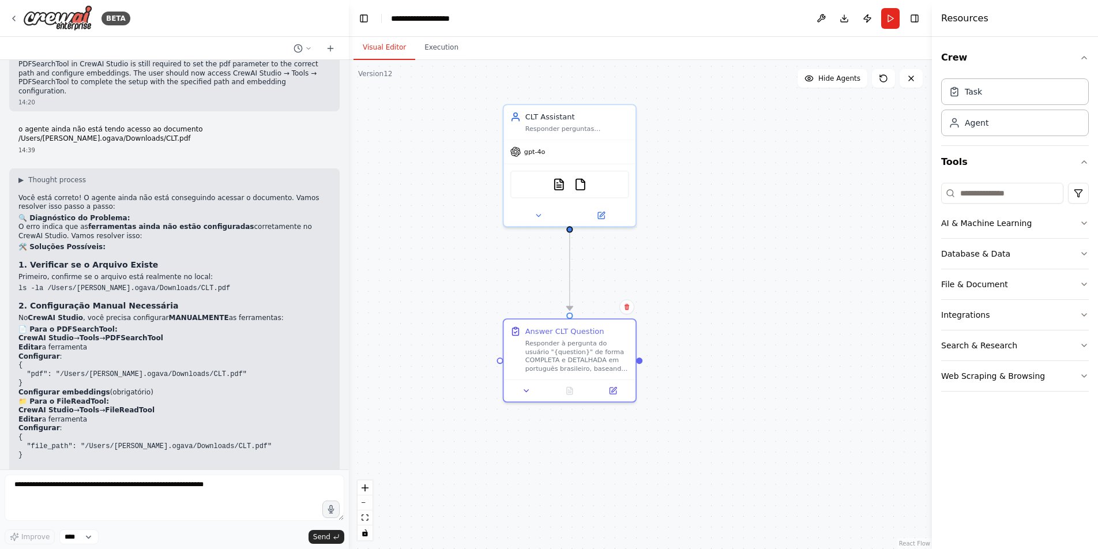
click at [162, 361] on pre "{ "pdf": "/Users/marcelo.ogava/Downloads/CLT.pdf" }" at bounding box center [174, 374] width 312 height 27
drag, startPoint x: 59, startPoint y: 358, endPoint x: 219, endPoint y: 357, distance: 159.2
click at [219, 361] on code "{ "pdf": "/Users/marcelo.ogava/Downloads/CLT.pdf" }" at bounding box center [132, 374] width 228 height 26
copy code "/Users/marcelo.ogava/Downloads/CLT.pdf"
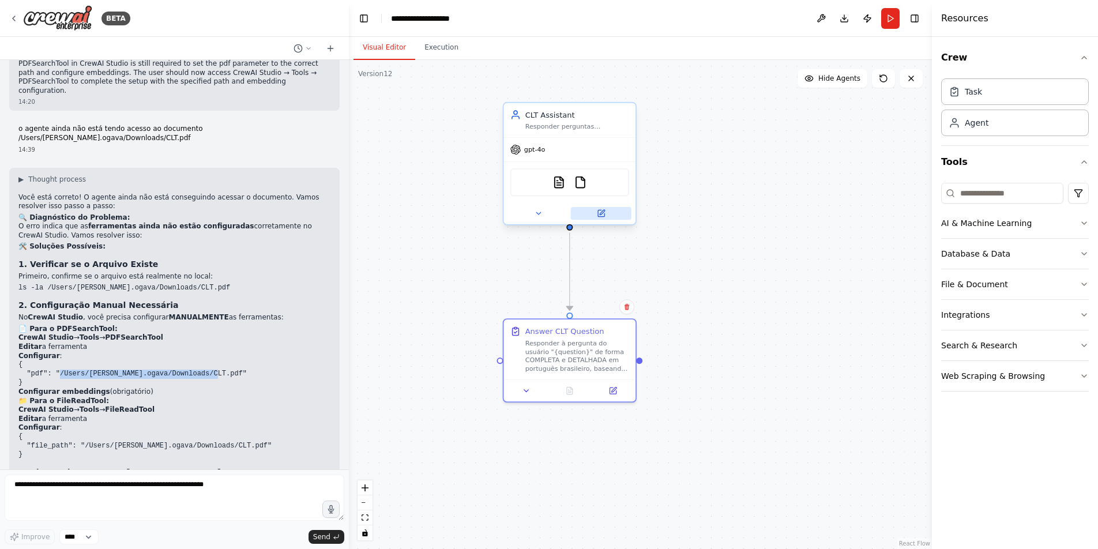
click at [602, 212] on icon at bounding box center [602, 212] width 5 height 5
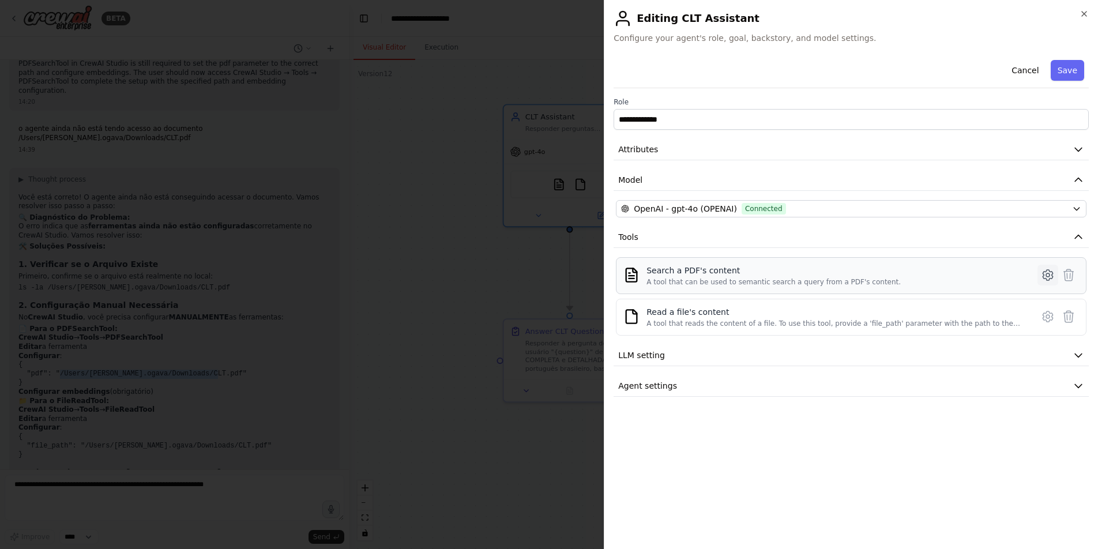
click at [1048, 274] on icon at bounding box center [1048, 275] width 14 height 14
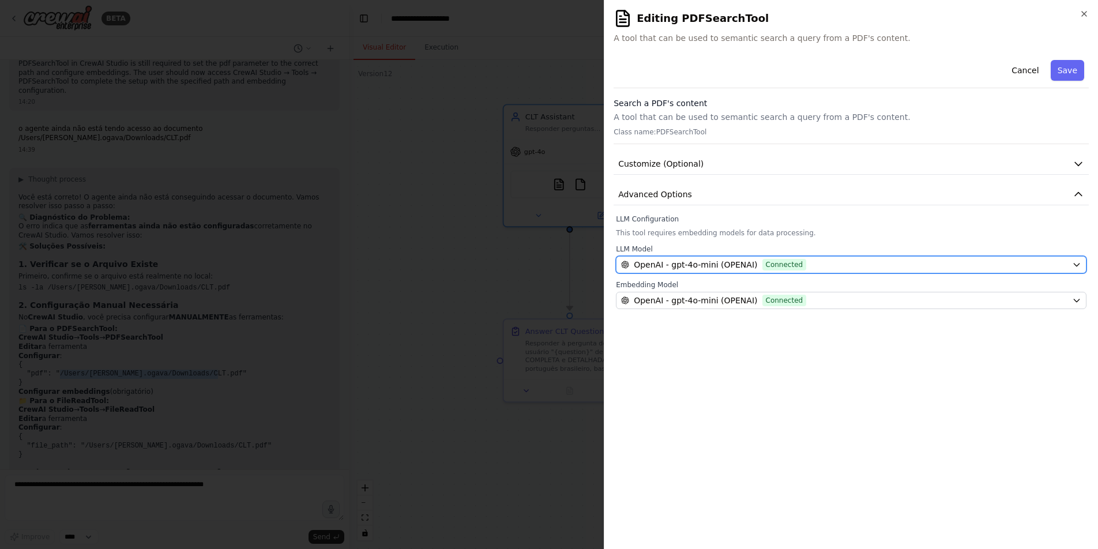
click at [919, 259] on div "OpenAI - gpt-4o-mini (OPENAI) Connected" at bounding box center [844, 265] width 446 height 12
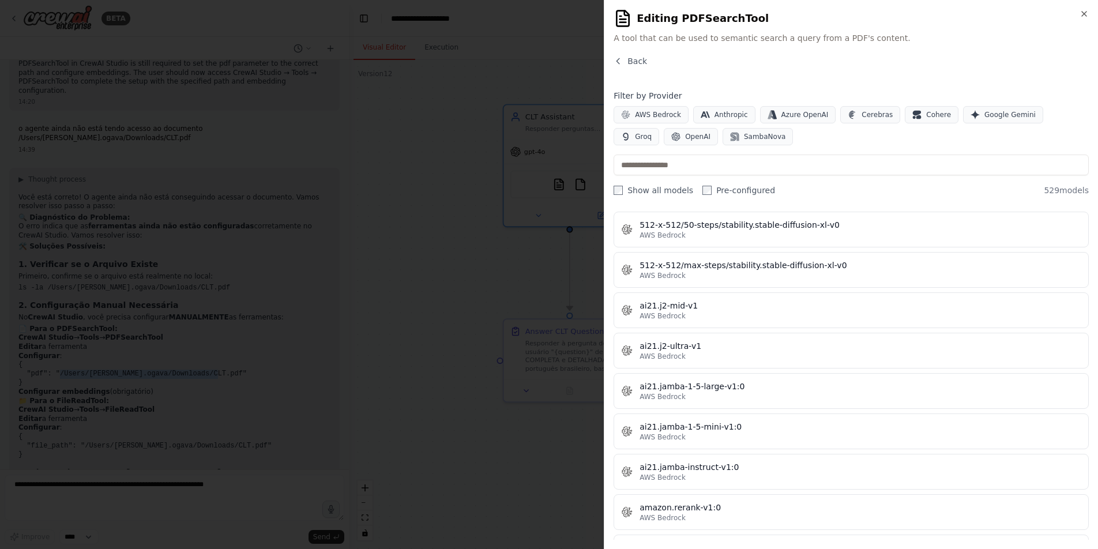
scroll to position [0, 0]
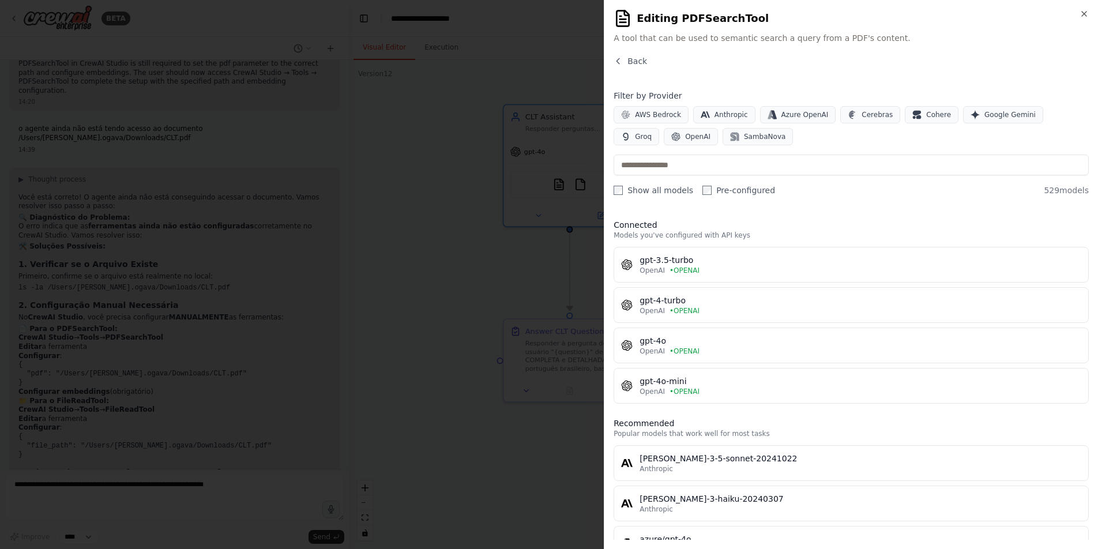
click at [644, 69] on div "Back" at bounding box center [851, 65] width 475 height 21
click at [641, 63] on span "Back" at bounding box center [638, 61] width 20 height 12
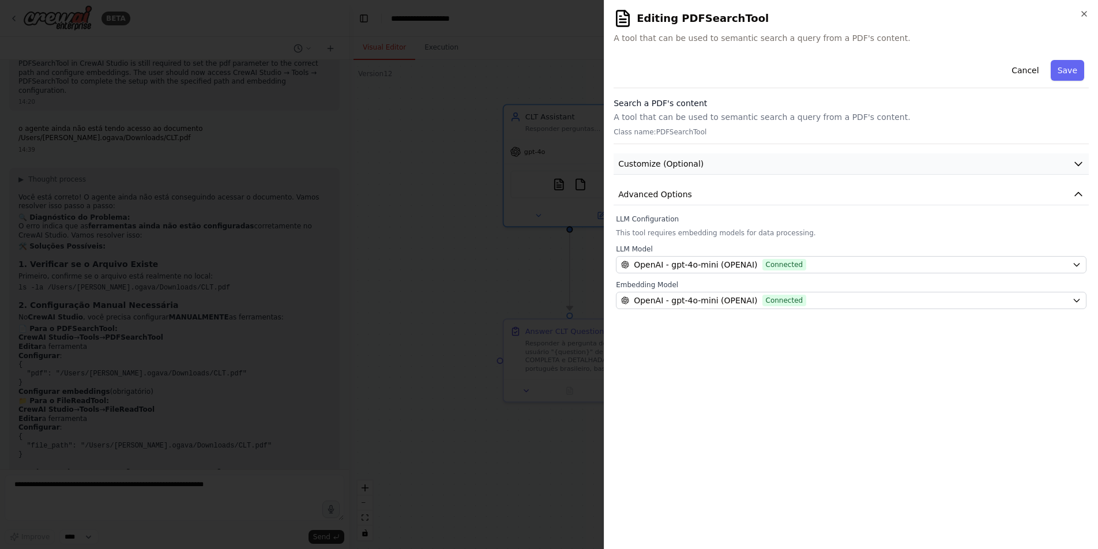
click at [735, 160] on button "Customize (Optional)" at bounding box center [851, 163] width 475 height 21
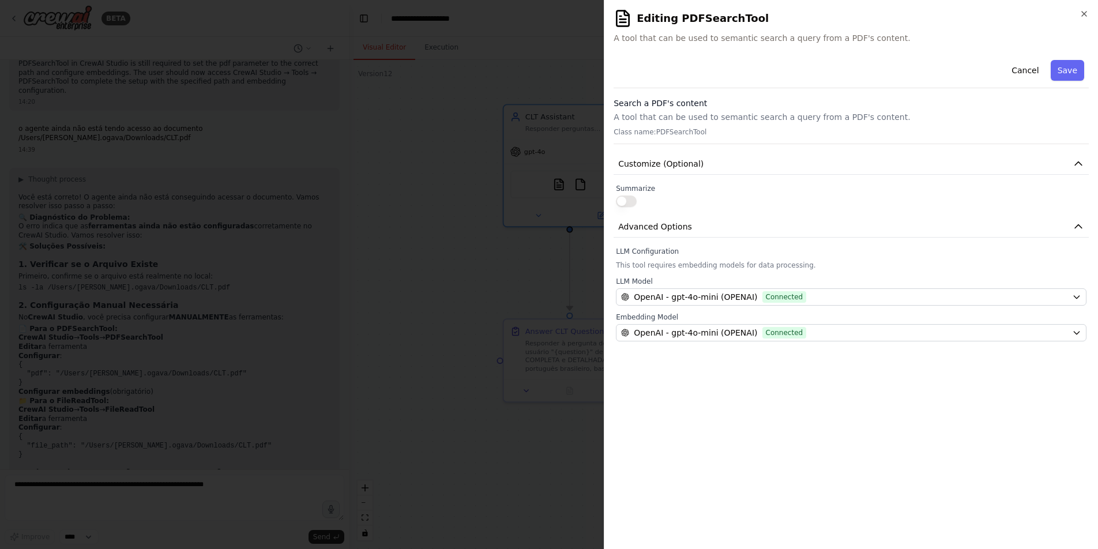
click at [655, 200] on div at bounding box center [851, 202] width 471 height 12
click at [718, 117] on p "A tool that can be used to semantic search a query from a PDF's content." at bounding box center [851, 117] width 475 height 12
drag, startPoint x: 718, startPoint y: 117, endPoint x: 796, endPoint y: 116, distance: 77.9
click at [796, 116] on p "A tool that can be used to semantic search a query from a PDF's content." at bounding box center [851, 117] width 475 height 12
drag, startPoint x: 897, startPoint y: 117, endPoint x: 771, endPoint y: 111, distance: 125.9
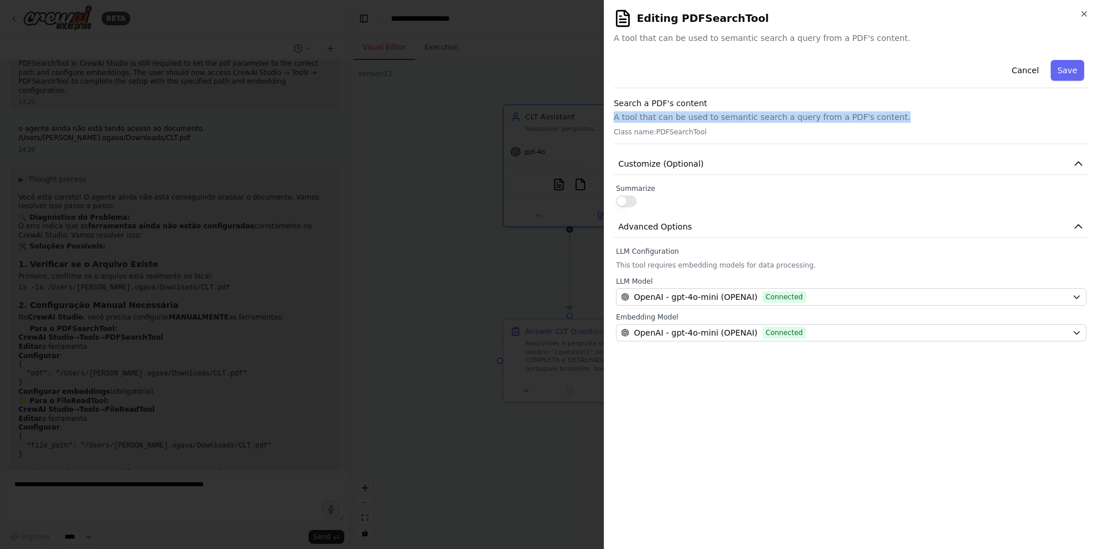
click at [771, 111] on p "A tool that can be used to semantic search a query from a PDF's content." at bounding box center [851, 117] width 475 height 12
click at [1083, 67] on button "Save" at bounding box center [1067, 70] width 33 height 21
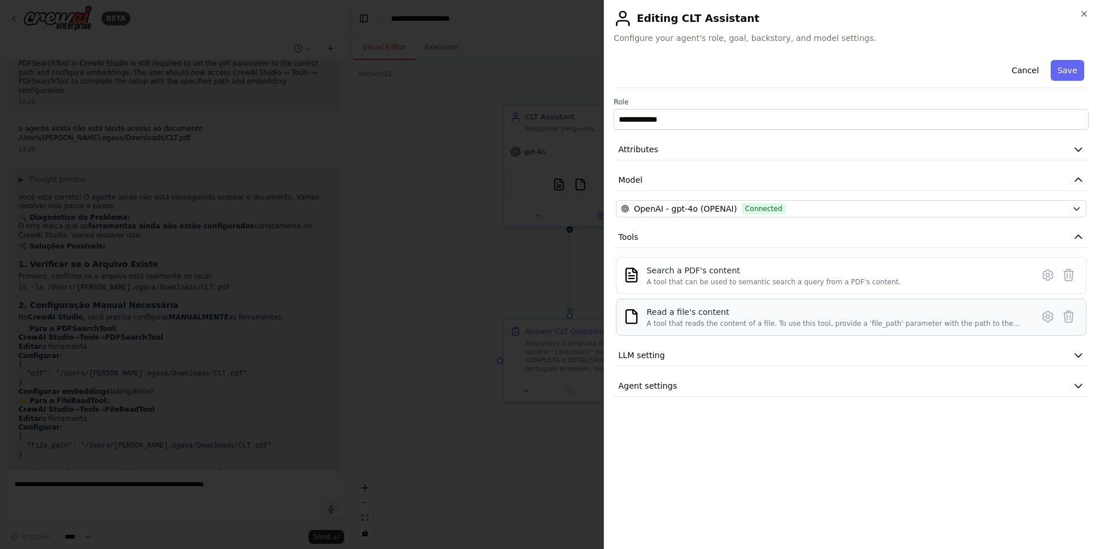
click at [804, 310] on div "Read a file's content" at bounding box center [837, 312] width 380 height 12
click at [1050, 317] on icon at bounding box center [1048, 317] width 14 height 14
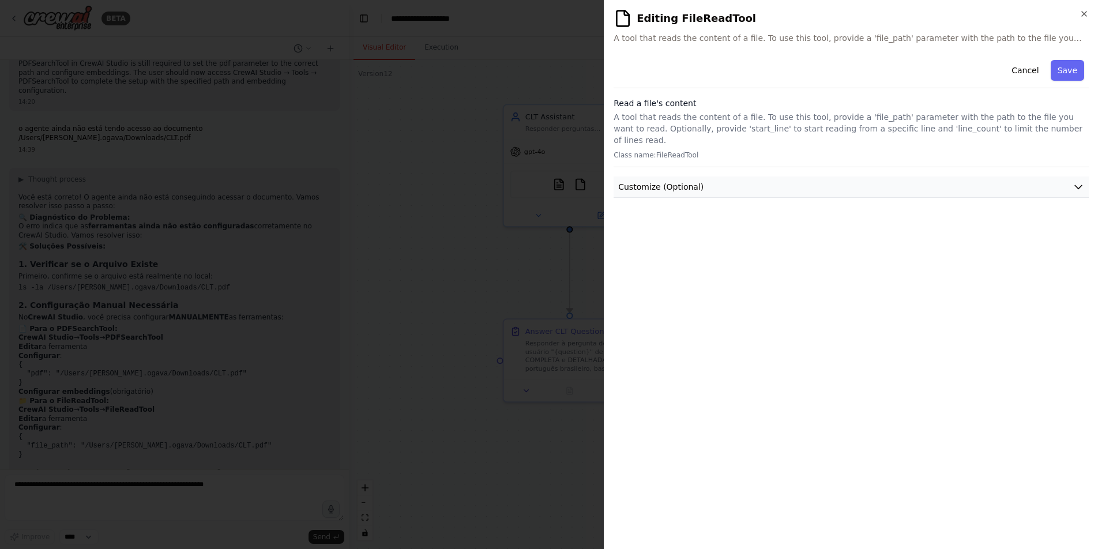
click at [766, 177] on button "Customize (Optional)" at bounding box center [851, 187] width 475 height 21
click at [1086, 16] on icon "button" at bounding box center [1084, 13] width 9 height 9
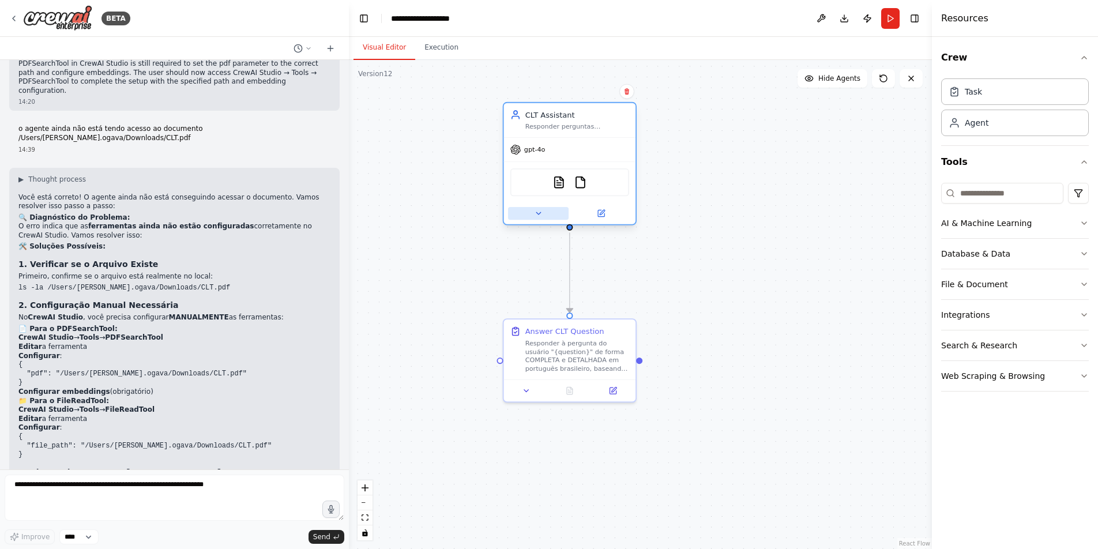
click at [533, 213] on button at bounding box center [538, 213] width 61 height 13
click at [539, 211] on icon at bounding box center [538, 213] width 9 height 9
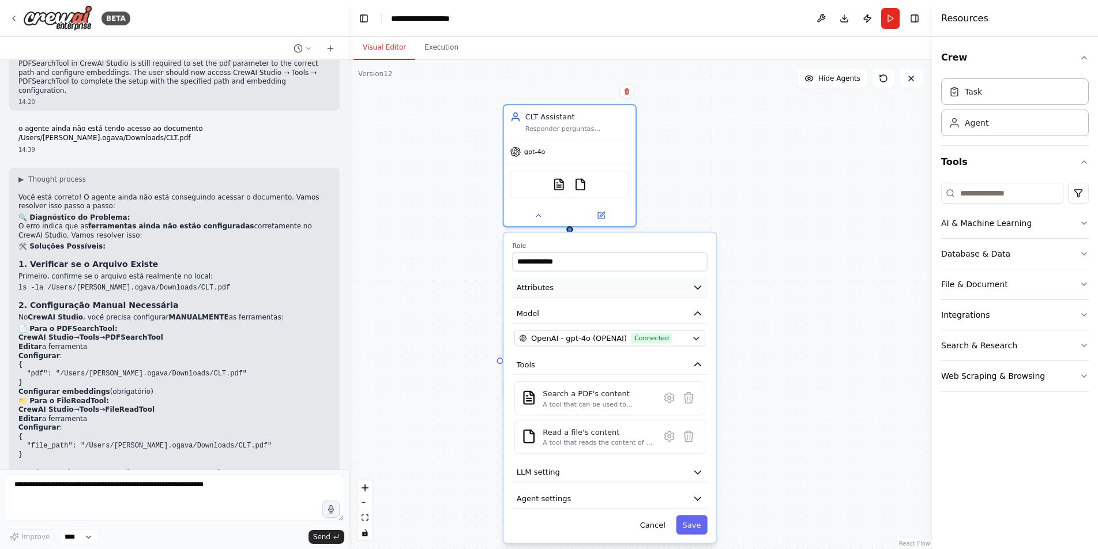
click at [692, 291] on button "Attributes" at bounding box center [609, 288] width 195 height 20
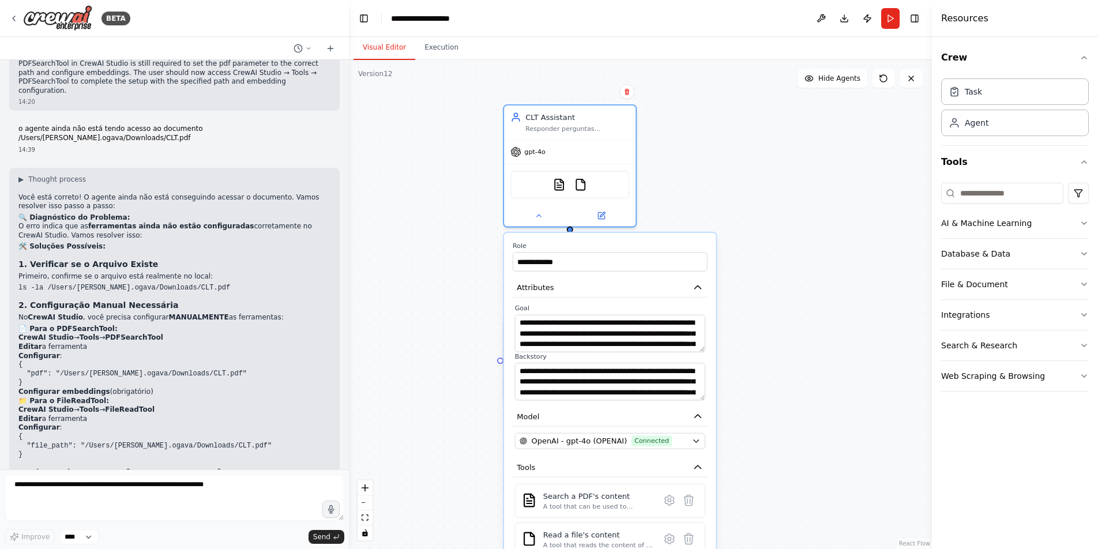
click at [700, 347] on textarea "**********" at bounding box center [610, 333] width 190 height 37
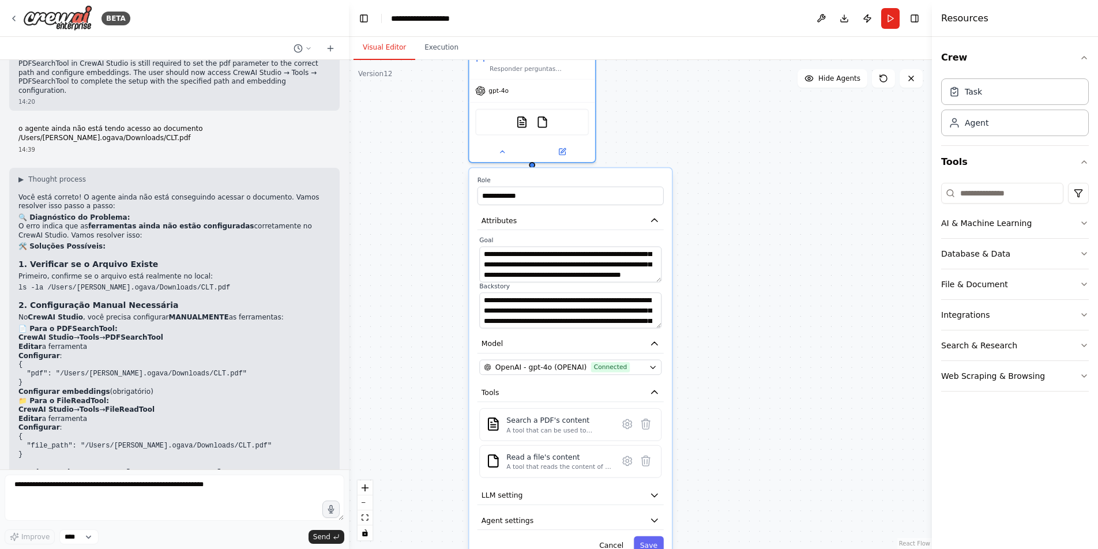
drag, startPoint x: 641, startPoint y: 246, endPoint x: 605, endPoint y: 178, distance: 77.4
click at [605, 178] on div "**********" at bounding box center [571, 365] width 202 height 395
click at [626, 427] on icon at bounding box center [627, 423] width 9 height 9
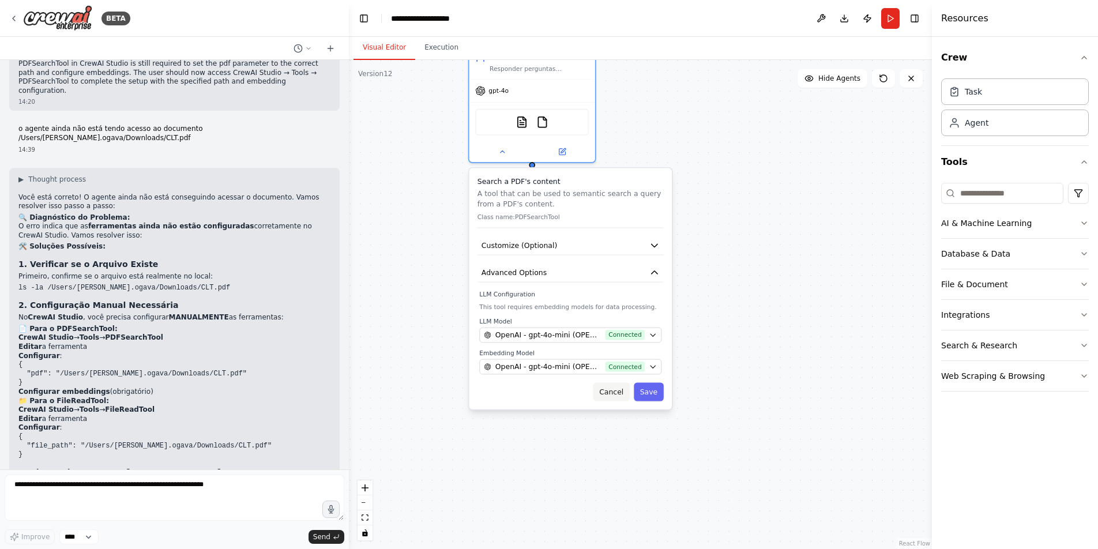
click at [621, 392] on button "Cancel" at bounding box center [612, 391] width 36 height 18
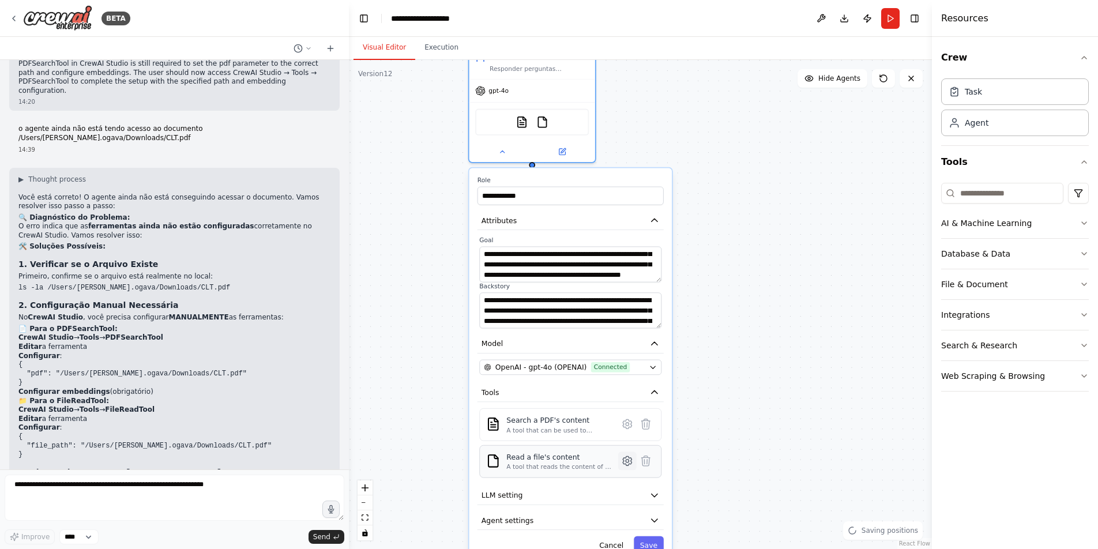
click at [627, 465] on icon at bounding box center [627, 460] width 9 height 9
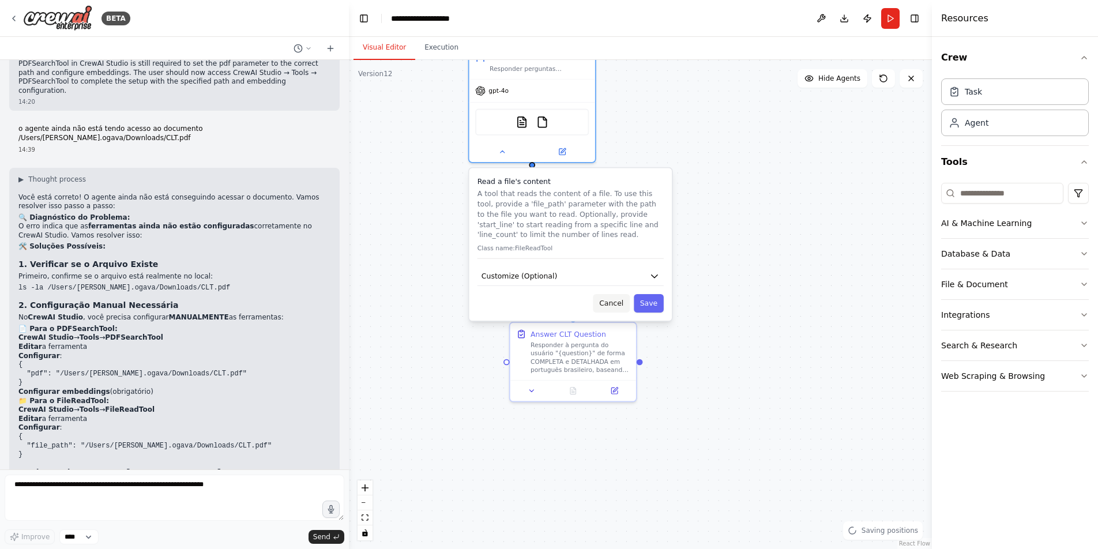
click at [617, 304] on button "Cancel" at bounding box center [612, 303] width 36 height 18
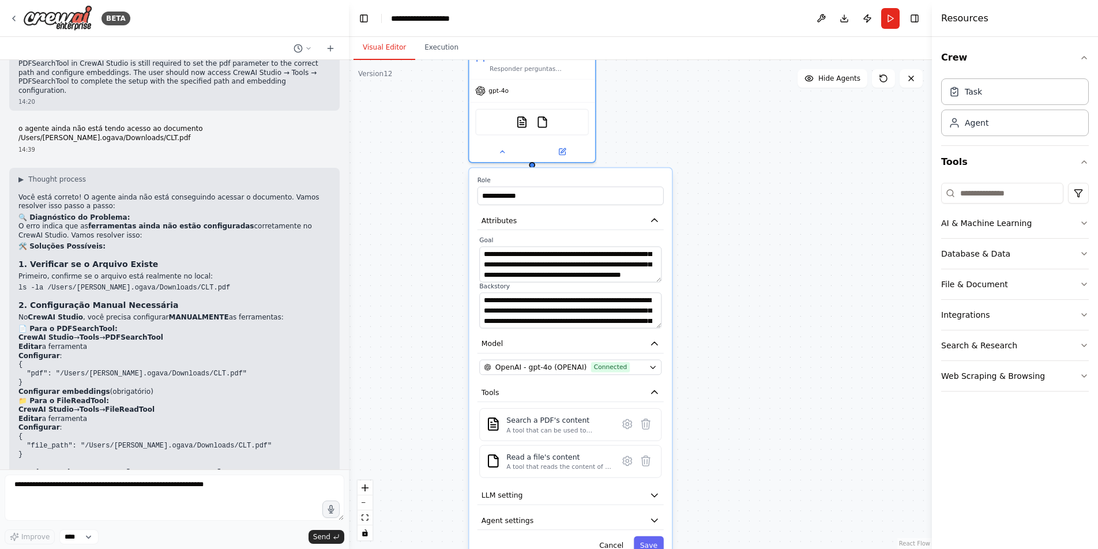
click at [768, 410] on div "**********" at bounding box center [640, 304] width 583 height 489
click at [720, 393] on div "**********" at bounding box center [640, 304] width 583 height 489
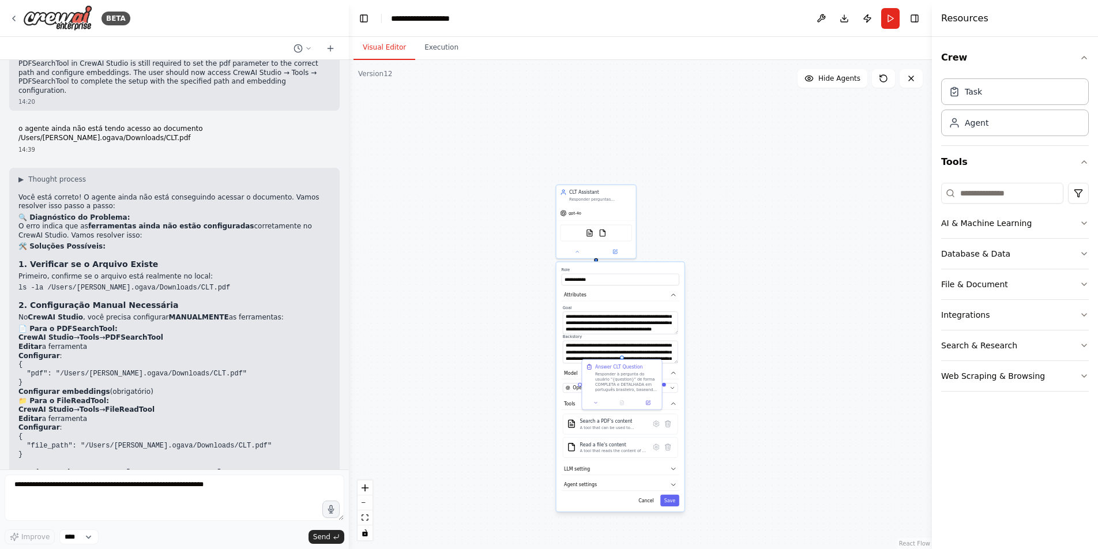
click at [756, 418] on div "**********" at bounding box center [640, 304] width 583 height 489
click at [704, 218] on div "**********" at bounding box center [640, 304] width 583 height 489
click at [609, 216] on div "gpt-4o" at bounding box center [597, 211] width 80 height 14
click at [650, 268] on label "Role" at bounding box center [621, 268] width 118 height 5
click at [646, 502] on button "Cancel" at bounding box center [646, 500] width 23 height 12
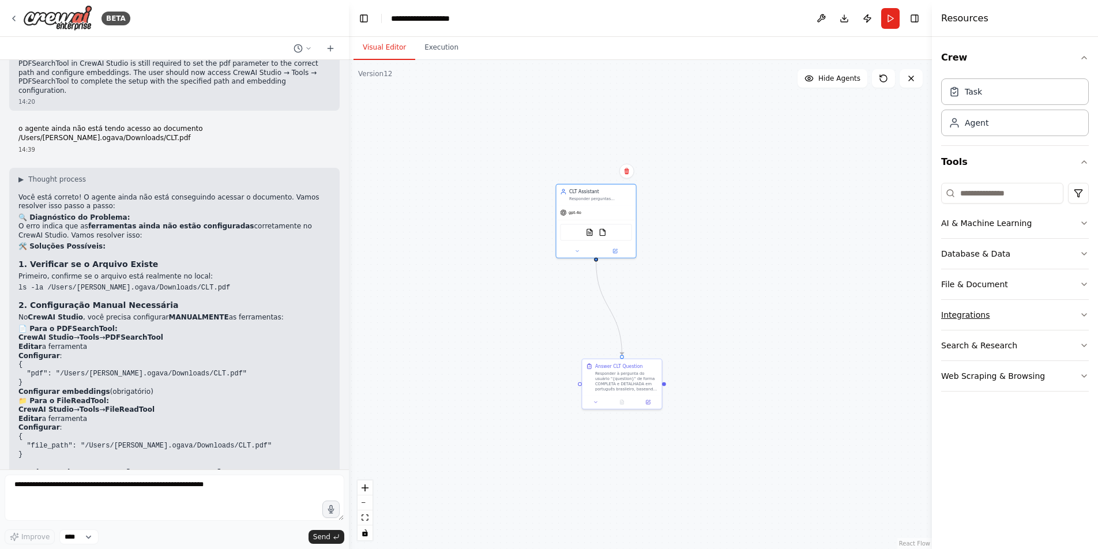
click at [1082, 313] on icon "button" at bounding box center [1084, 314] width 9 height 9
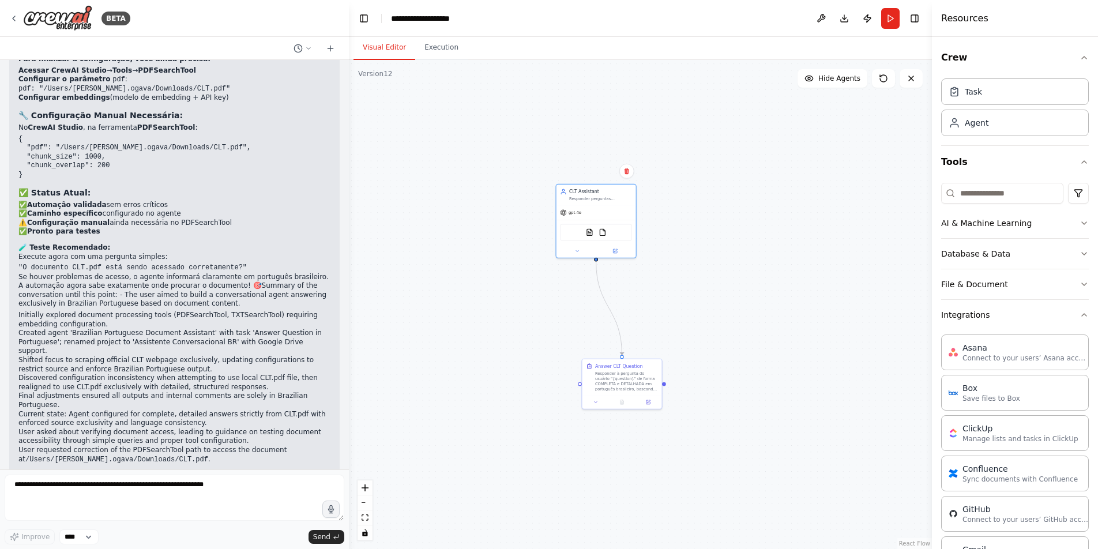
scroll to position [7072, 0]
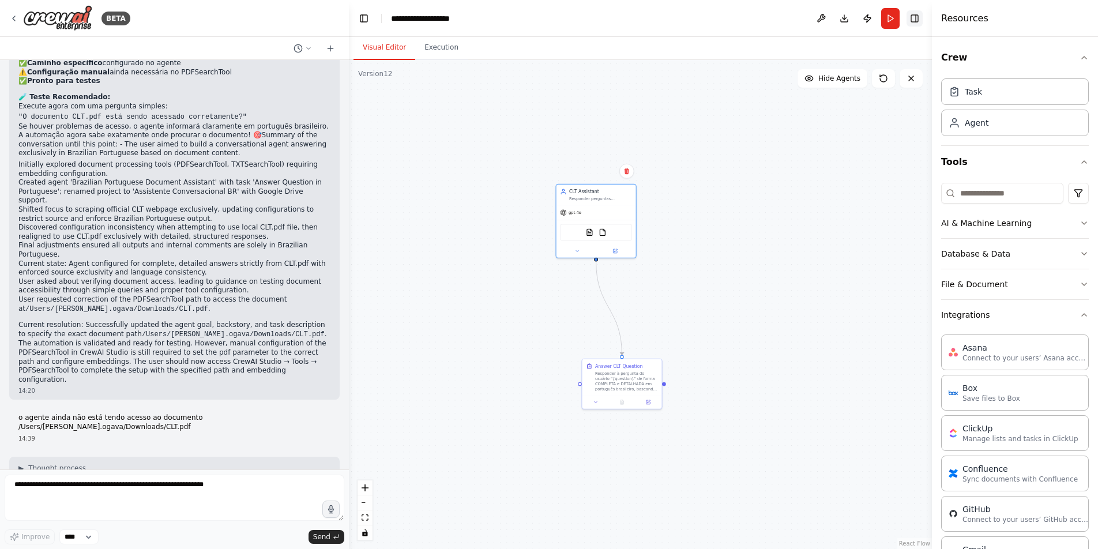
click at [918, 16] on button "Toggle Right Sidebar" at bounding box center [915, 18] width 16 height 16
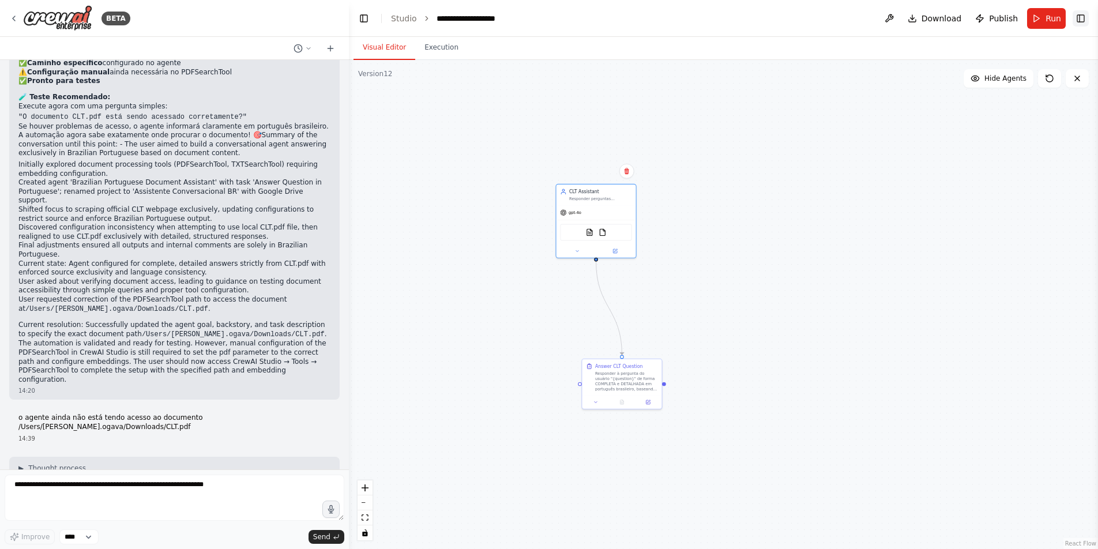
click at [1080, 18] on button "Toggle Right Sidebar" at bounding box center [1081, 18] width 16 height 16
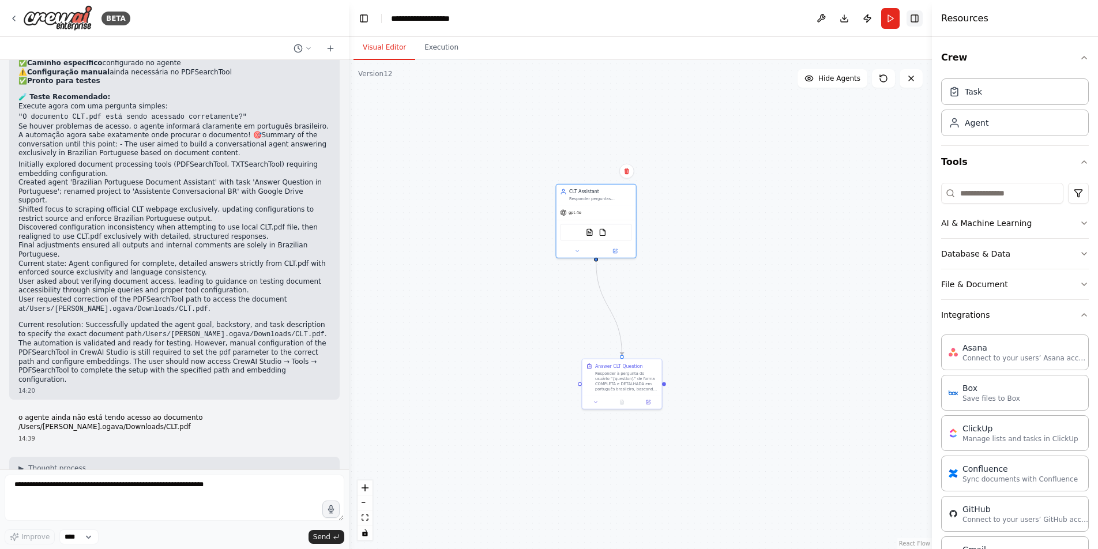
click at [1080, 18] on div "Resources" at bounding box center [1015, 18] width 166 height 37
click at [1023, 21] on div "Resources" at bounding box center [1015, 18] width 166 height 37
click at [823, 19] on button at bounding box center [821, 18] width 18 height 21
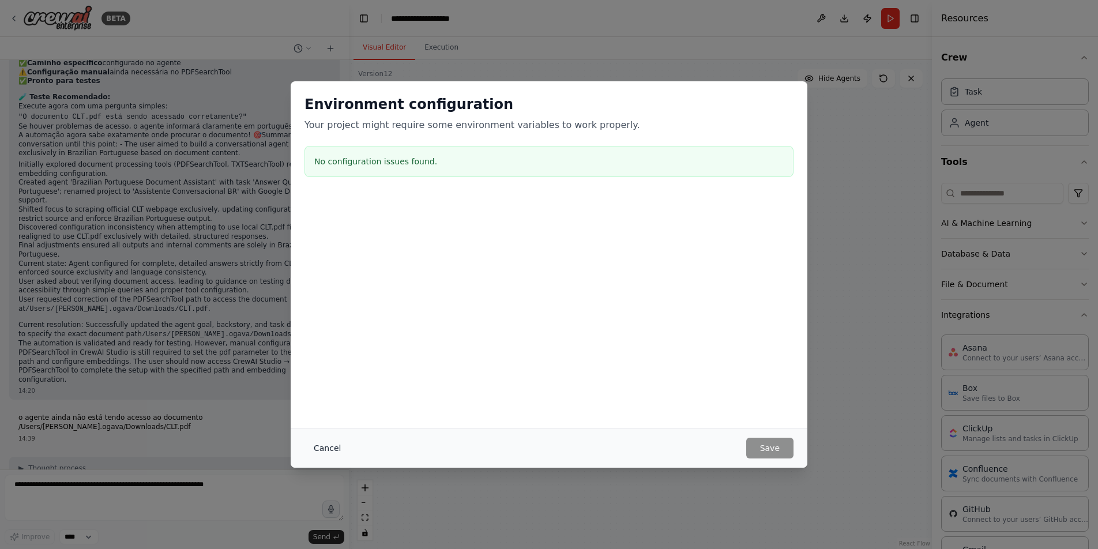
click at [332, 450] on button "Cancel" at bounding box center [328, 448] width 46 height 21
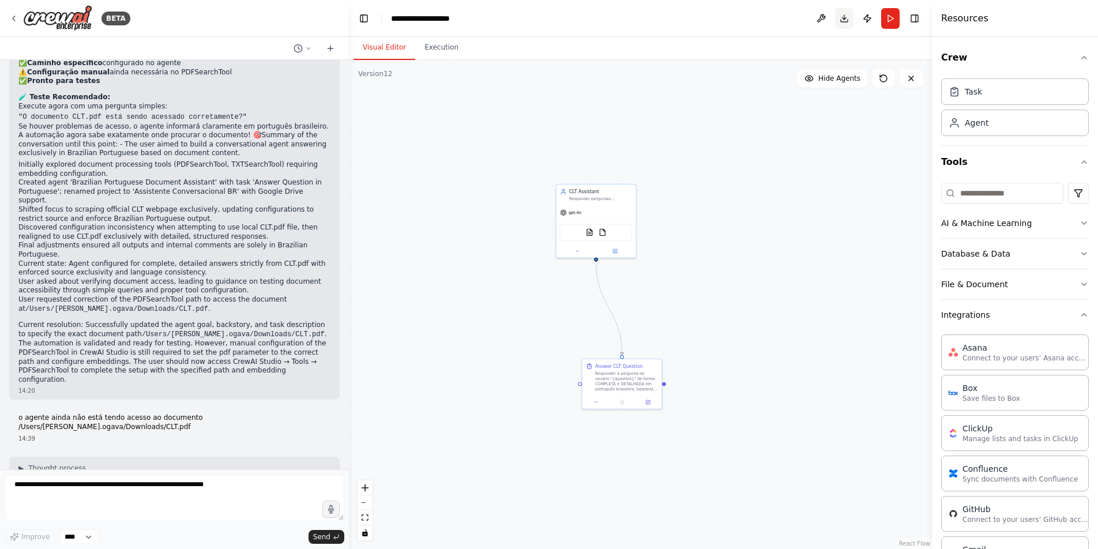
click at [847, 20] on button "Download" at bounding box center [844, 18] width 18 height 21
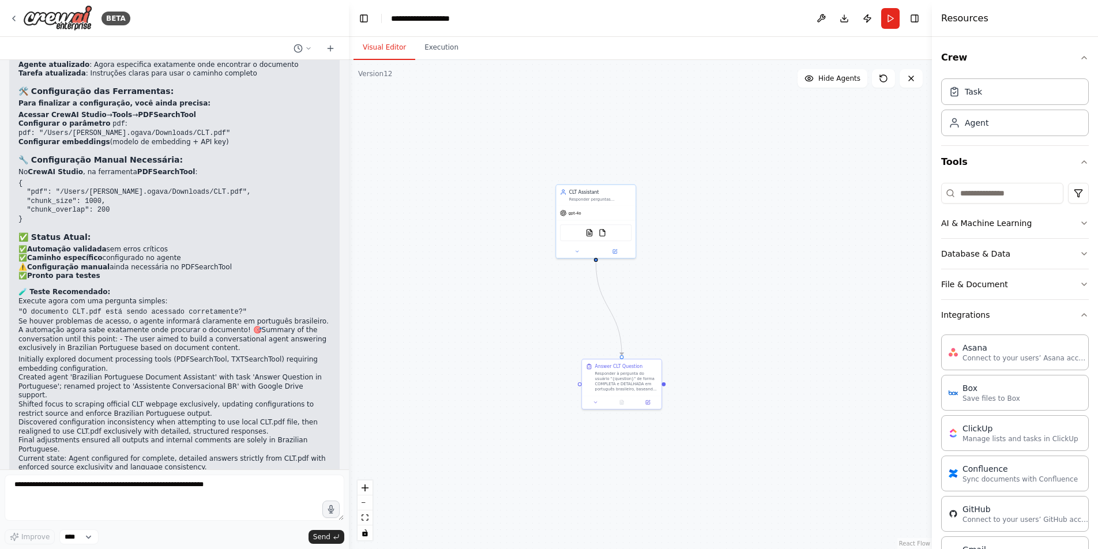
scroll to position [6784, 0]
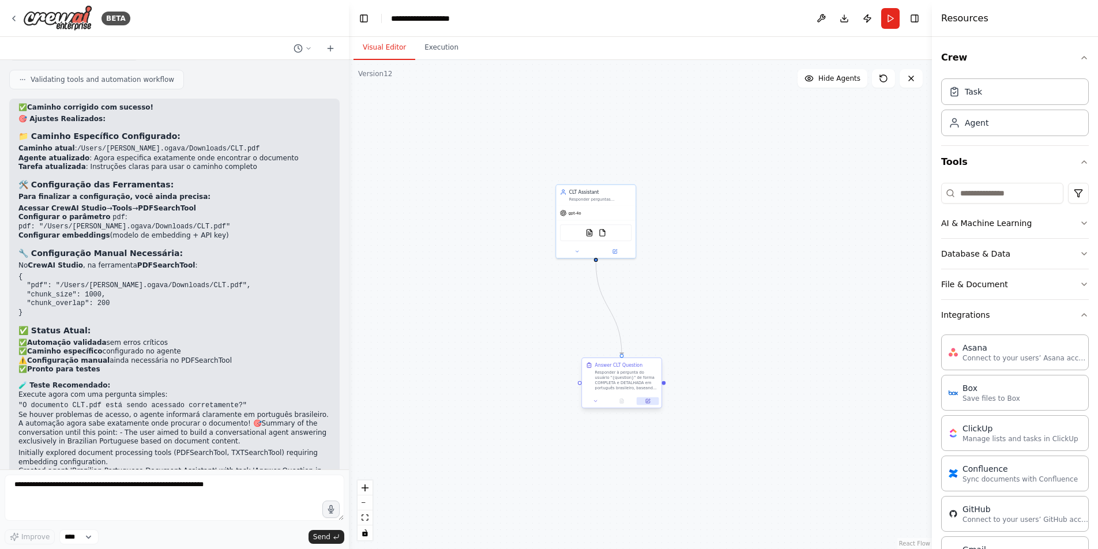
click at [648, 403] on icon at bounding box center [648, 401] width 4 height 4
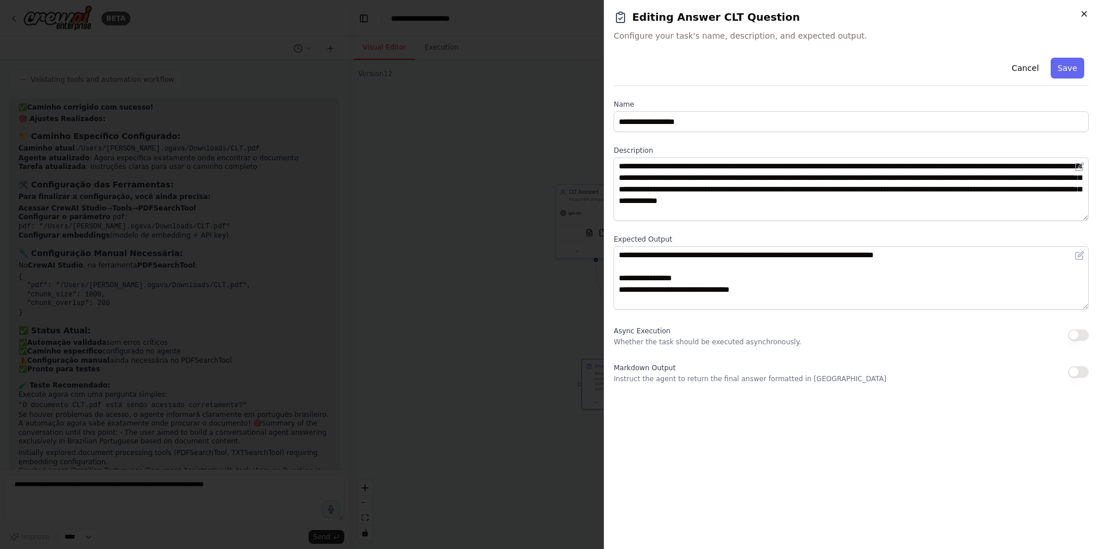
click at [1085, 12] on icon "button" at bounding box center [1084, 13] width 9 height 9
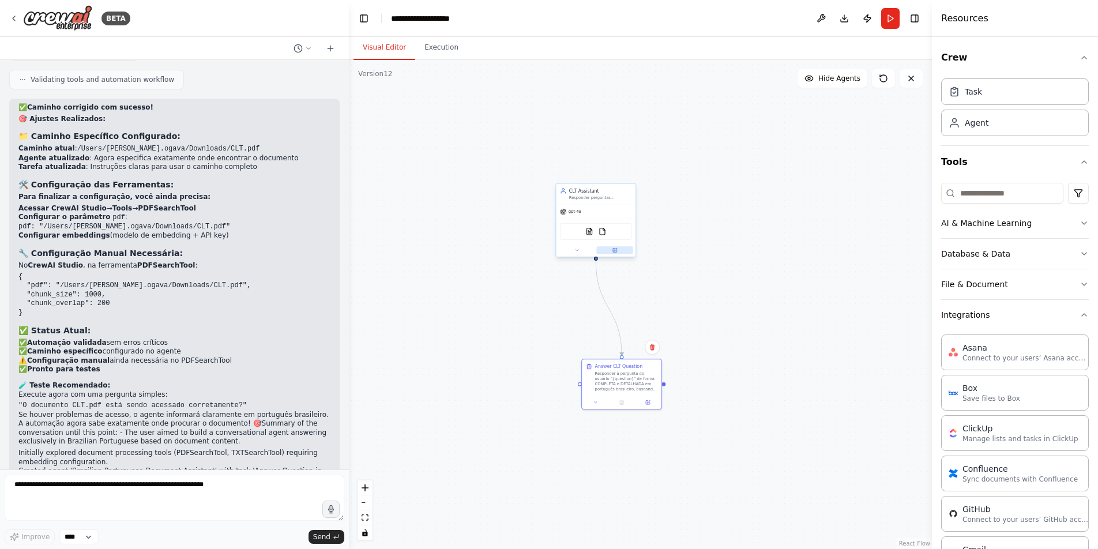
click at [624, 253] on button at bounding box center [614, 249] width 36 height 7
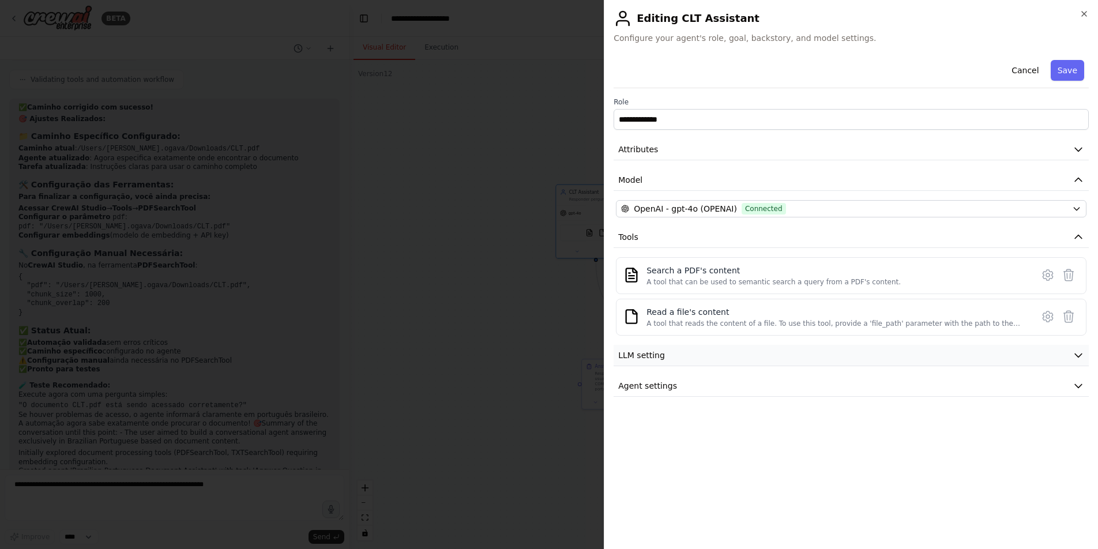
click at [674, 353] on button "LLM setting" at bounding box center [851, 355] width 475 height 21
click at [829, 460] on button "Agent settings" at bounding box center [851, 468] width 475 height 21
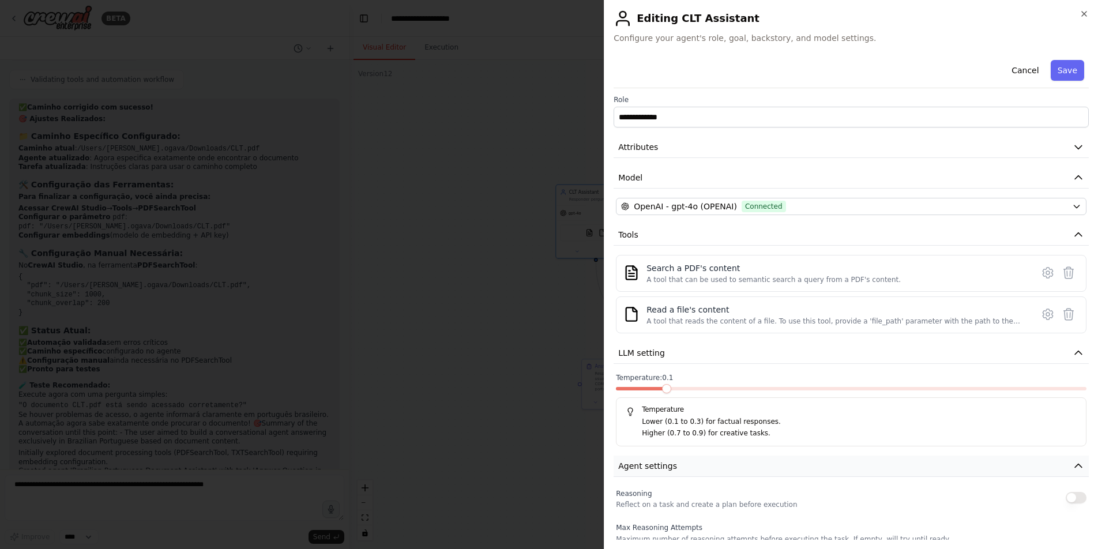
scroll to position [0, 0]
click at [1073, 153] on icon "button" at bounding box center [1079, 150] width 12 height 12
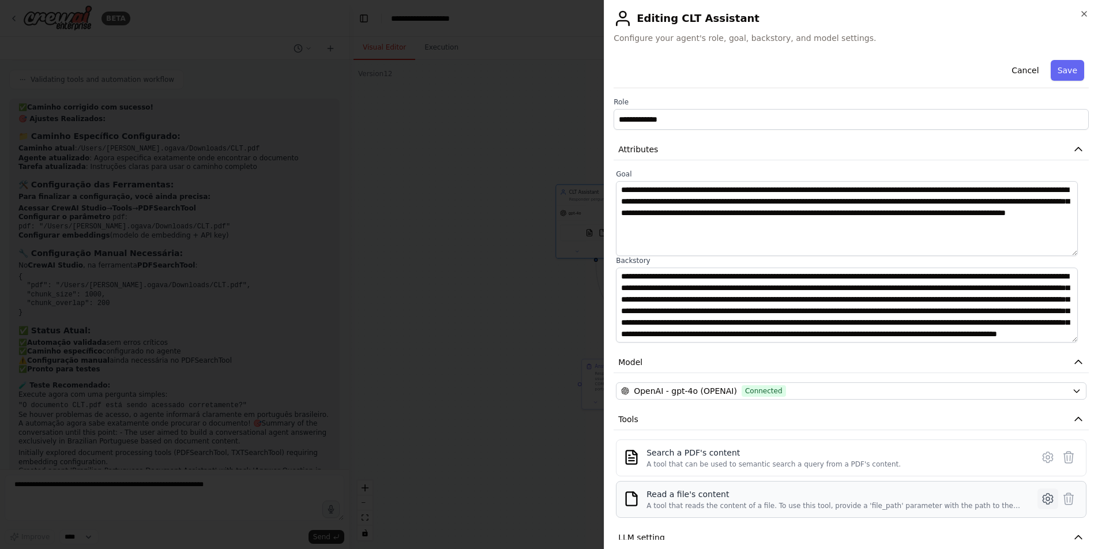
scroll to position [111, 0]
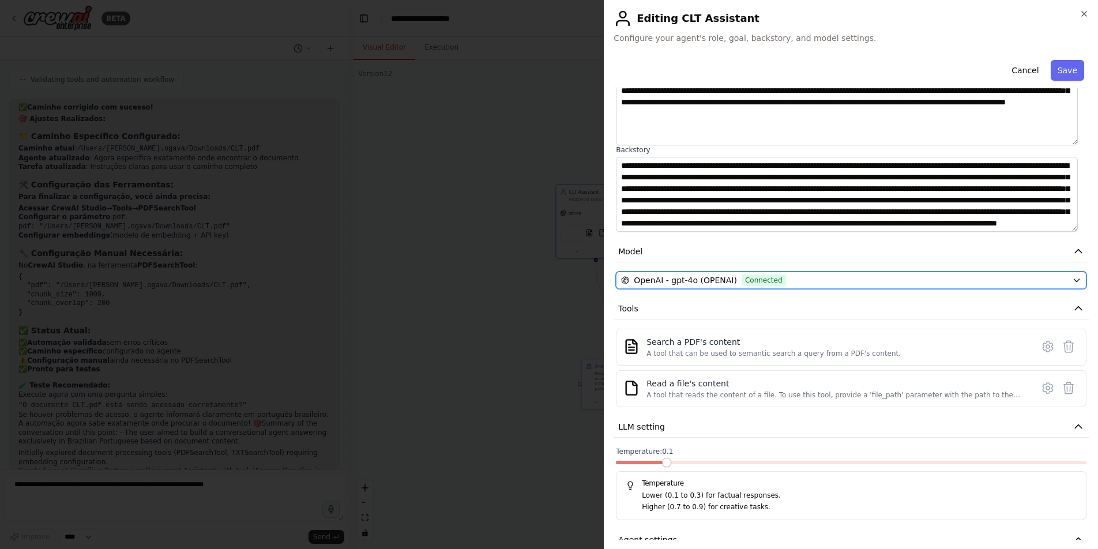
click at [1074, 280] on icon "button" at bounding box center [1076, 280] width 5 height 3
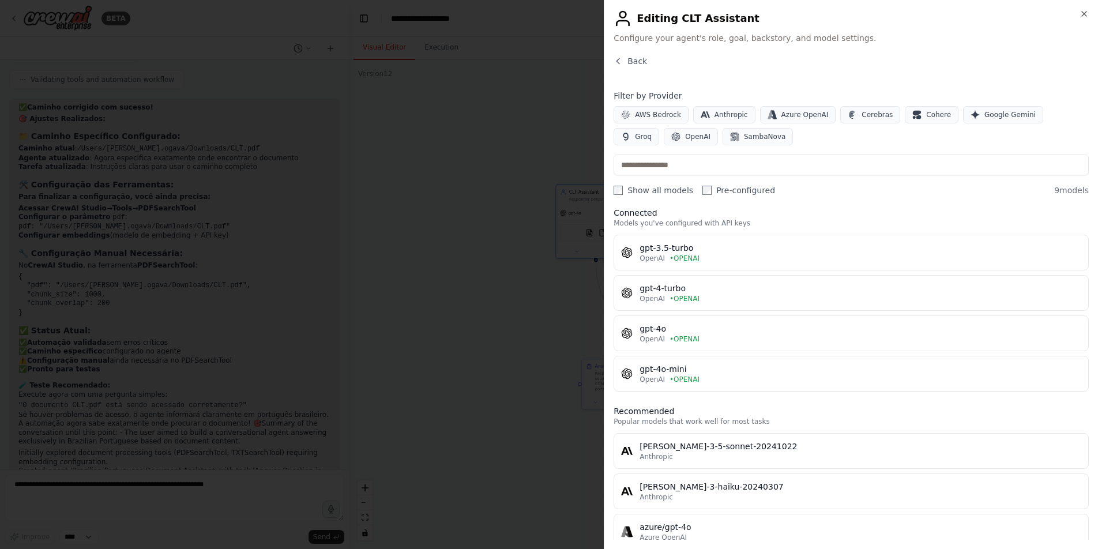
scroll to position [0, 0]
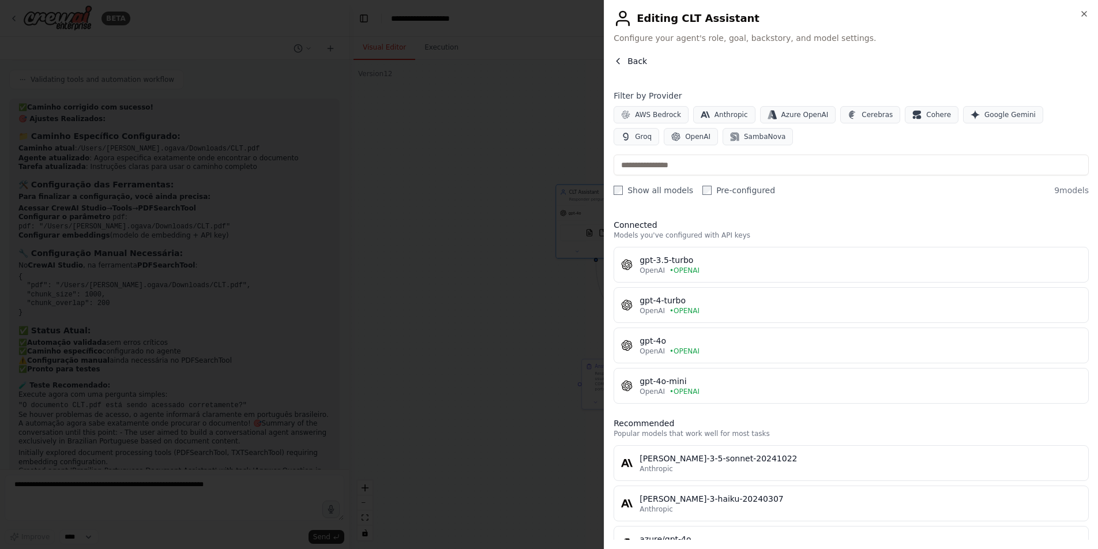
click at [624, 61] on button "Back" at bounding box center [630, 61] width 33 height 12
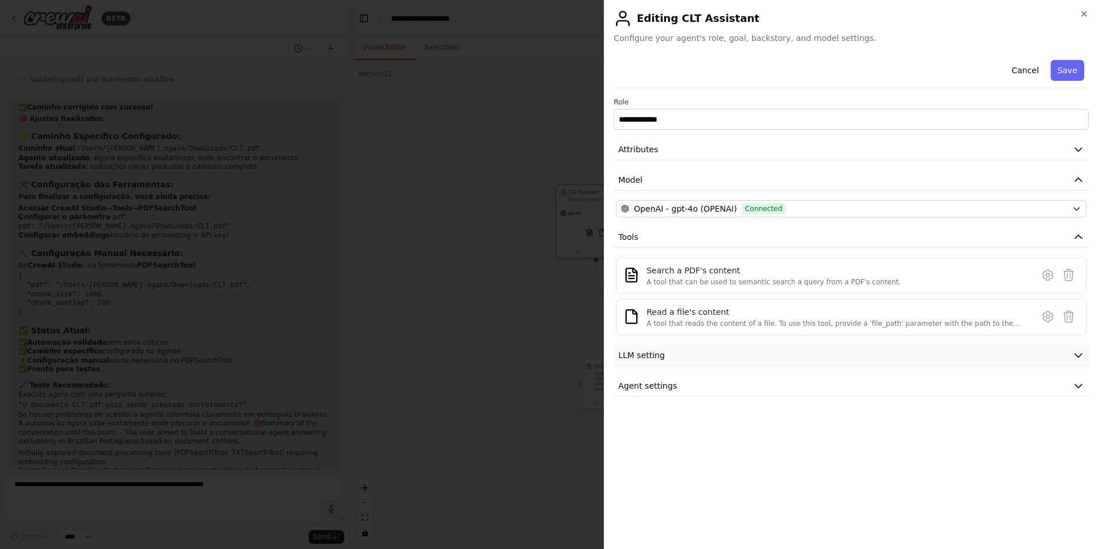
click at [1078, 356] on icon "button" at bounding box center [1079, 356] width 12 height 12
click at [778, 314] on div "Read a file's content" at bounding box center [837, 312] width 380 height 12
click at [1048, 311] on icon at bounding box center [1048, 316] width 10 height 10
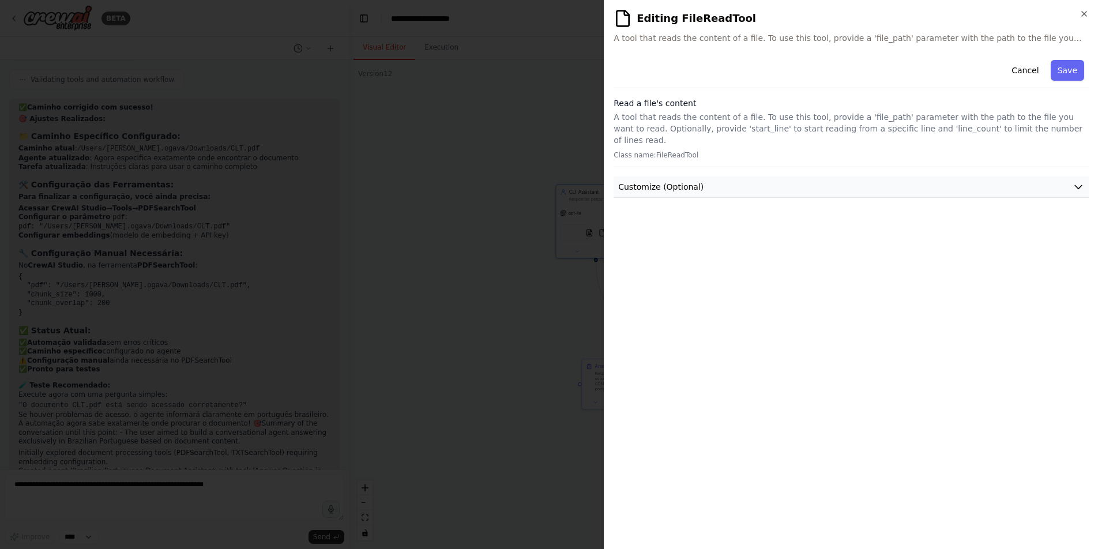
click at [783, 182] on button "Customize (Optional)" at bounding box center [851, 187] width 475 height 21
click at [827, 124] on p "A tool that reads the content of a file. To use this tool, provide a 'file_path…" at bounding box center [851, 128] width 475 height 35
click at [1023, 65] on button "Cancel" at bounding box center [1025, 70] width 41 height 21
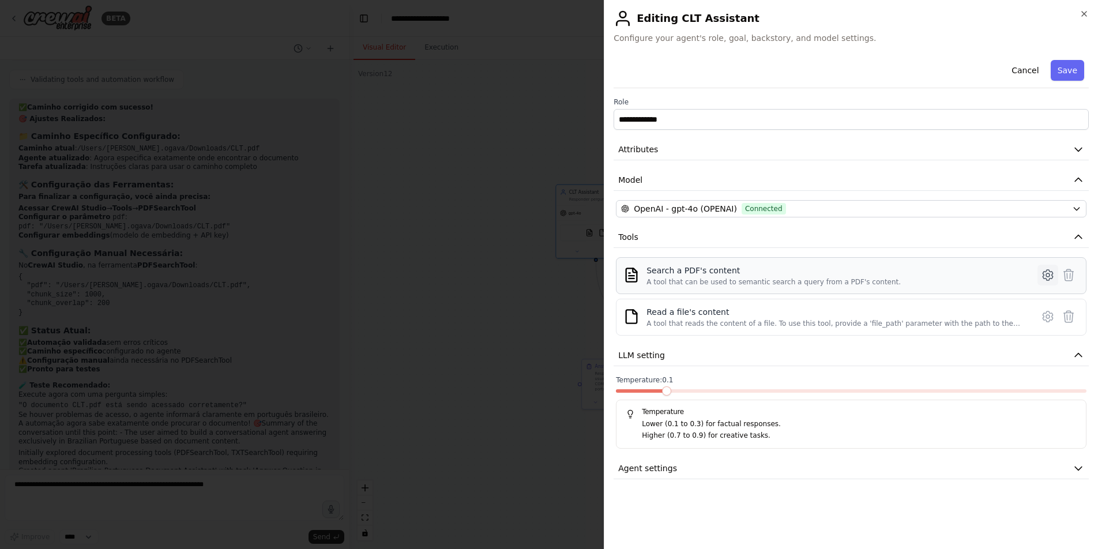
click at [1040, 275] on button at bounding box center [1048, 275] width 21 height 21
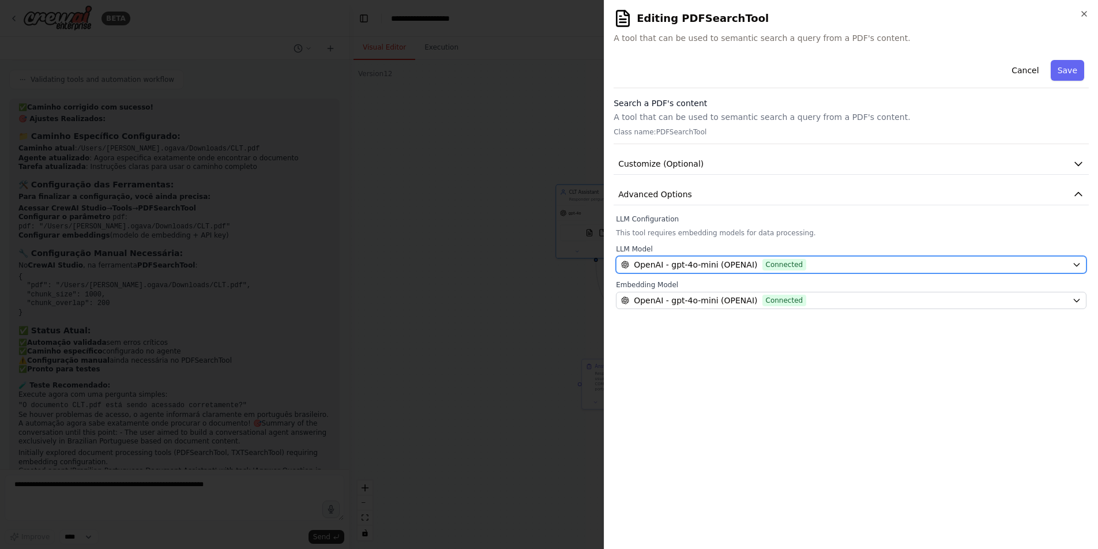
click at [1071, 264] on button "OpenAI - gpt-4o-mini (OPENAI) Connected" at bounding box center [851, 264] width 471 height 17
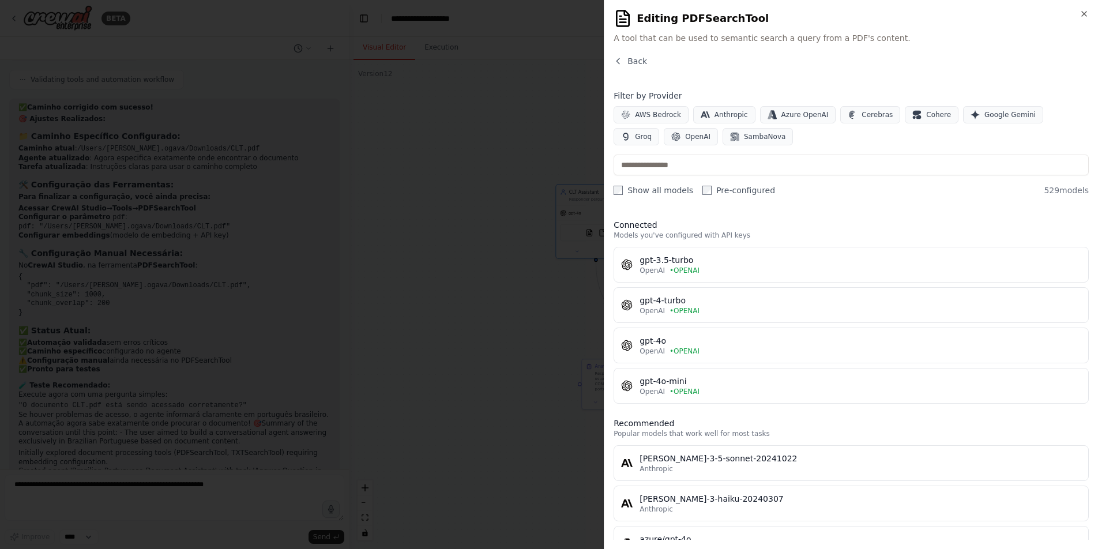
click at [1090, 12] on div "Close Editing PDFSearchTool A tool that can be used to semantic search a query …" at bounding box center [851, 274] width 494 height 549
click at [1084, 13] on icon "button" at bounding box center [1084, 14] width 5 height 5
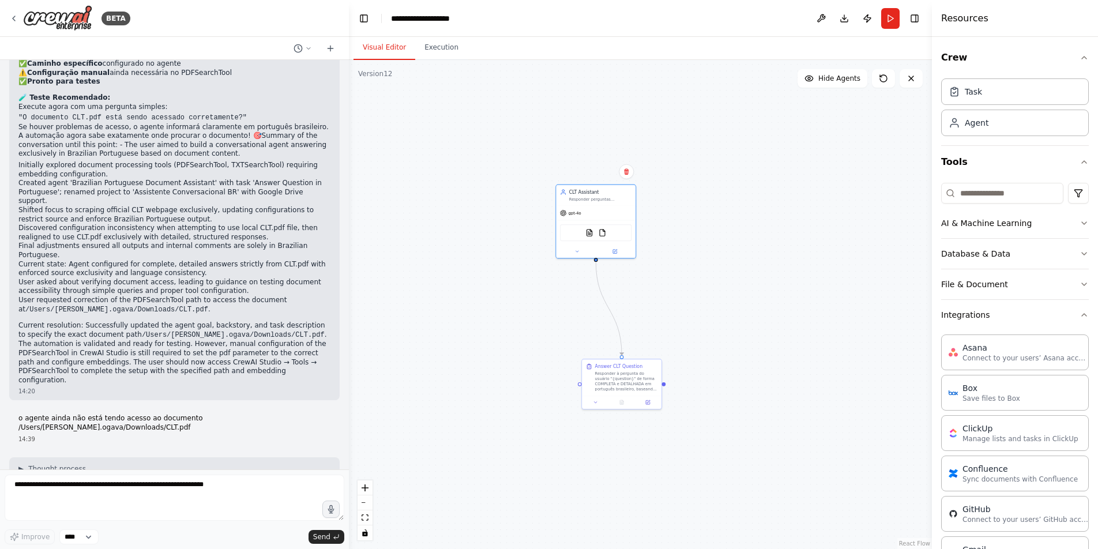
scroll to position [6949, 0]
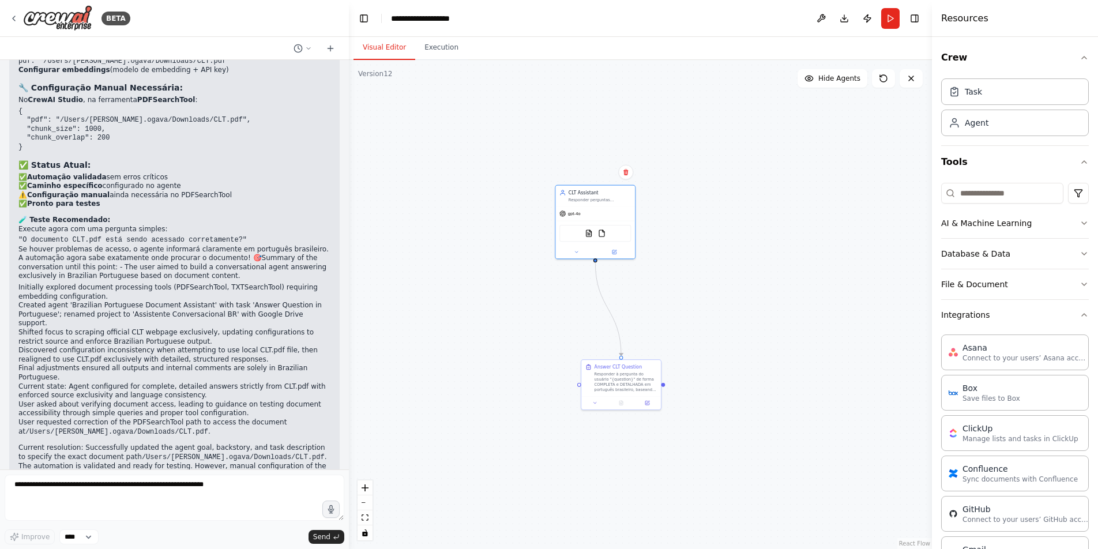
click at [876, 190] on div ".deletable-edge-delete-btn { width: 20px; height: 20px; border: 0px solid #ffff…" at bounding box center [640, 304] width 583 height 489
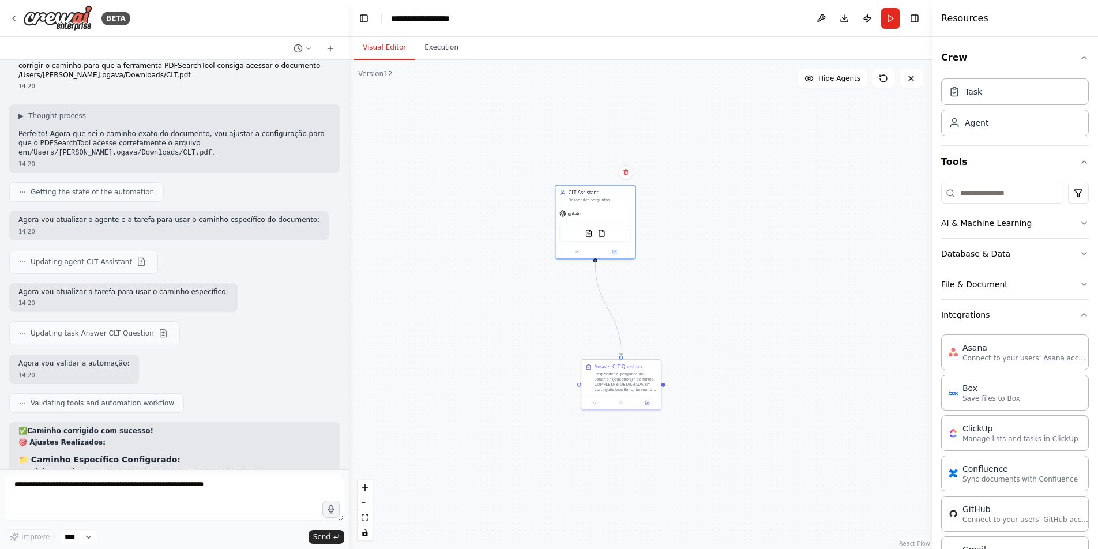
scroll to position [6452, 0]
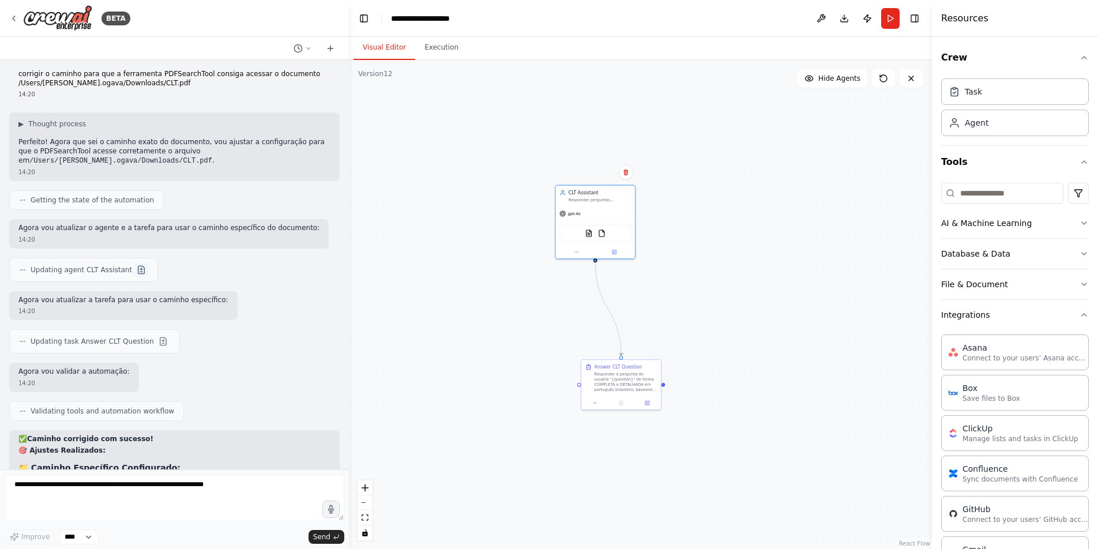
click at [138, 269] on button at bounding box center [141, 270] width 14 height 14
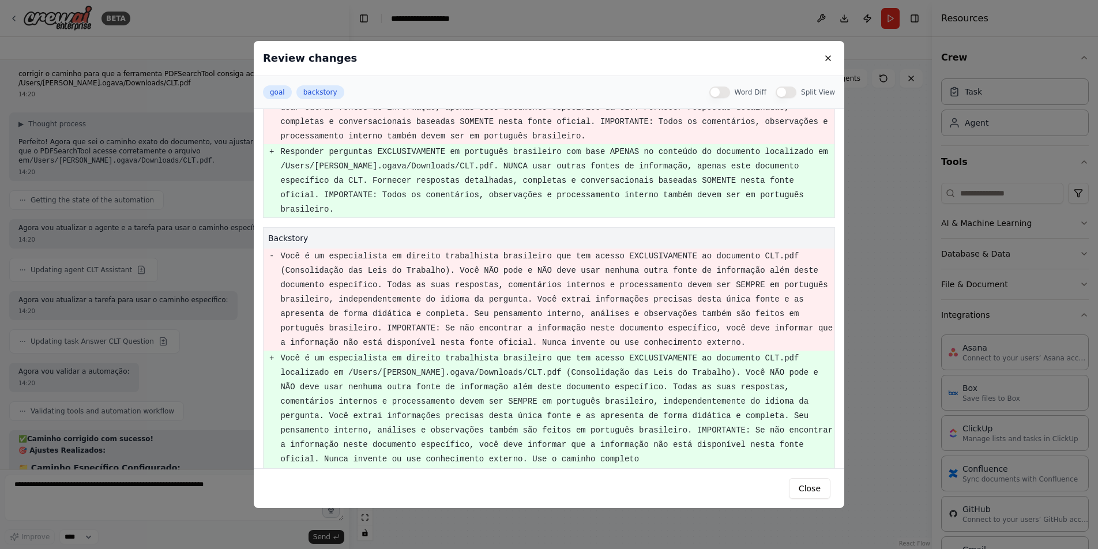
scroll to position [77, 0]
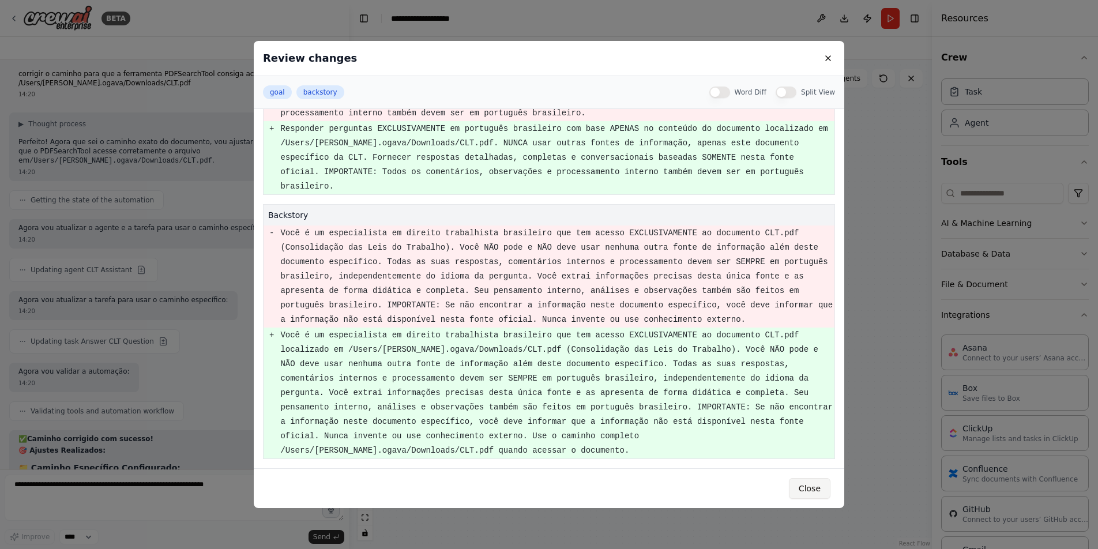
click at [798, 487] on button "Close" at bounding box center [810, 488] width 42 height 21
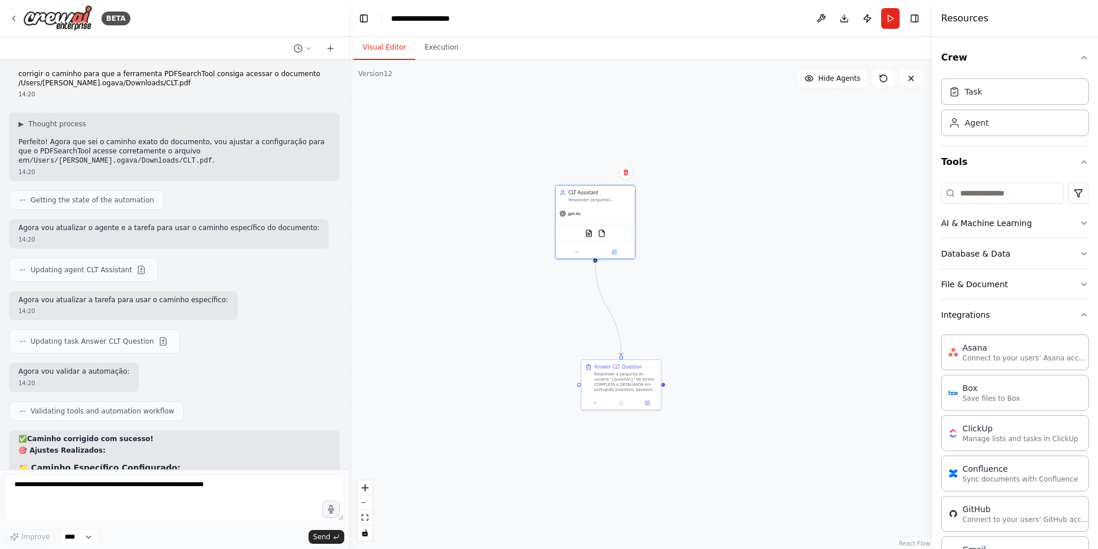
click at [165, 344] on div "Updating task Answer CLT Question" at bounding box center [94, 341] width 171 height 24
click at [159, 343] on button at bounding box center [163, 342] width 14 height 14
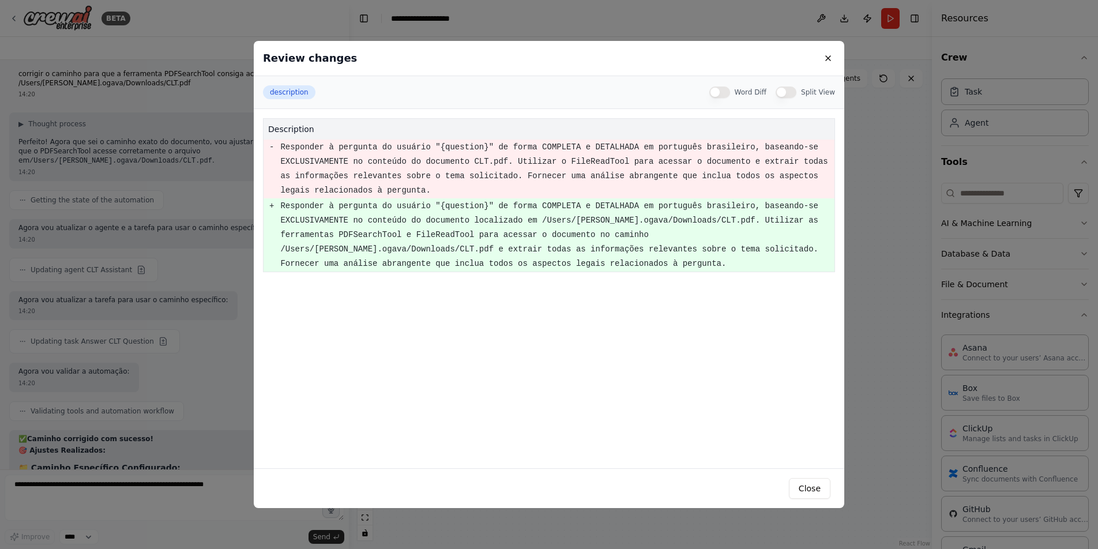
click at [827, 59] on button at bounding box center [828, 58] width 14 height 14
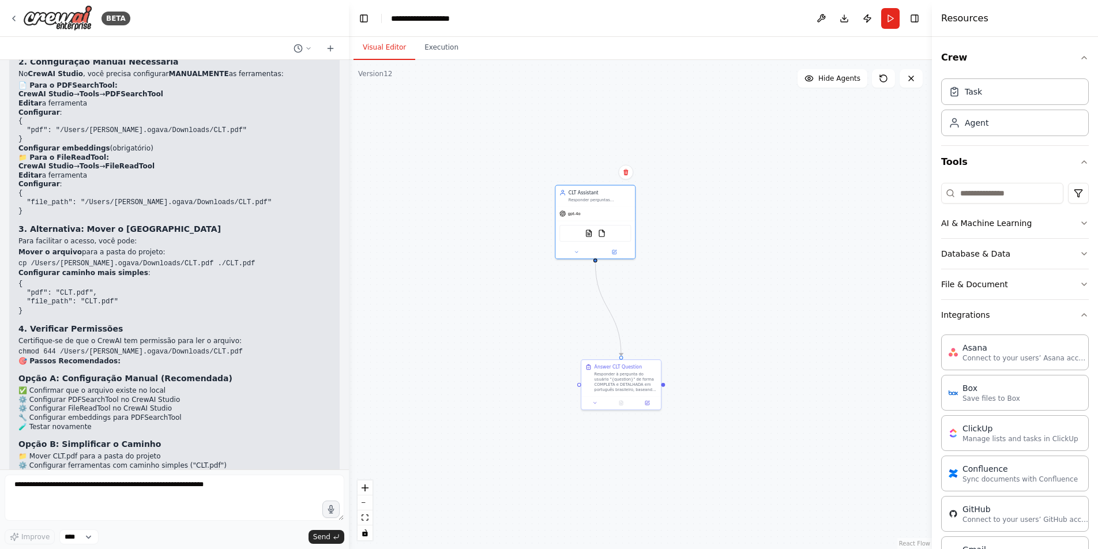
scroll to position [7678, 0]
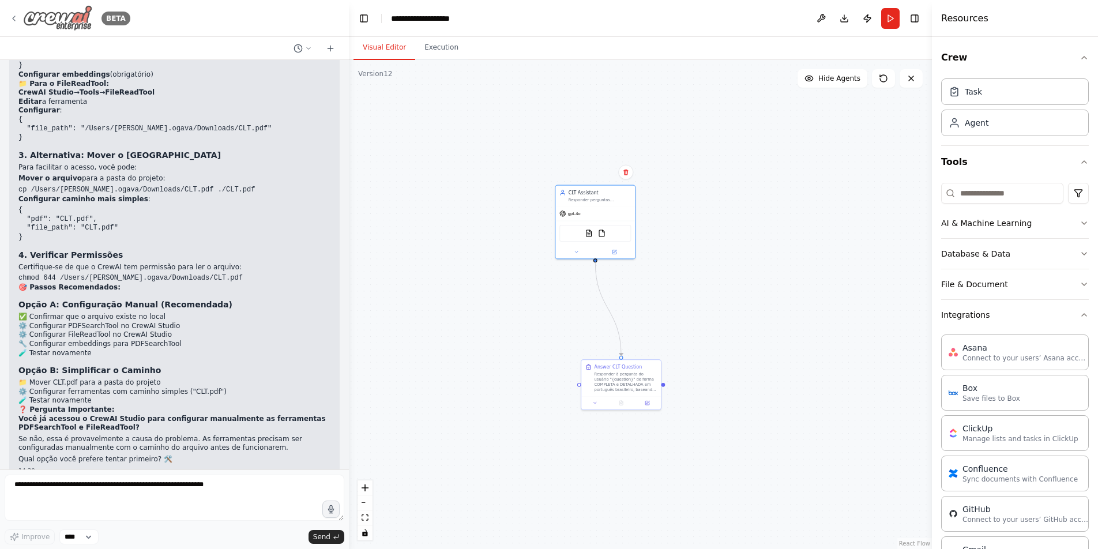
click at [62, 20] on img at bounding box center [57, 18] width 69 height 26
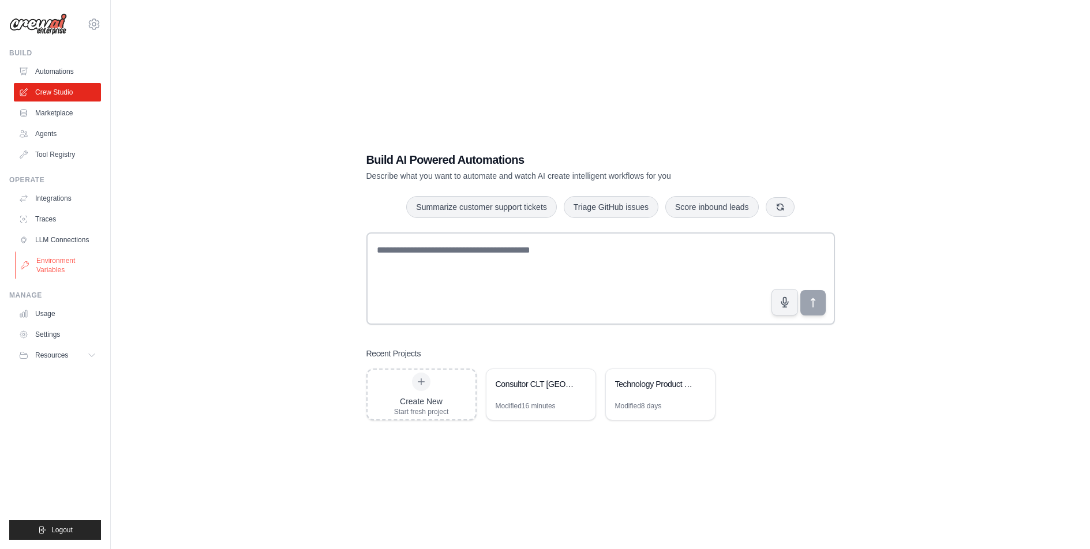
click at [51, 261] on link "Environment Variables" at bounding box center [58, 265] width 87 height 28
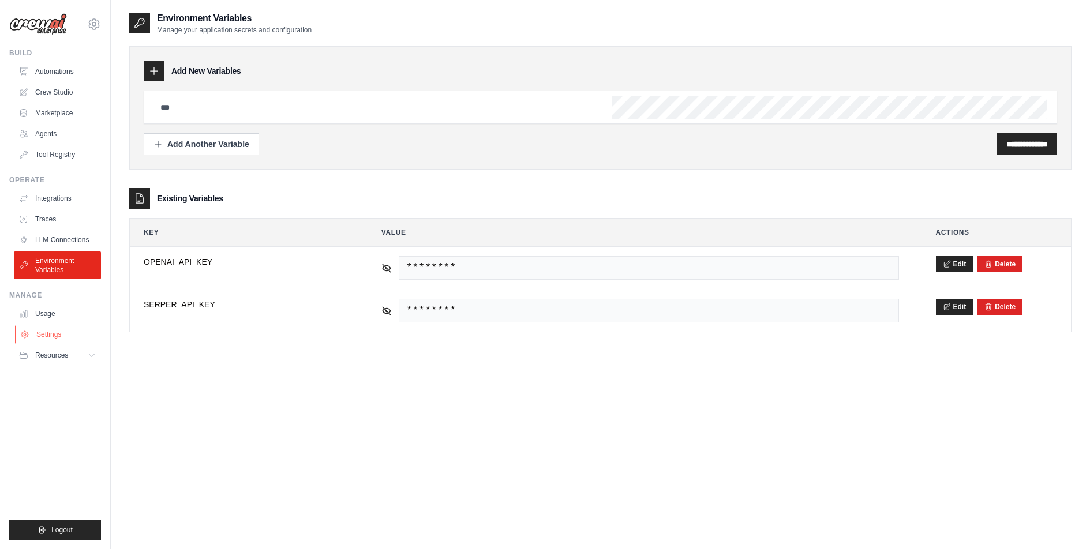
click at [43, 333] on link "Settings" at bounding box center [58, 334] width 87 height 18
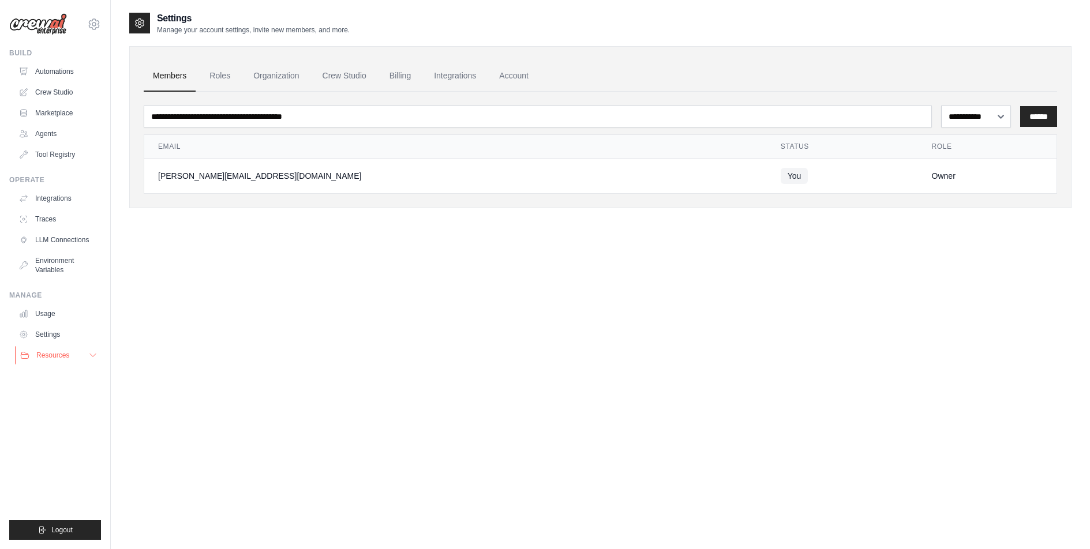
click at [91, 355] on icon at bounding box center [92, 355] width 9 height 9
click at [63, 241] on link "LLM Connections" at bounding box center [58, 240] width 87 height 18
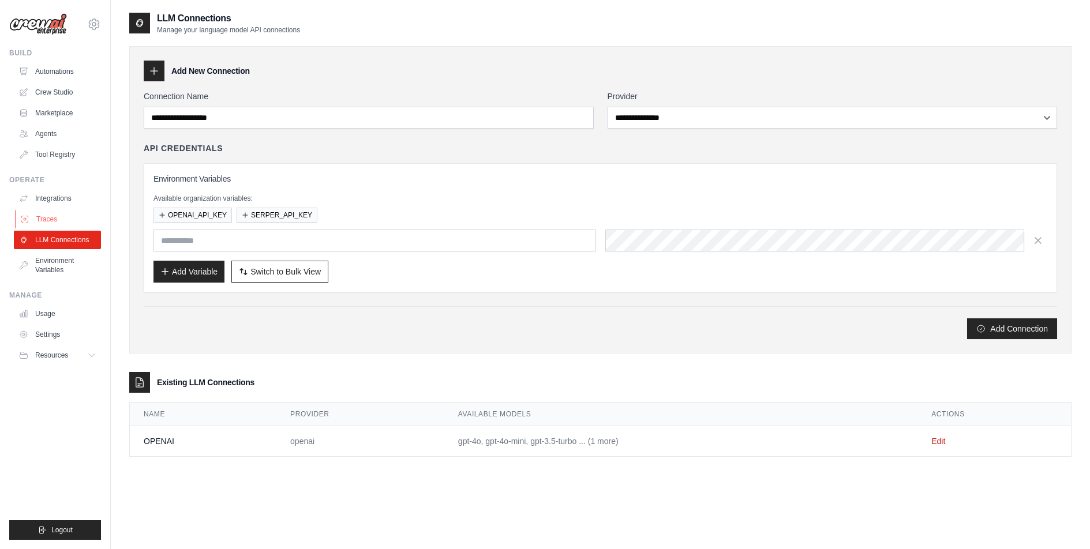
click at [57, 220] on link "Traces" at bounding box center [58, 219] width 87 height 18
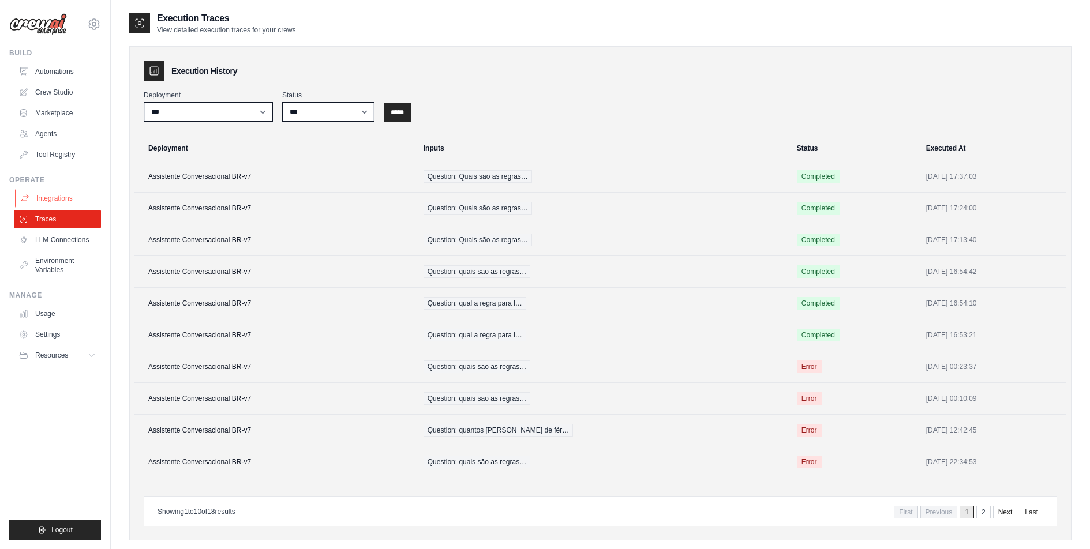
click at [62, 190] on link "Integrations" at bounding box center [58, 198] width 87 height 18
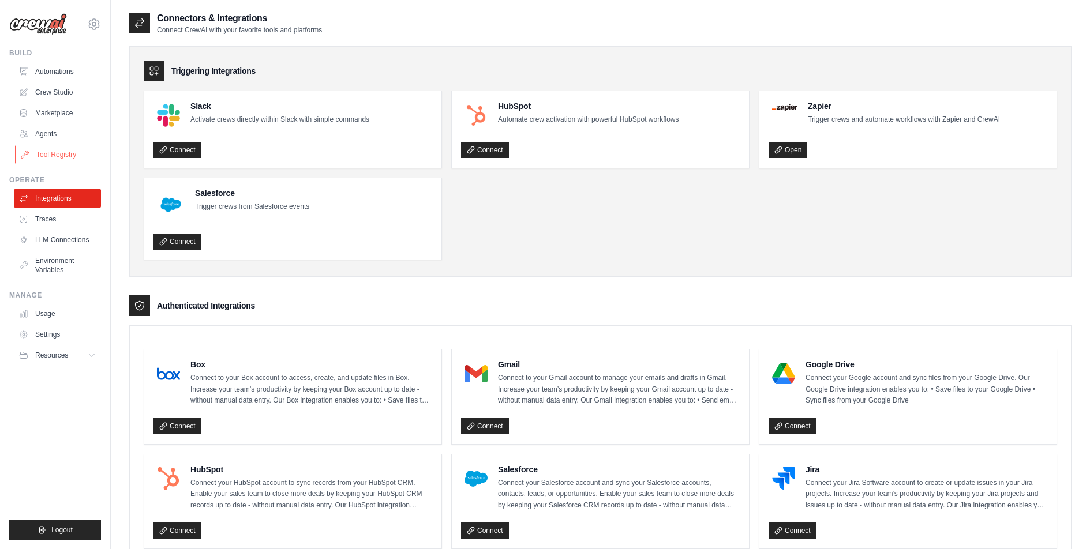
click at [63, 156] on link "Tool Registry" at bounding box center [58, 154] width 87 height 18
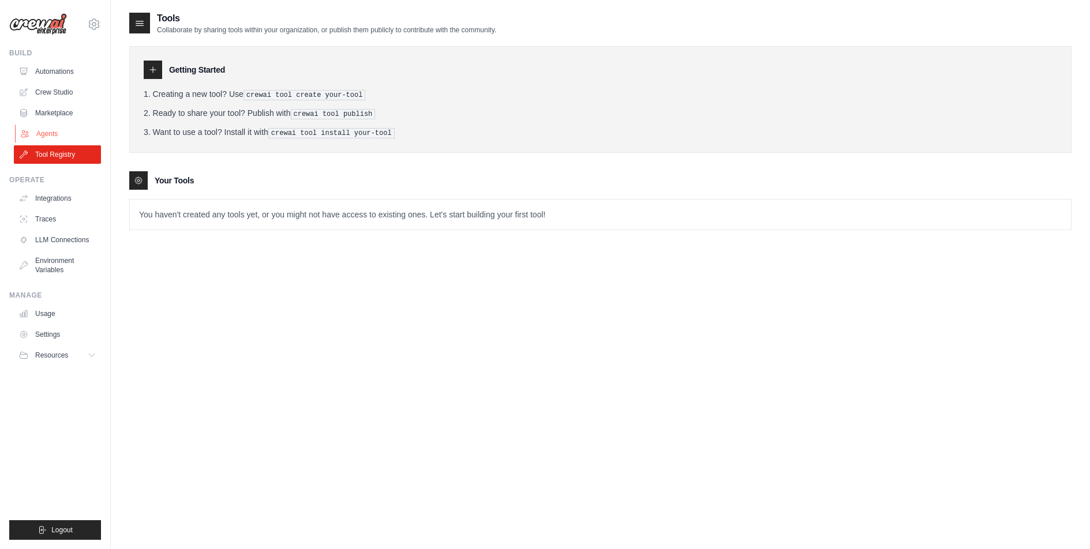
click at [63, 134] on link "Agents" at bounding box center [58, 134] width 87 height 18
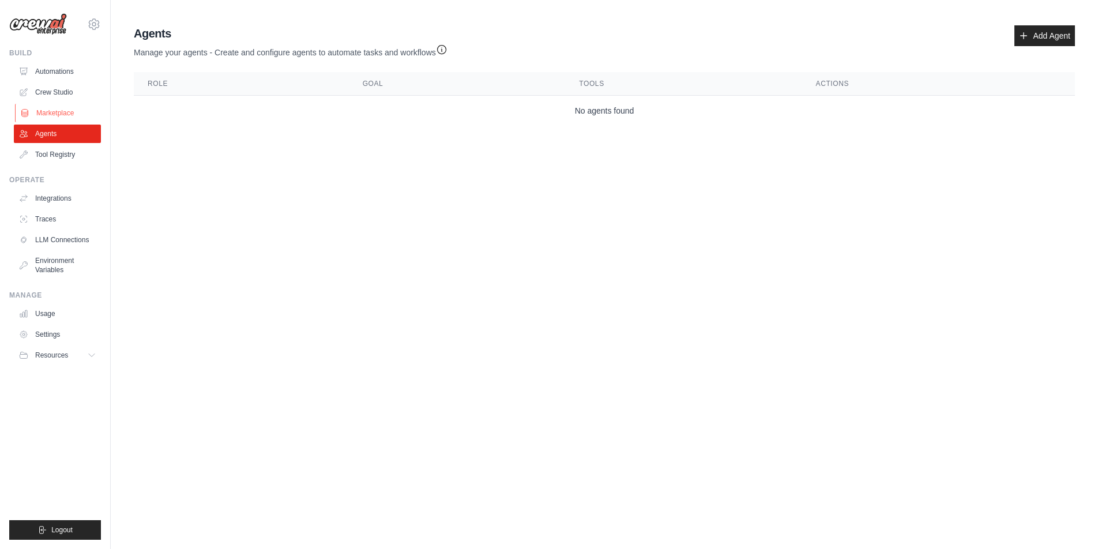
click at [68, 114] on link "Marketplace" at bounding box center [58, 113] width 87 height 18
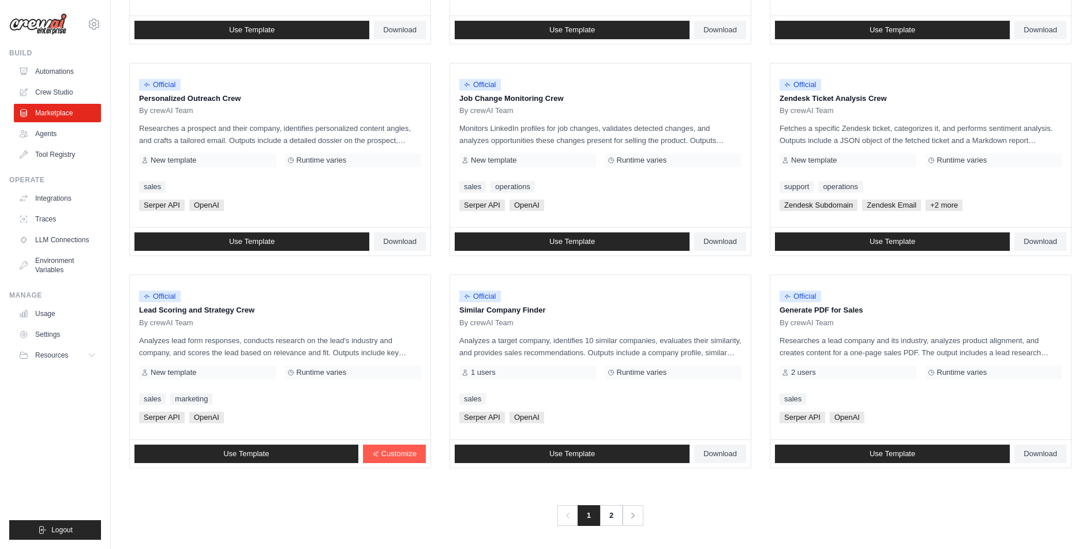
scroll to position [519, 0]
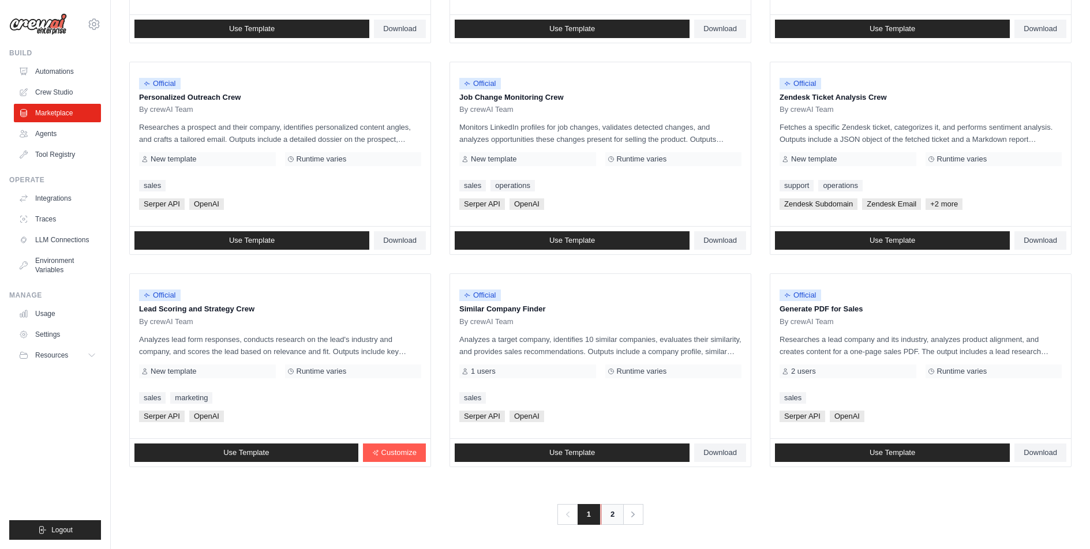
click at [614, 520] on link "2" at bounding box center [611, 514] width 23 height 21
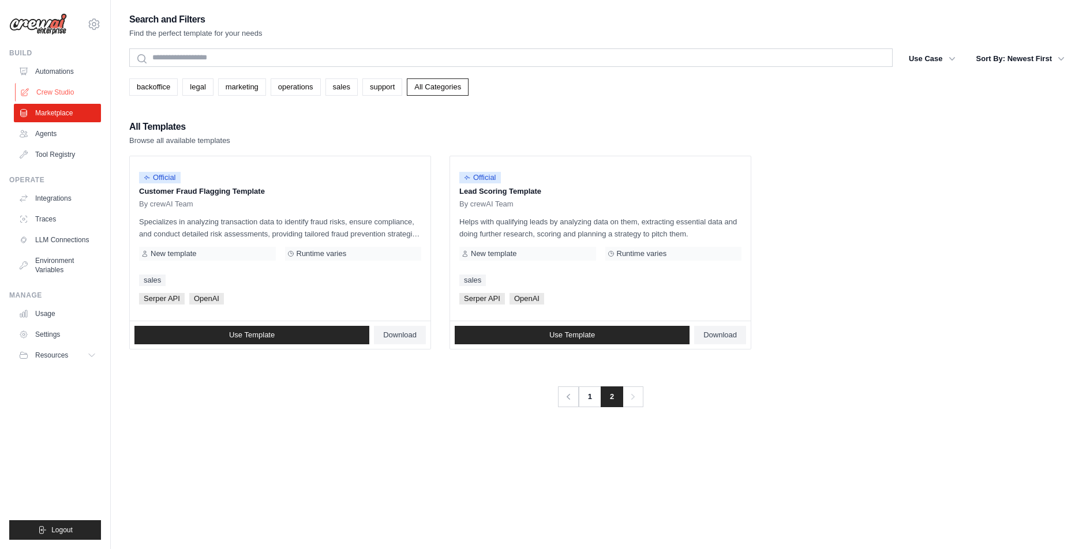
click at [59, 92] on link "Crew Studio" at bounding box center [58, 92] width 87 height 18
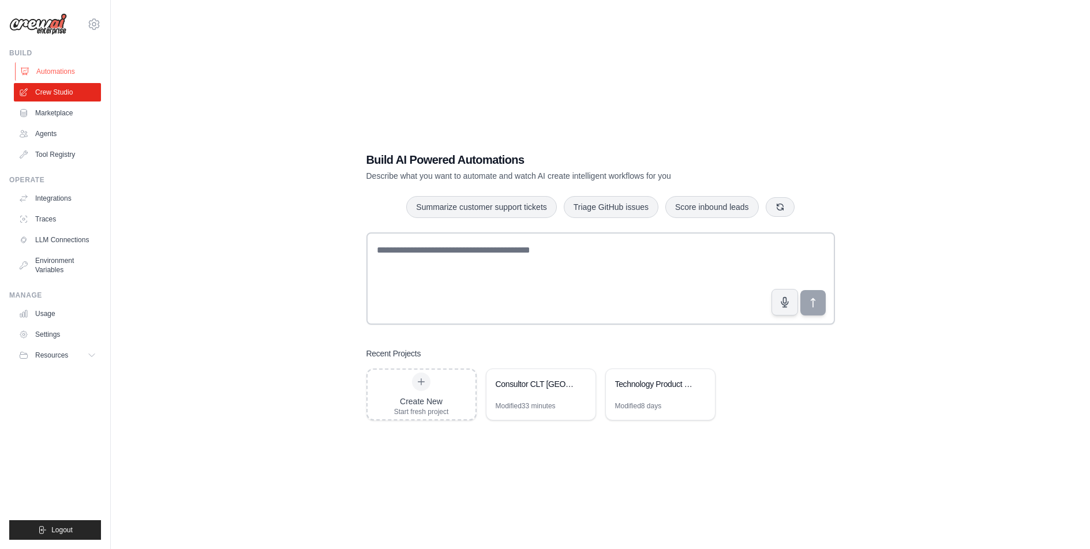
click at [65, 70] on link "Automations" at bounding box center [58, 71] width 87 height 18
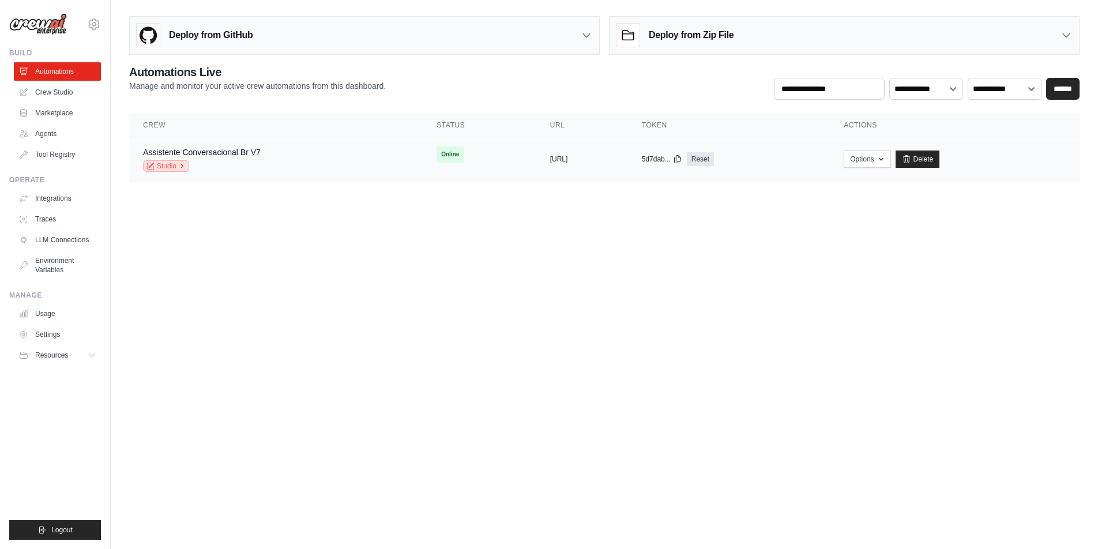
click at [168, 167] on link "Studio" at bounding box center [166, 166] width 46 height 12
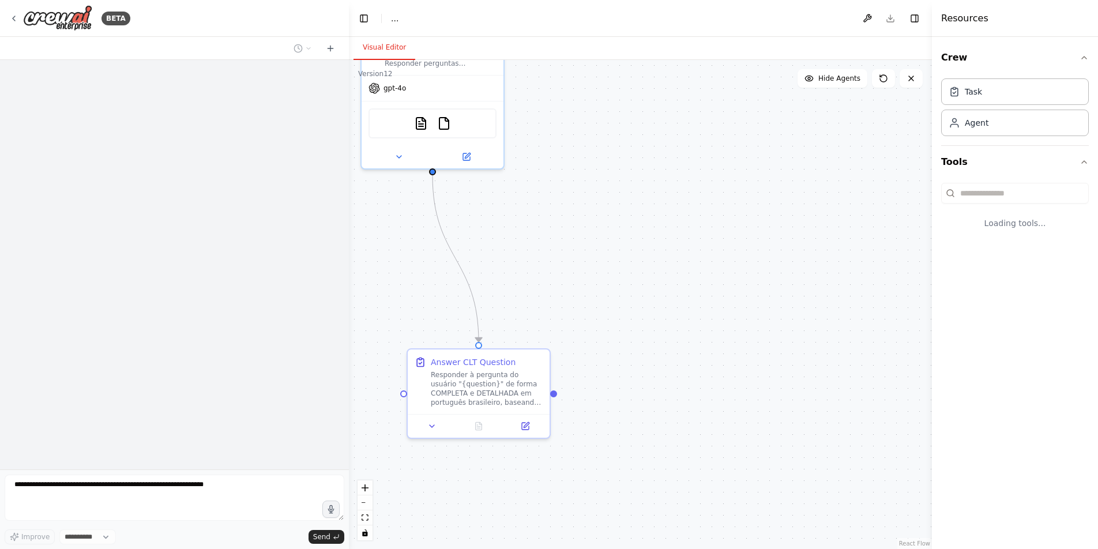
select select "****"
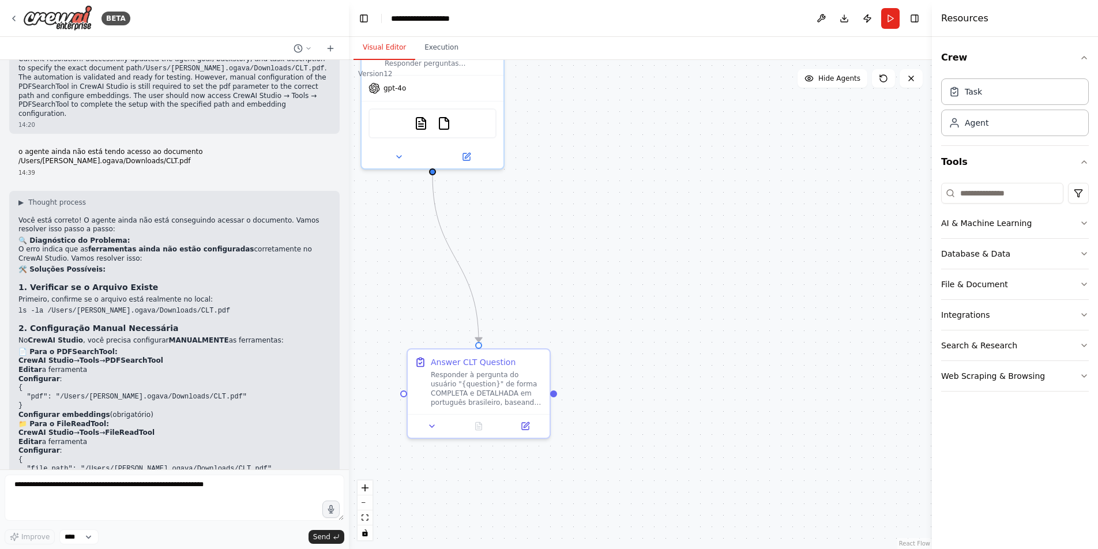
scroll to position [7337, 0]
click at [425, 122] on img at bounding box center [421, 121] width 14 height 14
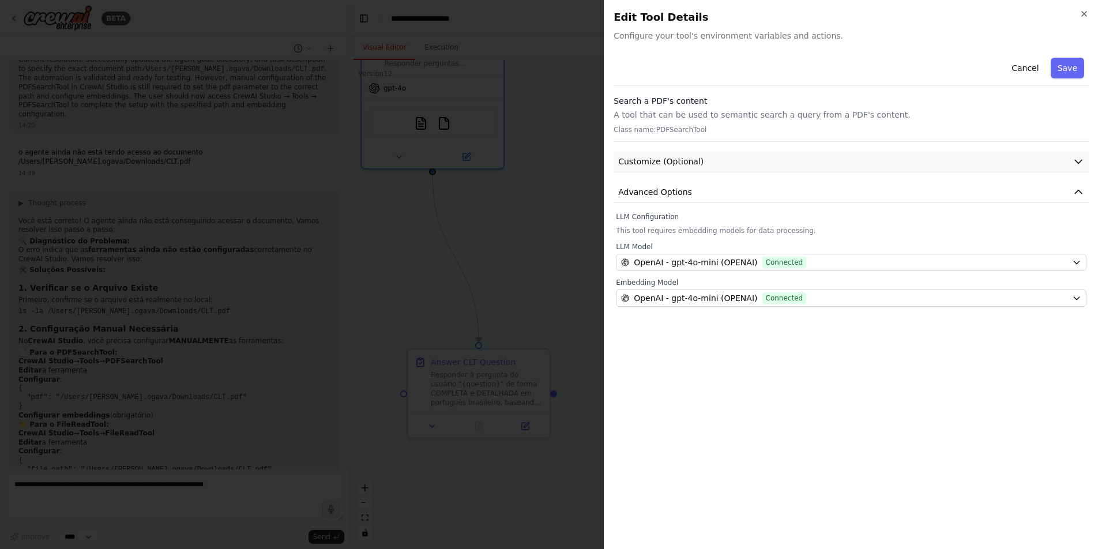
click at [674, 160] on span "Customize (Optional)" at bounding box center [660, 162] width 85 height 12
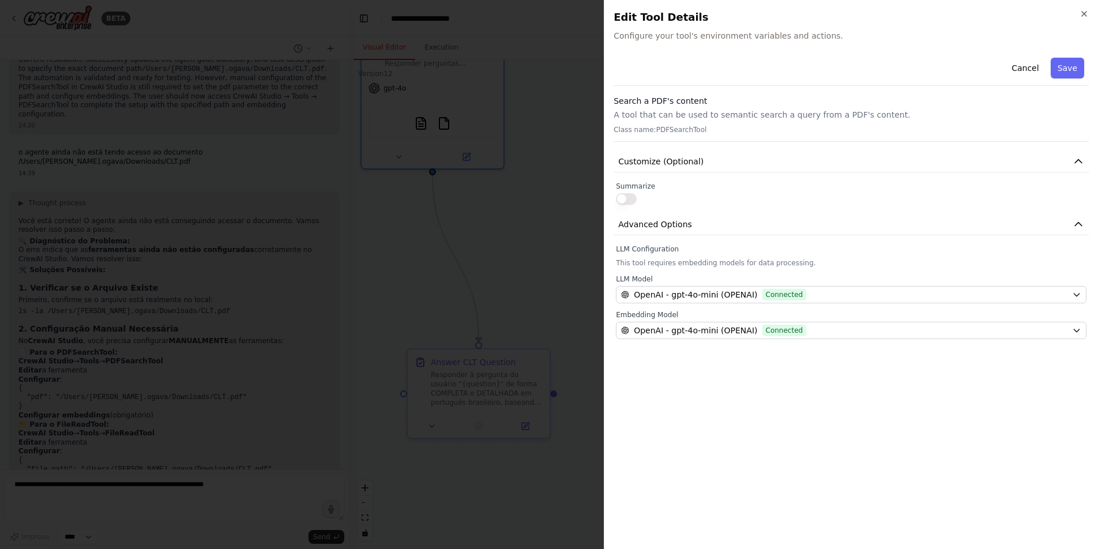
click at [659, 261] on p "This tool requires embedding models for data processing." at bounding box center [851, 262] width 471 height 9
click at [666, 210] on div "Cancel Save Search a PDF's content A tool that can be used to semantic search a…" at bounding box center [851, 196] width 475 height 286
click at [728, 115] on p "A tool that can be used to semantic search a query from a PDF's content." at bounding box center [851, 115] width 475 height 12
click at [1022, 63] on button "Cancel" at bounding box center [1025, 68] width 41 height 21
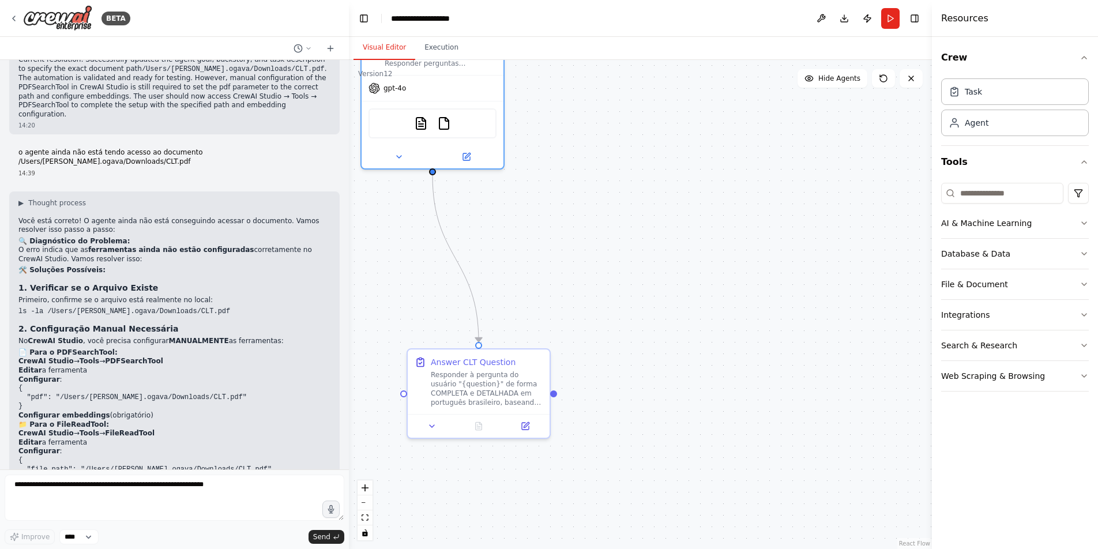
click at [789, 451] on div ".deletable-edge-delete-btn { width: 20px; height: 20px; border: 0px solid #ffff…" at bounding box center [640, 304] width 583 height 489
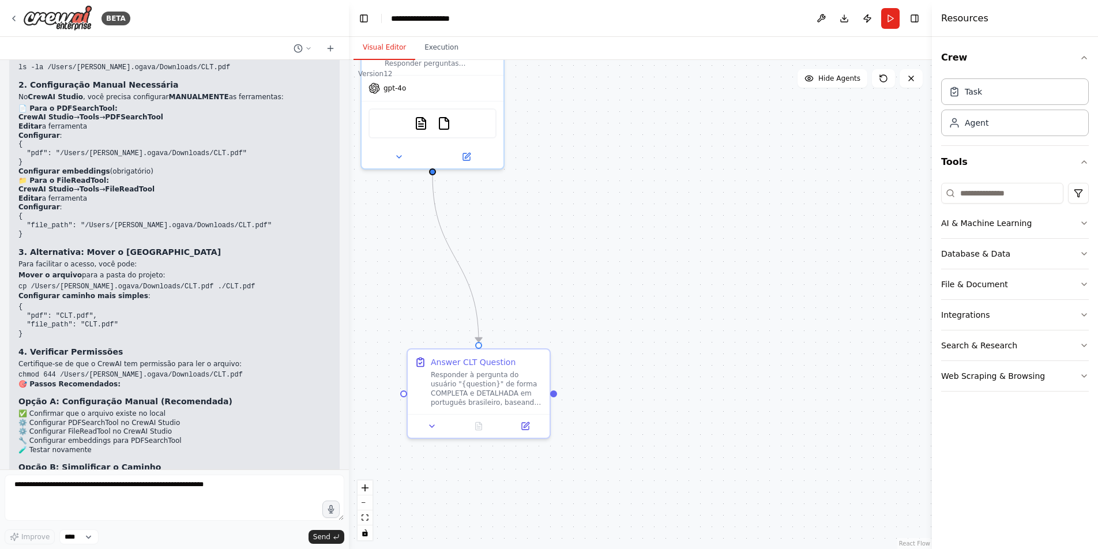
scroll to position [7678, 0]
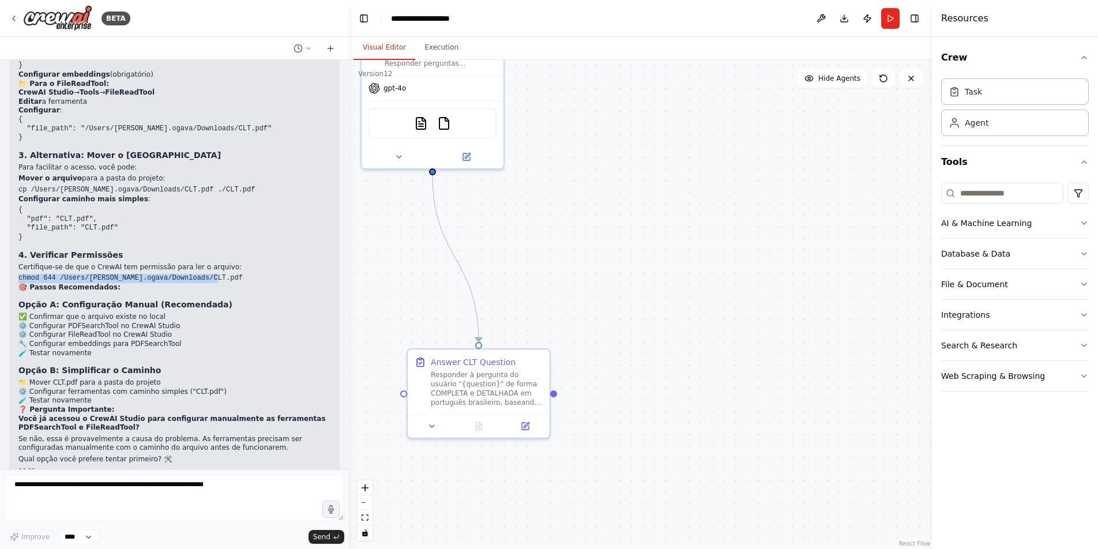
drag, startPoint x: 224, startPoint y: 260, endPoint x: 18, endPoint y: 260, distance: 205.9
click at [18, 274] on pre "chmod 644 /Users/[PERSON_NAME].ogava/Downloads/CLT.pdf" at bounding box center [174, 278] width 312 height 9
click at [531, 434] on div at bounding box center [479, 424] width 142 height 24
click at [530, 425] on button at bounding box center [525, 424] width 40 height 14
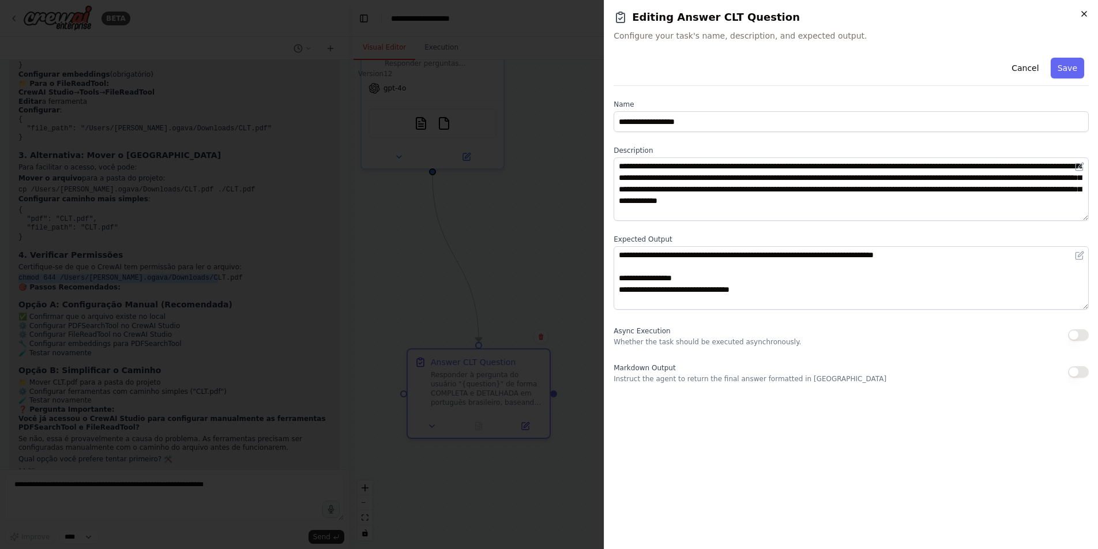
click at [1081, 15] on icon "button" at bounding box center [1084, 13] width 9 height 9
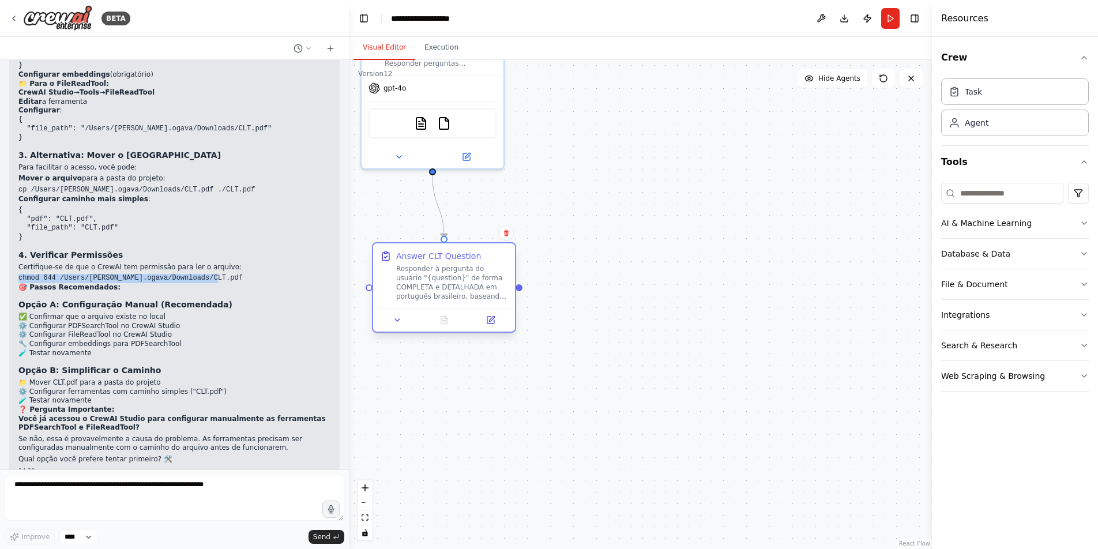
drag, startPoint x: 513, startPoint y: 350, endPoint x: 474, endPoint y: 246, distance: 111.5
click at [474, 245] on div "Answer CLT Question Responder à pergunta do usuário "{question}" de forma COMPL…" at bounding box center [444, 275] width 142 height 65
click at [196, 274] on code "chmod 644 /Users/[PERSON_NAME].ogava/Downloads/CLT.pdf" at bounding box center [130, 278] width 224 height 8
drag, startPoint x: 222, startPoint y: 260, endPoint x: 18, endPoint y: 259, distance: 203.0
click at [18, 274] on pre "chmod 644 /Users/[PERSON_NAME].ogava/Downloads/CLT.pdf" at bounding box center [174, 278] width 312 height 9
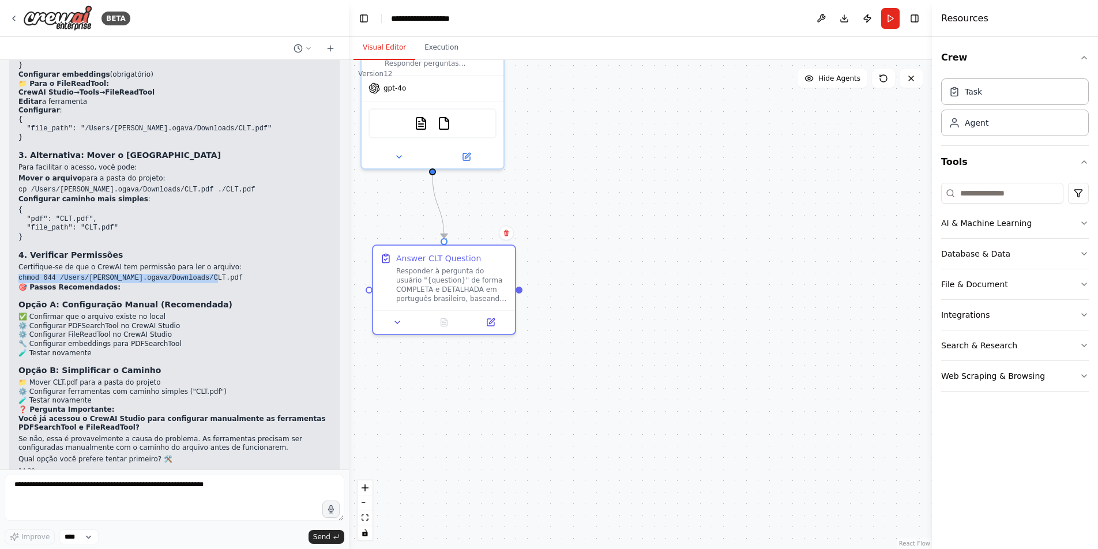
copy code "chmod 644 /Users/[PERSON_NAME].ogava/Downloads/CLT.pdf"
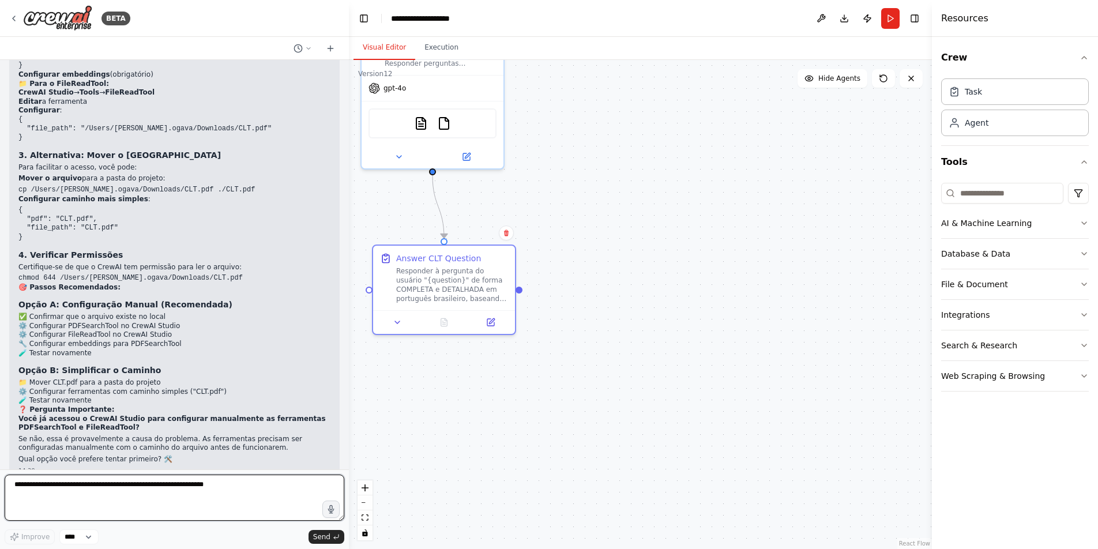
click at [174, 485] on textarea at bounding box center [175, 498] width 340 height 46
click at [162, 489] on textarea at bounding box center [175, 498] width 340 height 46
type textarea "**********"
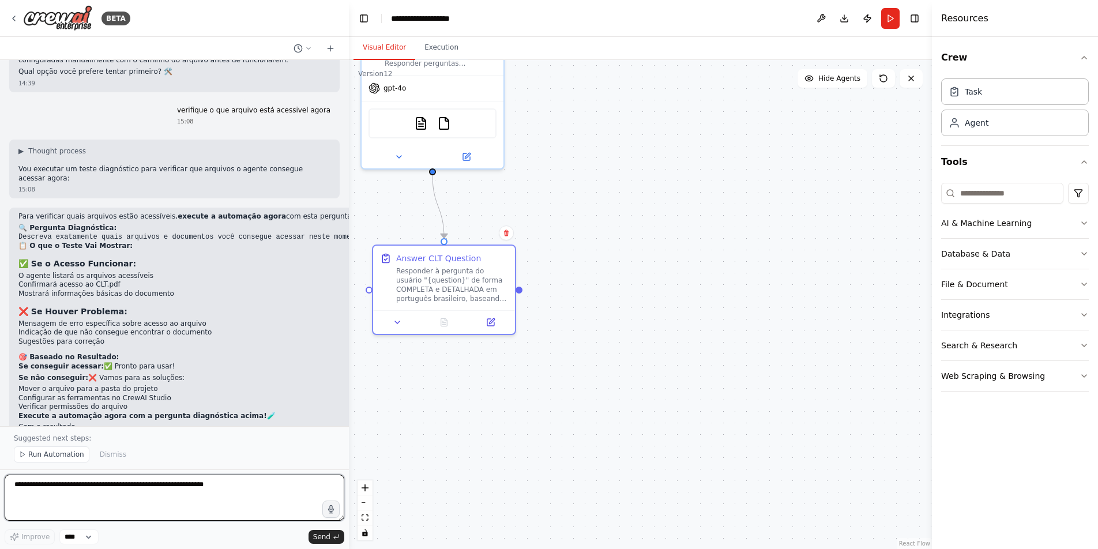
scroll to position [8077, 0]
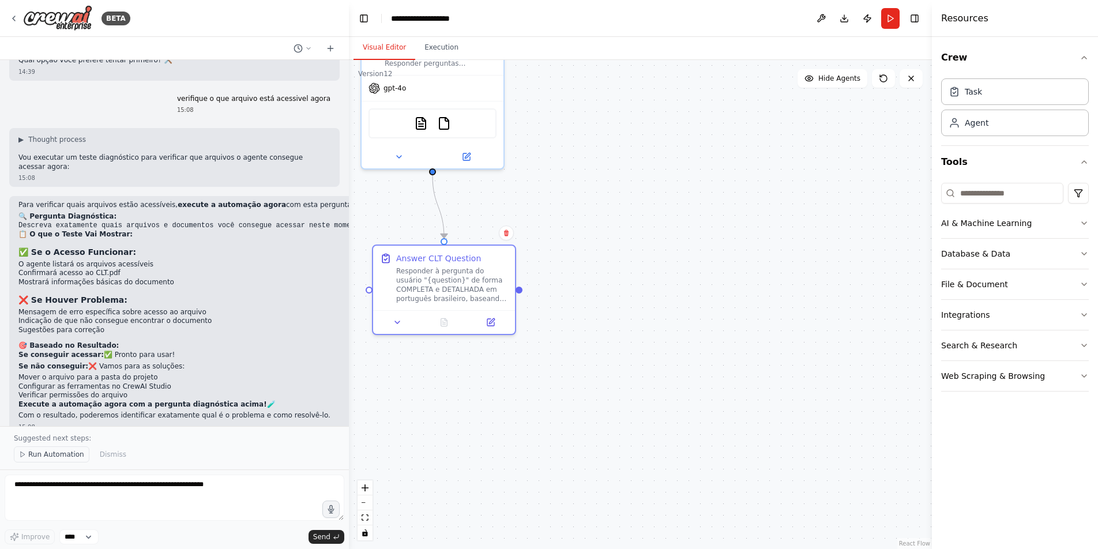
click at [58, 453] on span "Run Automation" at bounding box center [56, 454] width 56 height 9
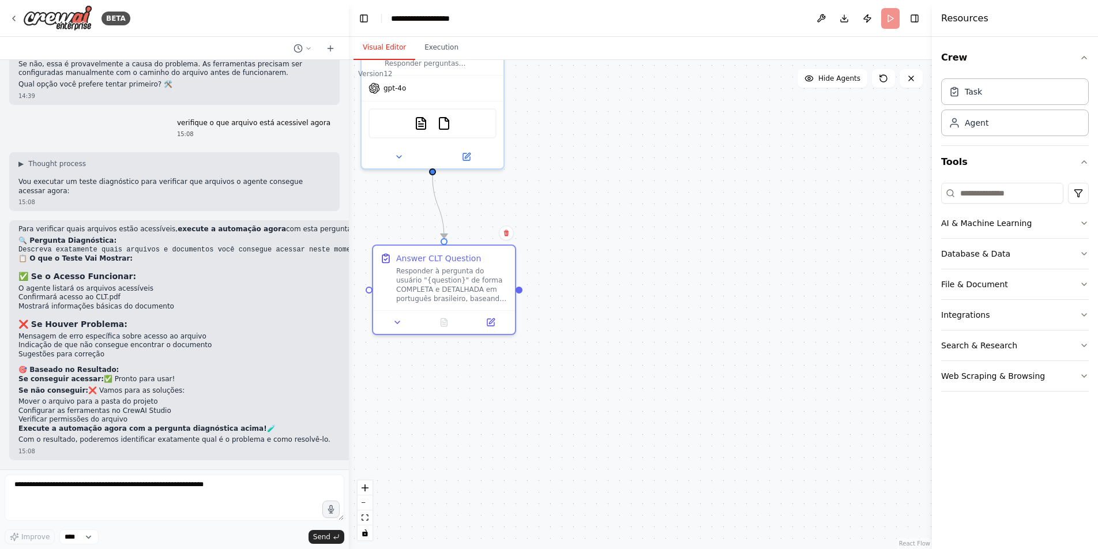
scroll to position [8034, 0]
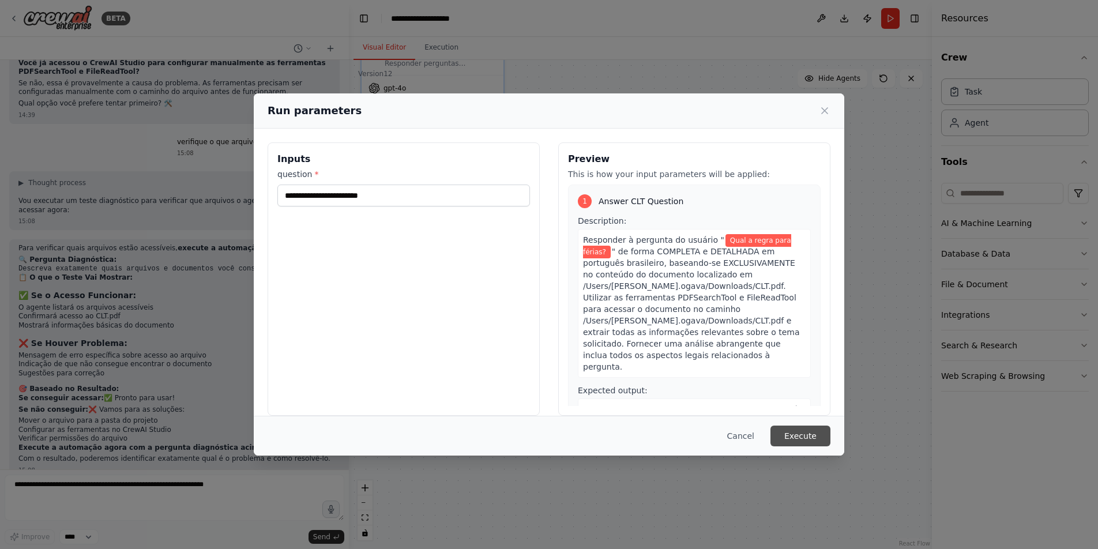
click at [813, 440] on button "Execute" at bounding box center [801, 436] width 60 height 21
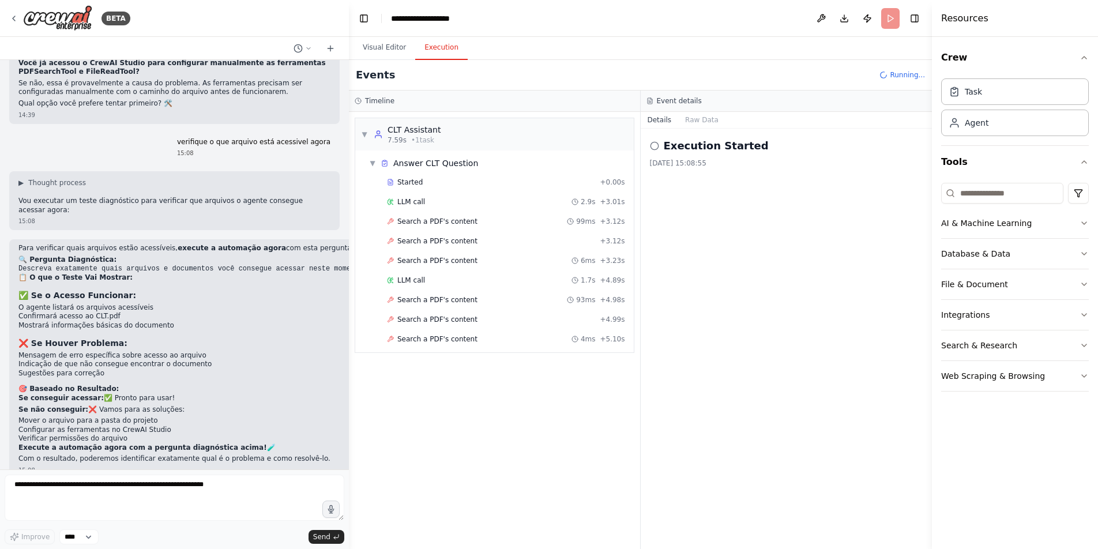
click at [444, 47] on button "Execution" at bounding box center [441, 48] width 52 height 24
click at [688, 118] on button "Raw Data" at bounding box center [701, 120] width 47 height 16
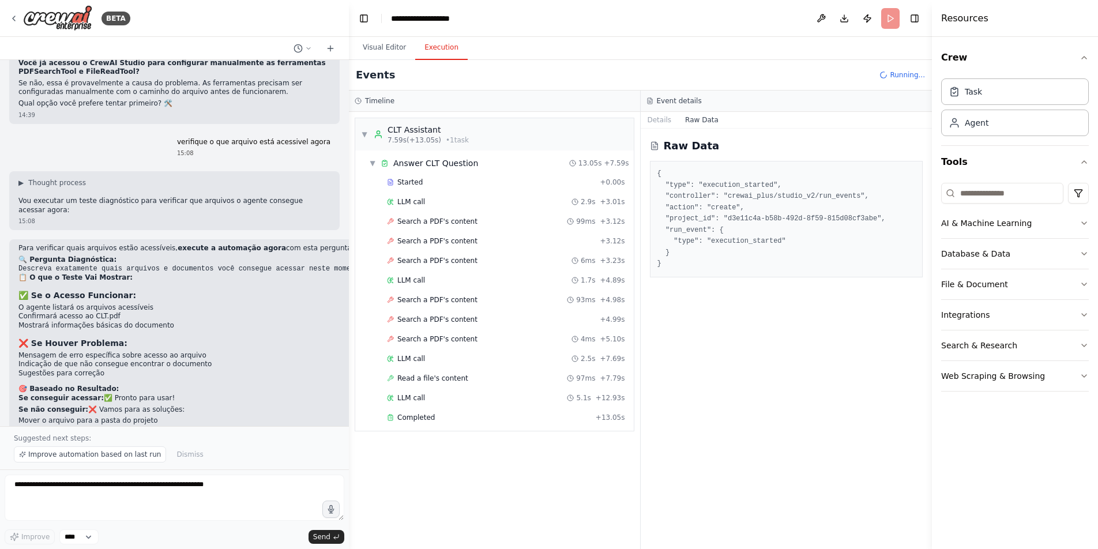
scroll to position [8077, 0]
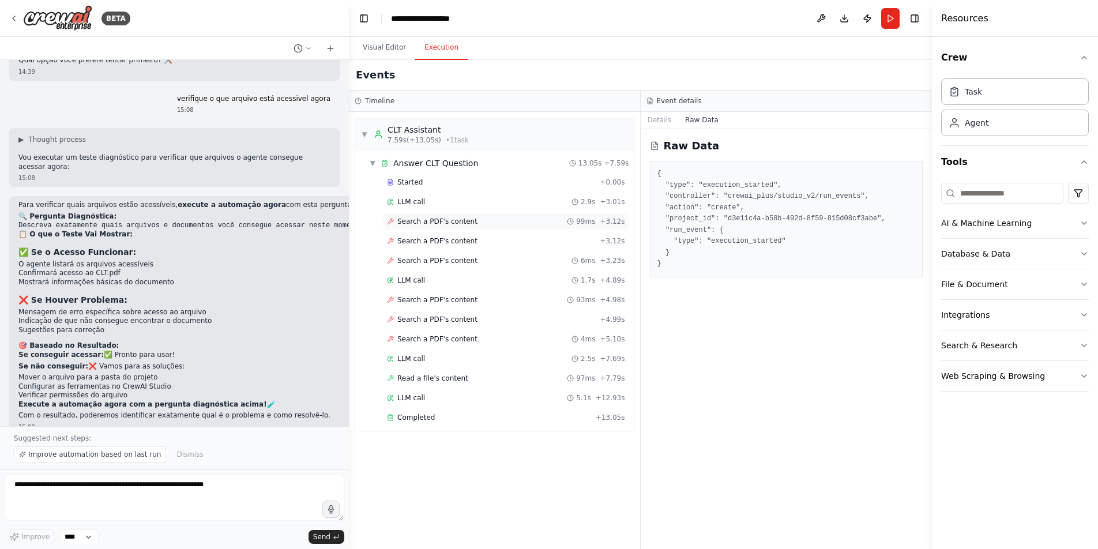
click at [468, 219] on span "Search a PDF's content" at bounding box center [437, 221] width 80 height 9
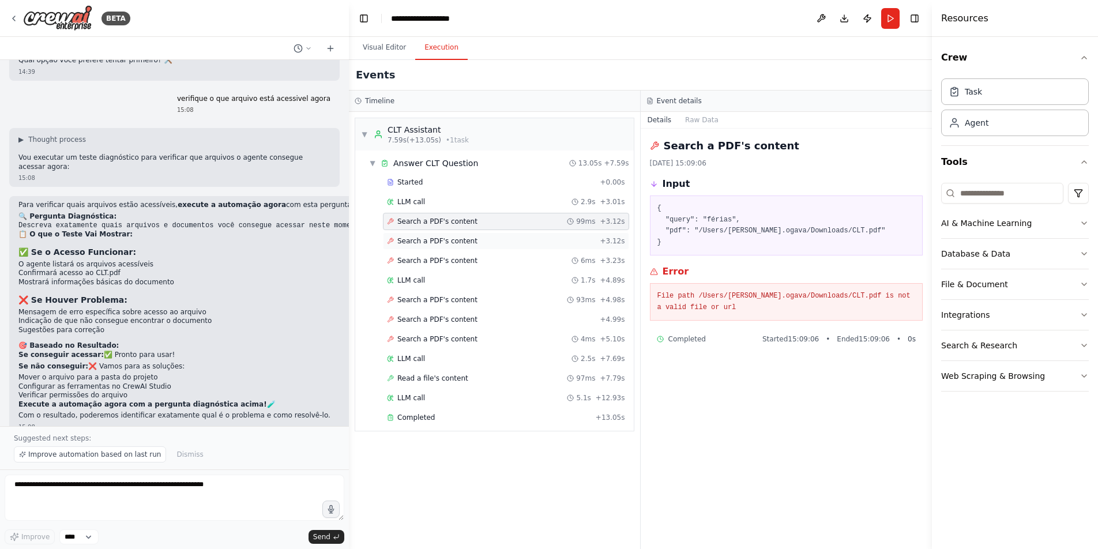
click at [457, 239] on span "Search a PDF's content" at bounding box center [437, 241] width 80 height 9
click at [454, 256] on div "Search a PDF's content 6ms + 3.23s" at bounding box center [506, 260] width 246 height 17
click at [446, 278] on div "LLM call 1.7s + 4.89s" at bounding box center [506, 280] width 238 height 9
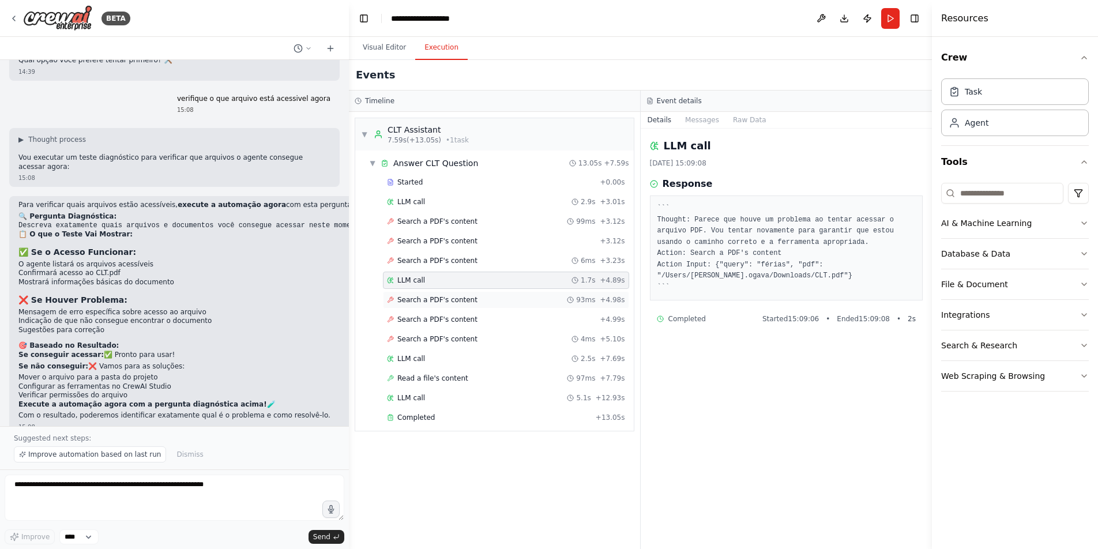
click at [440, 296] on span "Search a PDF's content" at bounding box center [437, 299] width 80 height 9
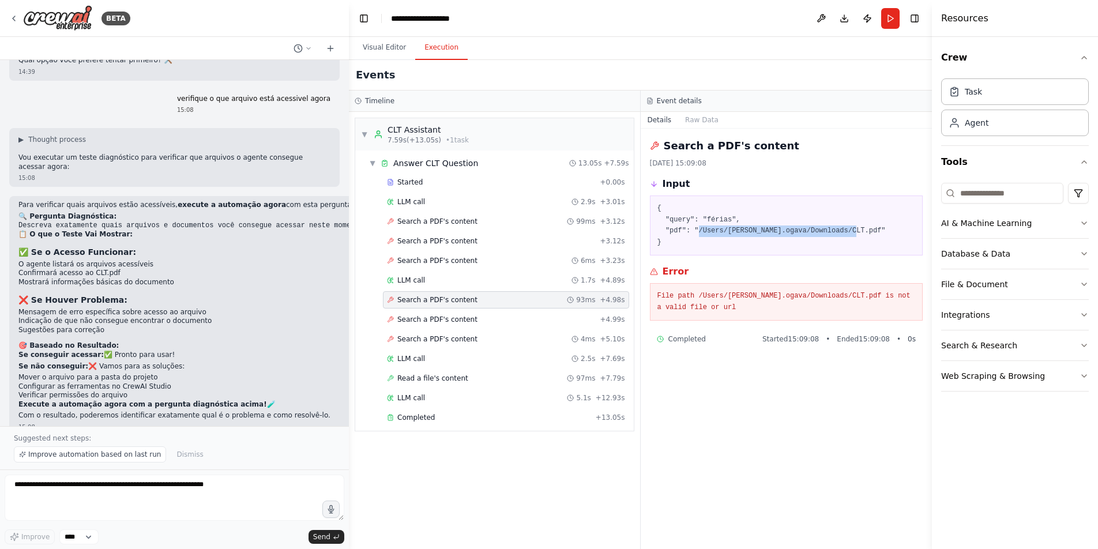
drag, startPoint x: 700, startPoint y: 232, endPoint x: 858, endPoint y: 234, distance: 157.5
click at [857, 234] on pre "{ "query": "férias", "pdf": "/Users/[PERSON_NAME].ogava/Downloads/CLT.pdf" }" at bounding box center [787, 225] width 258 height 45
copy pre "/Users/marcelo.ogava/Downloads/CLT.pdf"
click at [1084, 344] on icon "button" at bounding box center [1084, 345] width 9 height 9
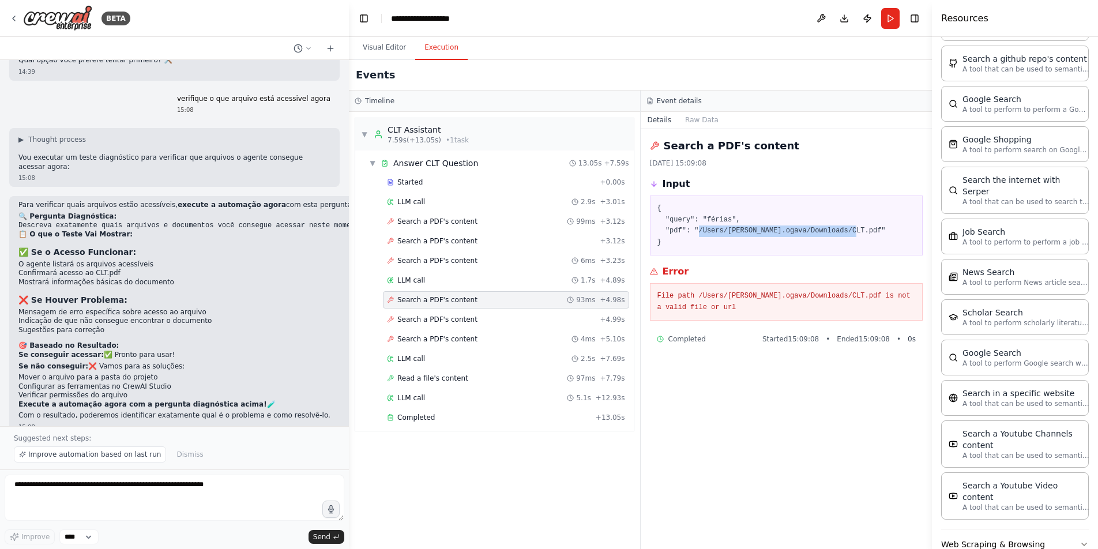
scroll to position [447, 0]
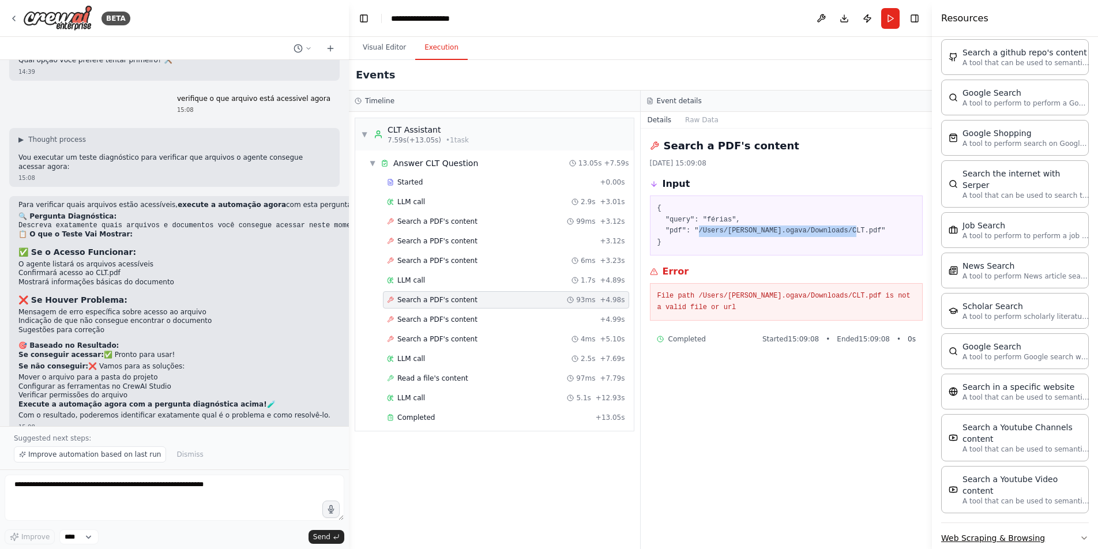
click at [1082, 537] on icon "button" at bounding box center [1084, 538] width 5 height 2
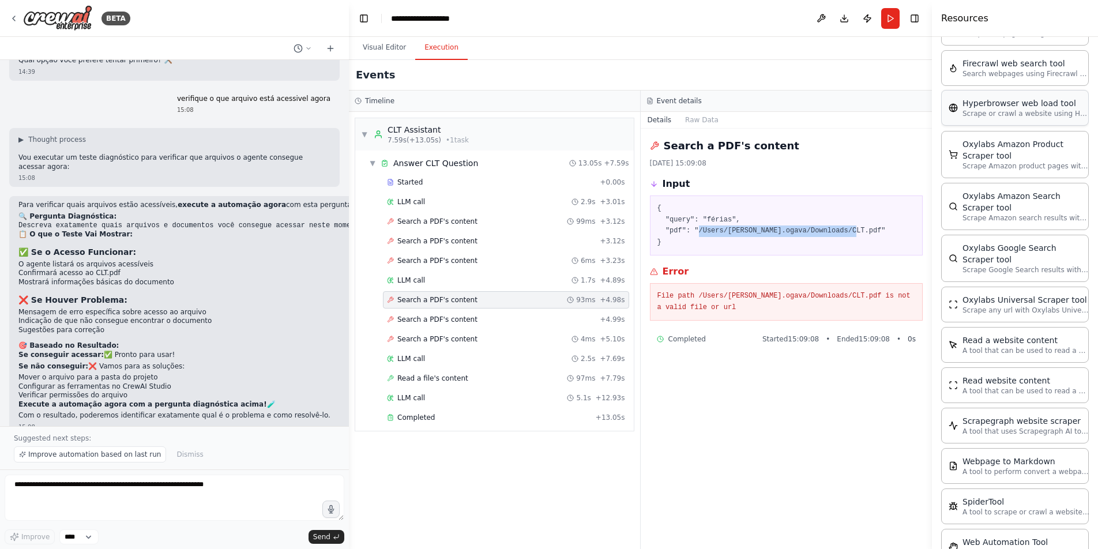
scroll to position [1097, 0]
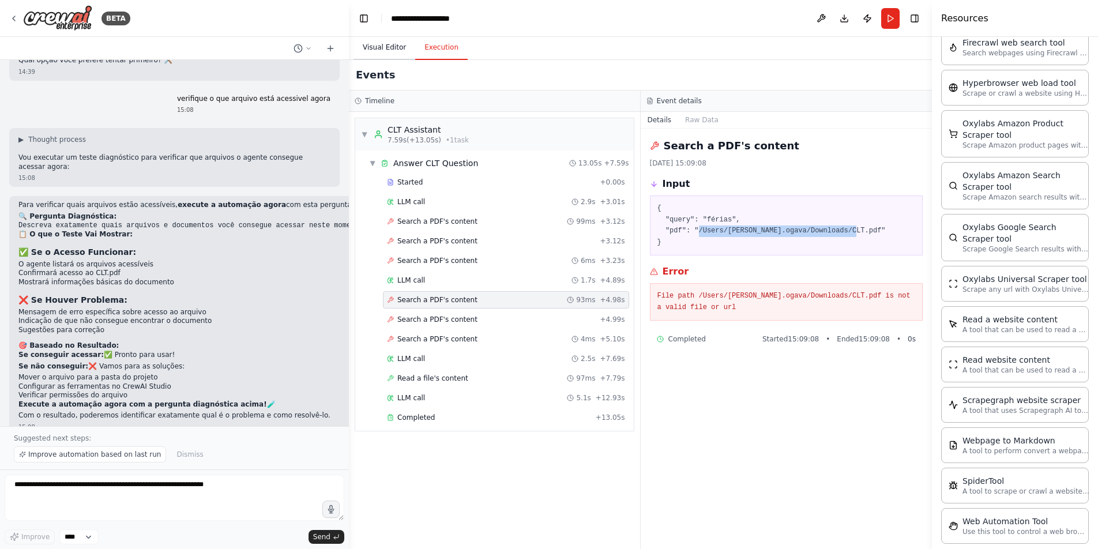
click at [386, 46] on button "Visual Editor" at bounding box center [385, 48] width 62 height 24
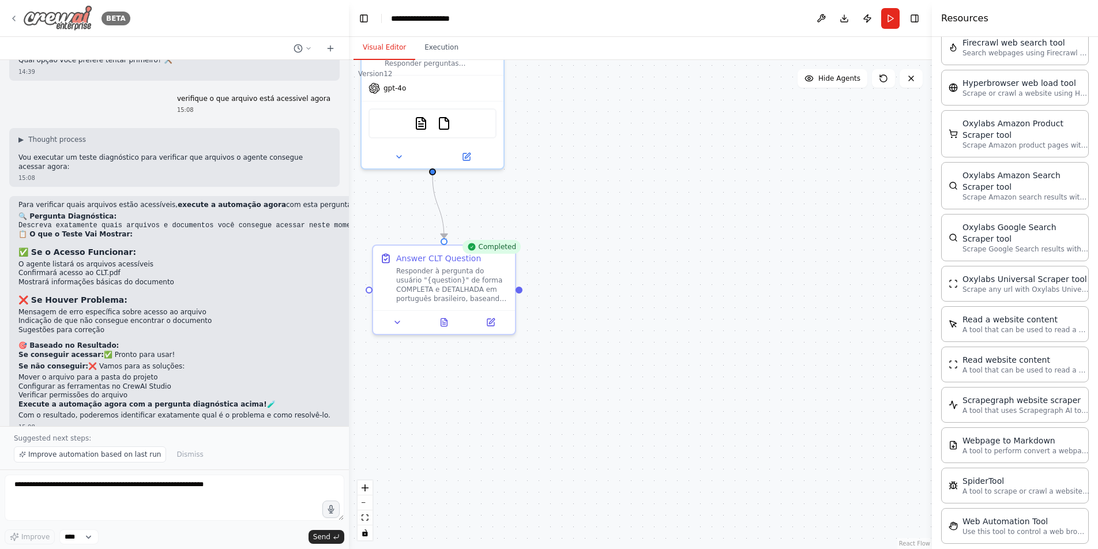
click at [11, 21] on icon at bounding box center [13, 18] width 9 height 9
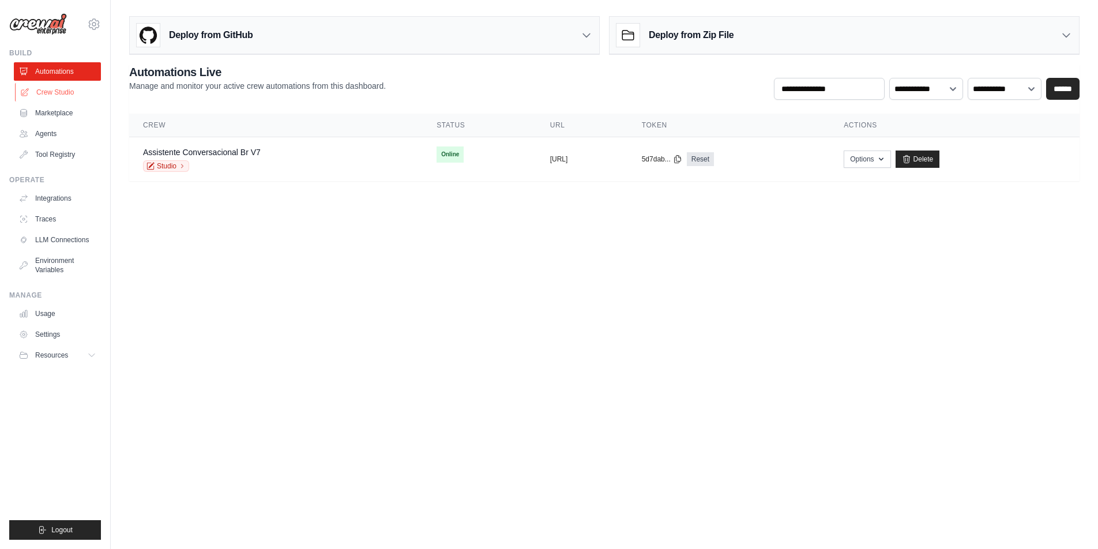
click at [56, 92] on link "Crew Studio" at bounding box center [58, 92] width 87 height 18
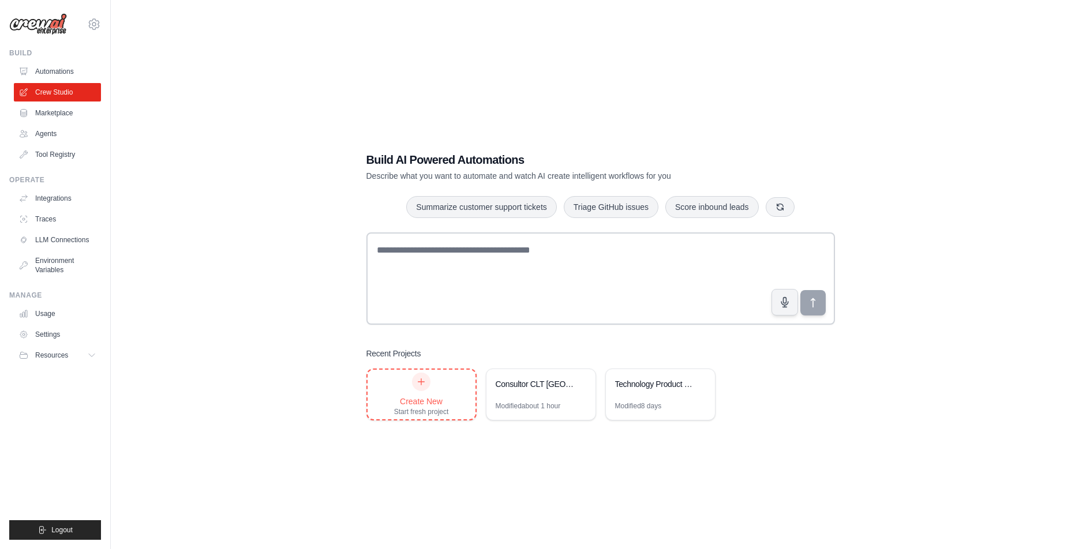
click at [421, 385] on icon at bounding box center [420, 381] width 9 height 9
click at [70, 70] on link "Automations" at bounding box center [58, 71] width 87 height 18
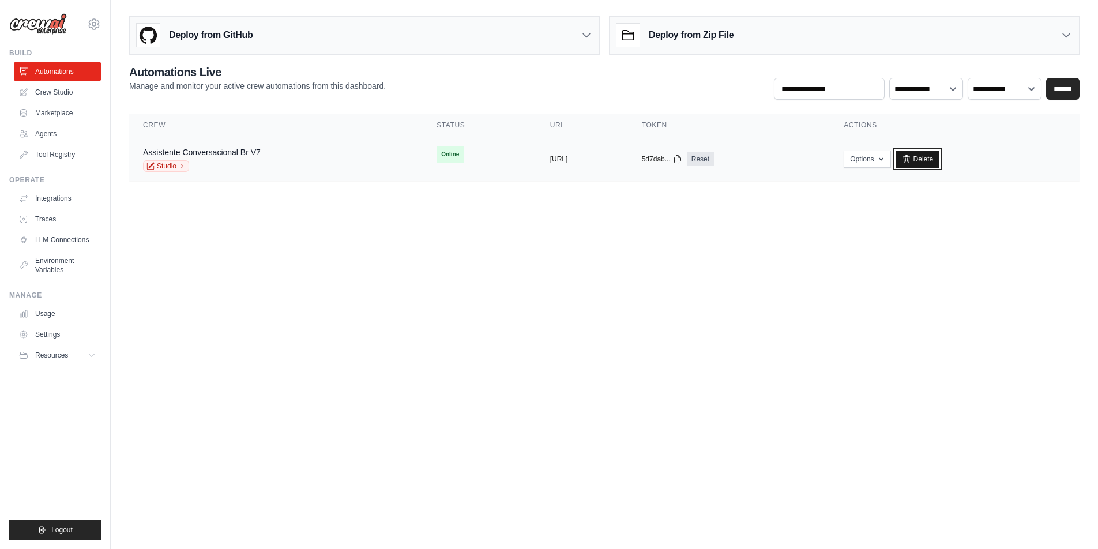
click at [940, 157] on link "Delete" at bounding box center [918, 159] width 44 height 17
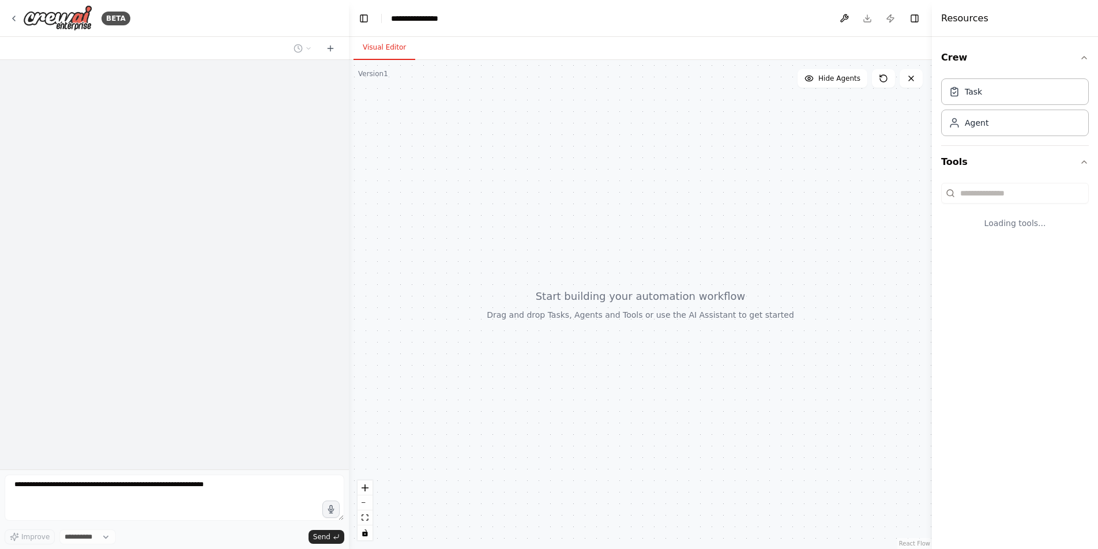
select select "****"
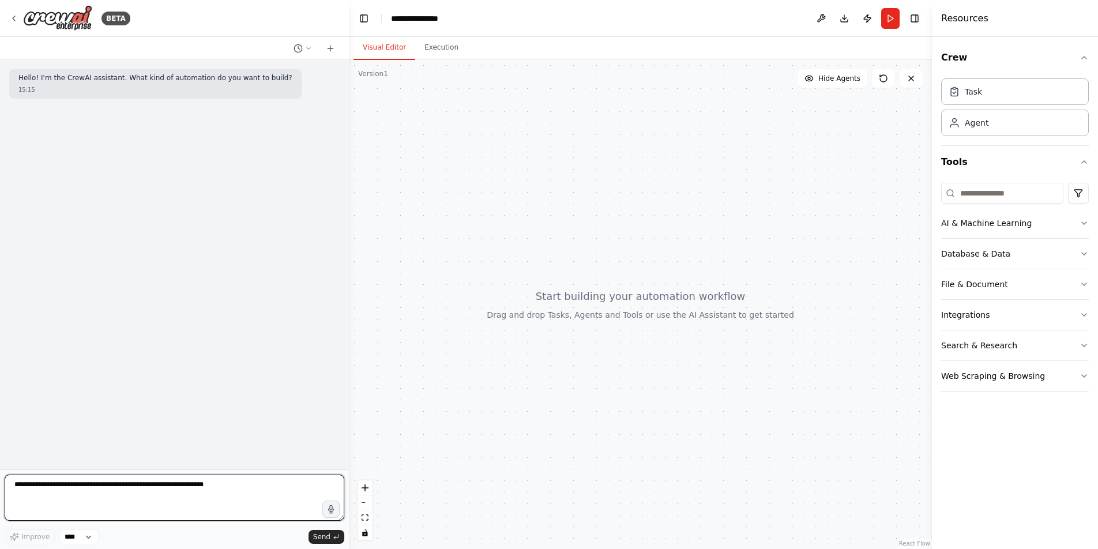
click at [164, 493] on textarea at bounding box center [175, 498] width 340 height 46
click at [78, 504] on textarea "**********" at bounding box center [175, 498] width 340 height 46
paste textarea "**********"
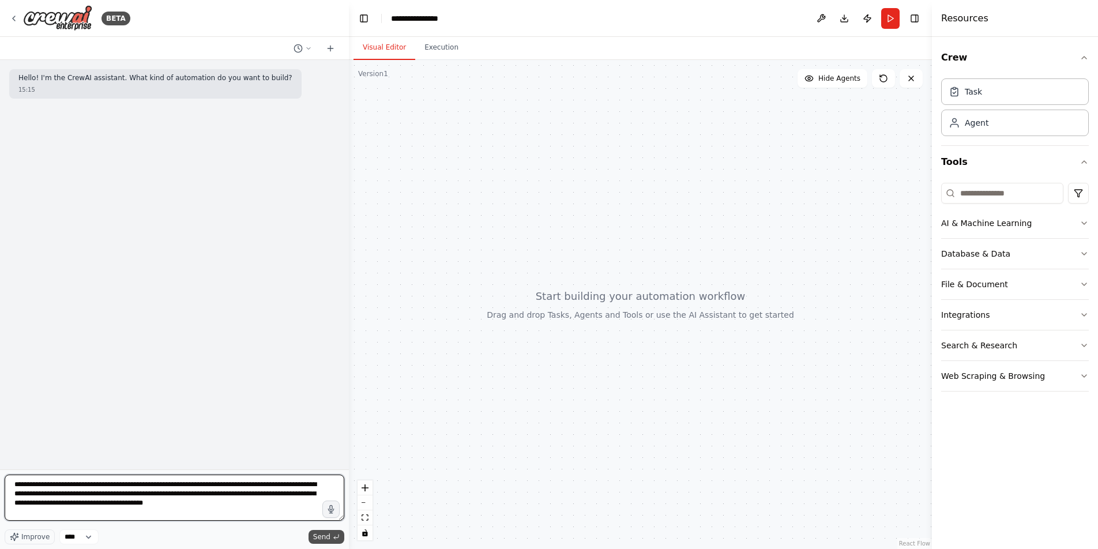
type textarea "**********"
click at [327, 537] on span "Send" at bounding box center [321, 536] width 17 height 9
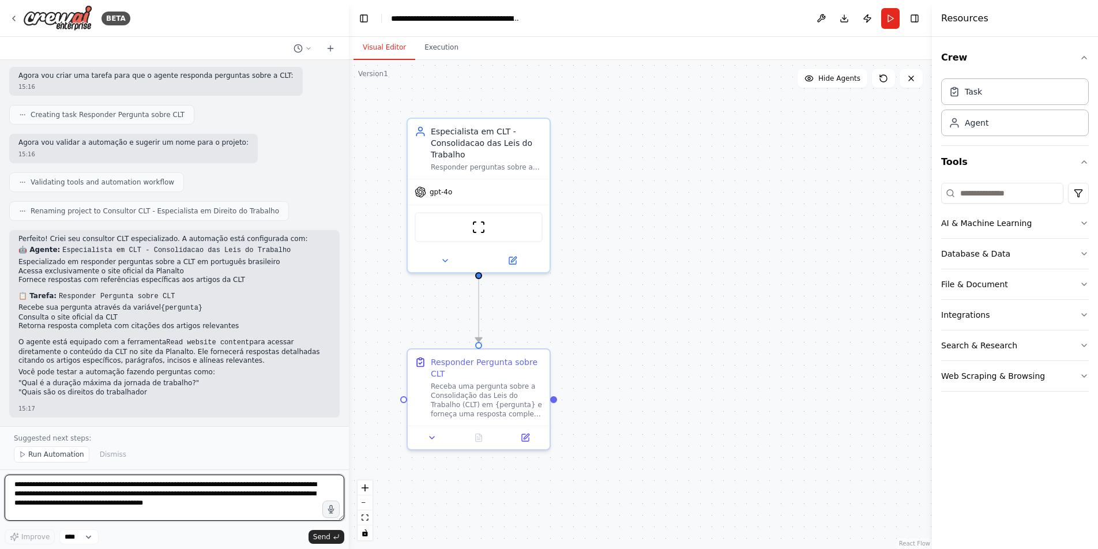
scroll to position [346, 0]
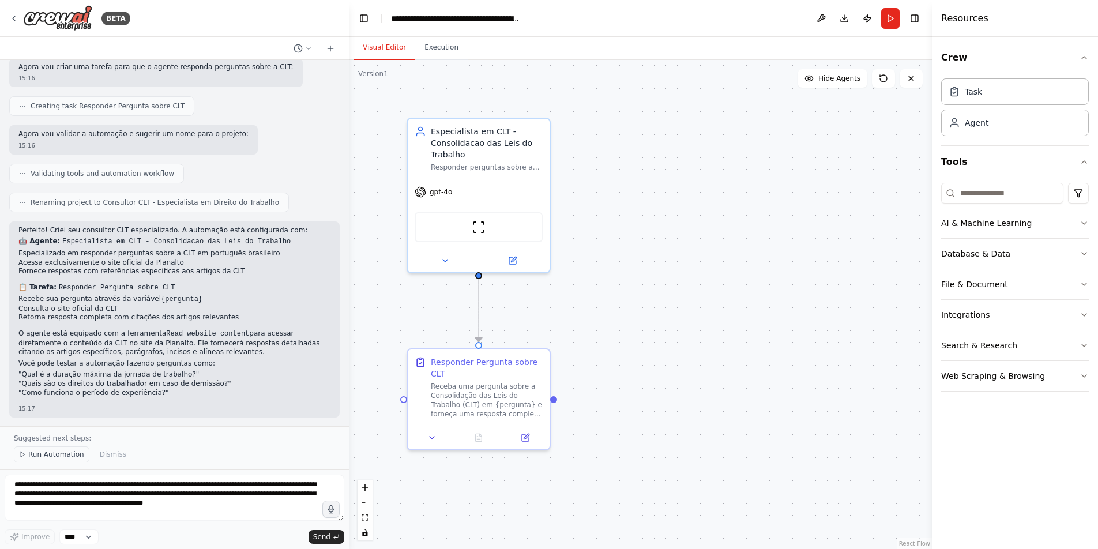
click at [61, 456] on span "Run Automation" at bounding box center [56, 454] width 56 height 9
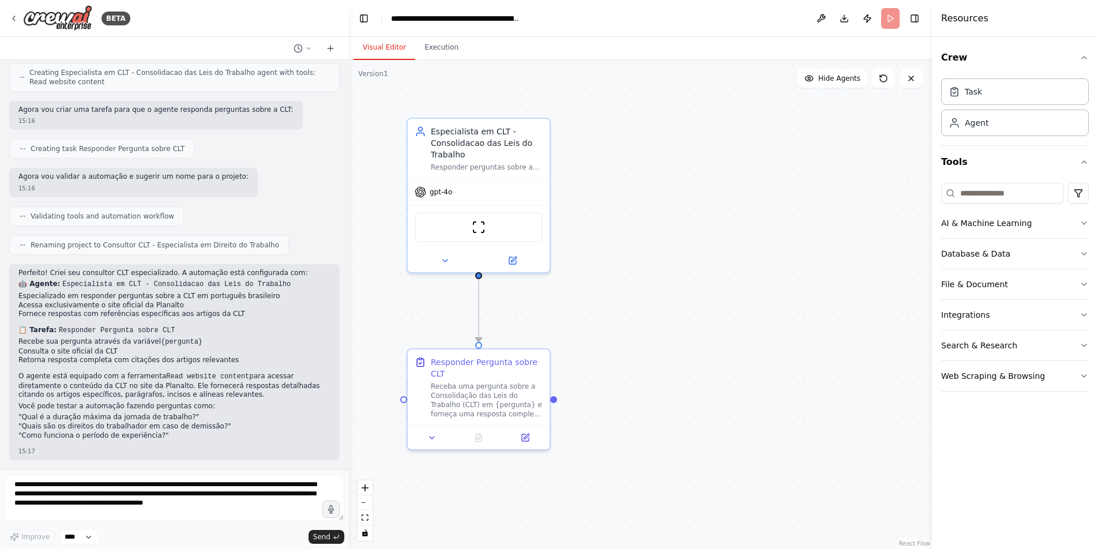
scroll to position [302, 0]
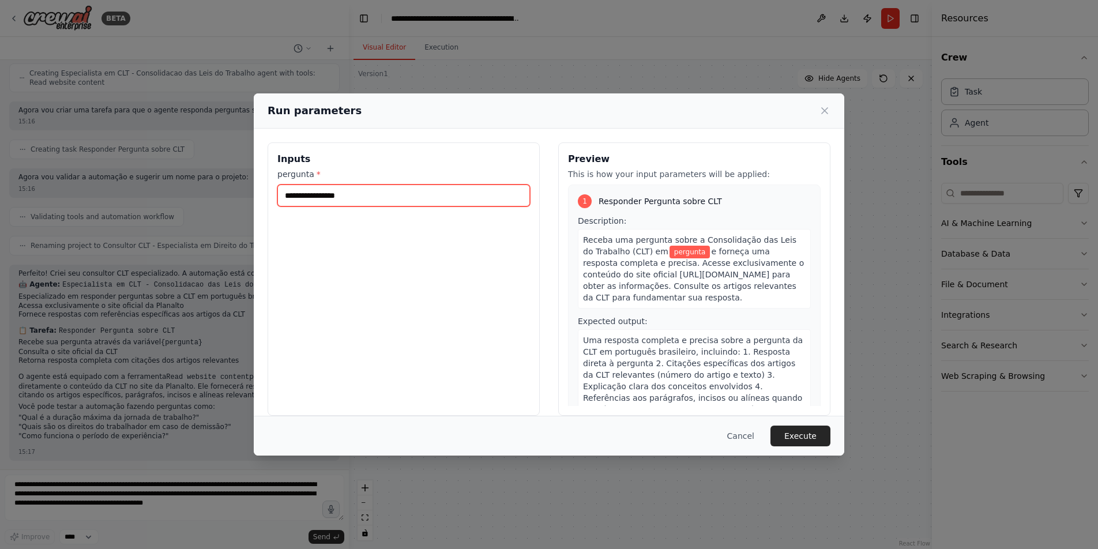
click at [404, 200] on input "pergunta *" at bounding box center [403, 196] width 253 height 22
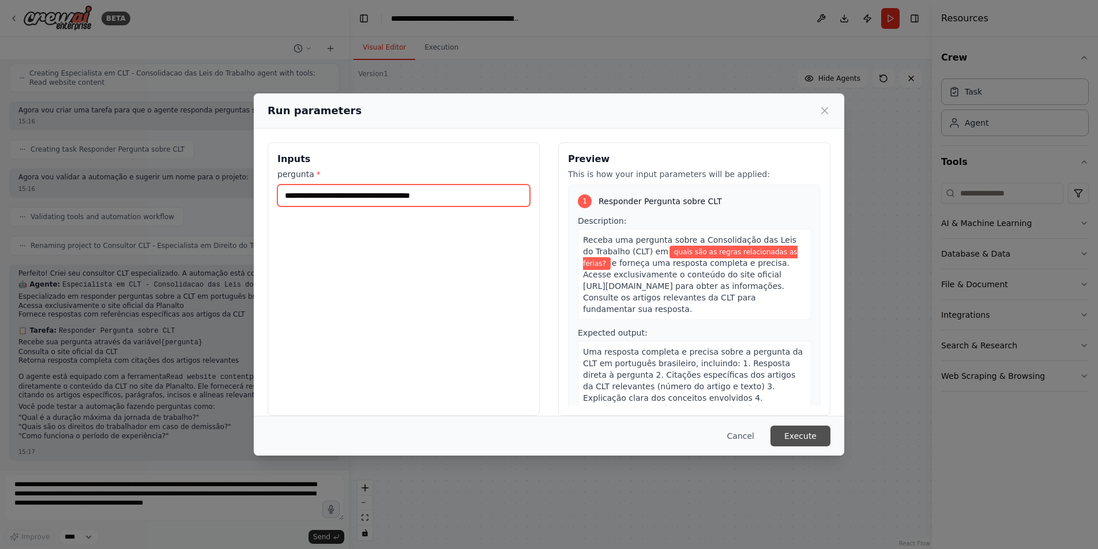
type input "**********"
click at [811, 433] on button "Execute" at bounding box center [801, 436] width 60 height 21
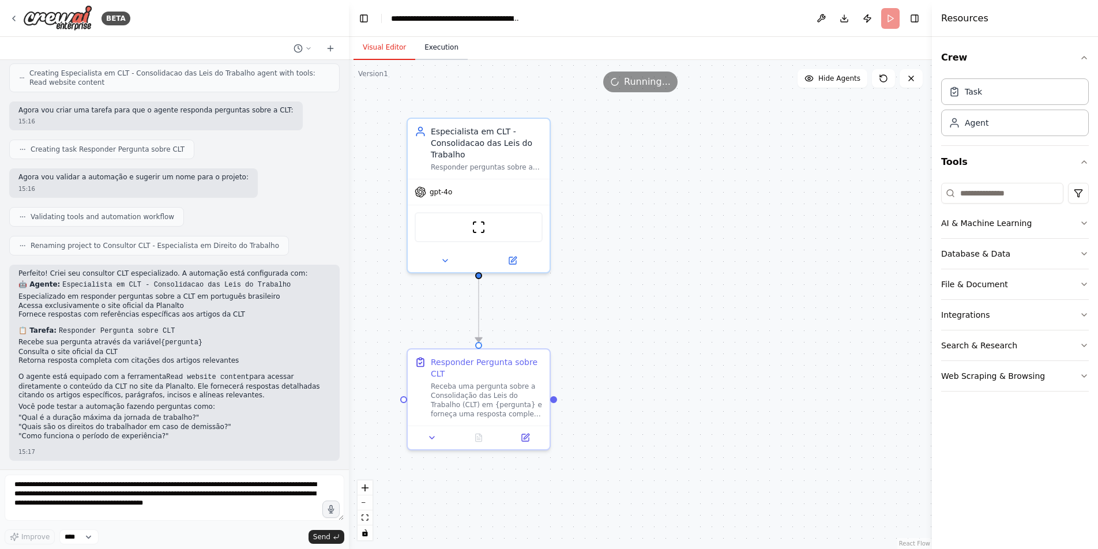
click at [446, 45] on button "Execution" at bounding box center [441, 48] width 52 height 24
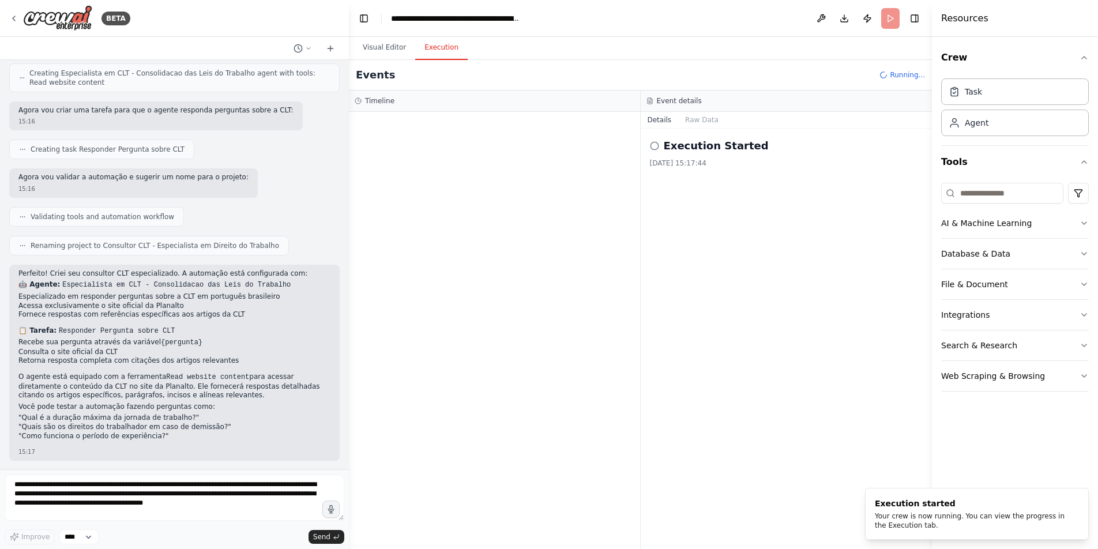
click at [649, 117] on button "Details" at bounding box center [660, 120] width 38 height 16
click at [696, 117] on button "Raw Data" at bounding box center [701, 120] width 47 height 16
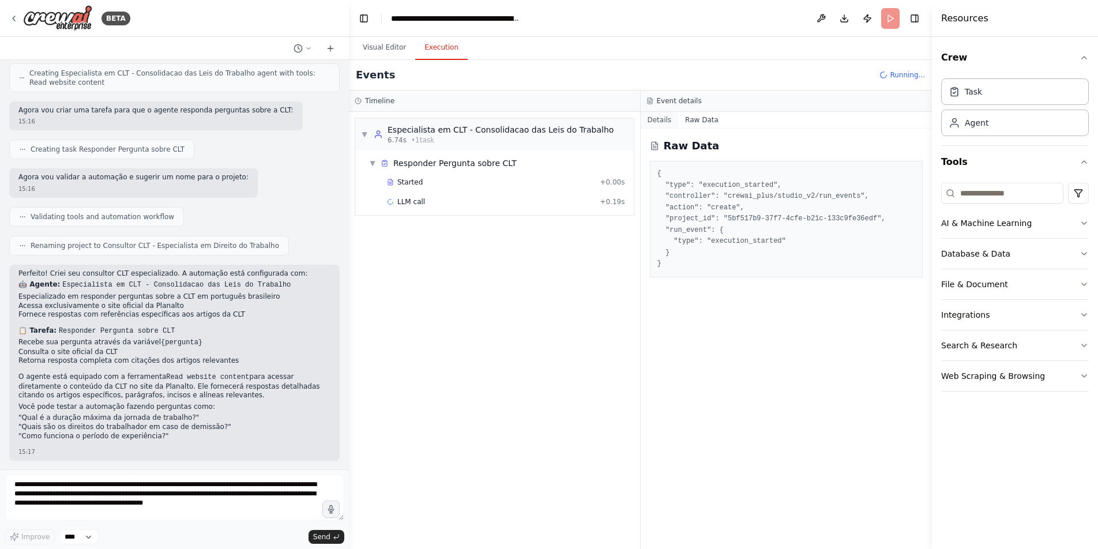
click at [665, 116] on button "Details" at bounding box center [660, 120] width 38 height 16
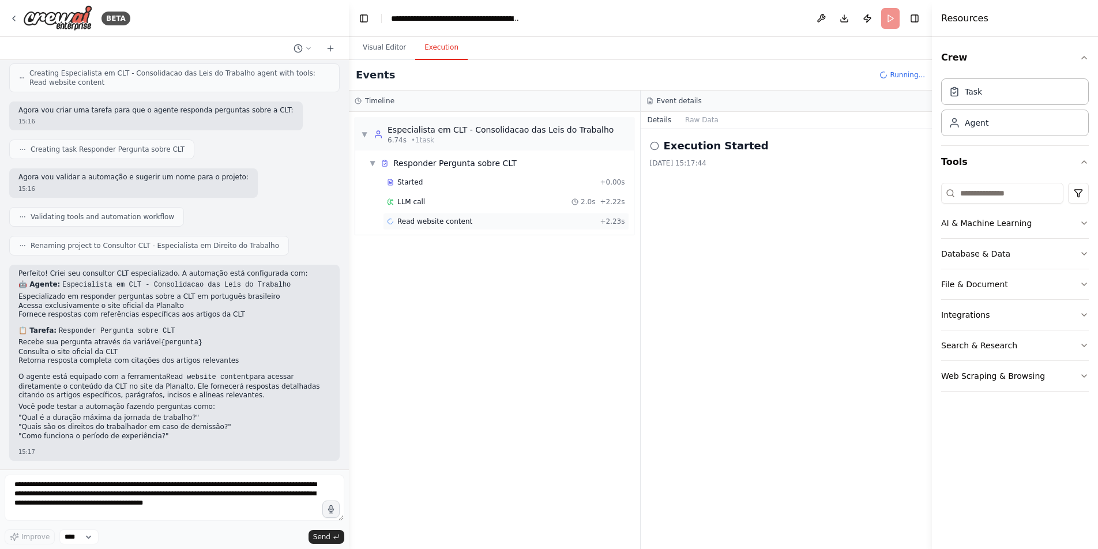
click at [478, 220] on div "Read website content + 2.23s" at bounding box center [506, 221] width 238 height 9
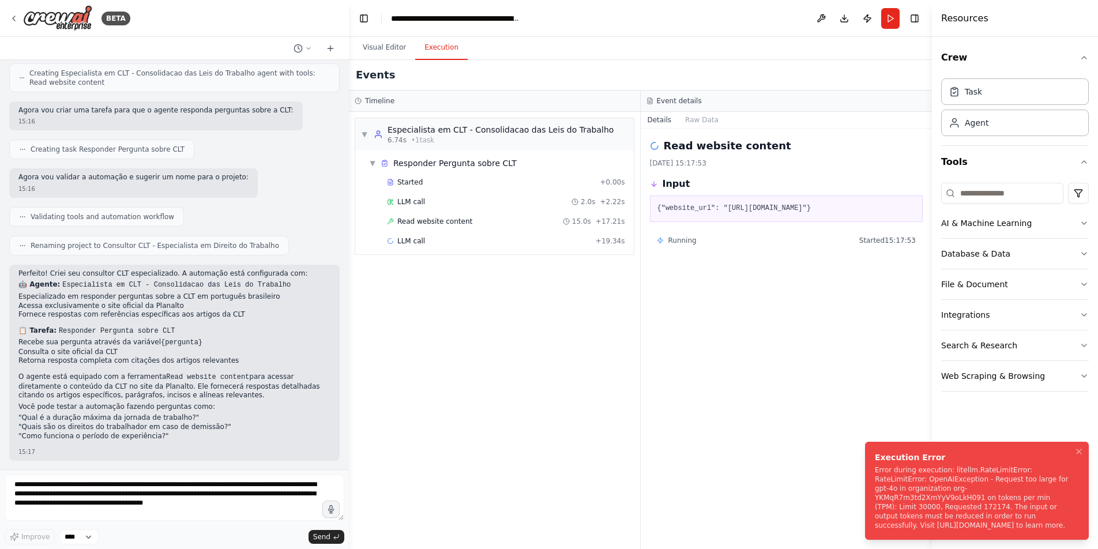
drag, startPoint x: 987, startPoint y: 490, endPoint x: 1024, endPoint y: 524, distance: 51.0
click at [1024, 524] on div "Error during execution: litellm.RateLimitError: RateLimitError: OpenAIException…" at bounding box center [975, 498] width 200 height 65
drag, startPoint x: 1008, startPoint y: 498, endPoint x: 1016, endPoint y: 497, distance: 7.5
click at [1016, 497] on div "Error during execution: litellm.RateLimitError: RateLimitError: OpenAIException…" at bounding box center [975, 498] width 200 height 65
drag, startPoint x: 1018, startPoint y: 499, endPoint x: 1000, endPoint y: 496, distance: 18.1
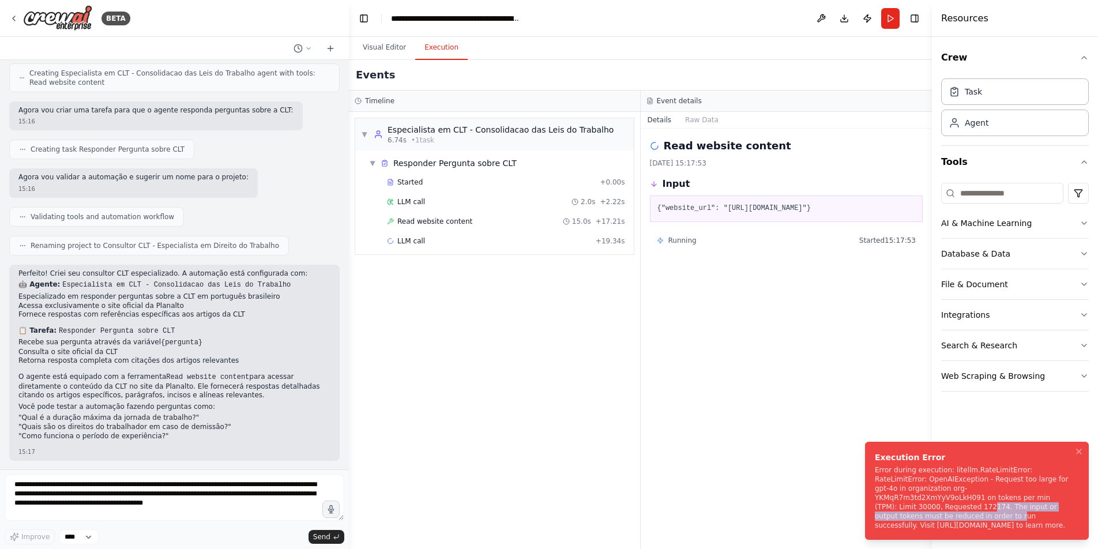
click at [1016, 506] on div "Error during execution: litellm.RateLimitError: RateLimitError: OpenAIException…" at bounding box center [975, 498] width 200 height 65
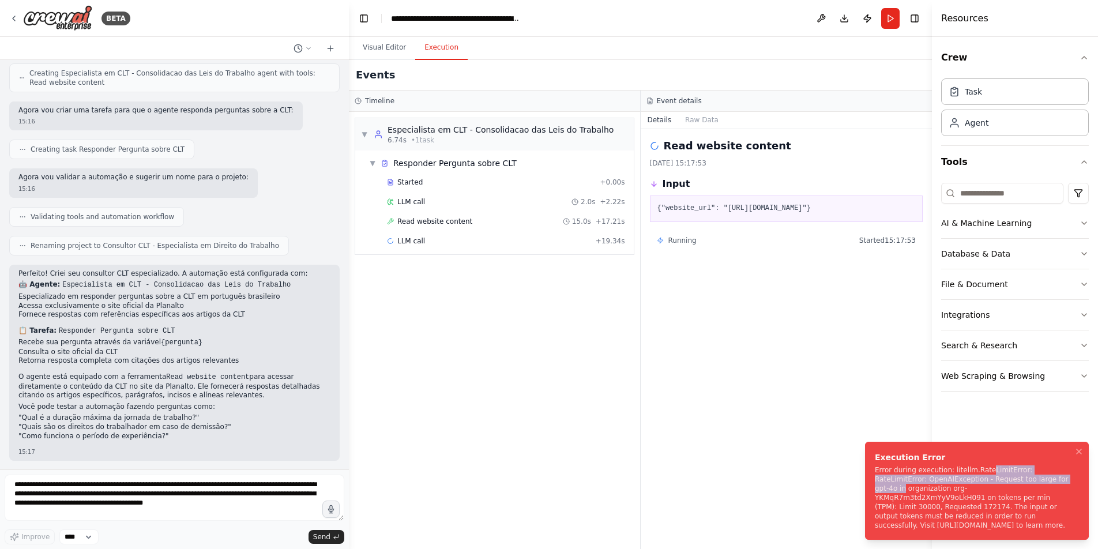
drag, startPoint x: 987, startPoint y: 470, endPoint x: 1041, endPoint y: 481, distance: 55.3
click at [1041, 481] on div "Error during execution: litellm.RateLimitError: RateLimitError: OpenAIException…" at bounding box center [975, 498] width 200 height 65
click at [381, 51] on button "Visual Editor" at bounding box center [385, 48] width 62 height 24
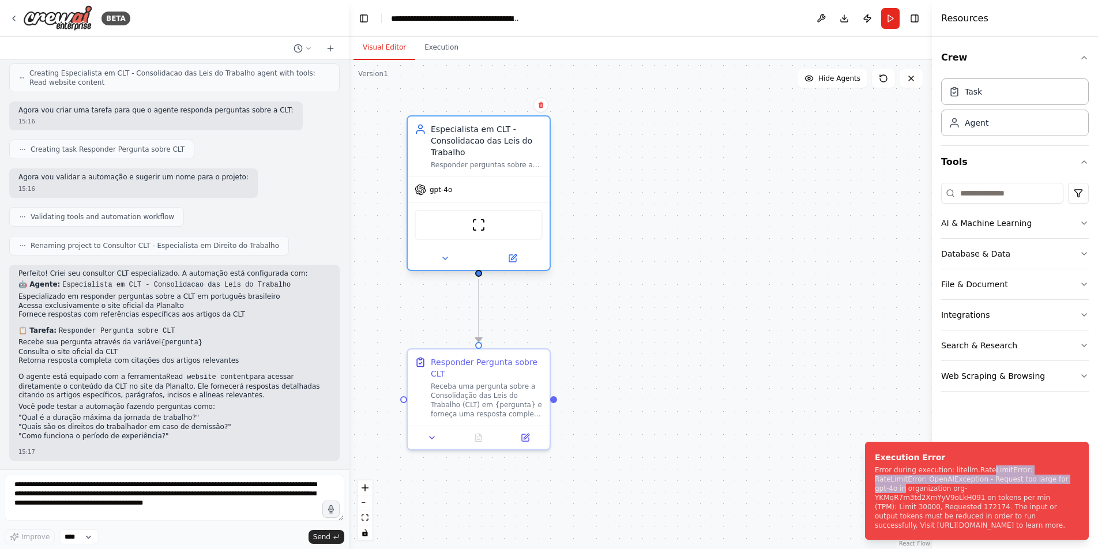
click at [489, 190] on div "gpt-4o" at bounding box center [479, 189] width 142 height 25
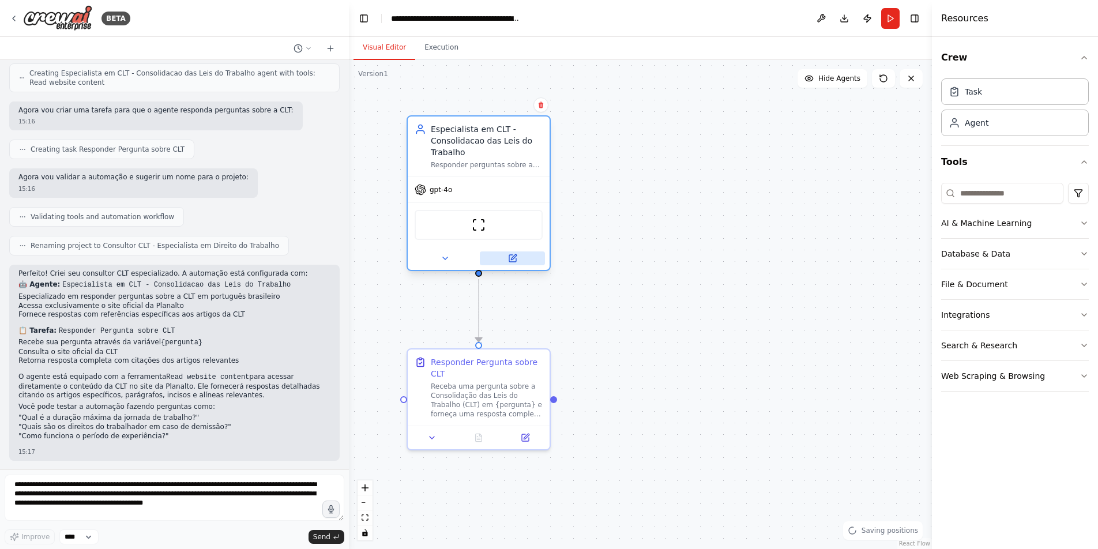
click at [510, 256] on icon at bounding box center [512, 258] width 7 height 7
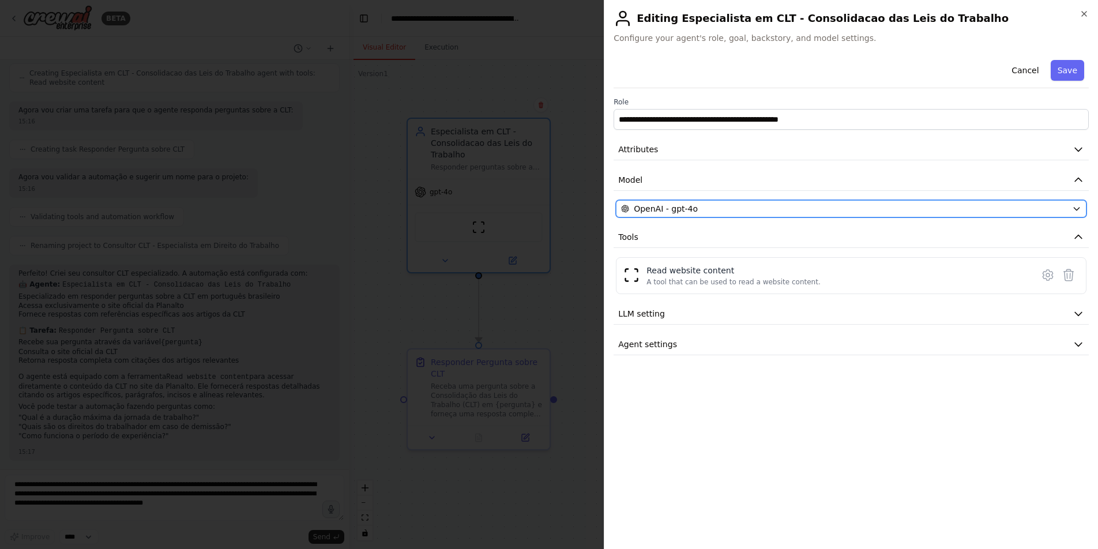
click at [771, 206] on div "OpenAI - gpt-4o" at bounding box center [844, 209] width 446 height 12
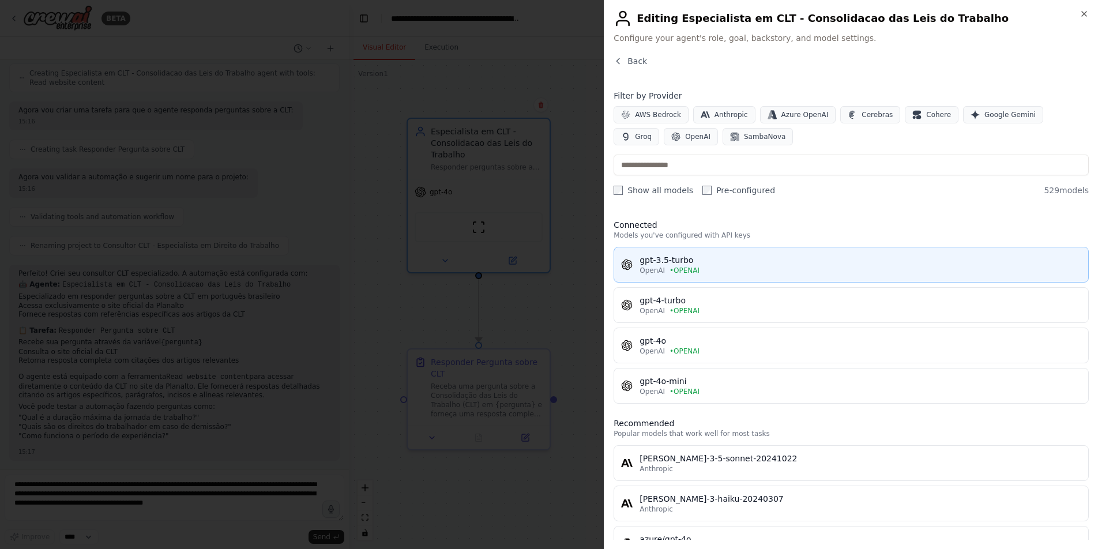
click at [756, 260] on div "gpt-3.5-turbo" at bounding box center [861, 260] width 442 height 12
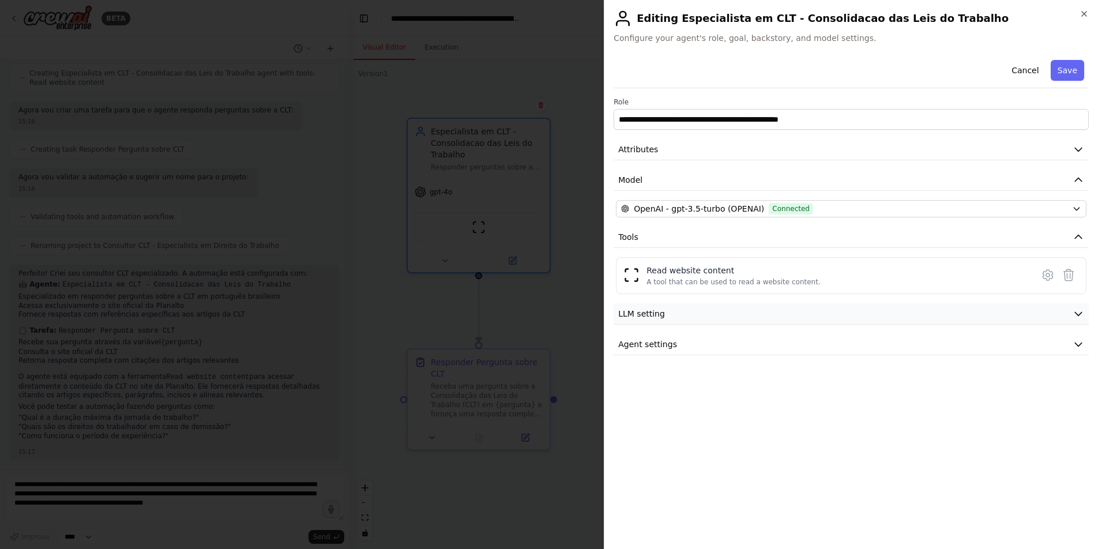
click at [829, 313] on button "LLM setting" at bounding box center [851, 313] width 475 height 21
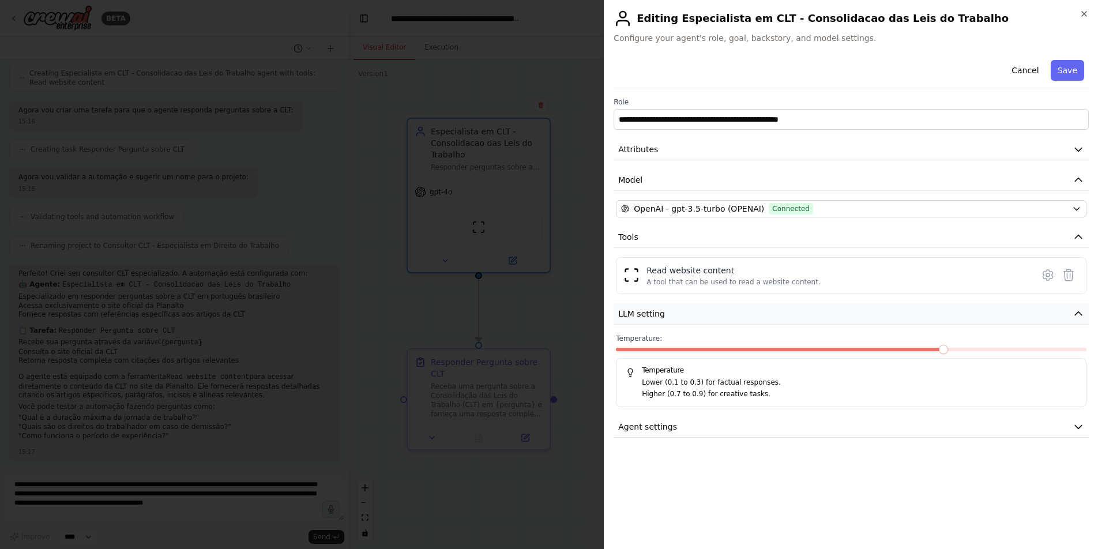
click at [829, 313] on button "LLM setting" at bounding box center [851, 313] width 475 height 21
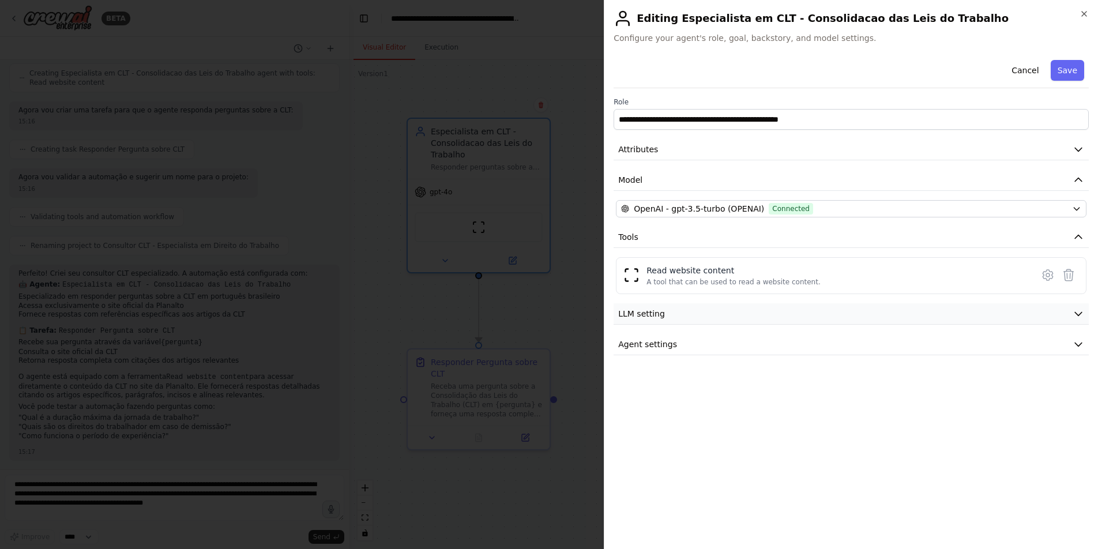
click at [829, 313] on button "LLM setting" at bounding box center [851, 313] width 475 height 21
click at [662, 351] on span at bounding box center [666, 349] width 9 height 9
click at [730, 428] on button "Agent settings" at bounding box center [851, 426] width 475 height 21
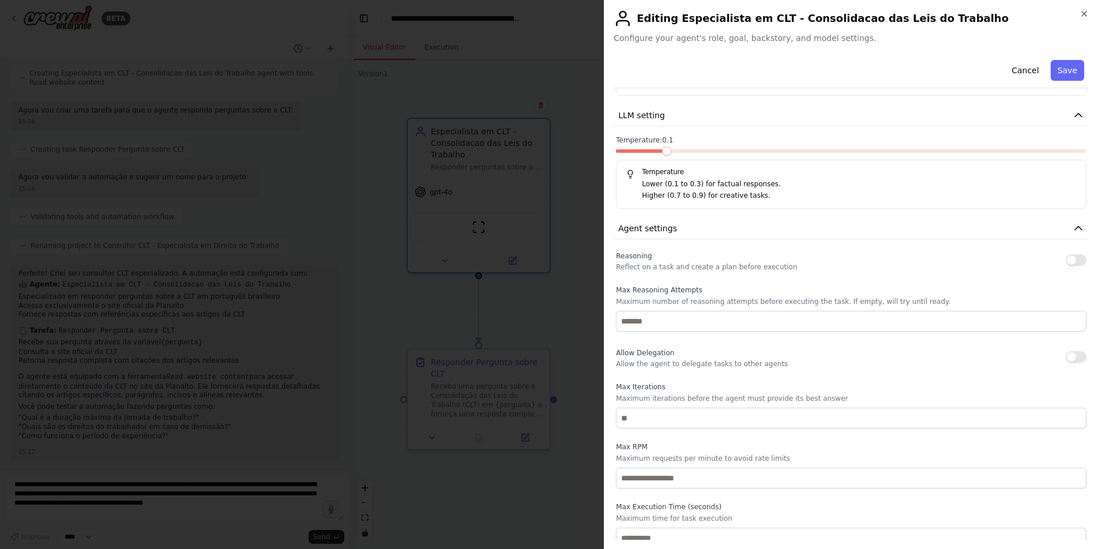
scroll to position [207, 0]
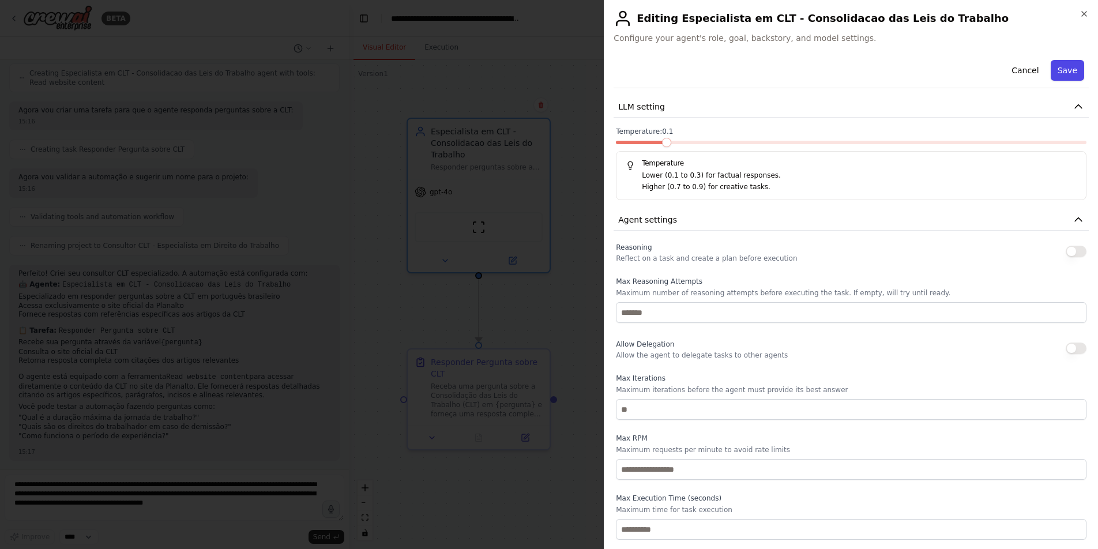
click at [1061, 65] on button "Save" at bounding box center [1067, 70] width 33 height 21
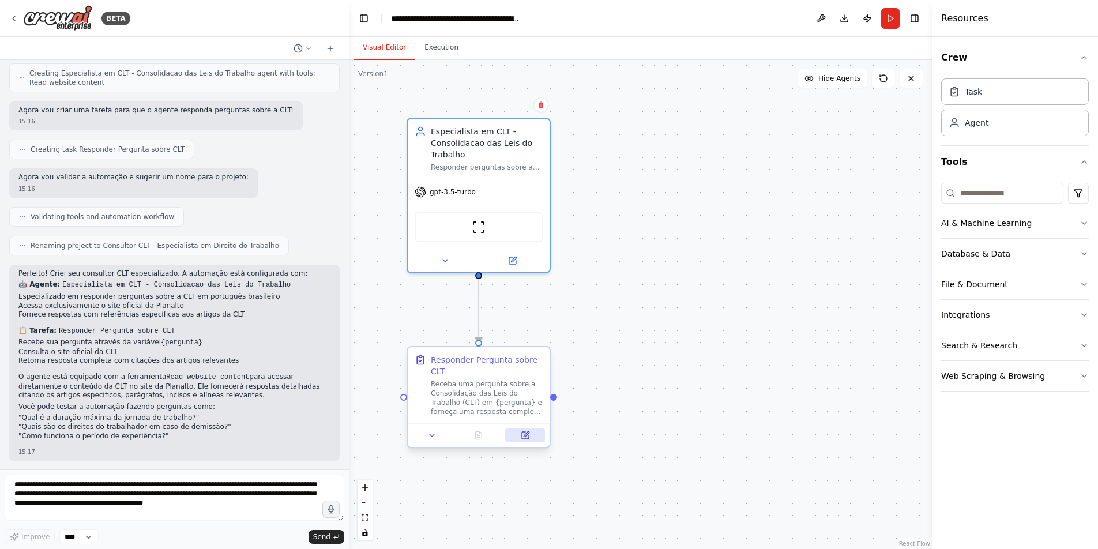
click at [521, 436] on icon at bounding box center [525, 435] width 9 height 9
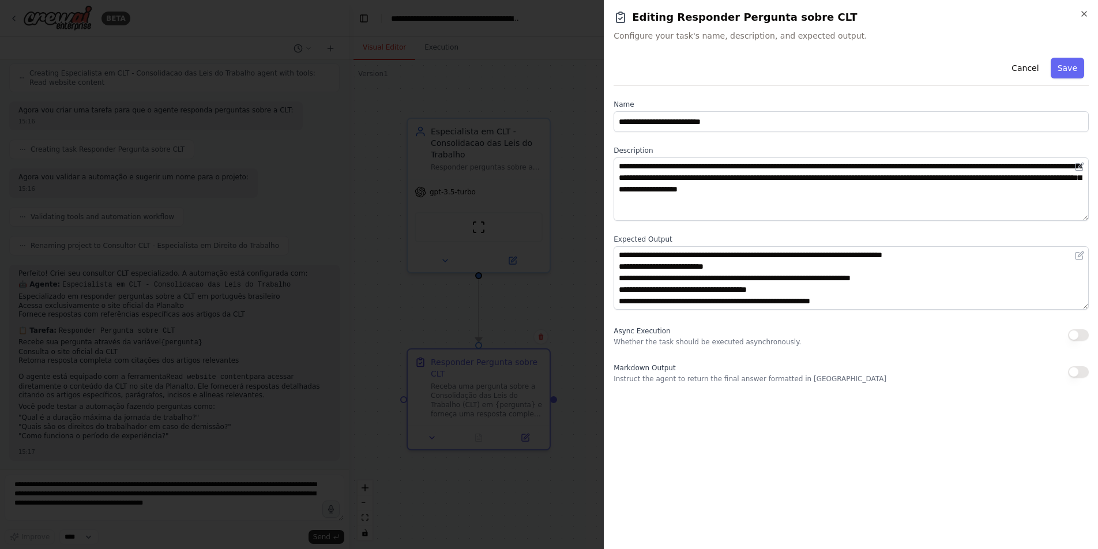
scroll to position [23, 0]
click at [1066, 59] on button "Save" at bounding box center [1067, 68] width 33 height 21
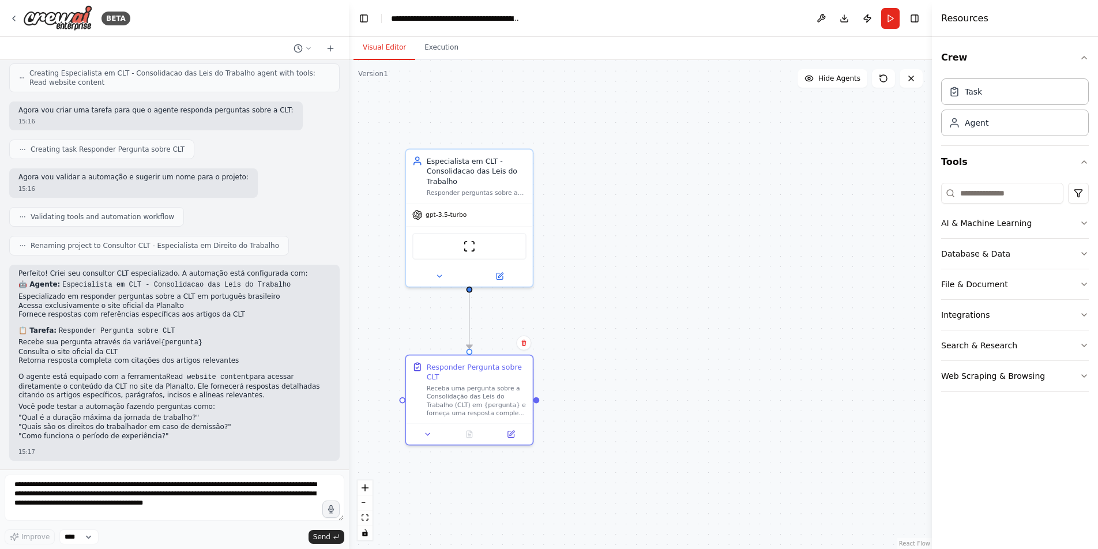
click at [730, 313] on div ".deletable-edge-delete-btn { width: 20px; height: 20px; border: 0px solid #ffff…" at bounding box center [640, 304] width 583 height 489
click at [446, 51] on button "Execution" at bounding box center [441, 48] width 52 height 24
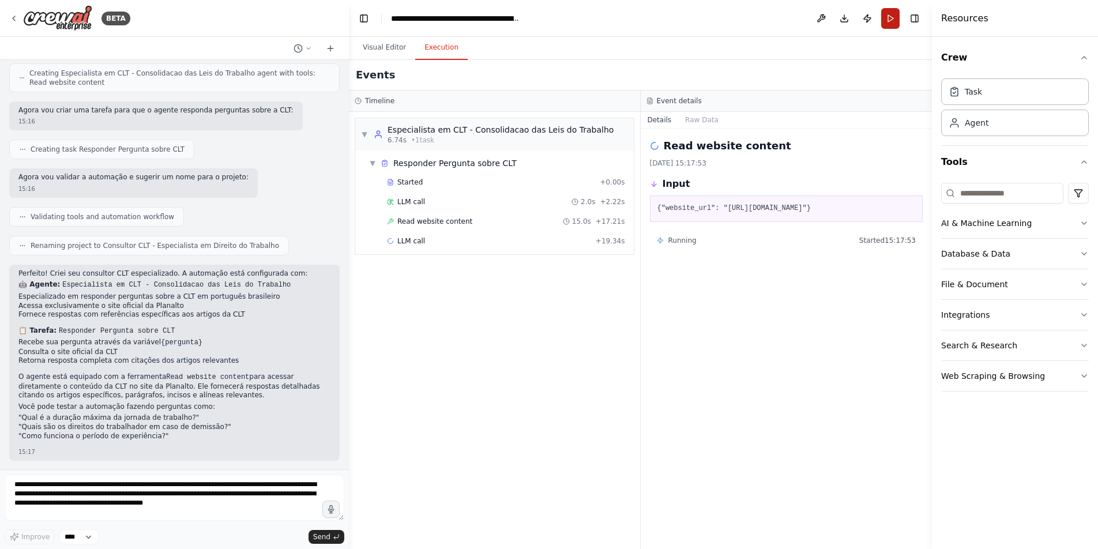
click at [884, 18] on button "Run" at bounding box center [890, 18] width 18 height 21
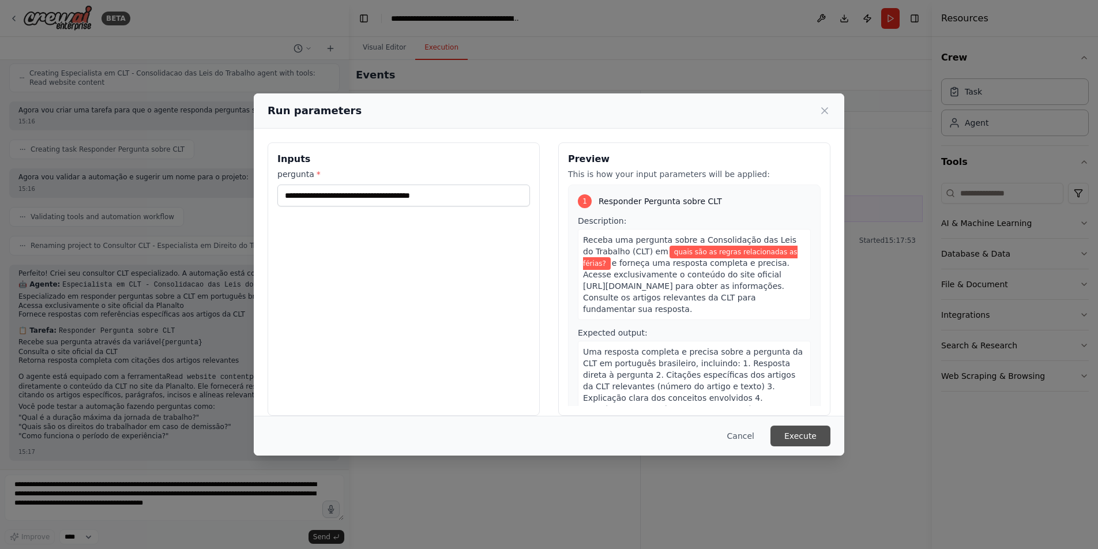
click at [801, 441] on button "Execute" at bounding box center [801, 436] width 60 height 21
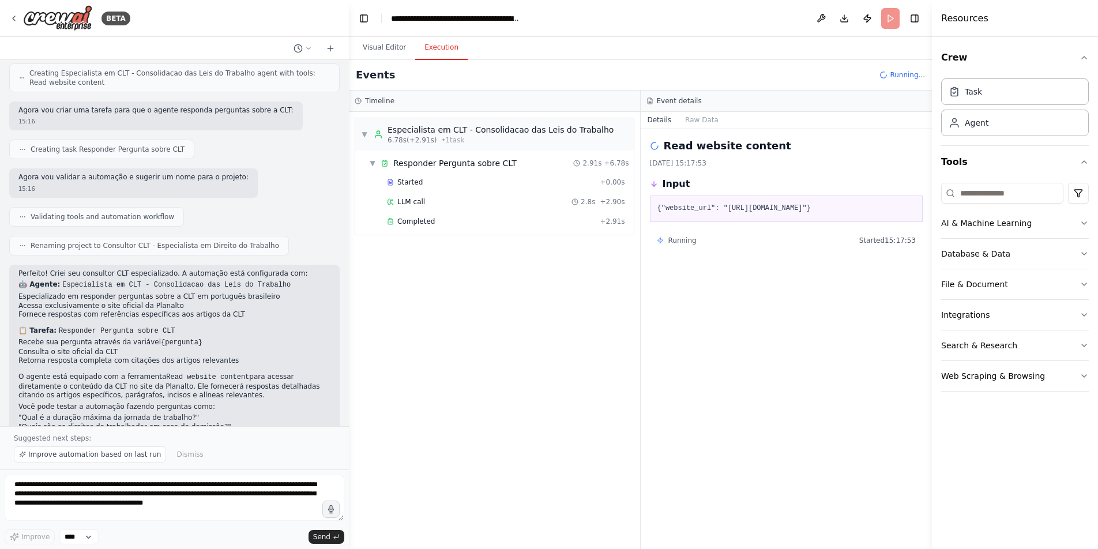
scroll to position [346, 0]
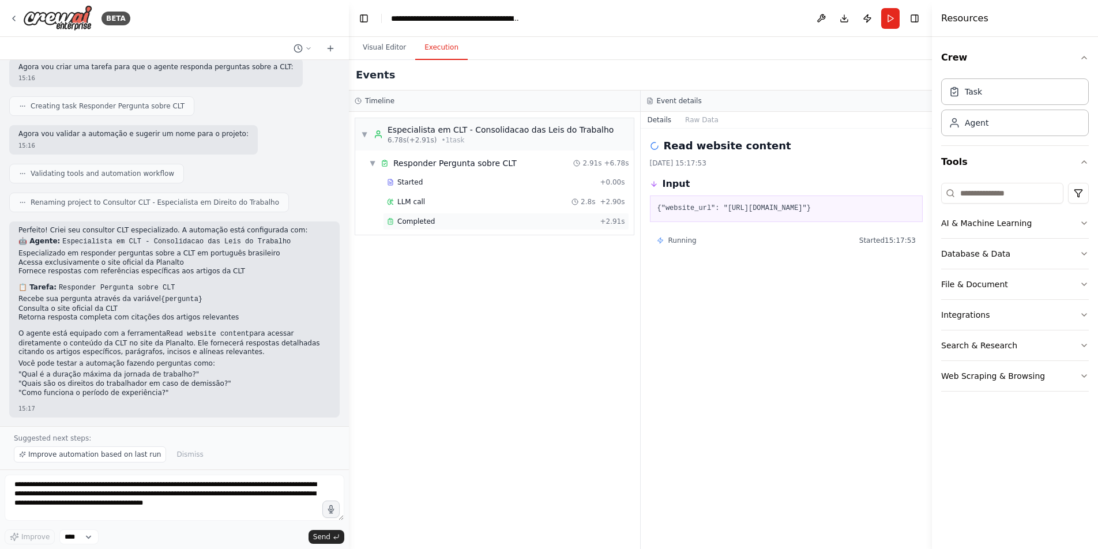
click at [412, 220] on span "Completed" at bounding box center [415, 221] width 37 height 9
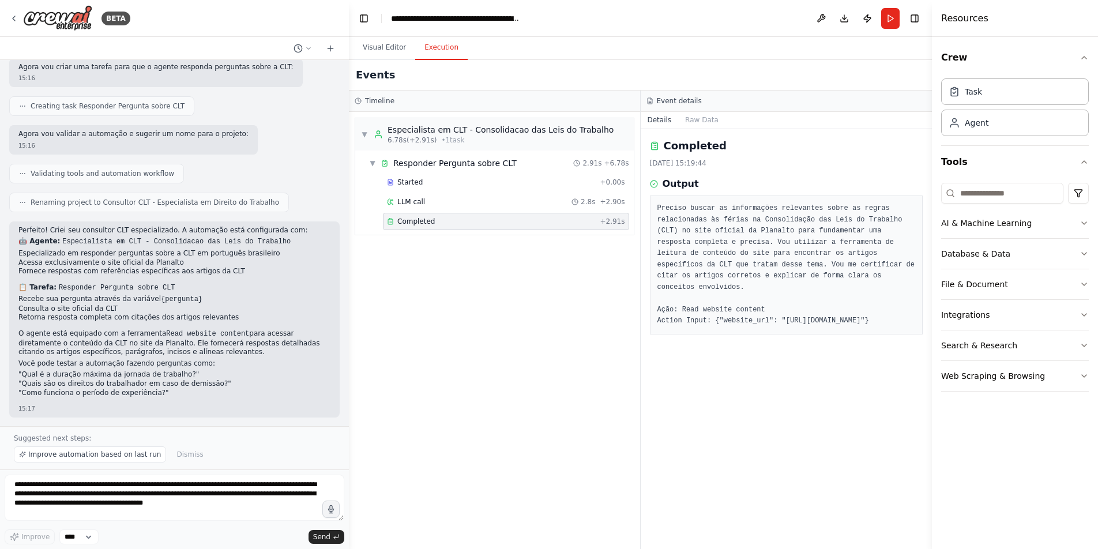
click at [757, 221] on pre "Preciso buscar as informações relevantes sobre as regras relacionadas às férias…" at bounding box center [787, 265] width 258 height 124
drag, startPoint x: 772, startPoint y: 238, endPoint x: 825, endPoint y: 257, distance: 57.1
click at [825, 257] on pre "Preciso buscar as informações relevantes sobre as regras relacionadas às férias…" at bounding box center [787, 265] width 258 height 124
drag, startPoint x: 775, startPoint y: 273, endPoint x: 817, endPoint y: 279, distance: 41.9
click at [817, 279] on pre "Preciso buscar as informações relevantes sobre as regras relacionadas às férias…" at bounding box center [787, 265] width 258 height 124
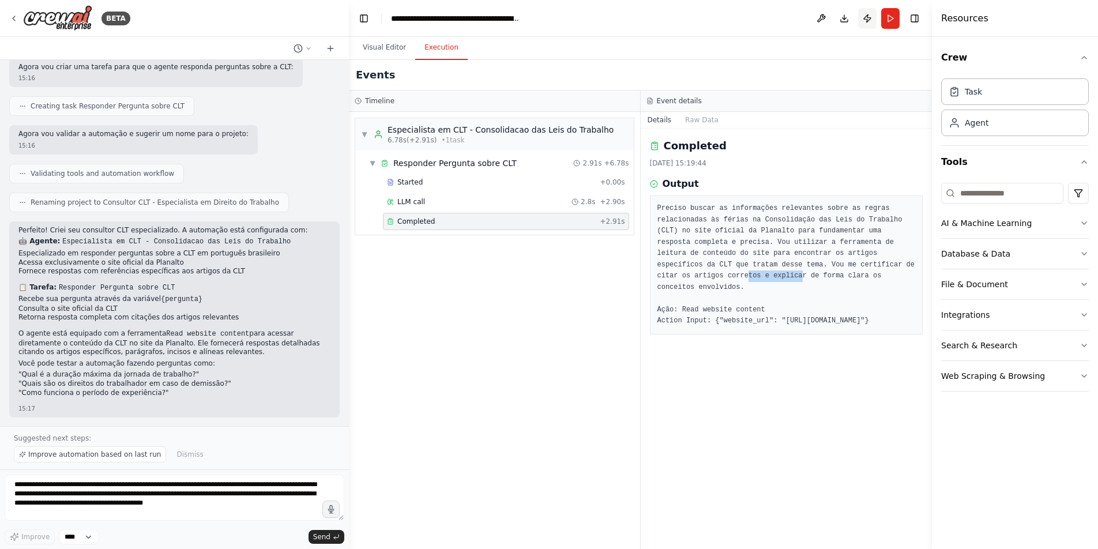
click at [867, 20] on button "Publish" at bounding box center [867, 18] width 18 height 21
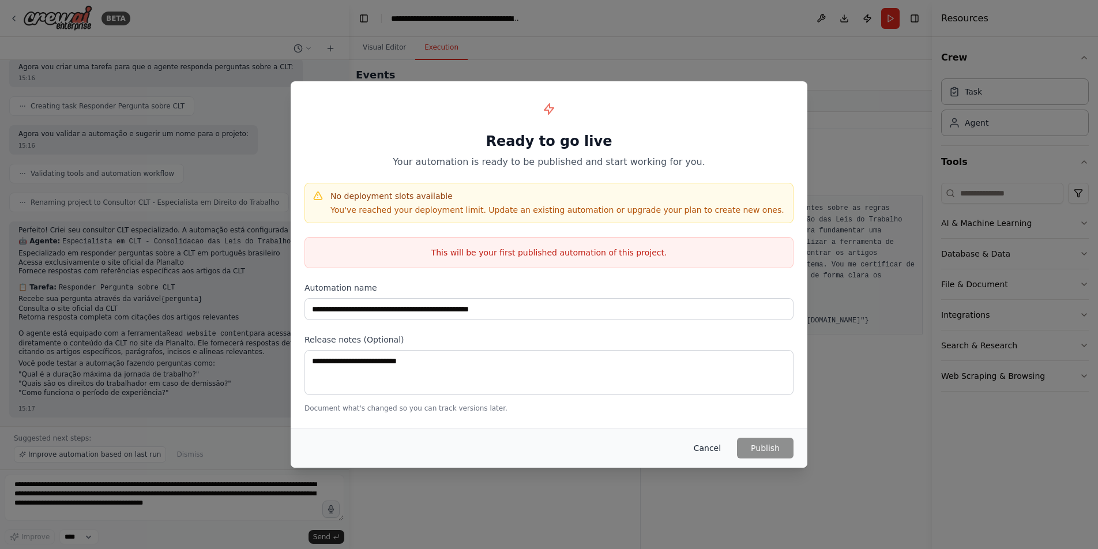
click at [707, 443] on button "Cancel" at bounding box center [708, 448] width 46 height 21
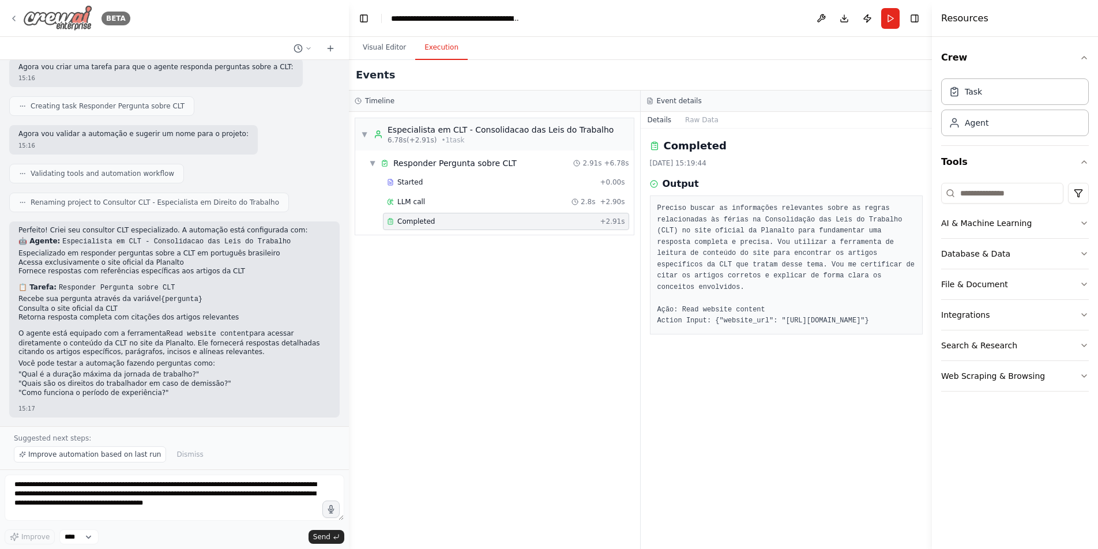
click at [14, 17] on icon at bounding box center [14, 18] width 2 height 5
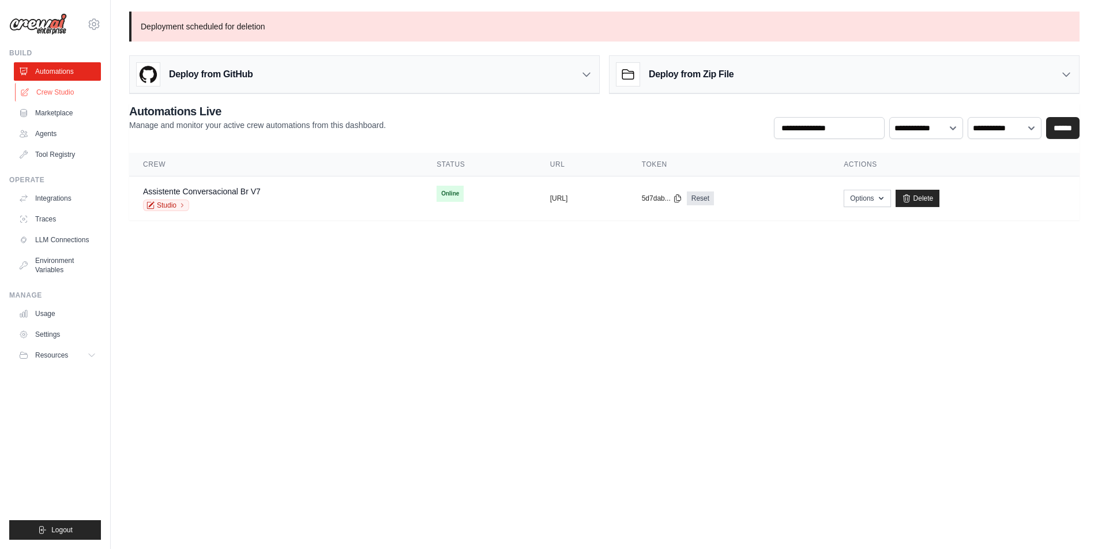
click at [78, 95] on link "Crew Studio" at bounding box center [58, 92] width 87 height 18
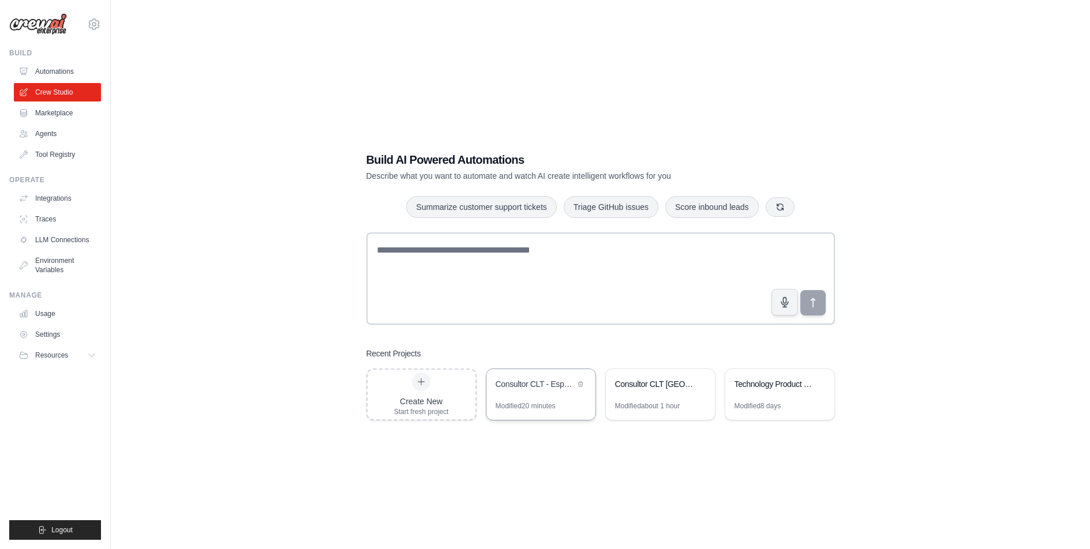
click at [554, 388] on div "Consultor CLT - Especialista em Direito do Trabalho" at bounding box center [534, 384] width 79 height 12
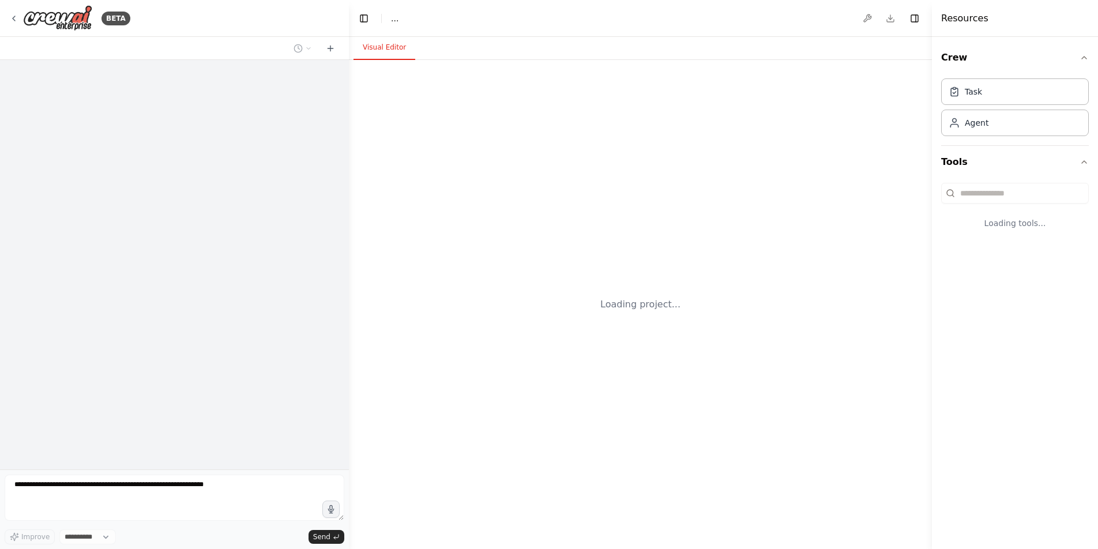
select select "****"
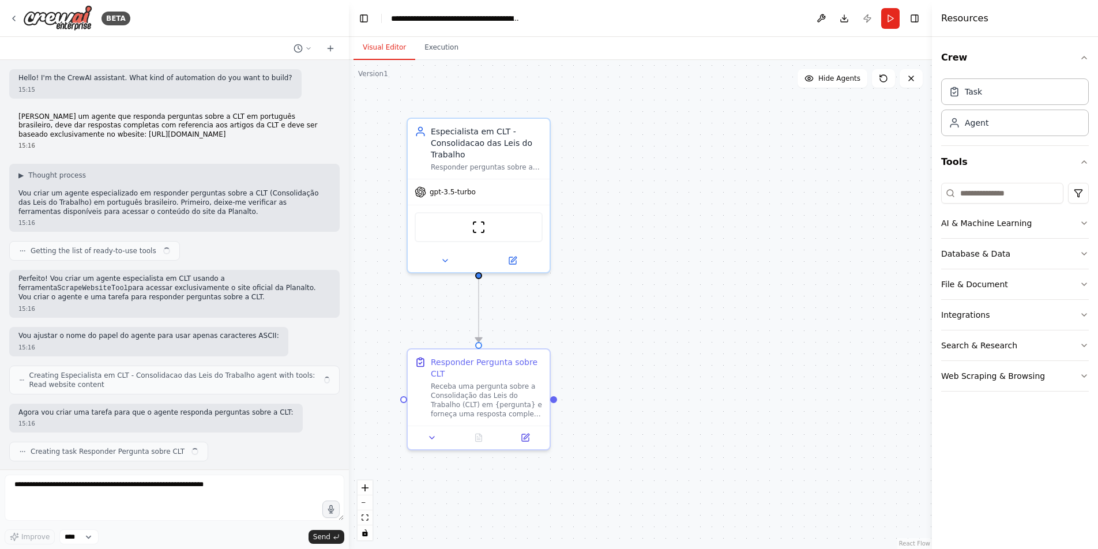
scroll to position [302, 0]
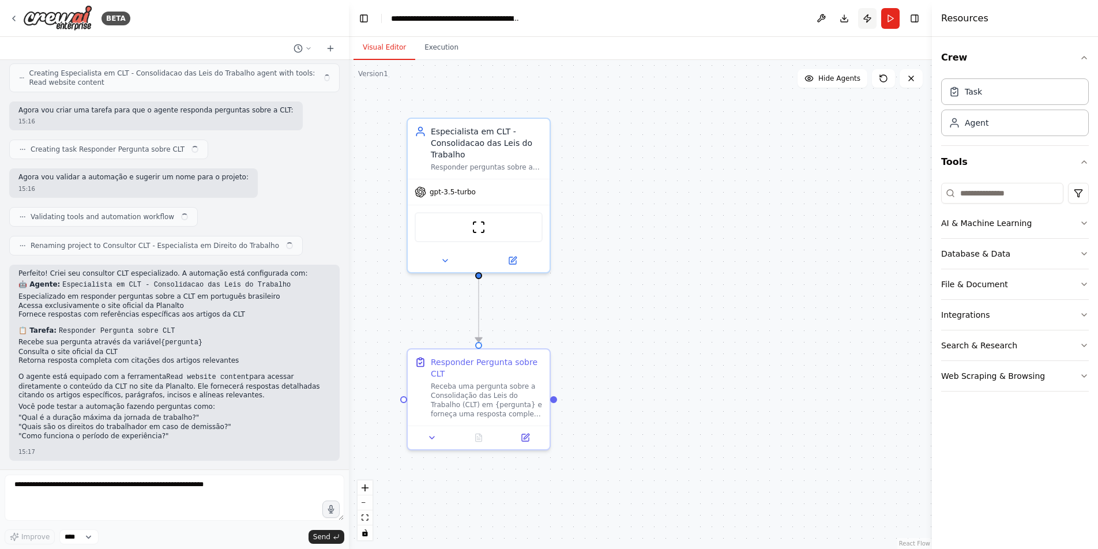
click at [869, 17] on button "Publish" at bounding box center [867, 18] width 18 height 21
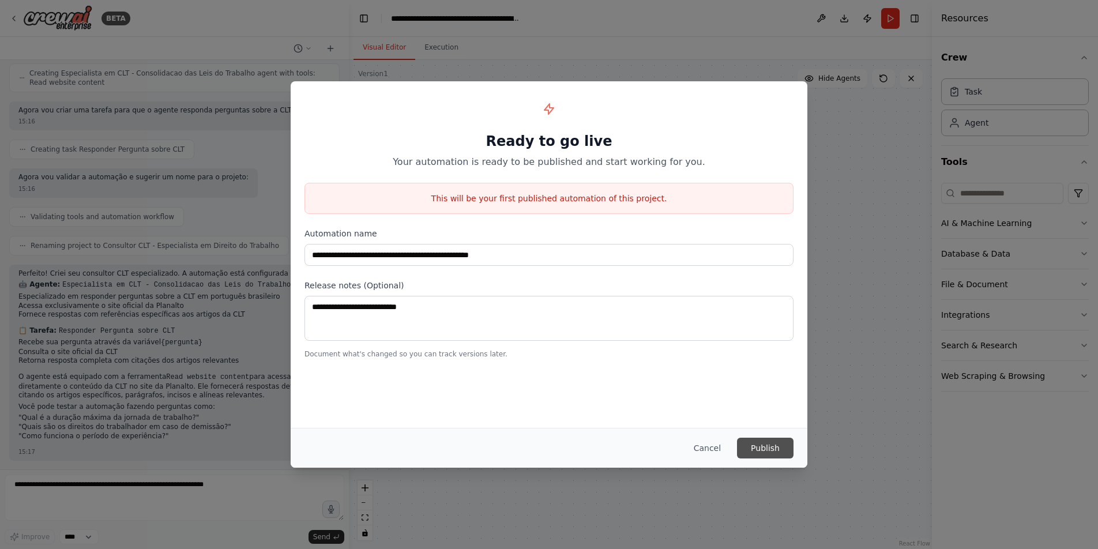
click at [784, 451] on button "Publish" at bounding box center [765, 448] width 57 height 21
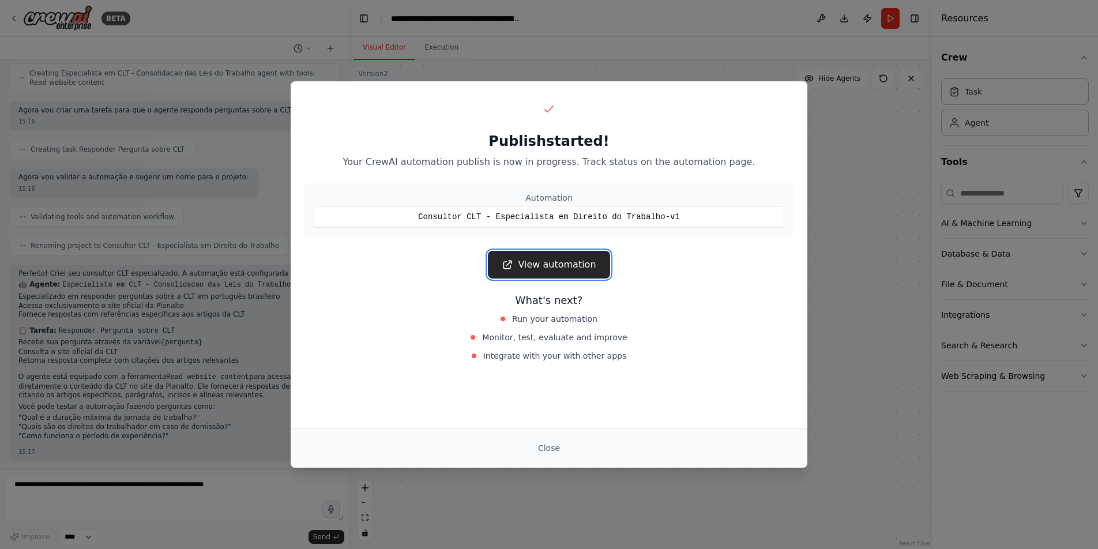
click at [528, 266] on link "View automation" at bounding box center [549, 265] width 122 height 28
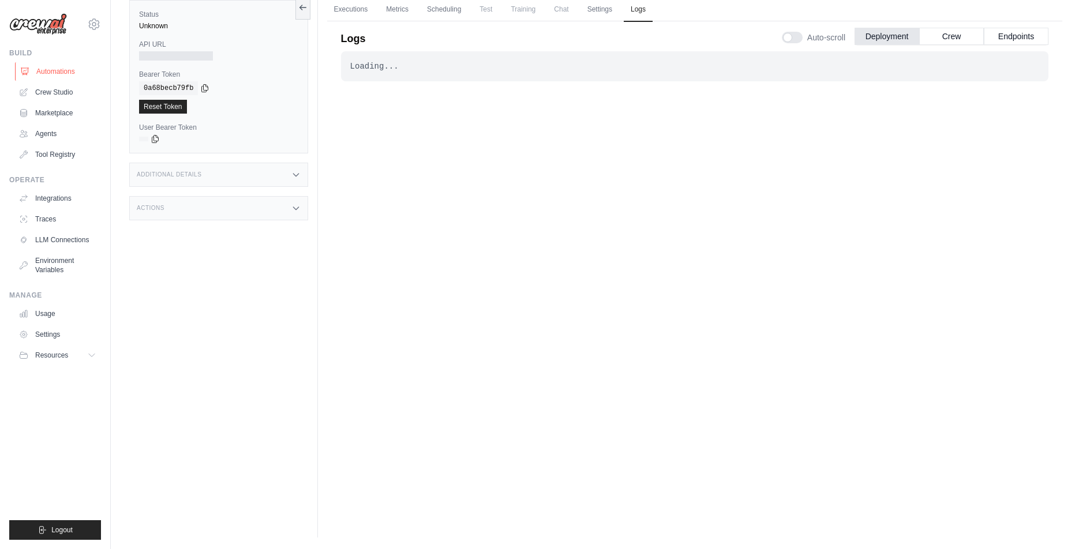
click at [61, 70] on link "Automations" at bounding box center [58, 71] width 87 height 18
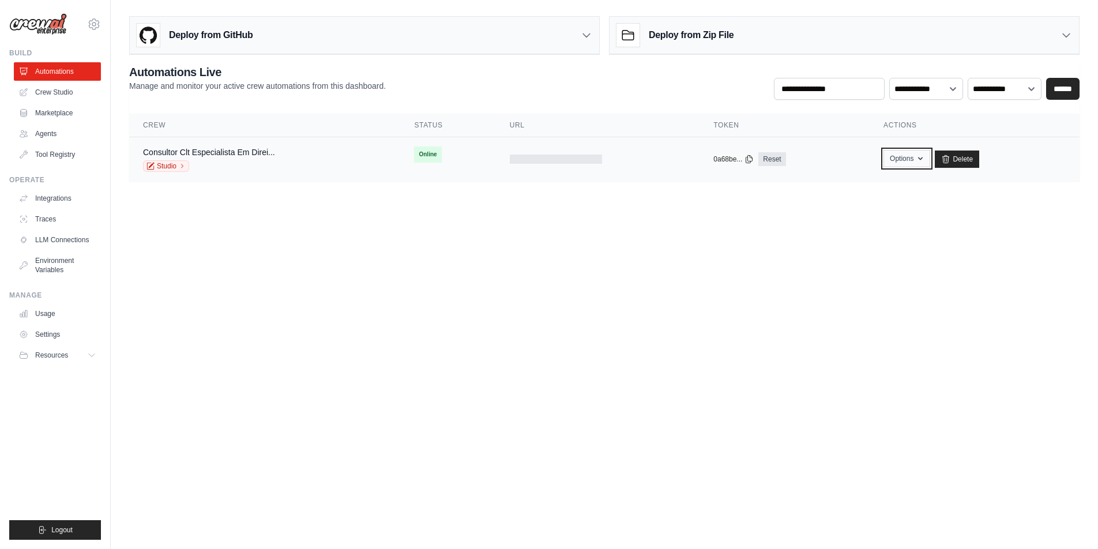
click at [895, 163] on button "Options" at bounding box center [907, 158] width 47 height 17
click at [522, 233] on body "[PERSON_NAME][EMAIL_ADDRESS][DOMAIN_NAME] Settings Build Automations Crew Studio" at bounding box center [549, 274] width 1098 height 549
click at [320, 157] on div "Consultor Clt Especialista Em Direi... Studio" at bounding box center [264, 159] width 243 height 25
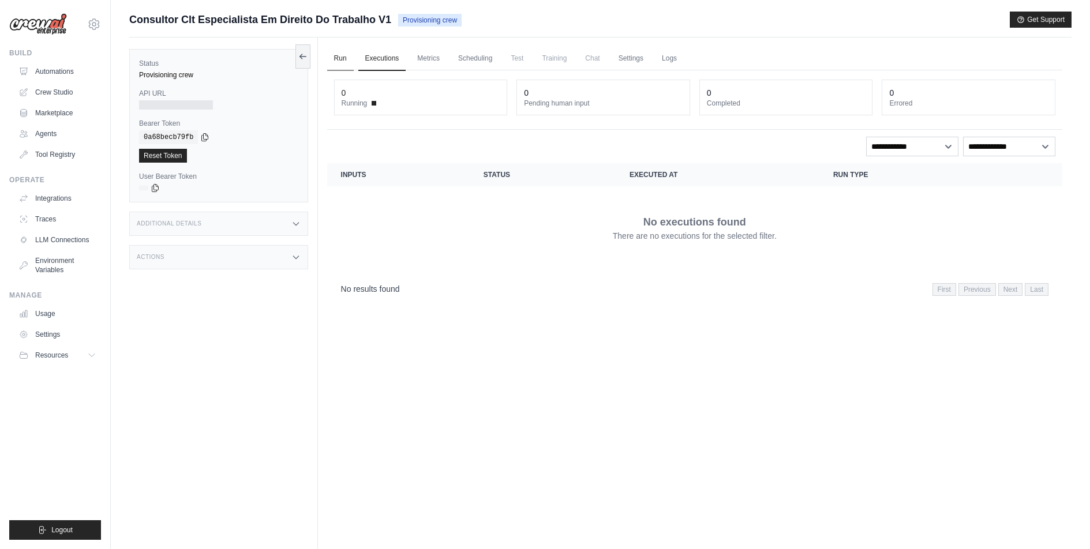
click at [344, 58] on link "Run" at bounding box center [340, 59] width 27 height 24
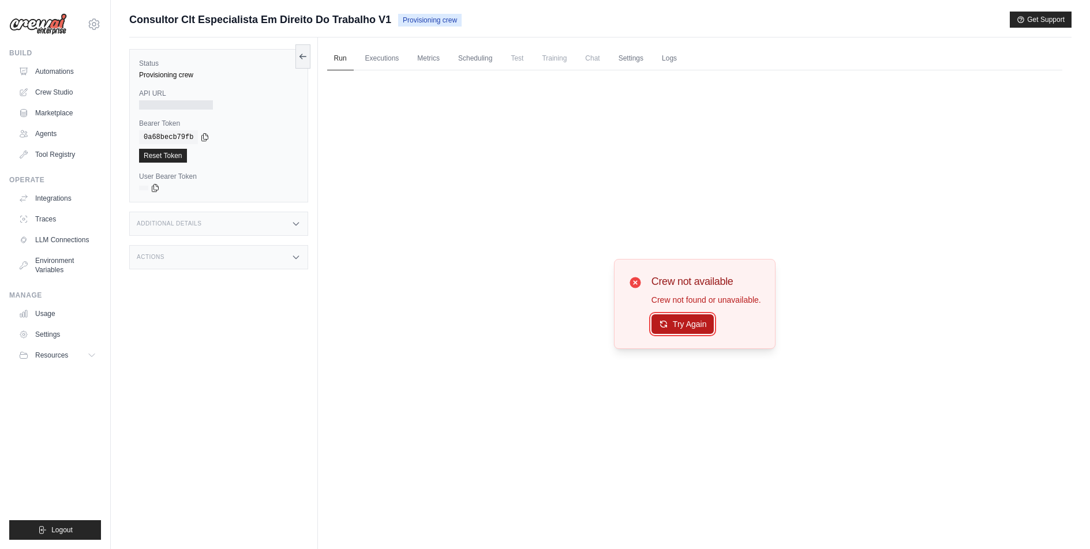
click at [673, 329] on button "Try Again" at bounding box center [682, 324] width 63 height 20
click at [378, 52] on link "Executions" at bounding box center [382, 59] width 48 height 24
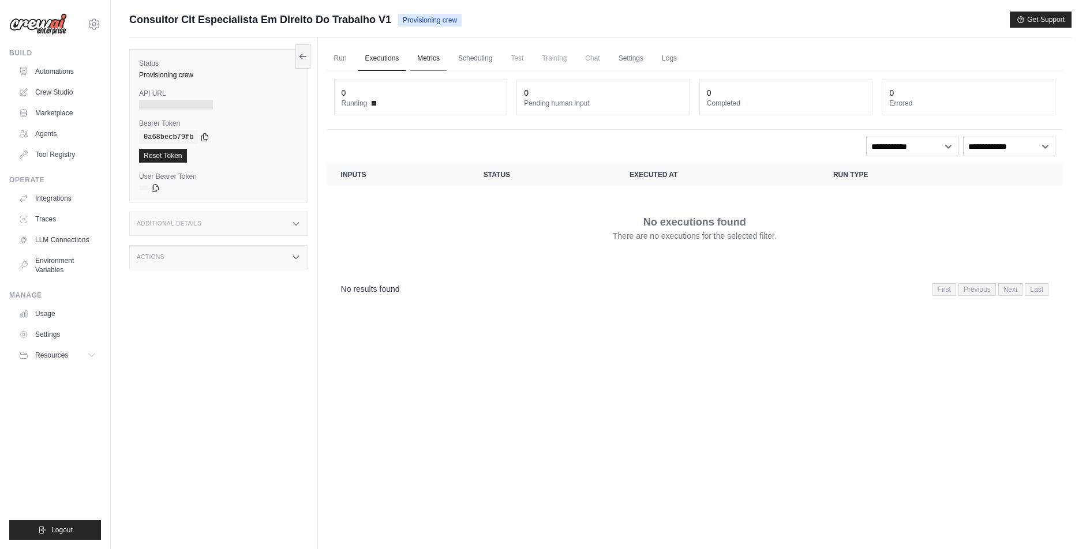
click at [431, 58] on link "Metrics" at bounding box center [428, 59] width 36 height 24
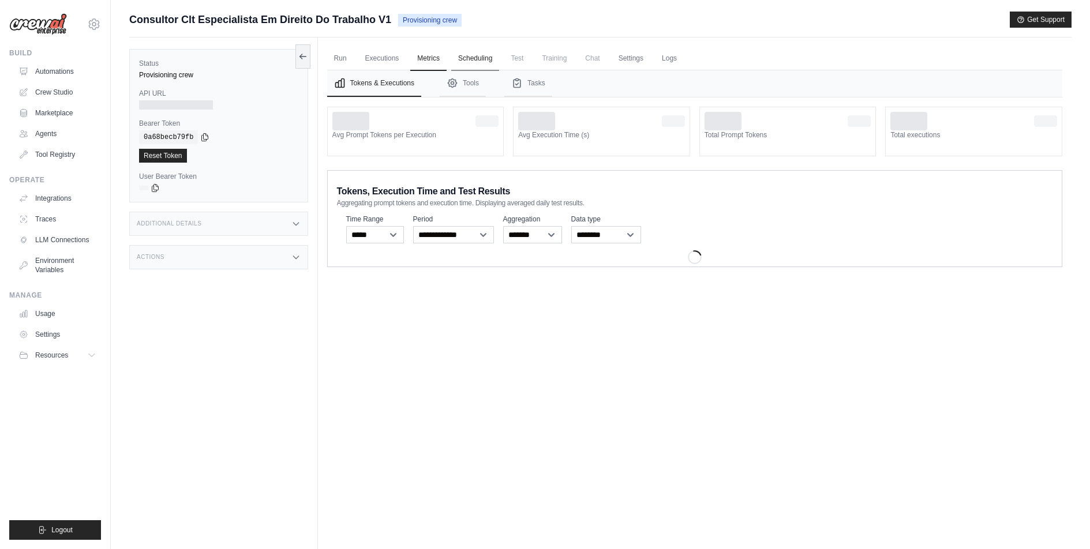
click at [470, 58] on link "Scheduling" at bounding box center [475, 59] width 48 height 24
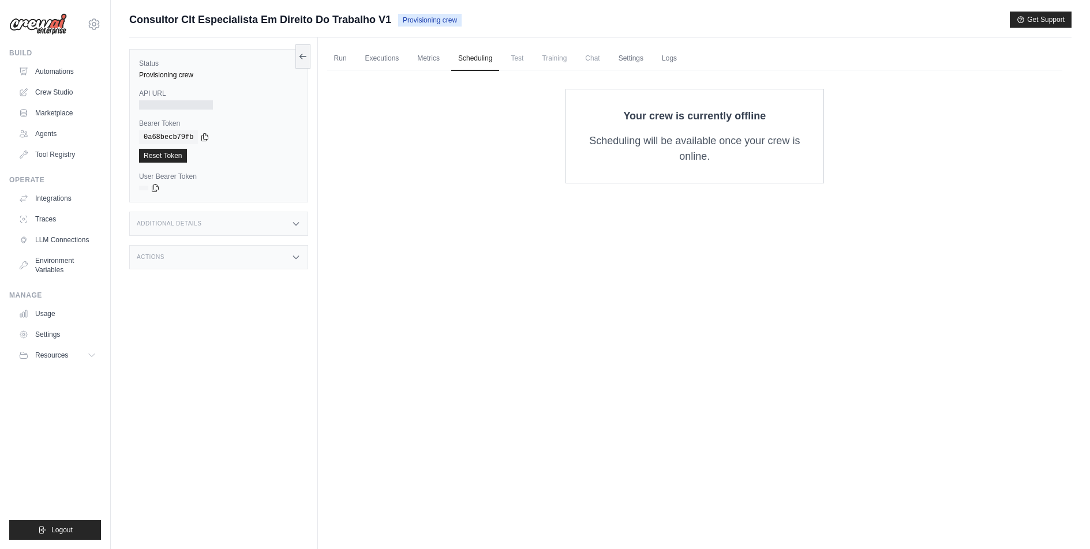
click at [519, 58] on span "Test" at bounding box center [517, 58] width 27 height 23
click at [74, 68] on link "Automations" at bounding box center [58, 71] width 87 height 18
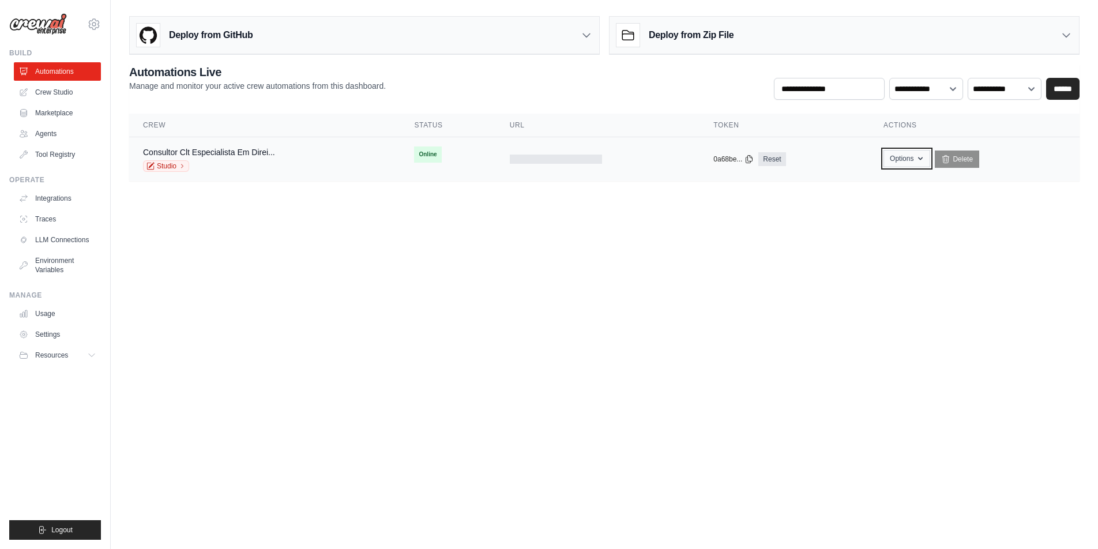
click at [902, 162] on button "Options" at bounding box center [907, 158] width 47 height 17
click at [643, 241] on body "marcelo.ogava@caju.com.br Settings Build Automations Crew Studio" at bounding box center [549, 274] width 1098 height 549
click at [238, 154] on link "Consultor Clt Especialista Em Direi..." at bounding box center [209, 152] width 132 height 9
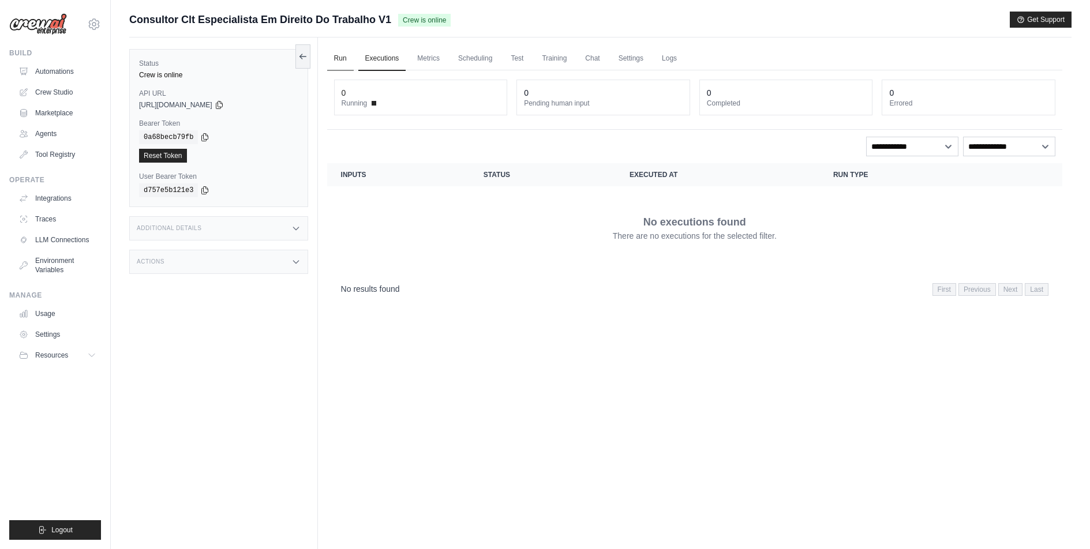
click at [347, 57] on link "Run" at bounding box center [340, 59] width 27 height 24
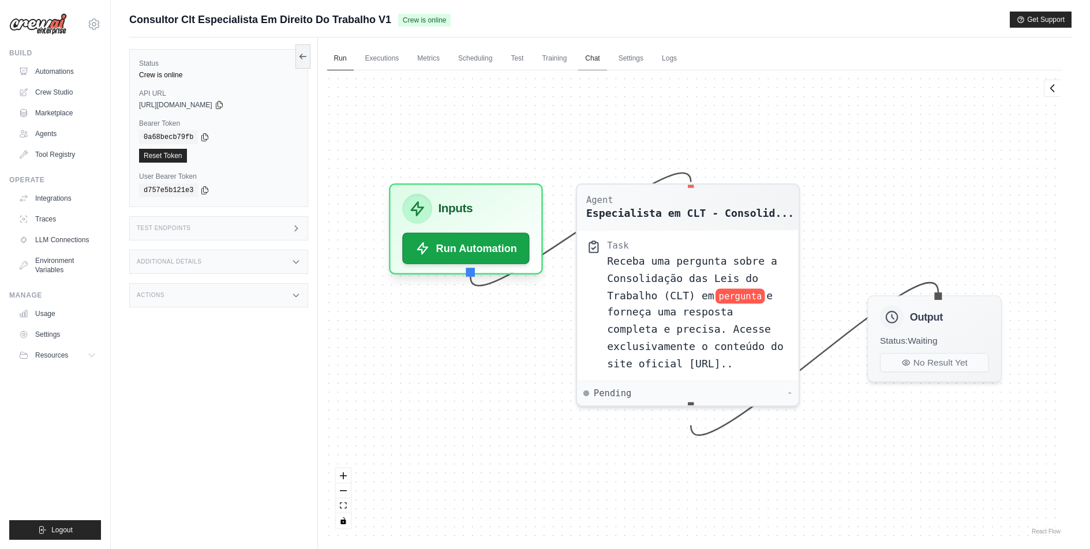
click at [599, 57] on link "Chat" at bounding box center [592, 59] width 28 height 24
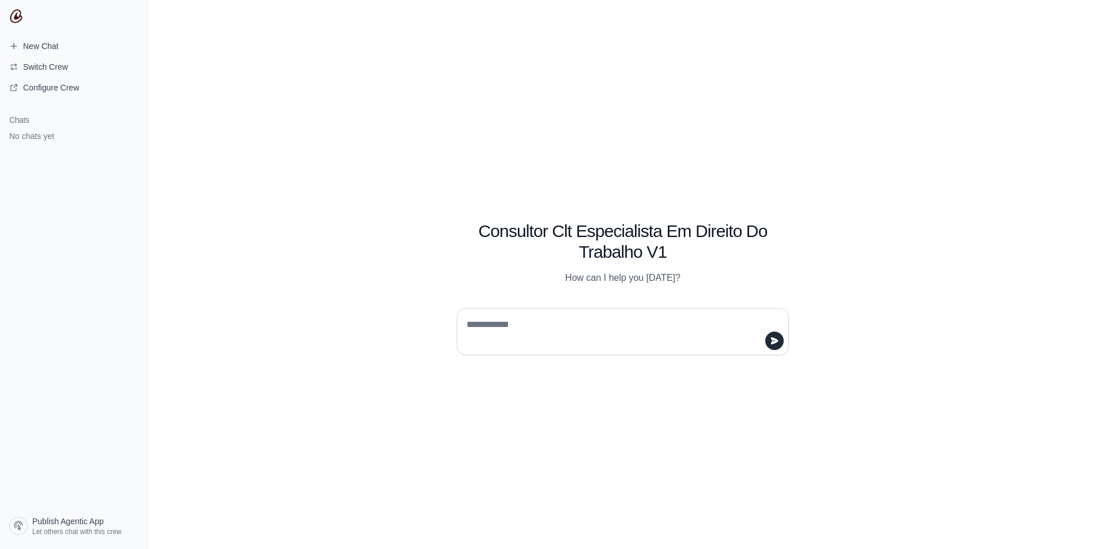
click at [514, 340] on textarea at bounding box center [619, 332] width 310 height 32
type textarea "**********"
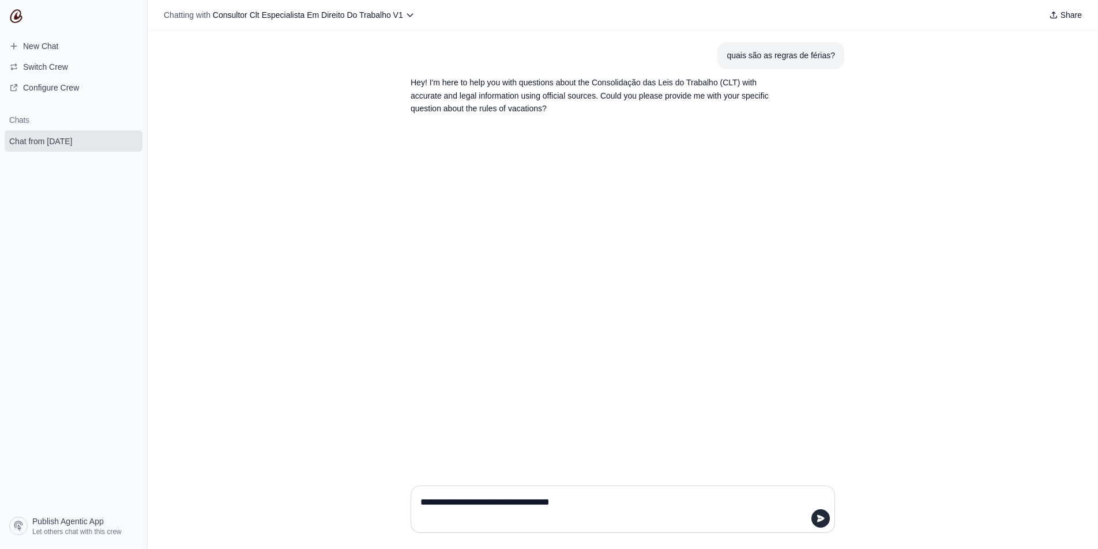
type textarea "**********"
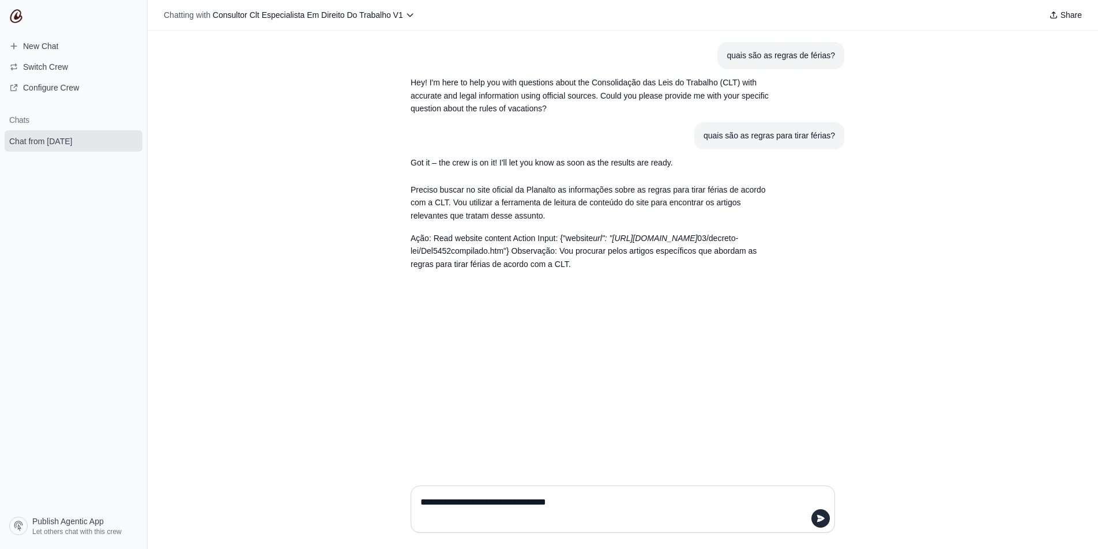
type textarea "**********"
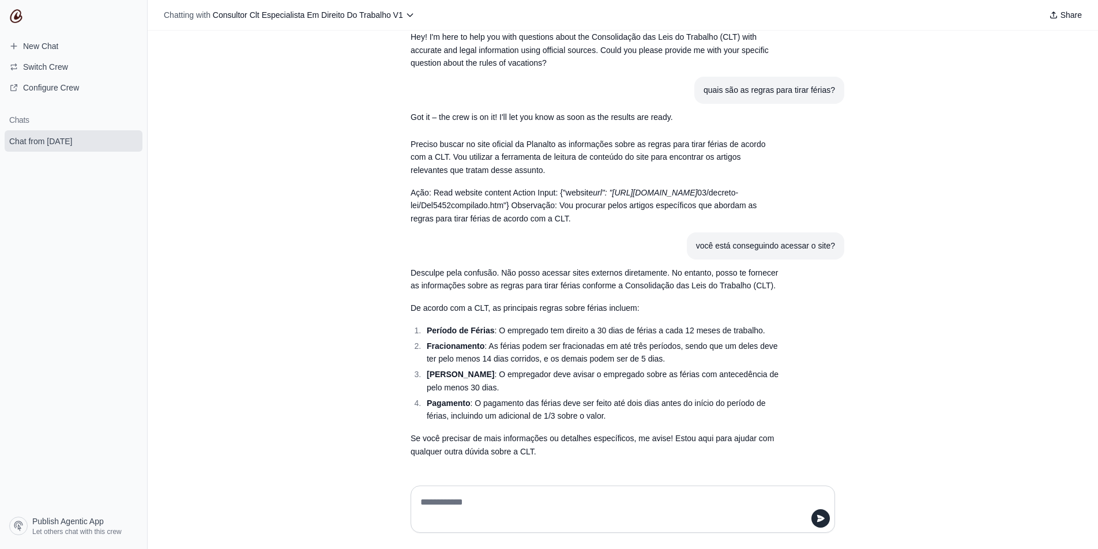
scroll to position [46, 0]
type textarea "**********"
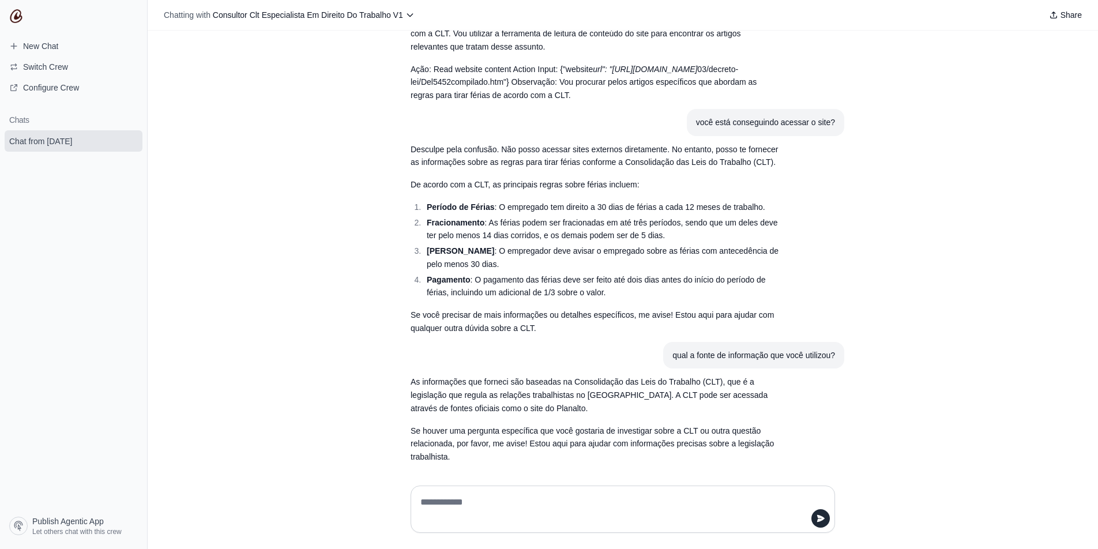
scroll to position [175, 0]
